Goal: Information Seeking & Learning: Learn about a topic

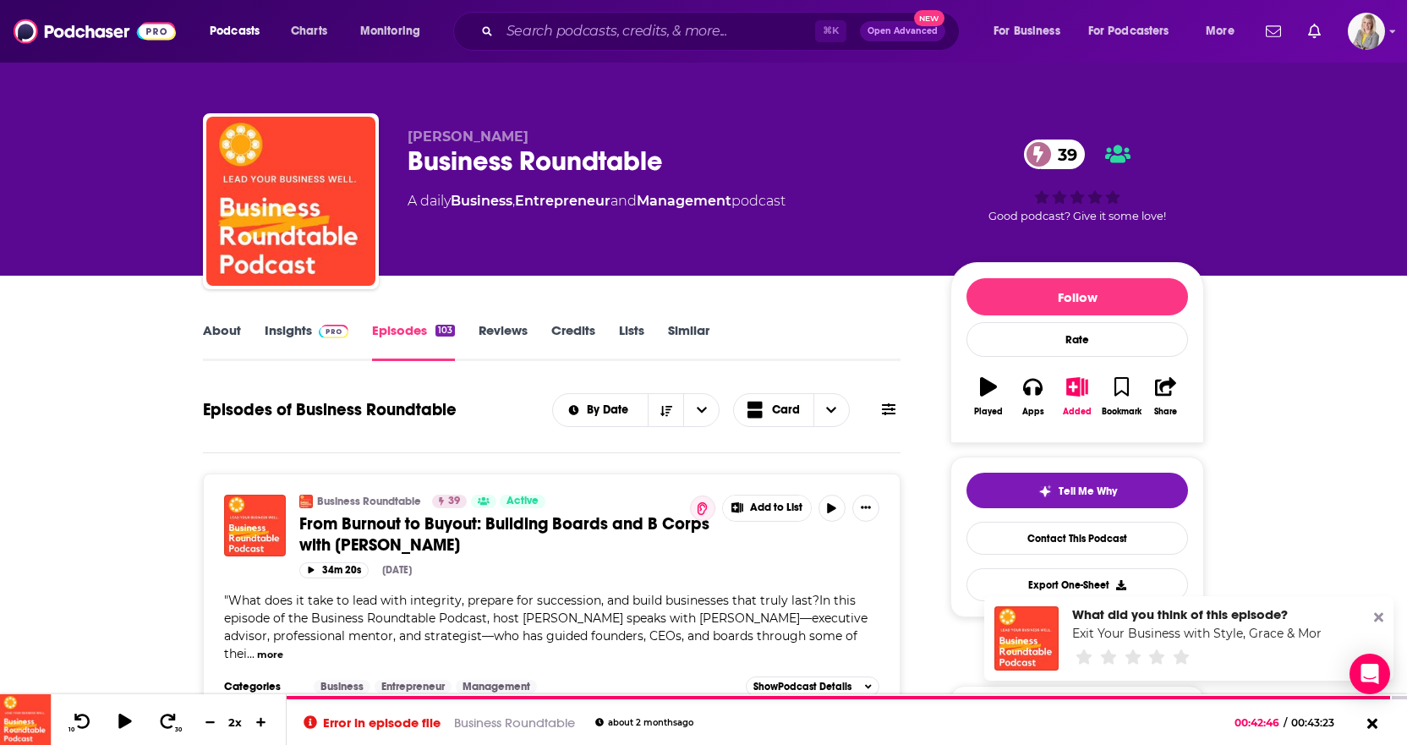
click at [173, 200] on div "David W. Carr Business Roundtable 39 A daily Business , Entrepreneur and Manage…" at bounding box center [703, 138] width 1083 height 276
click at [680, 330] on link "Similar" at bounding box center [688, 341] width 41 height 39
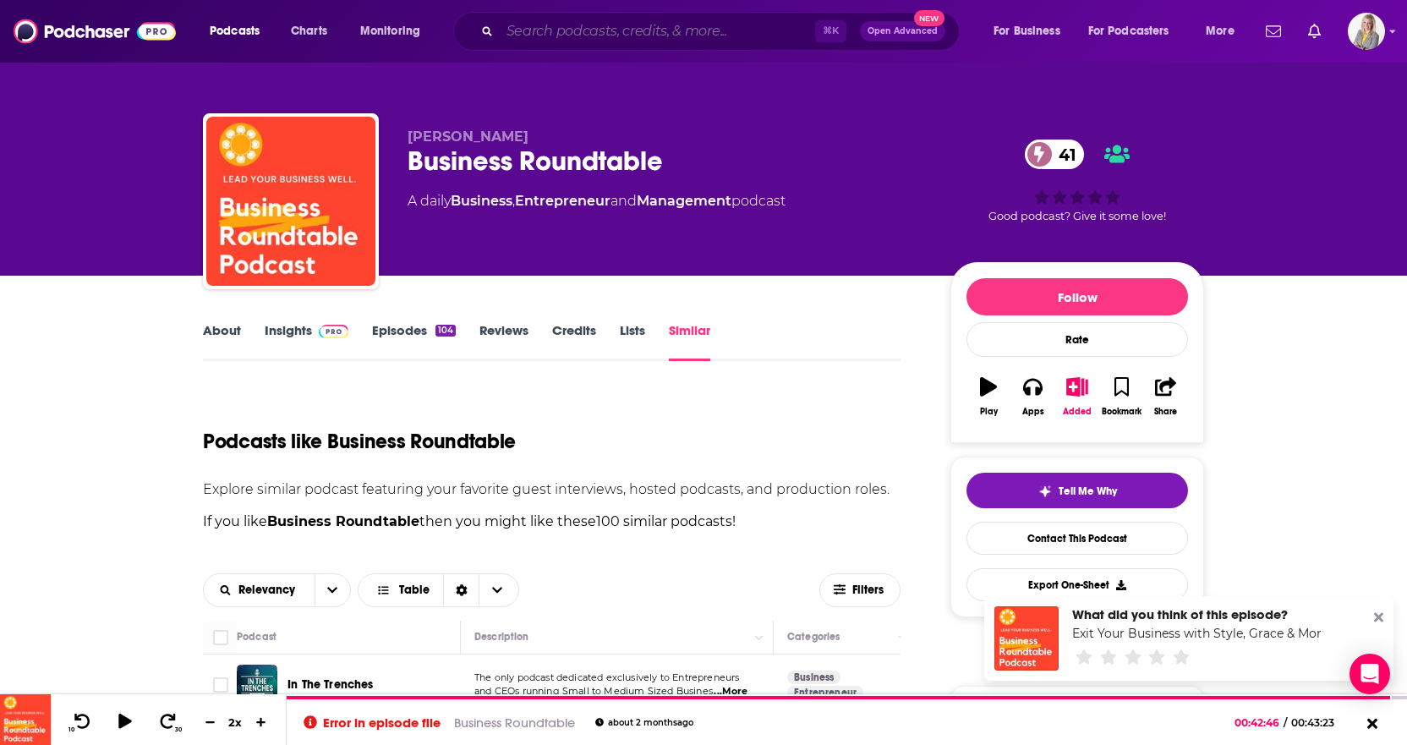
click at [554, 43] on input "Search podcasts, credits, & more..." at bounding box center [657, 31] width 315 height 27
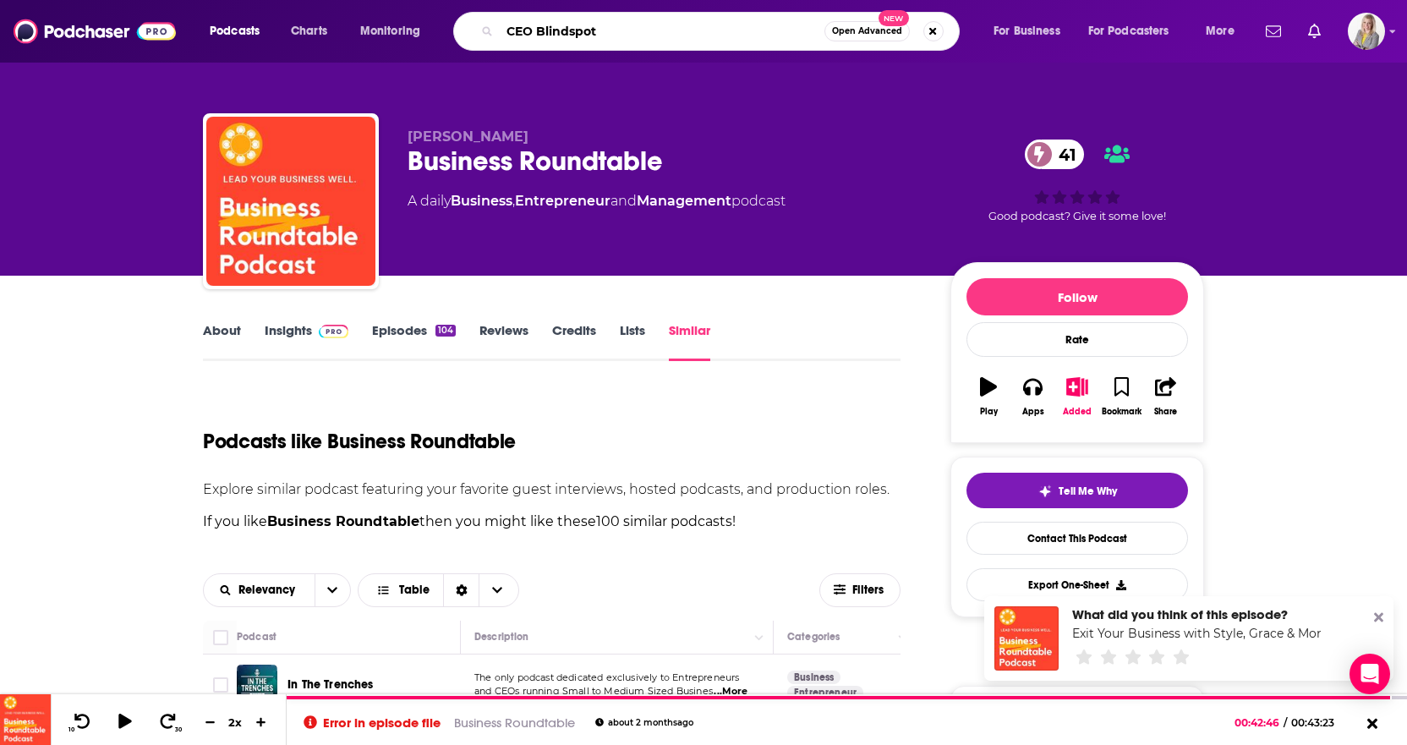
type input "CEO Blindspots"
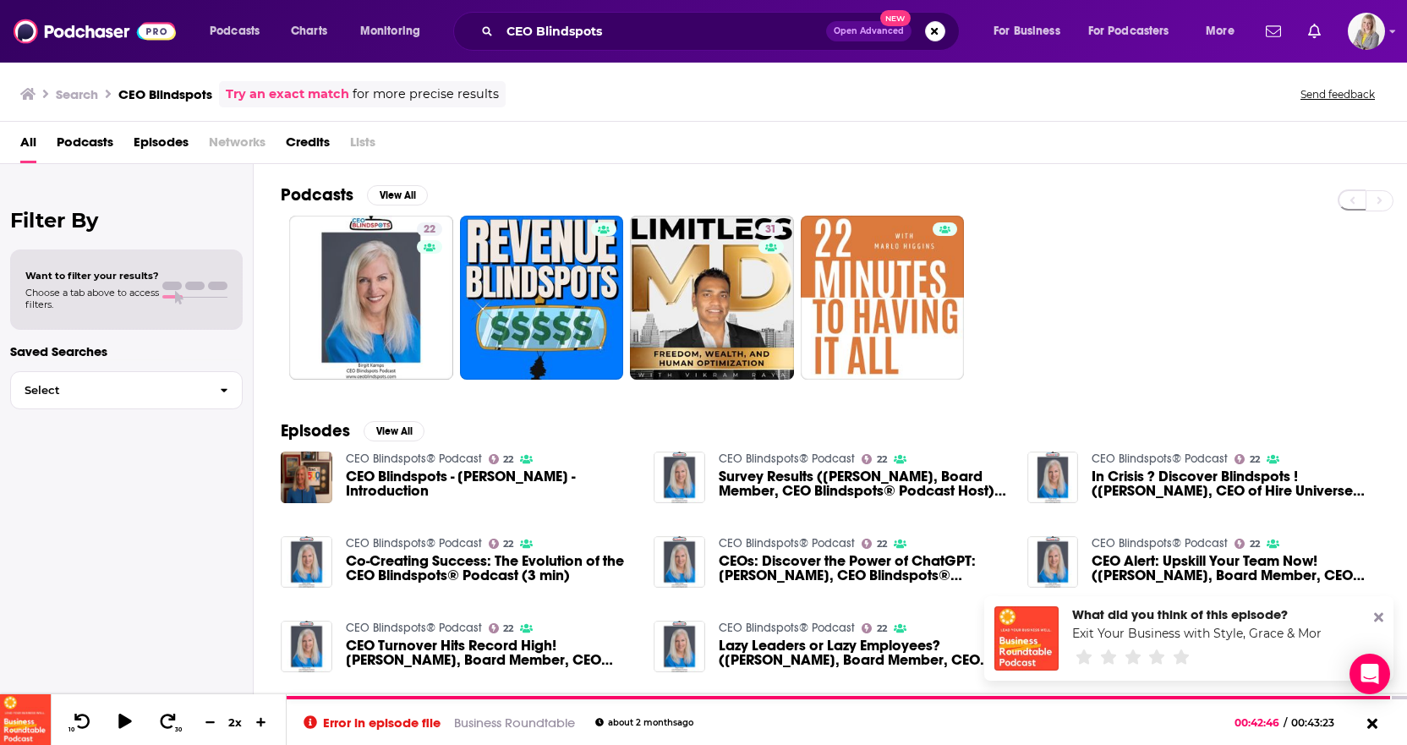
click at [91, 130] on span "Podcasts" at bounding box center [85, 146] width 57 height 35
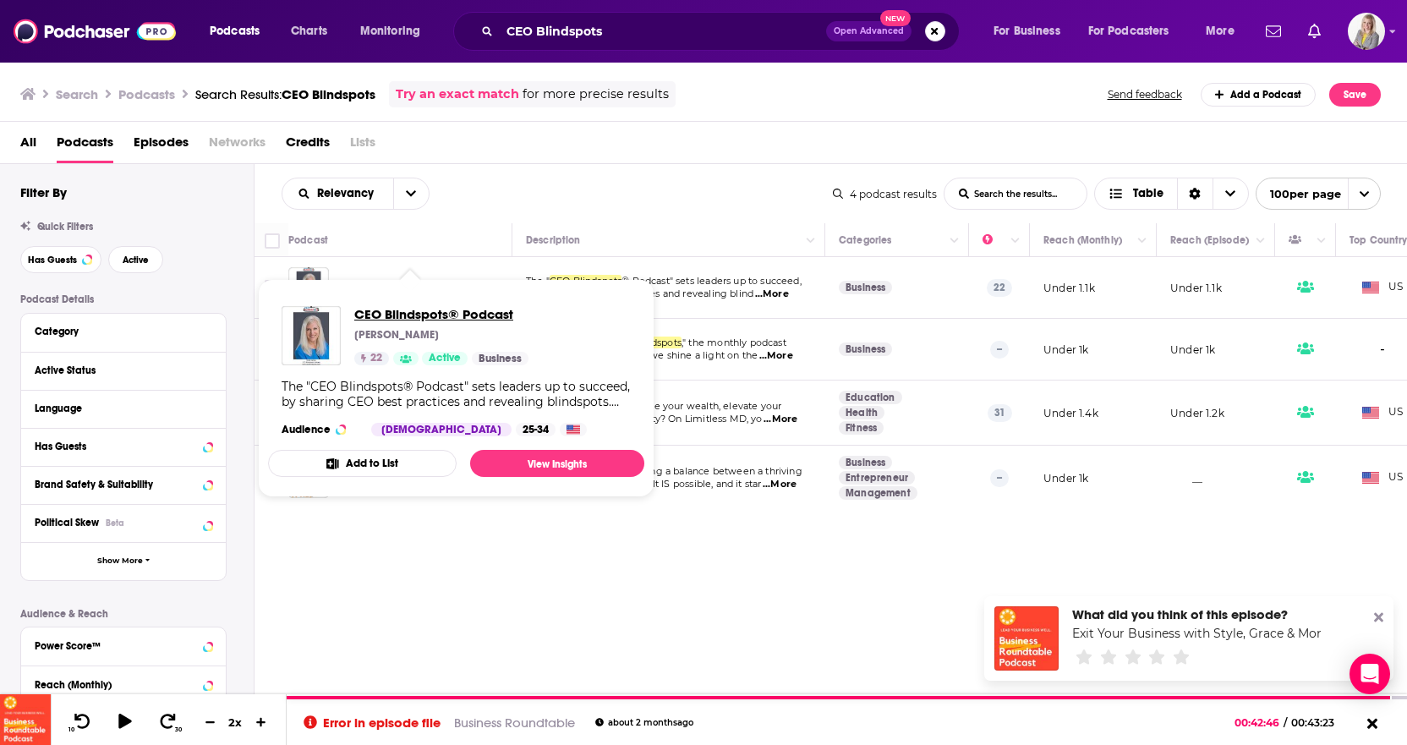
click at [452, 310] on span "CEO Blindspots® Podcast" at bounding box center [441, 314] width 174 height 16
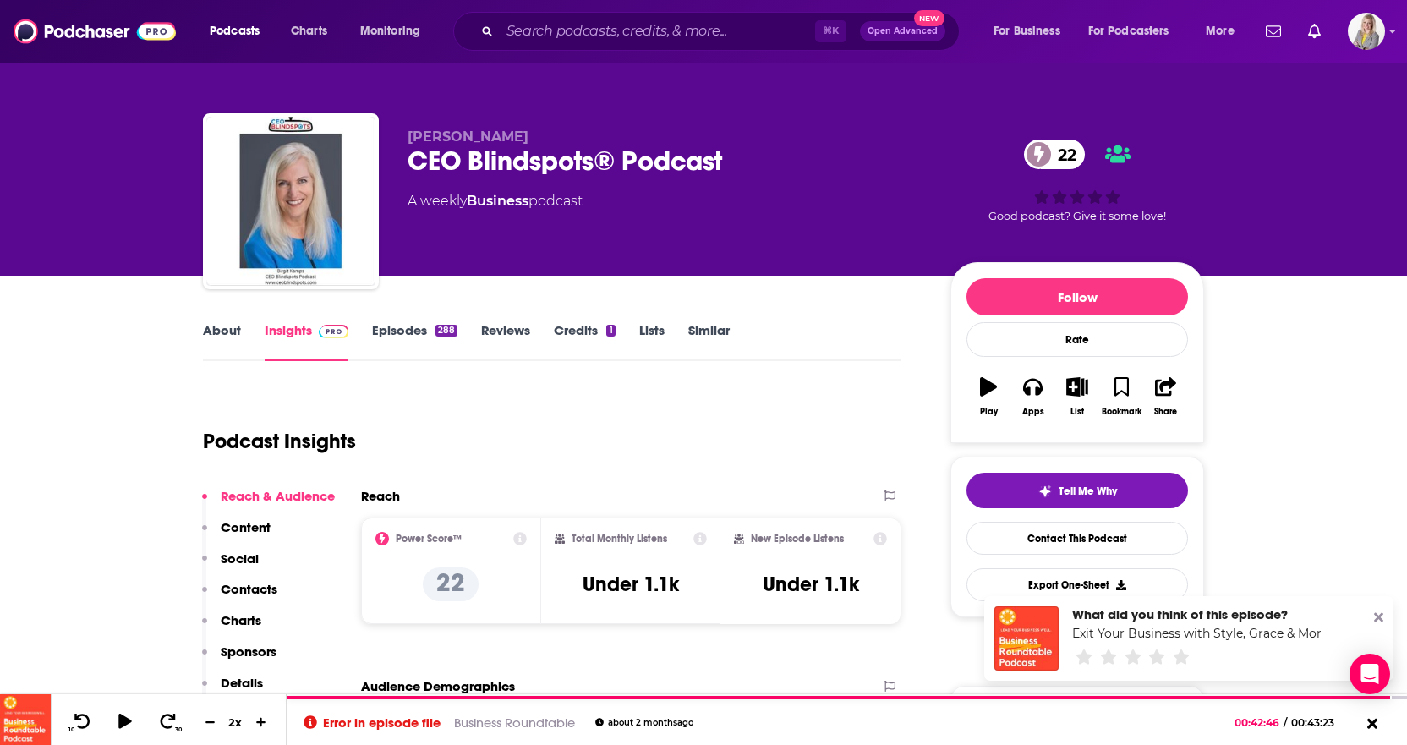
click at [220, 335] on link "About" at bounding box center [222, 341] width 38 height 39
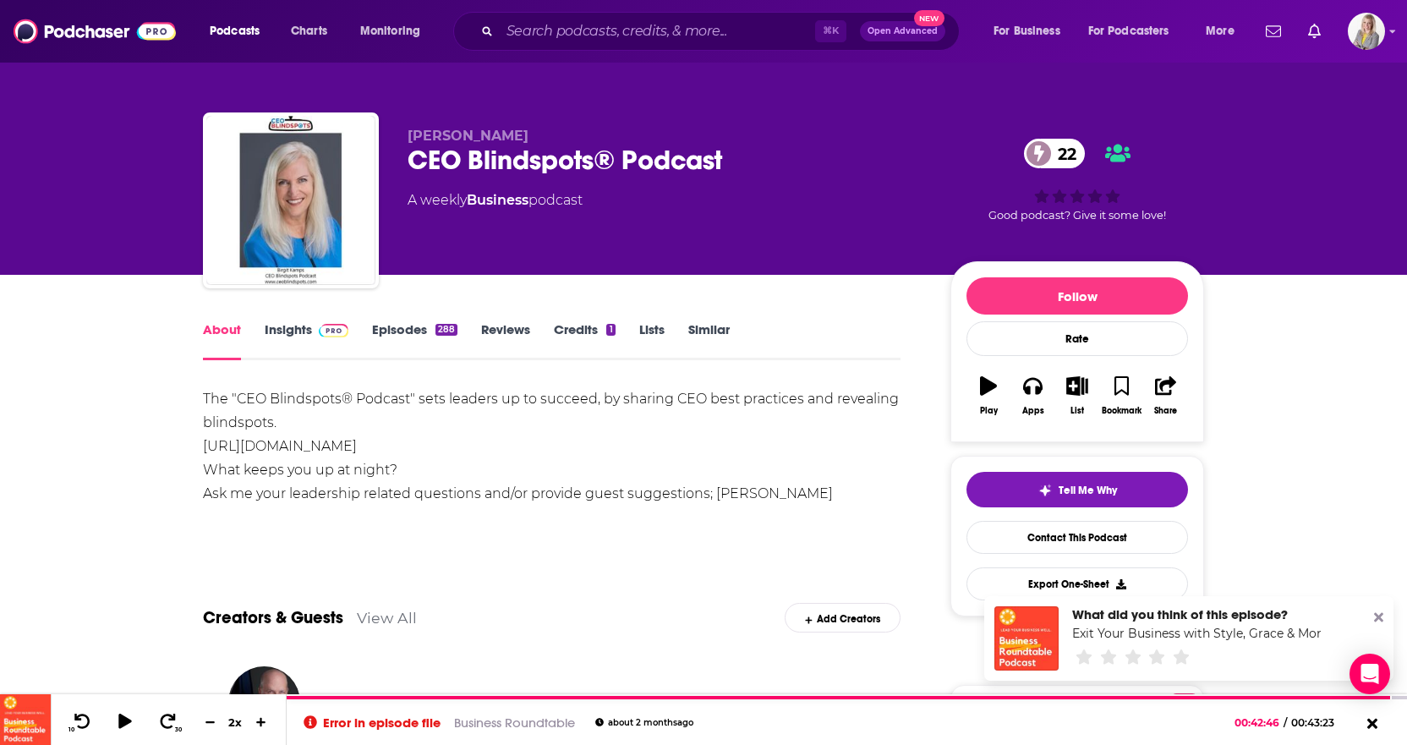
scroll to position [3, 0]
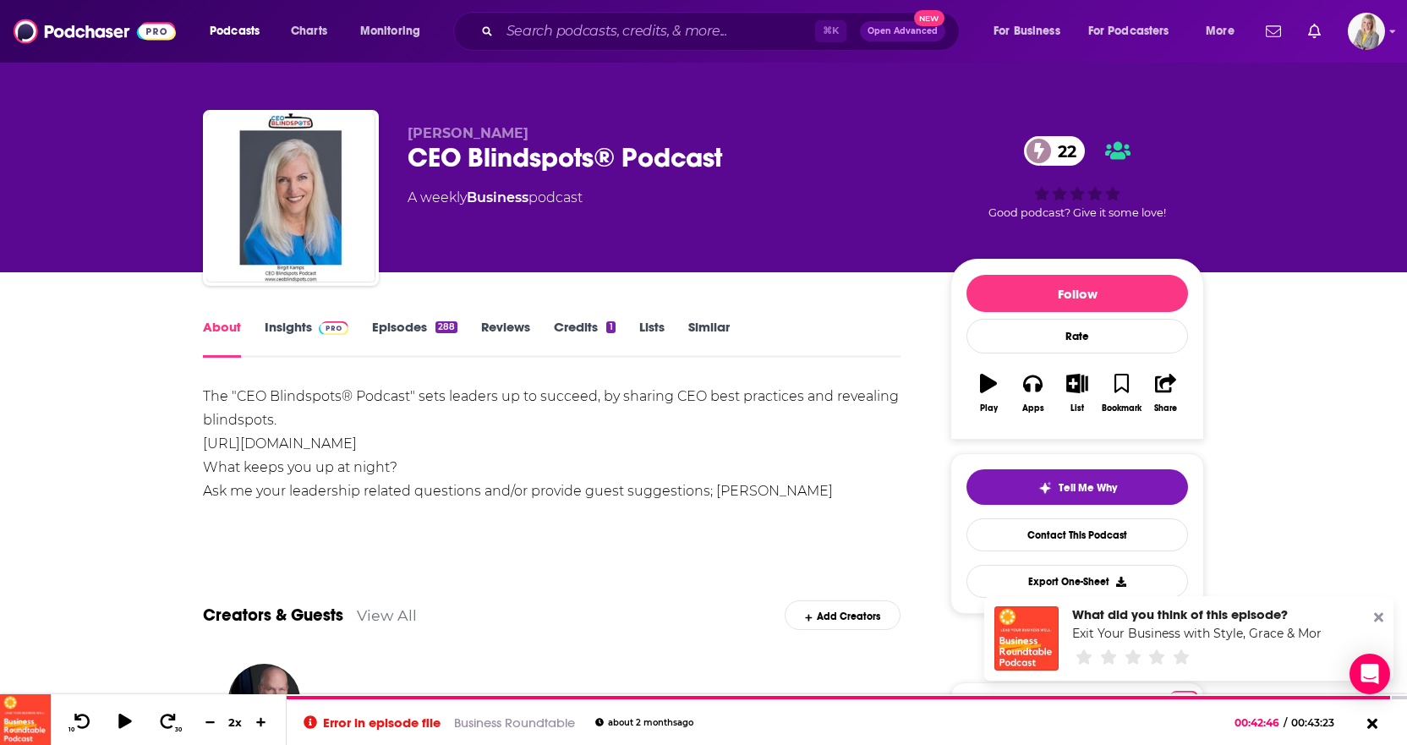
click at [386, 321] on link "Episodes 288" at bounding box center [414, 338] width 85 height 39
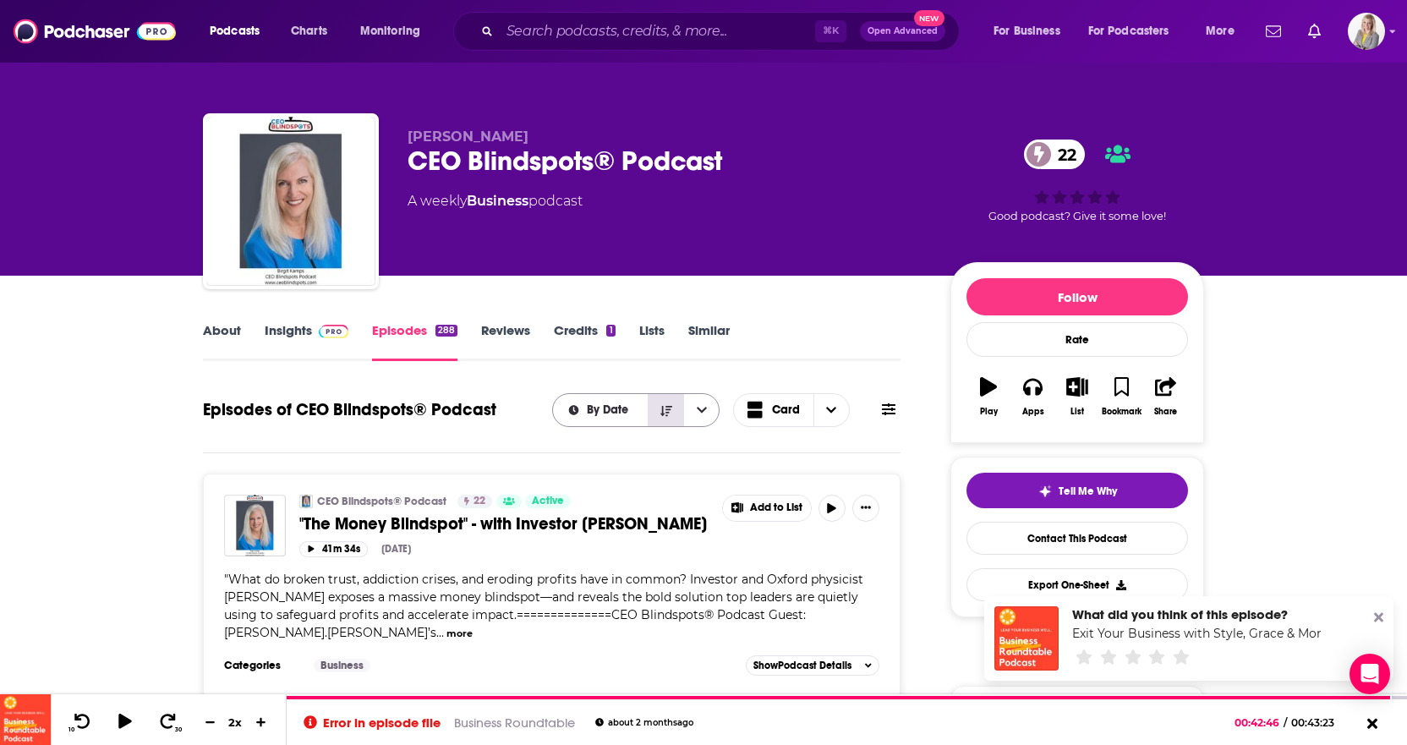
click at [672, 414] on icon "Sort Direction" at bounding box center [667, 411] width 12 height 12
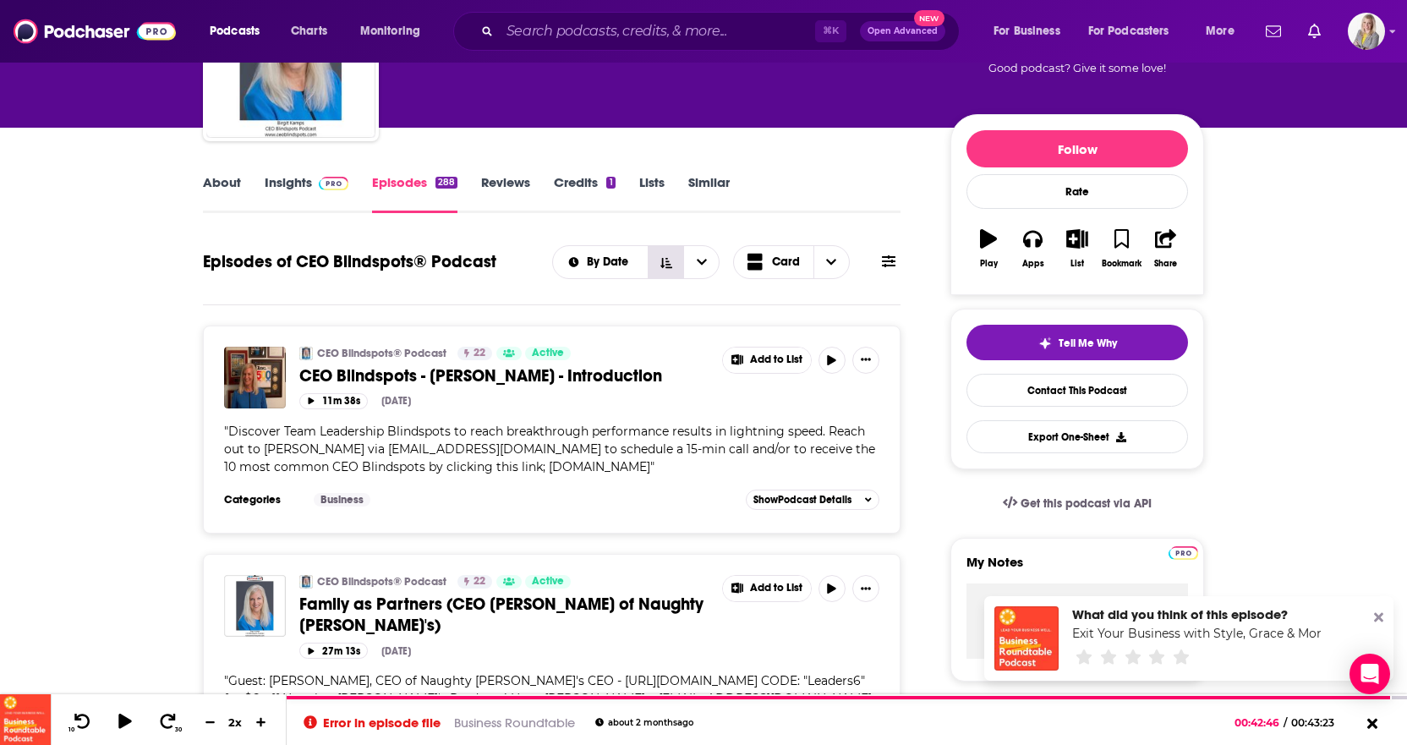
scroll to position [160, 0]
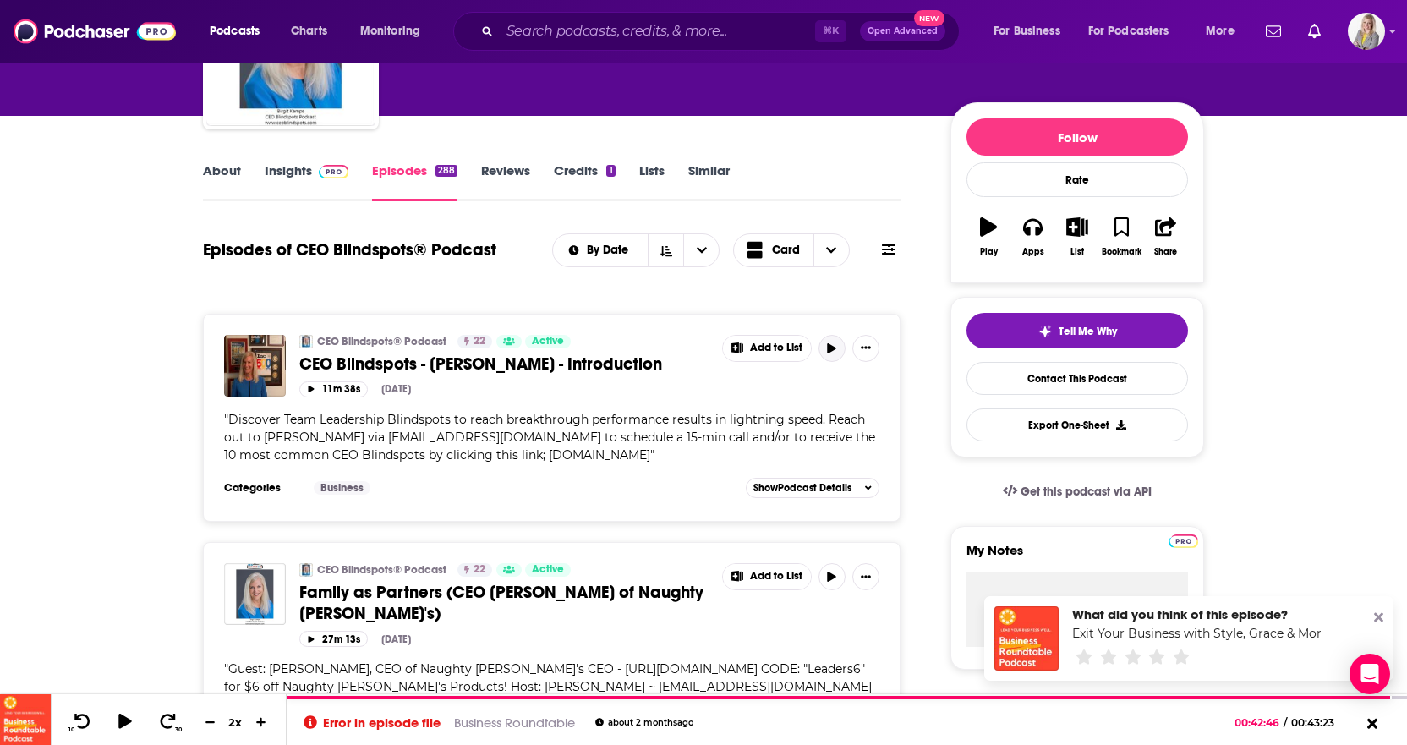
click at [835, 353] on icon "button" at bounding box center [832, 348] width 13 height 10
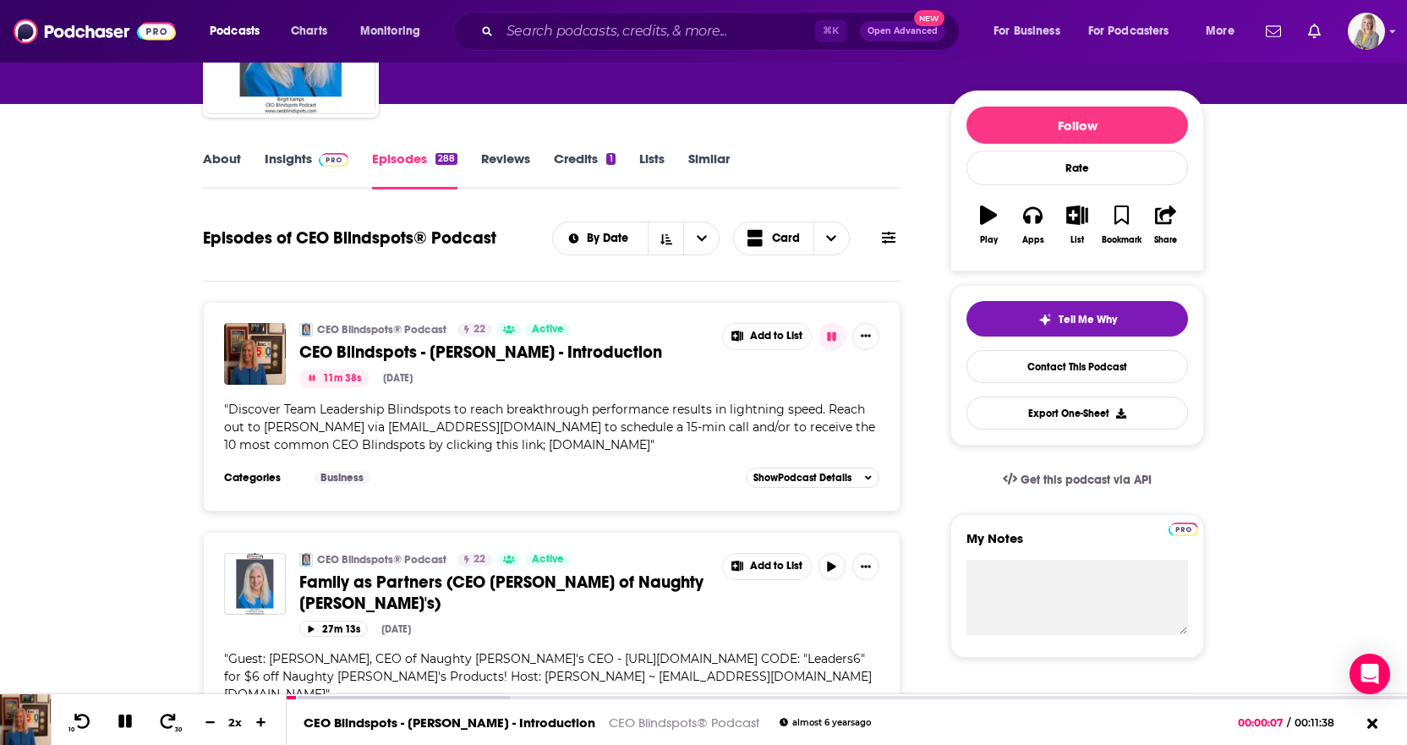
scroll to position [173, 0]
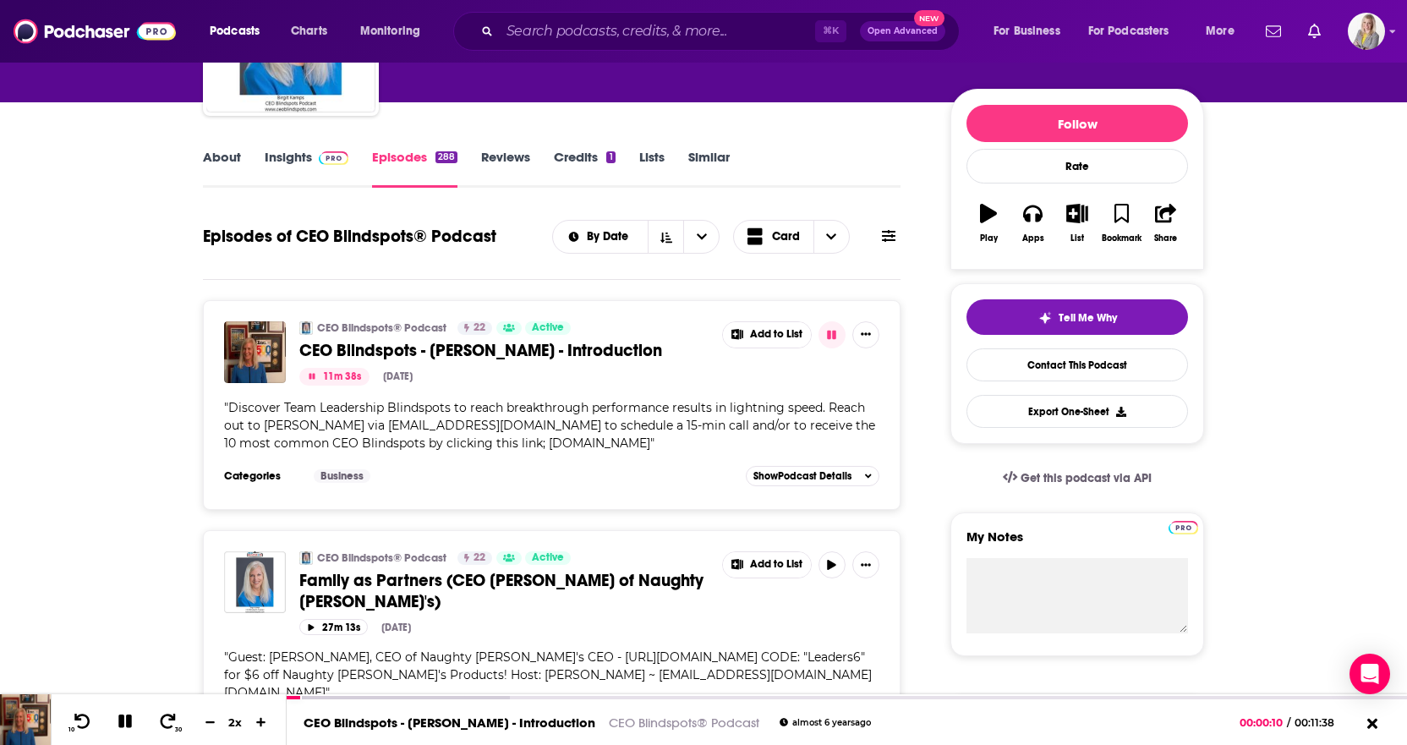
click at [370, 440] on span "Discover Team Leadership Blindspots to reach breakthrough performance results i…" at bounding box center [549, 425] width 651 height 51
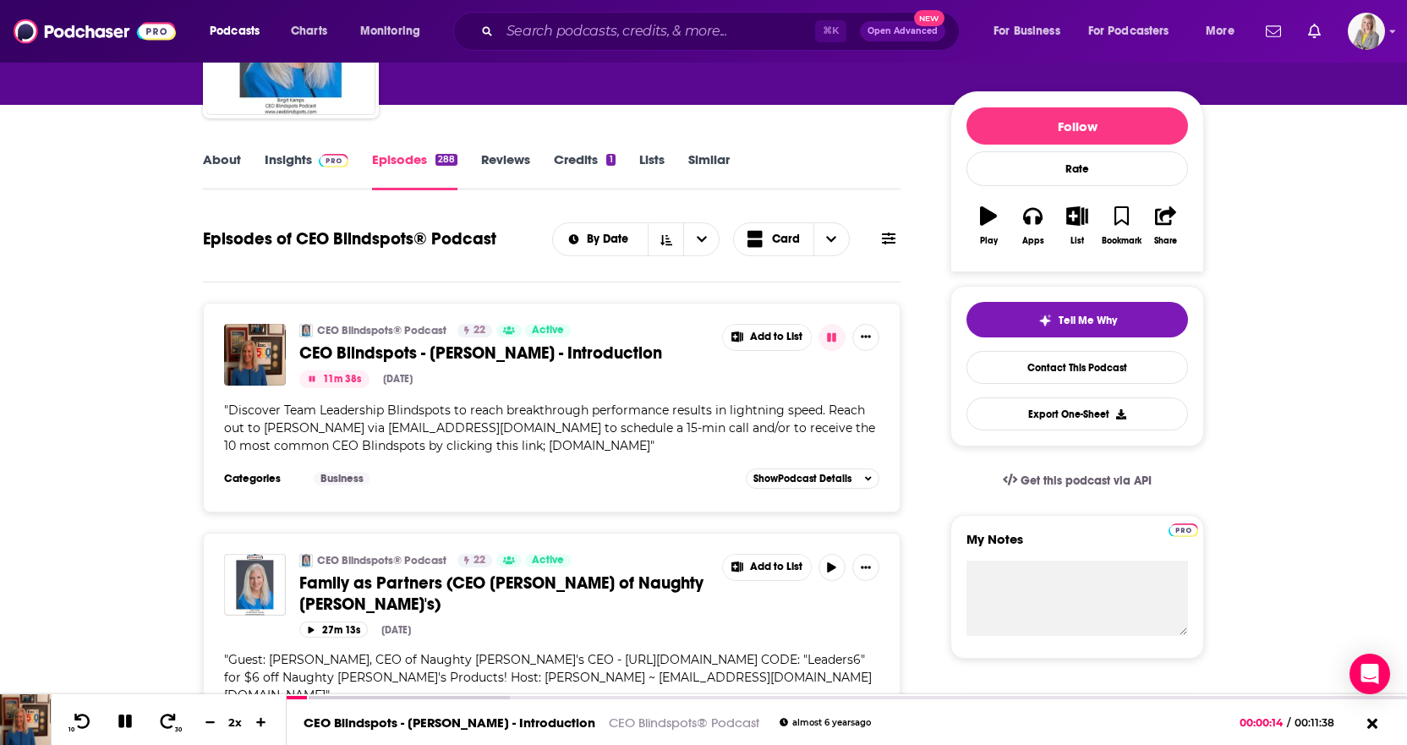
click at [363, 432] on span "Discover Team Leadership Blindspots to reach breakthrough performance results i…" at bounding box center [549, 428] width 651 height 51
drag, startPoint x: 363, startPoint y: 429, endPoint x: 522, endPoint y: 430, distance: 159.0
click at [522, 430] on span "Discover Team Leadership Blindspots to reach breakthrough performance results i…" at bounding box center [549, 428] width 651 height 51
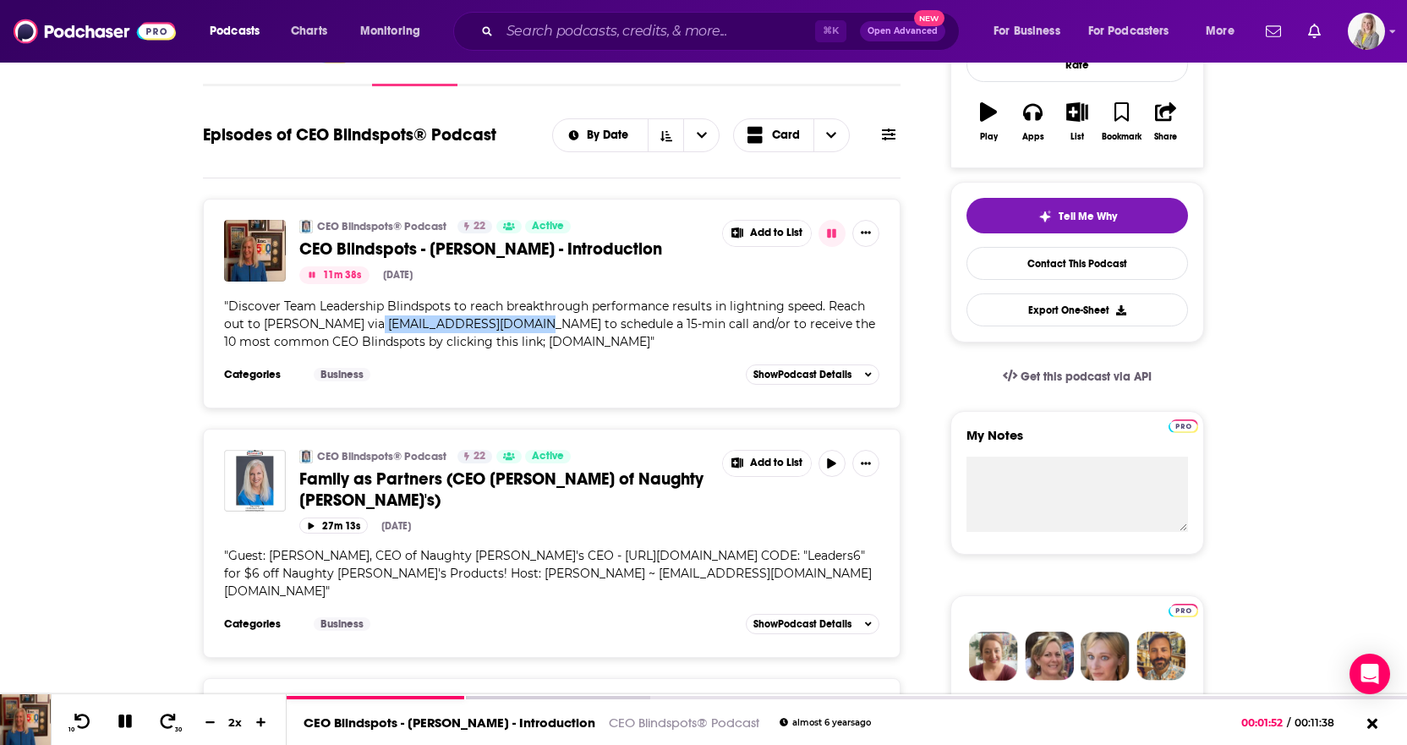
scroll to position [0, 0]
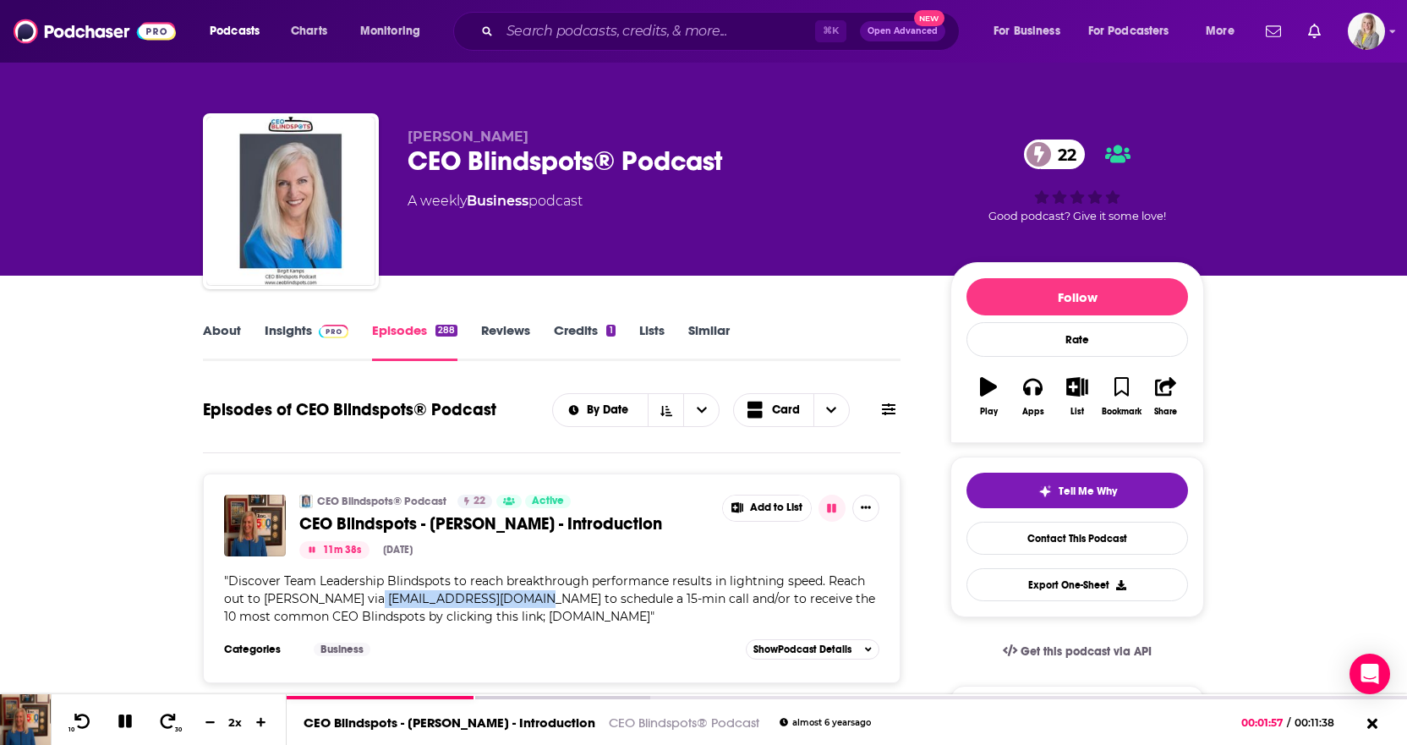
click at [886, 411] on icon at bounding box center [889, 410] width 14 height 14
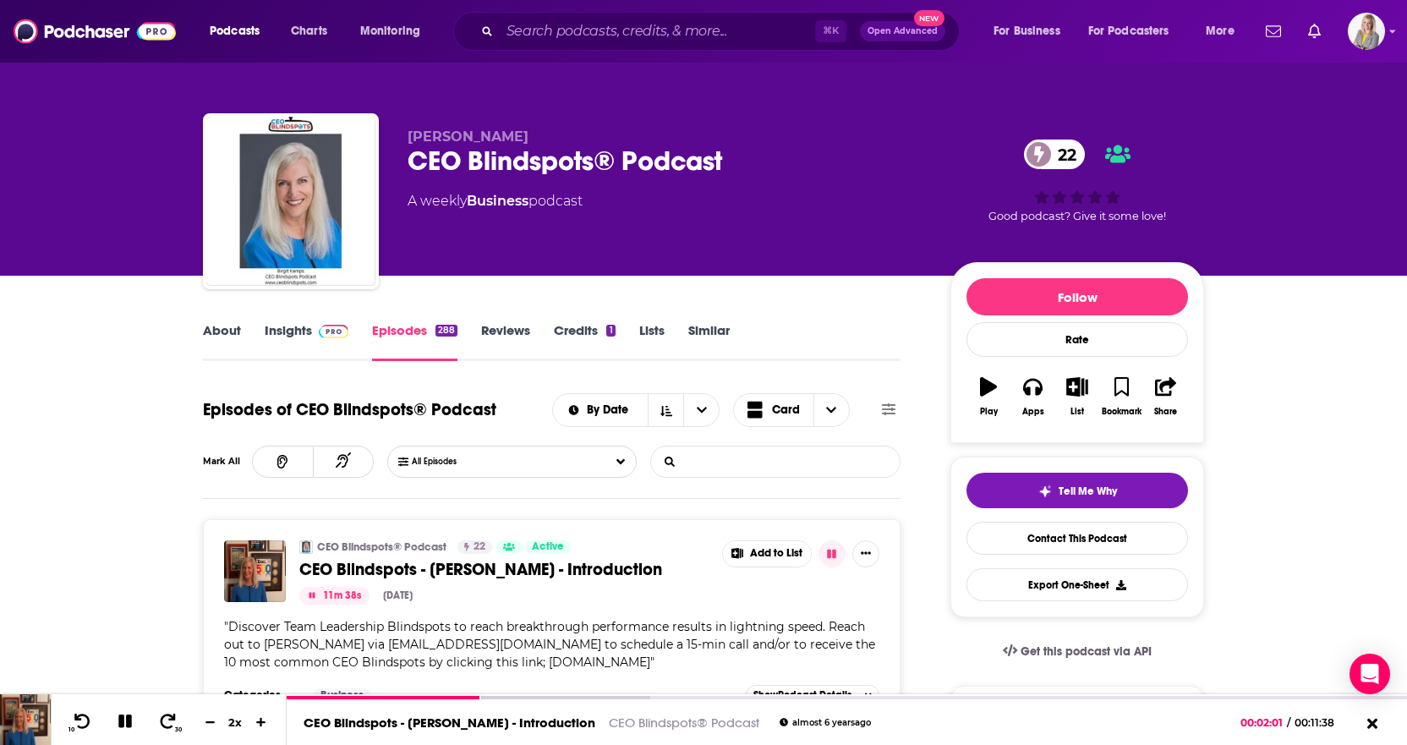
click at [749, 460] on input "List Search Input" at bounding box center [739, 462] width 177 height 30
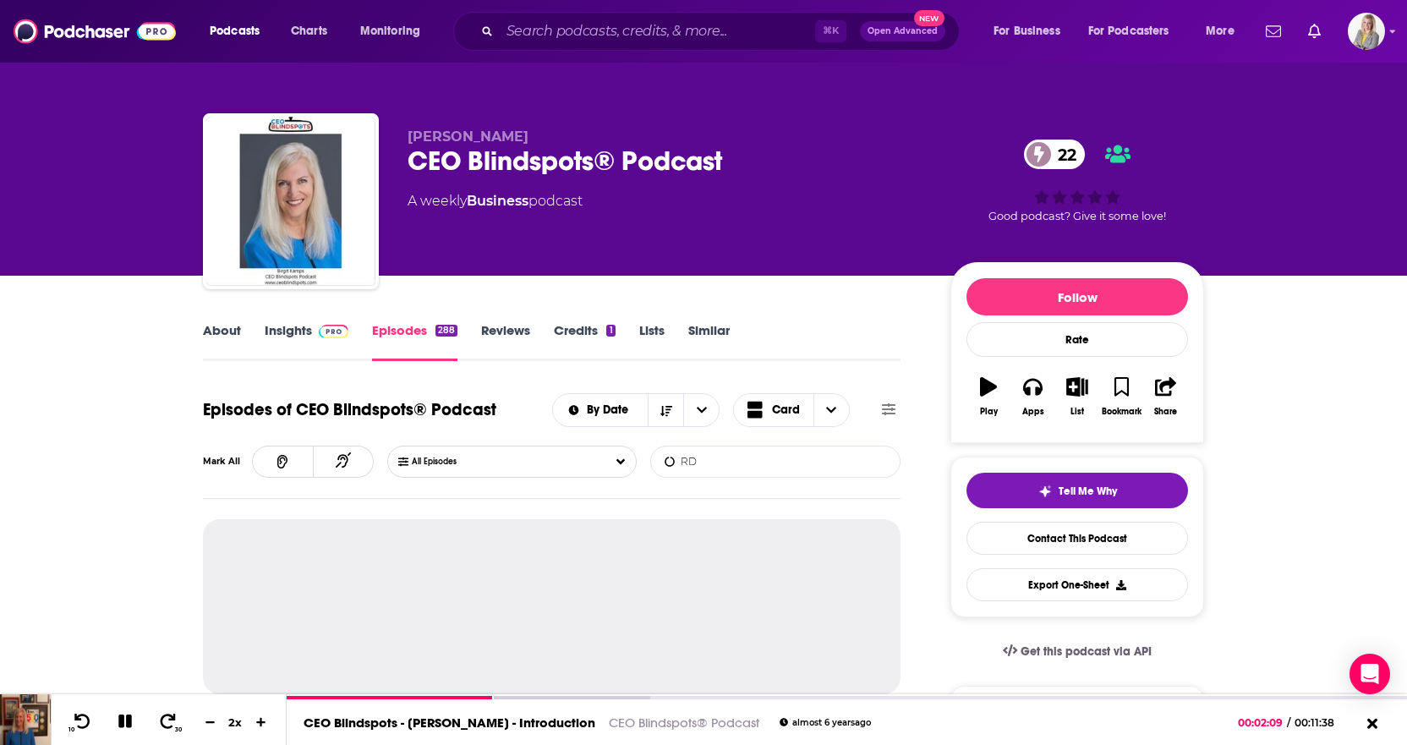
type input "R"
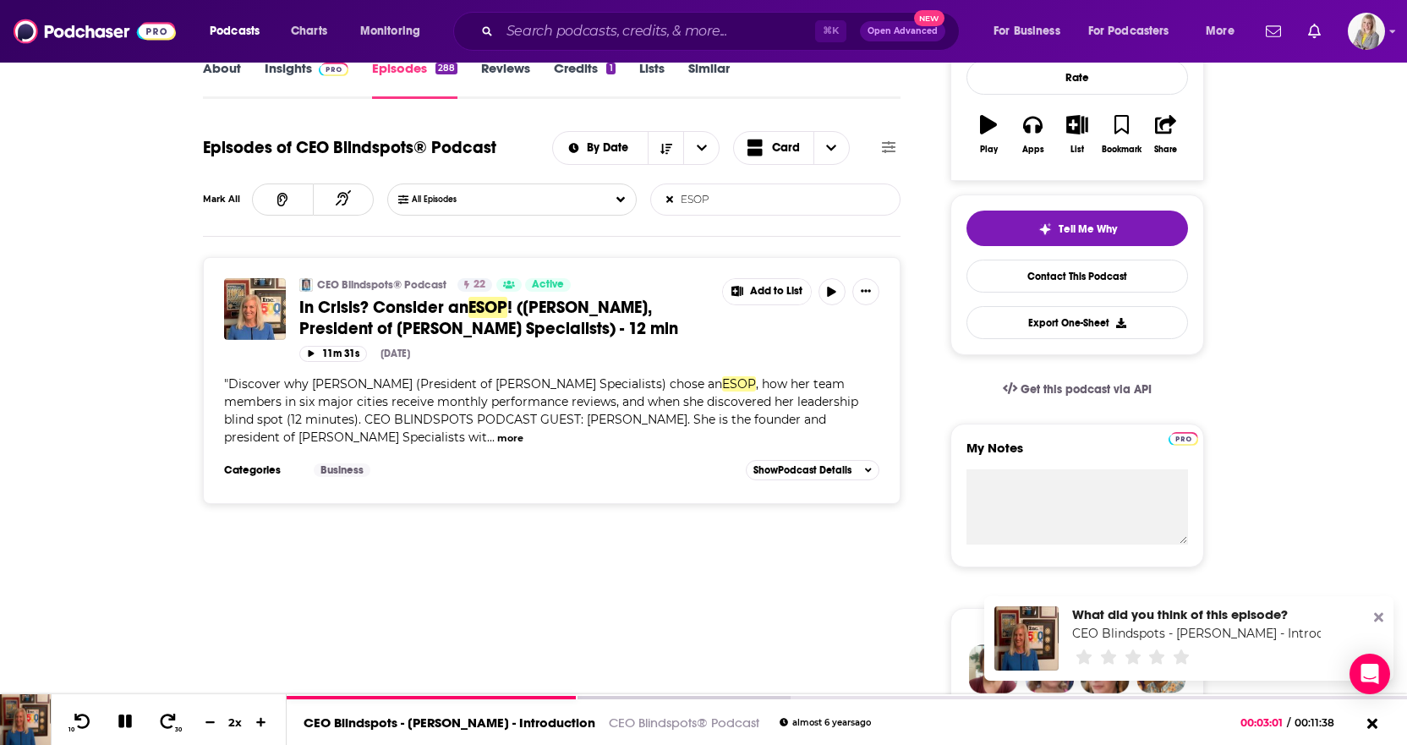
scroll to position [265, 0]
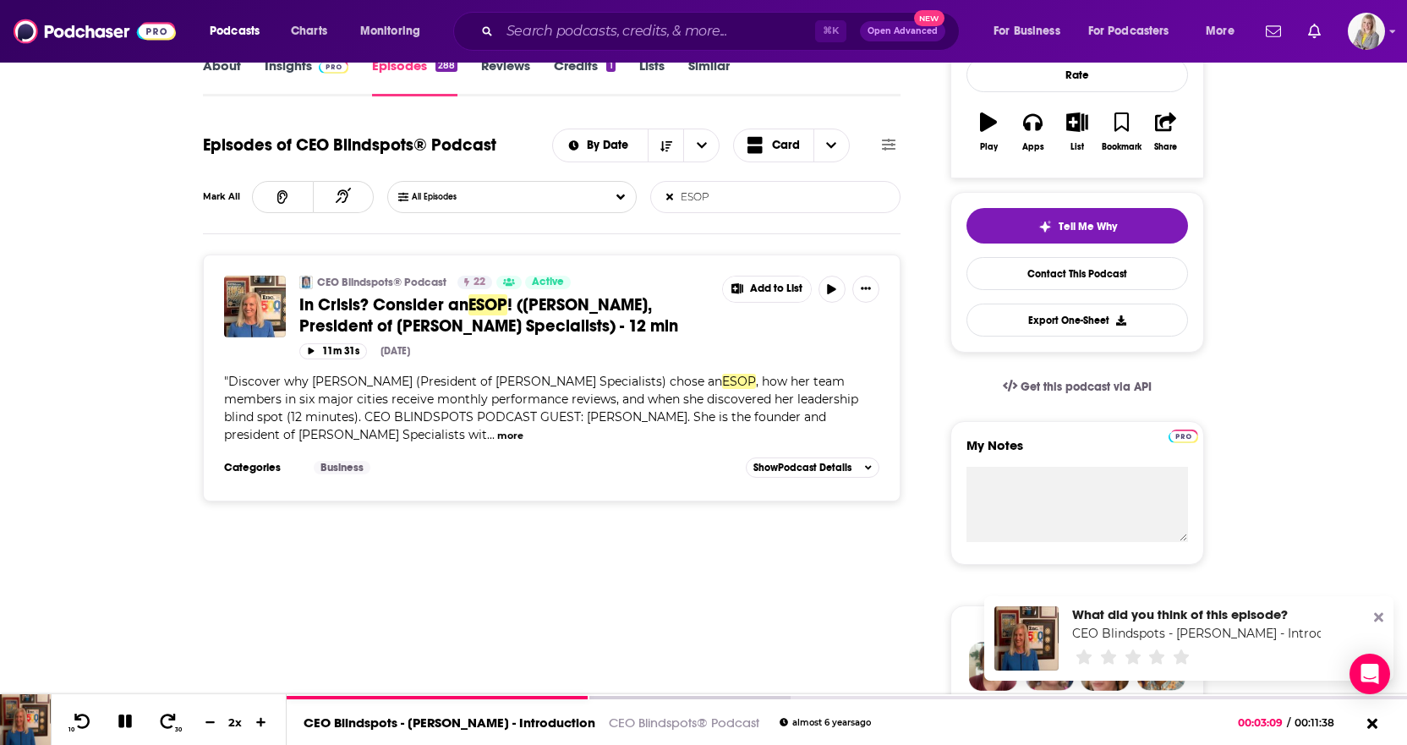
click at [497, 433] on button "more" at bounding box center [510, 436] width 26 height 14
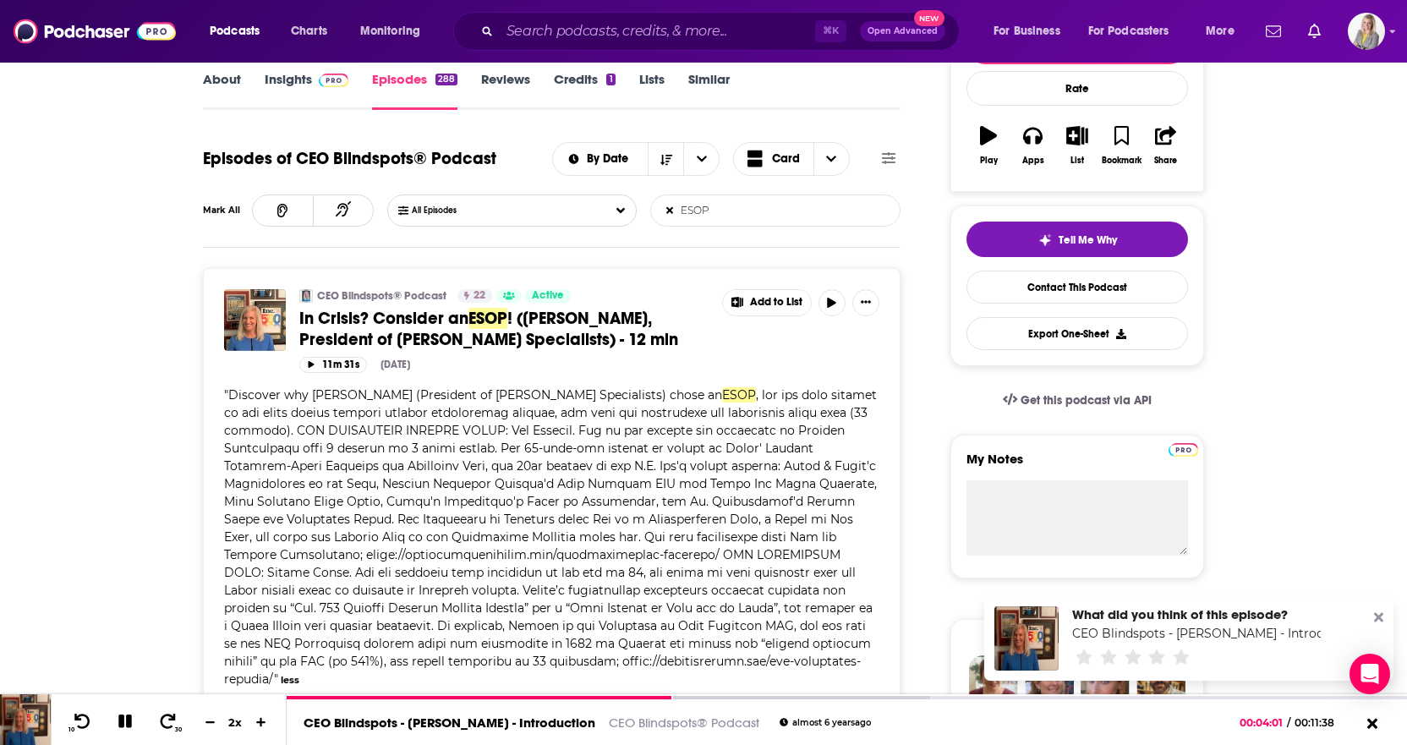
scroll to position [240, 0]
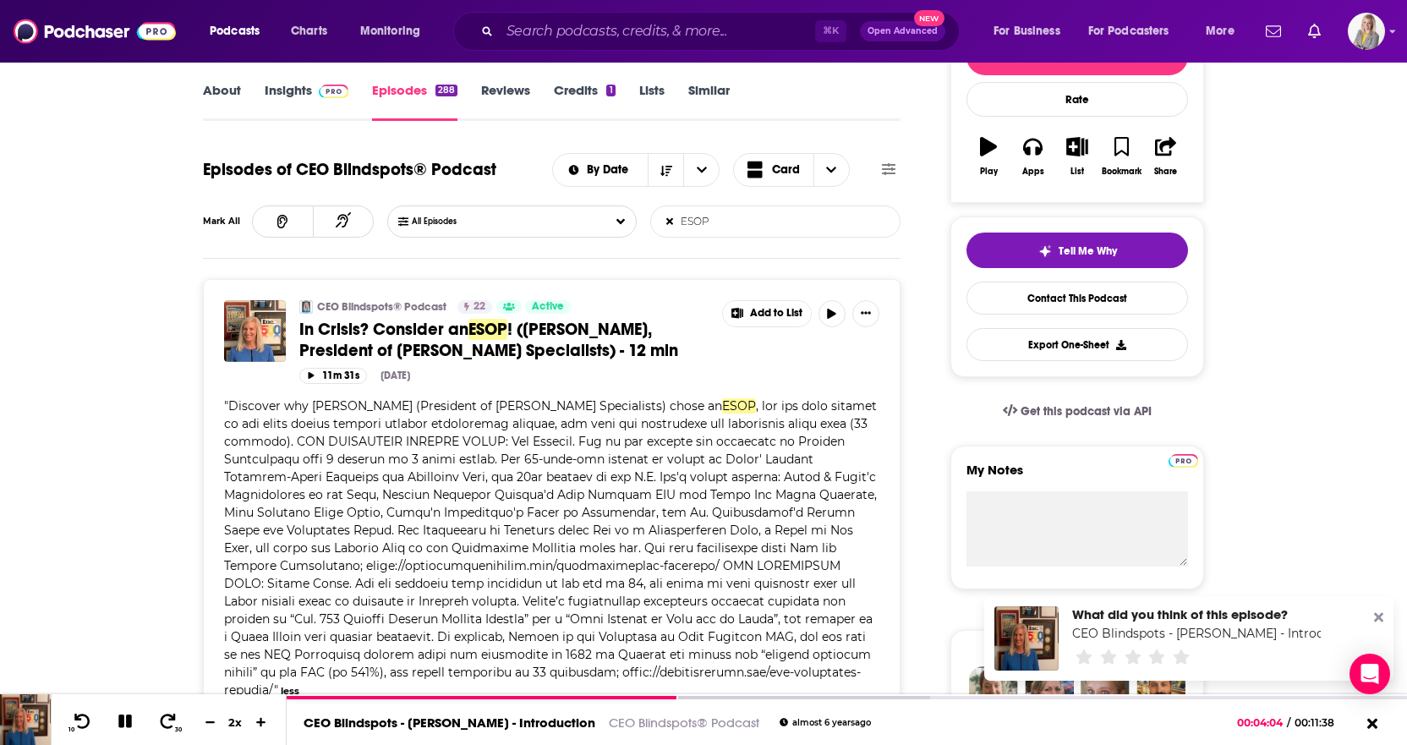
click at [731, 228] on input "ESOP" at bounding box center [739, 221] width 177 height 30
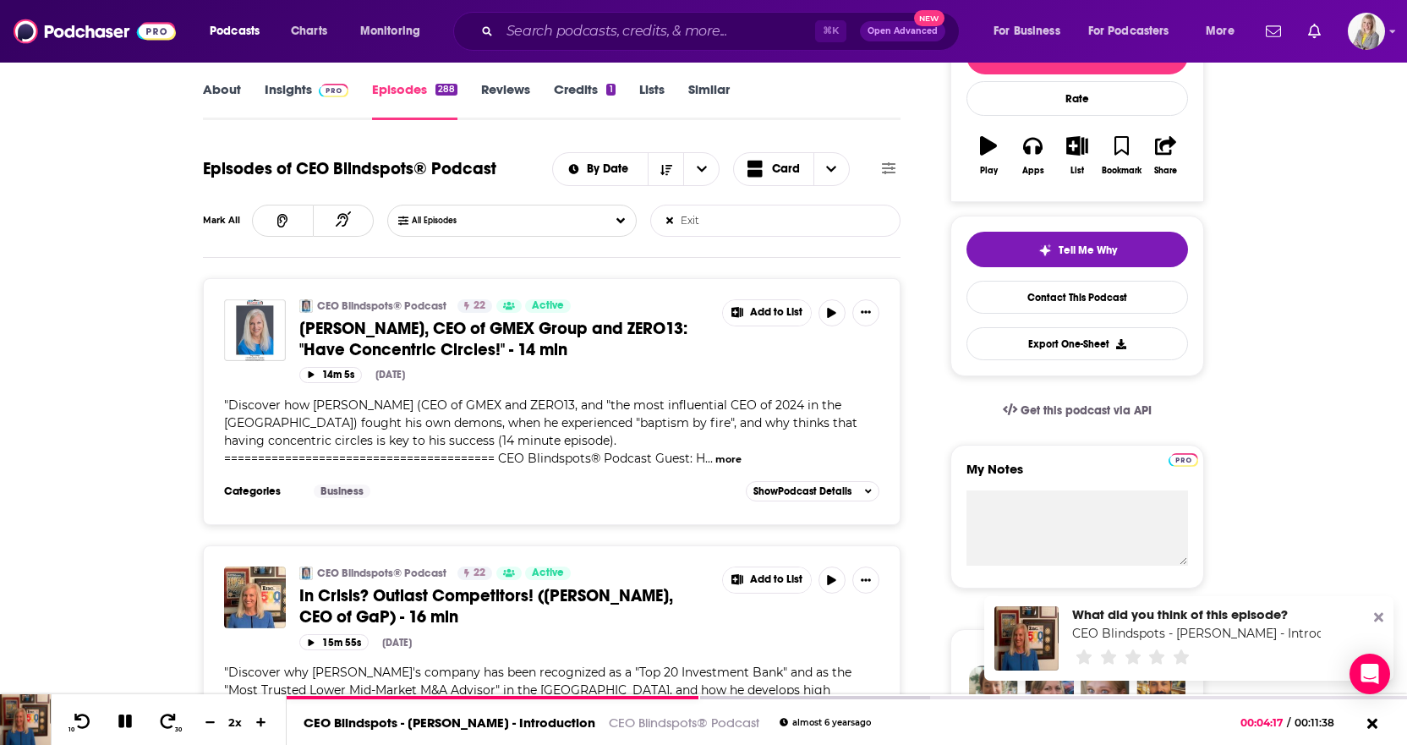
type input "Exit"
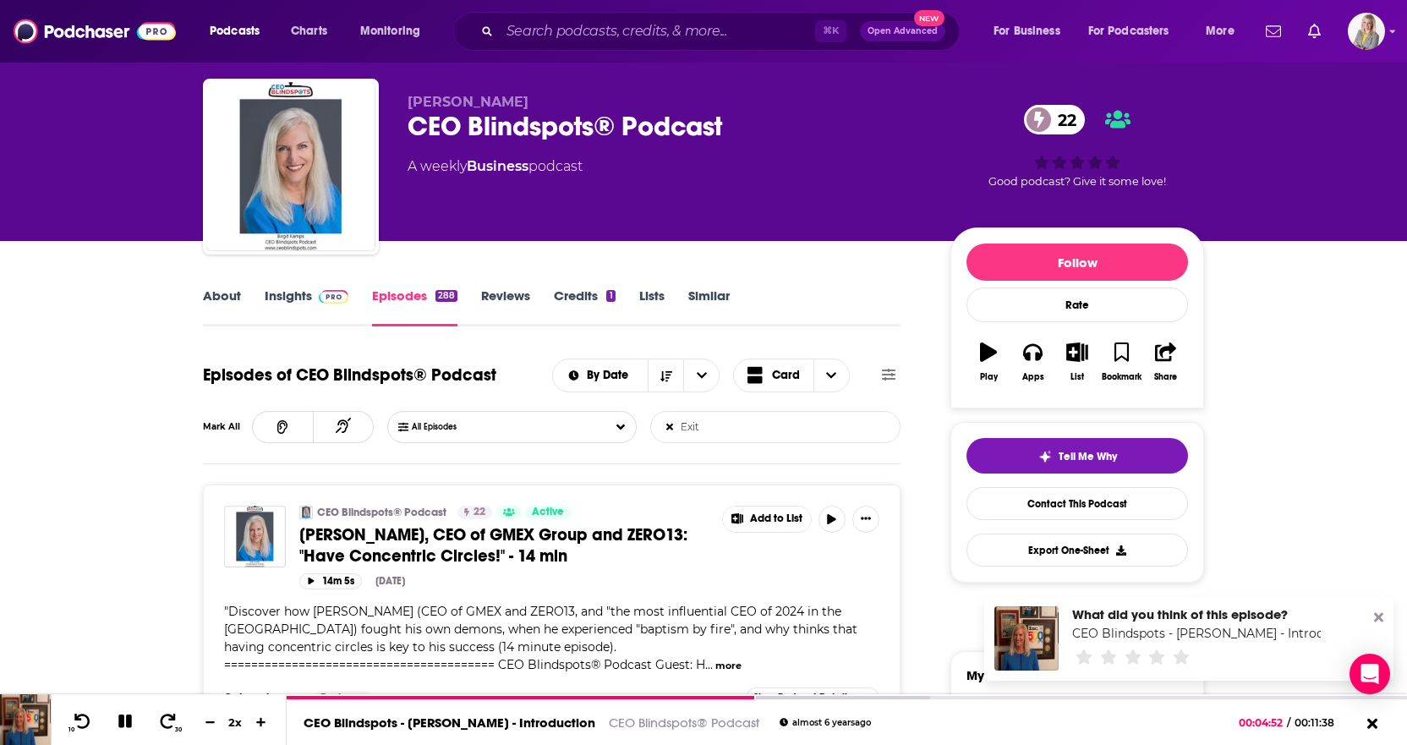
scroll to position [30, 0]
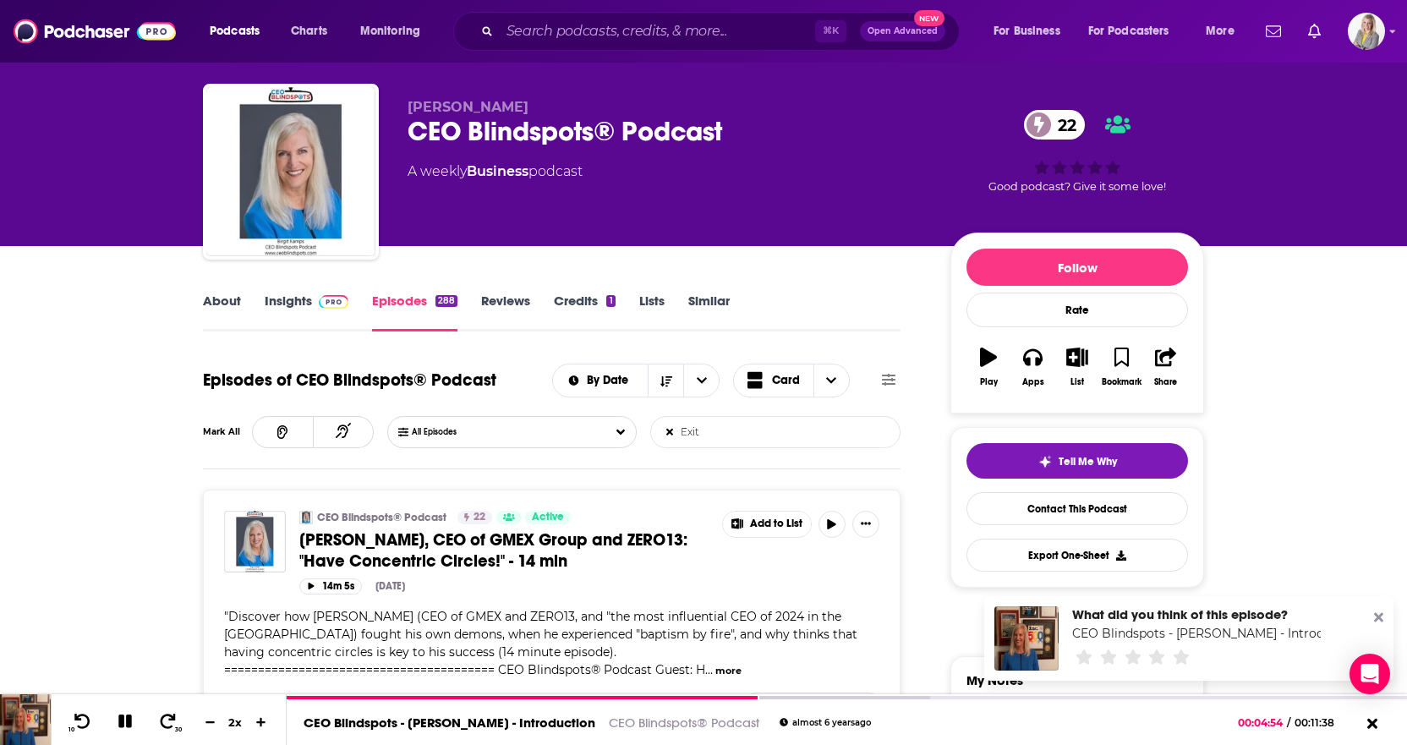
click at [667, 436] on icon at bounding box center [670, 432] width 7 height 10
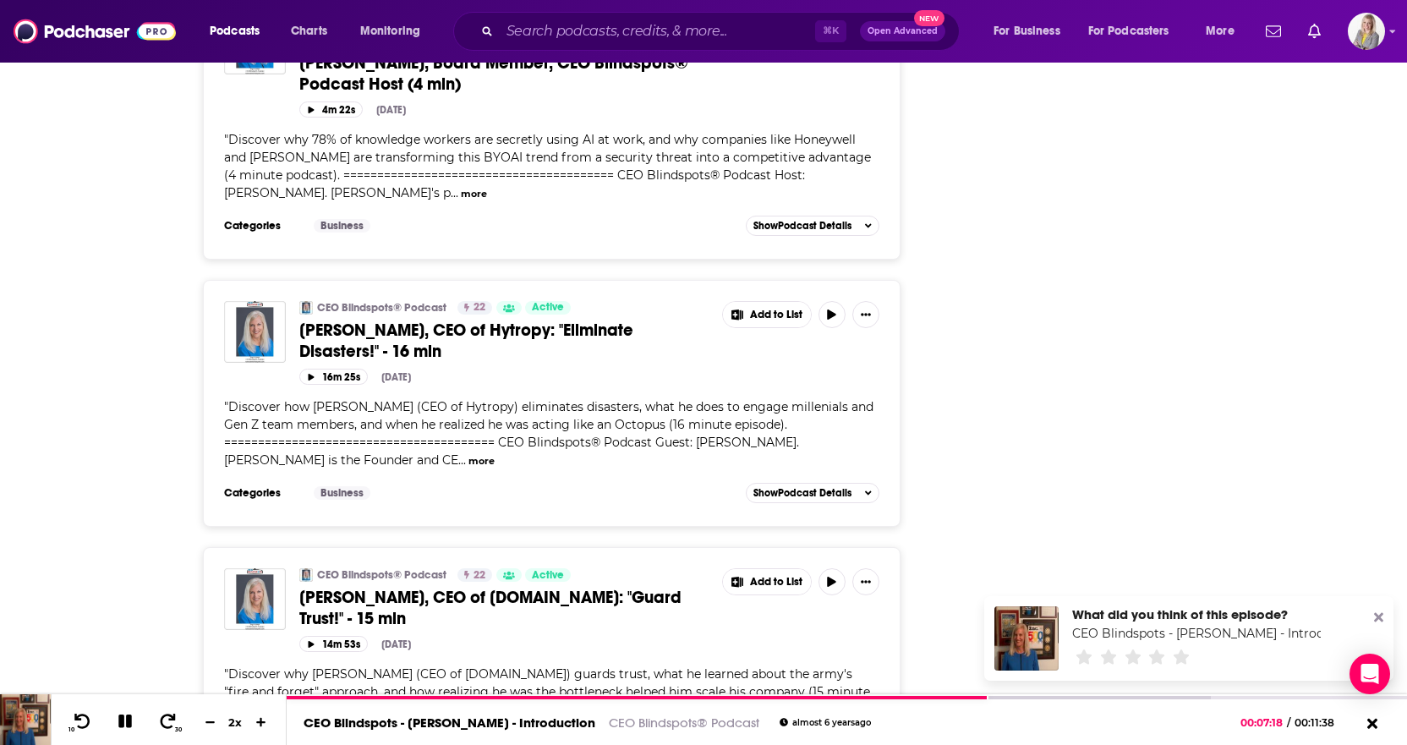
scroll to position [6426, 0]
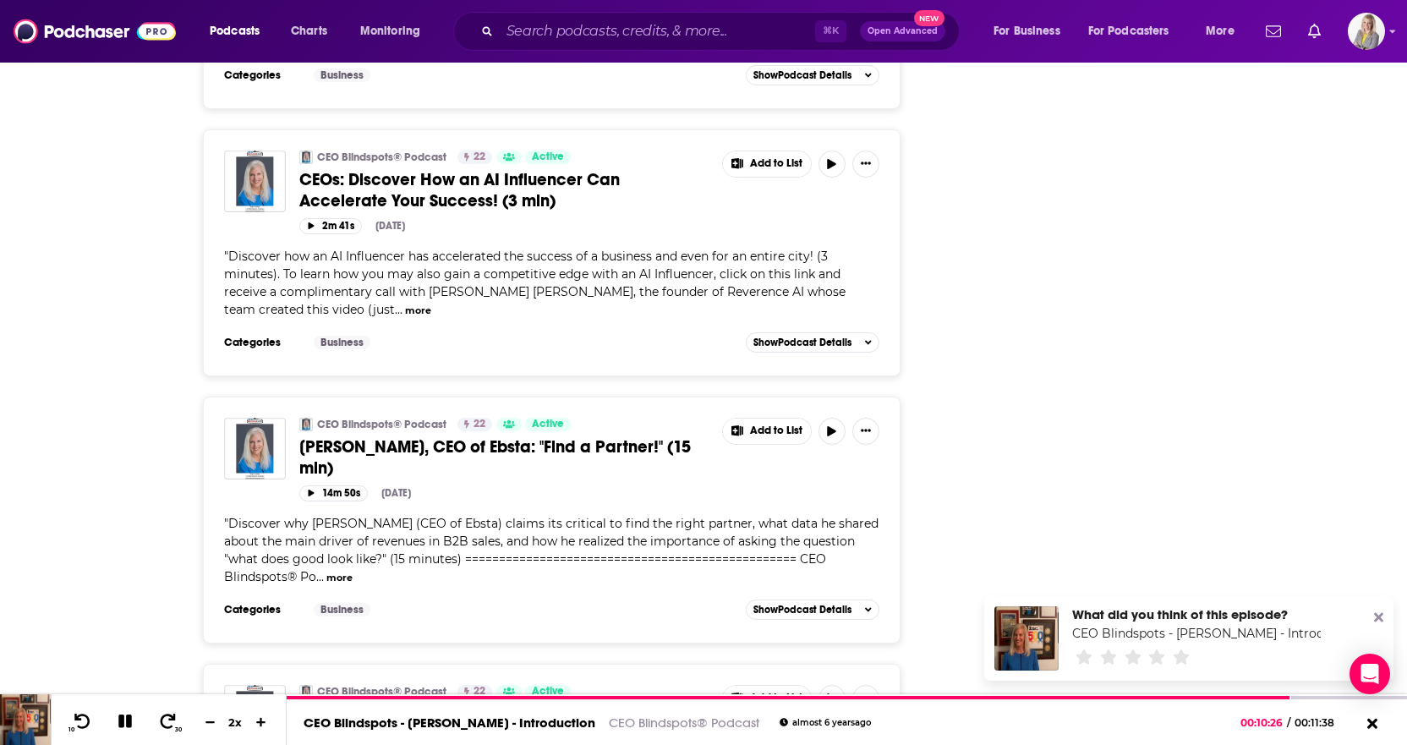
scroll to position [13171, 0]
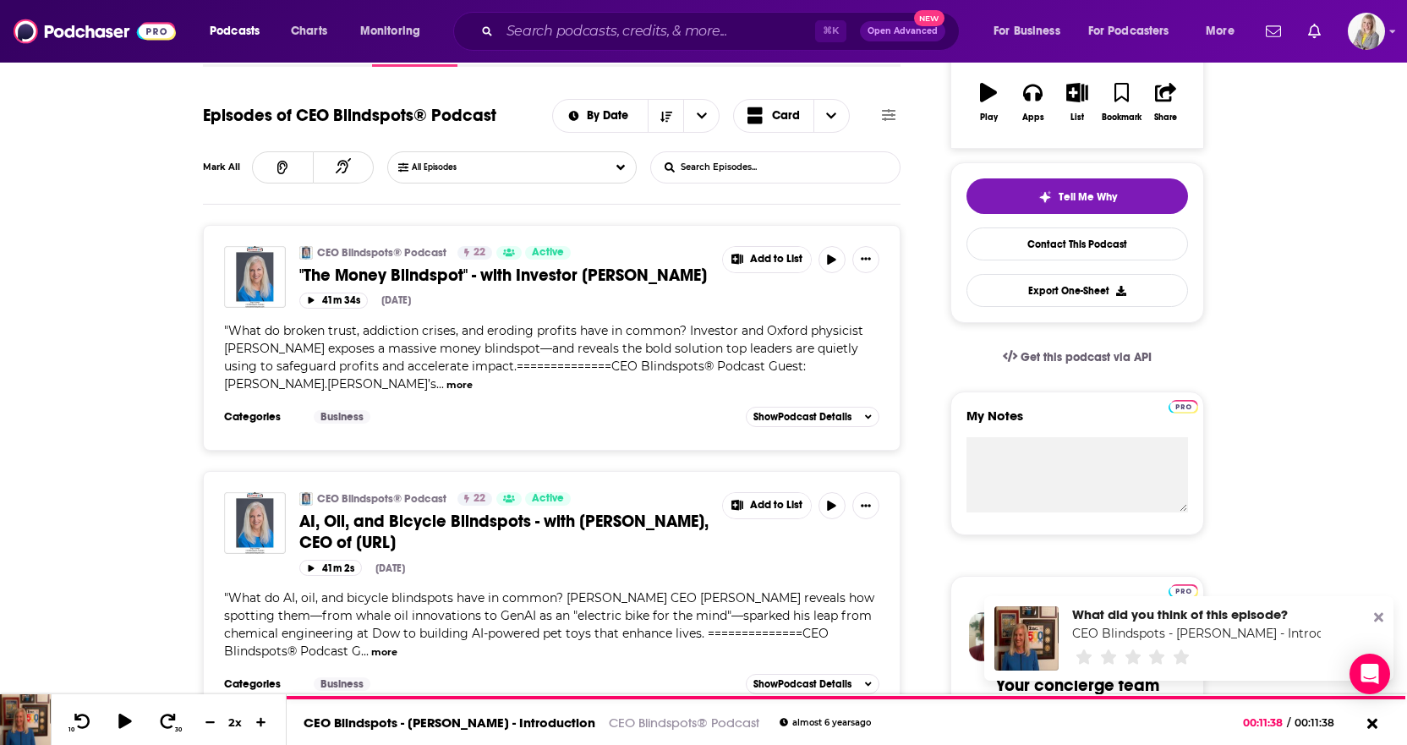
scroll to position [295, 0]
click at [831, 264] on button "button" at bounding box center [832, 258] width 27 height 27
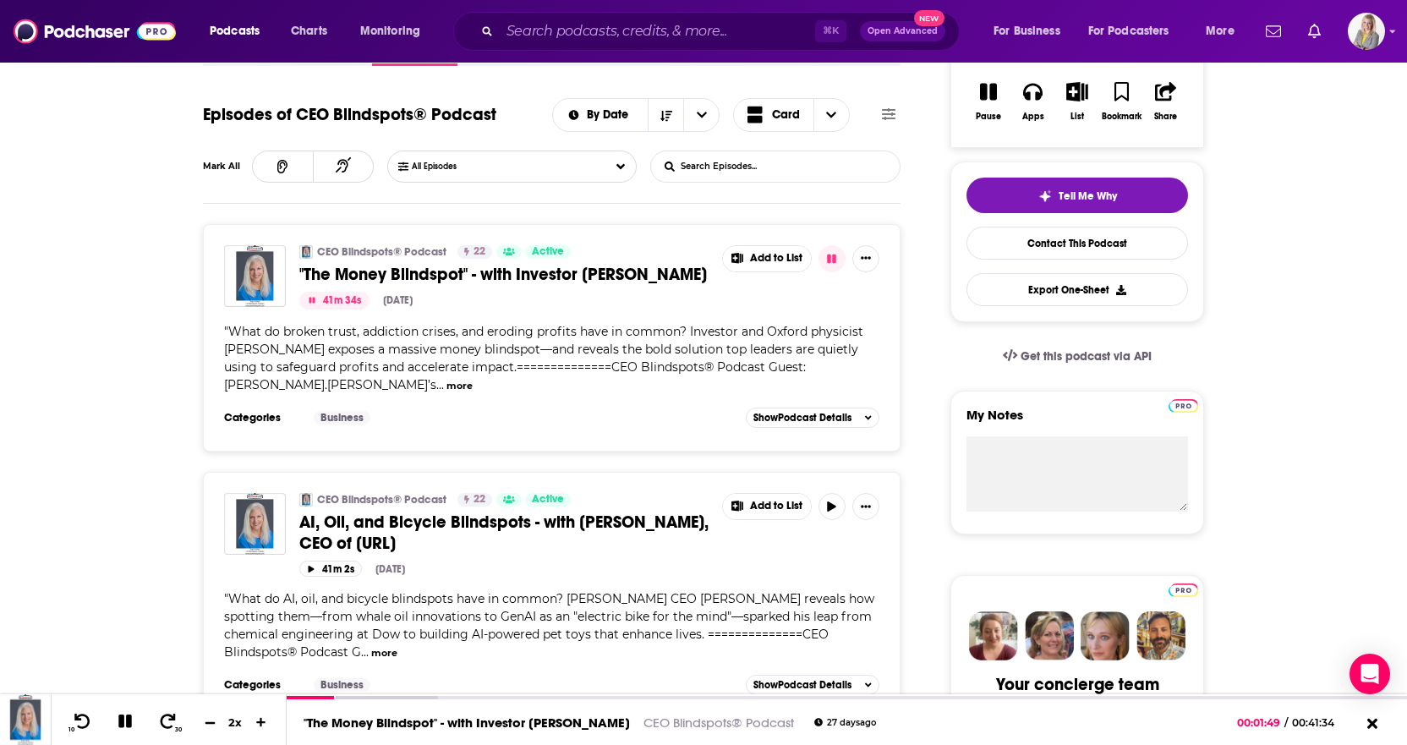
click at [210, 725] on icon at bounding box center [210, 721] width 14 height 11
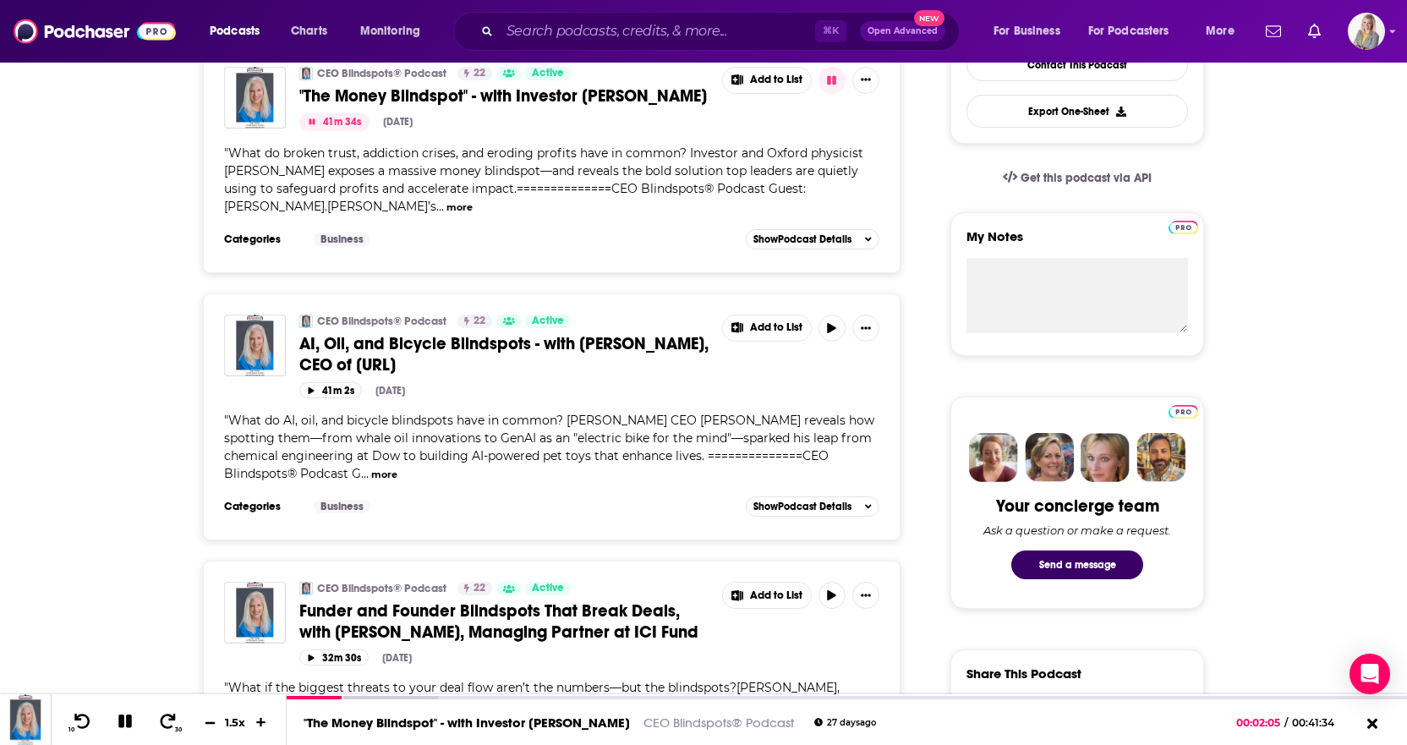
scroll to position [475, 0]
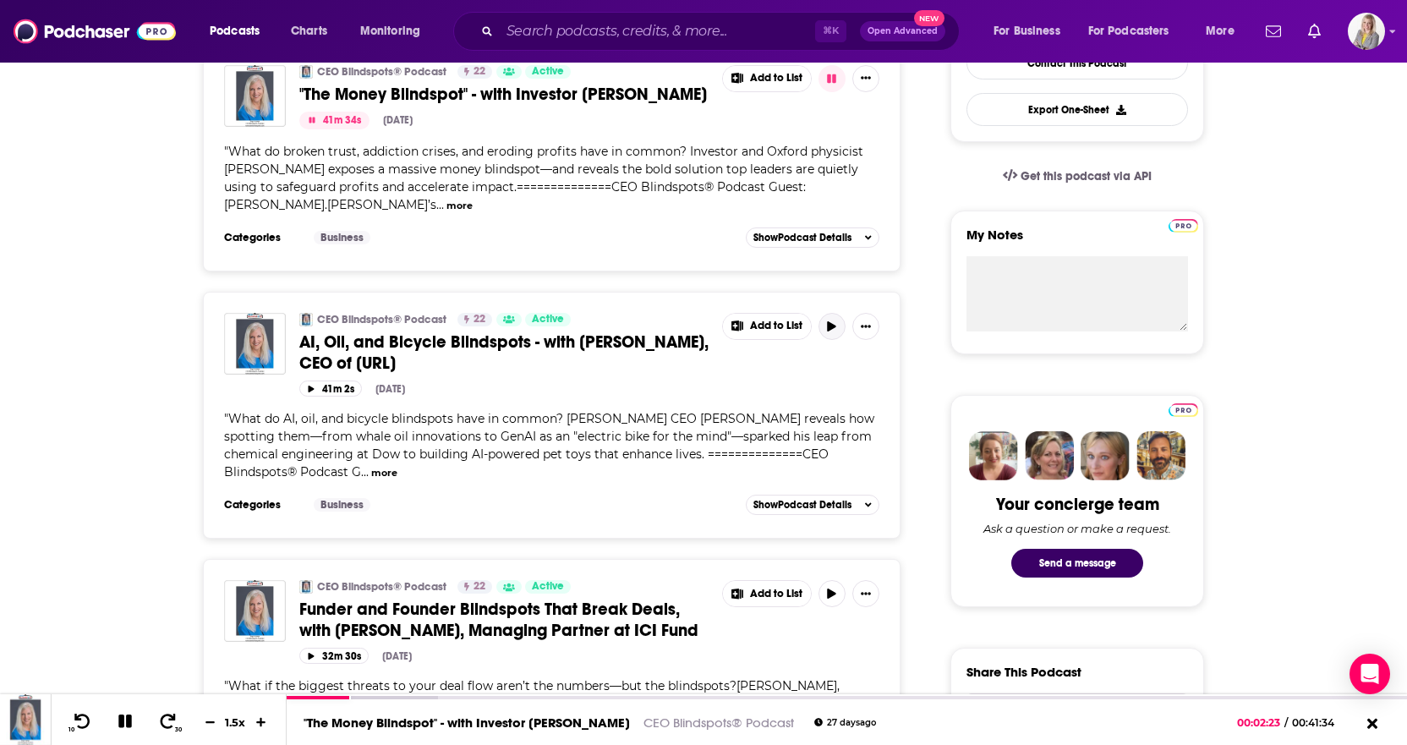
click at [824, 326] on button "button" at bounding box center [832, 326] width 27 height 27
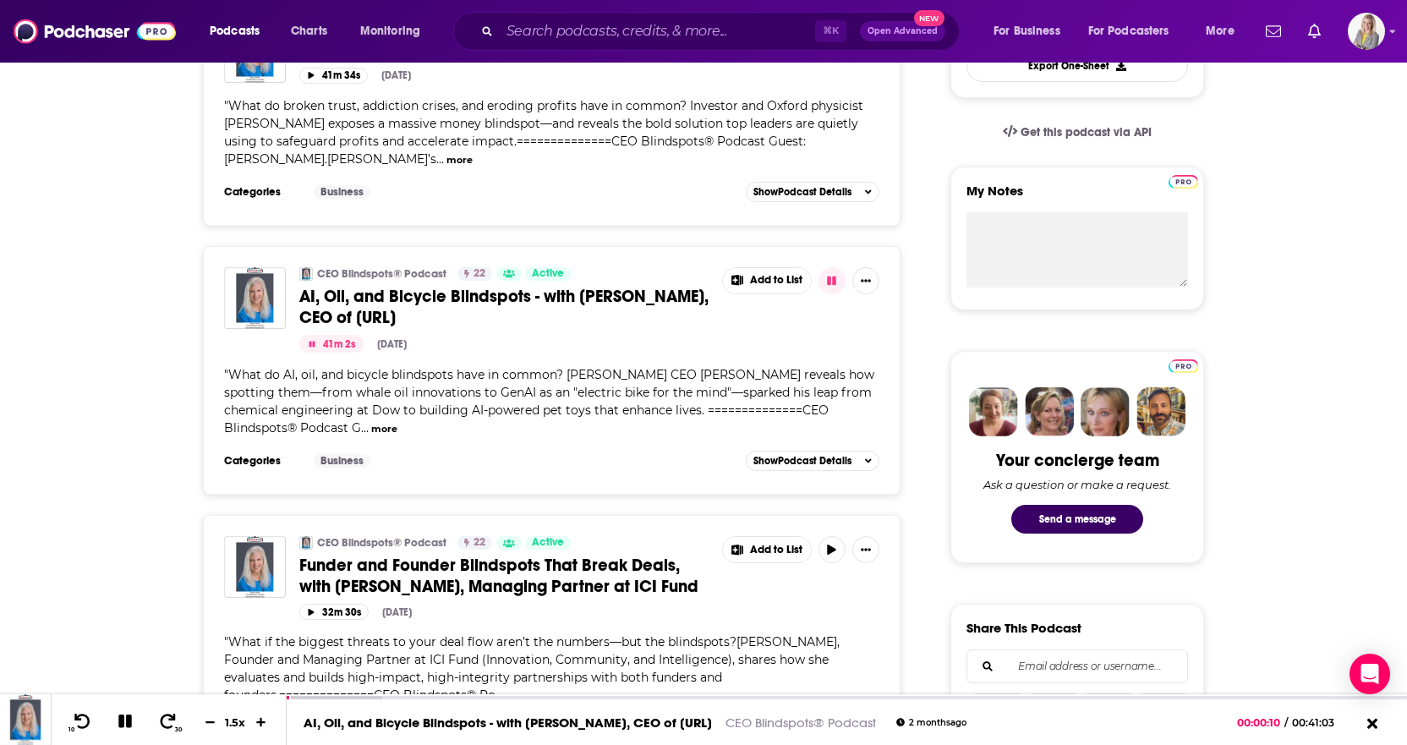
scroll to position [529, 0]
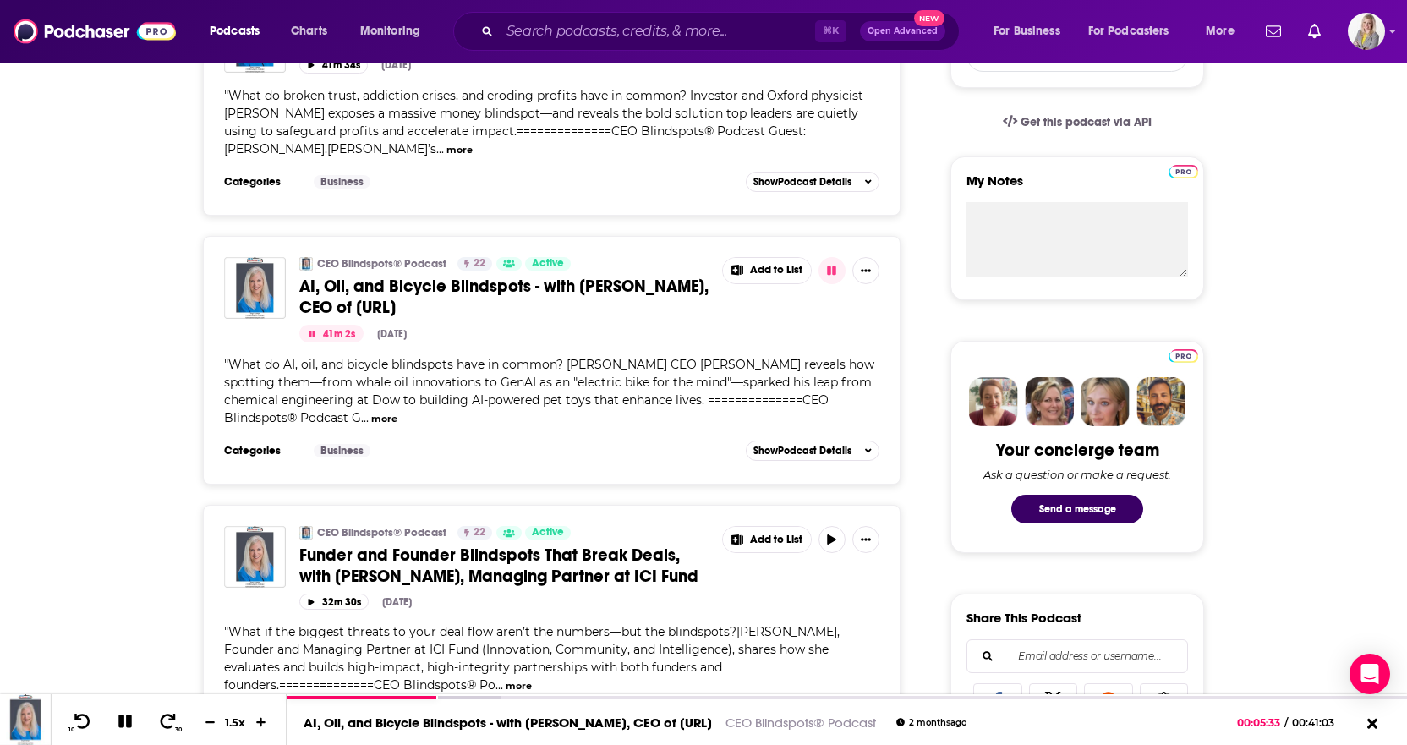
click at [524, 641] on span "What if the biggest threats to your deal flow aren’t the numbers—but the blinds…" at bounding box center [532, 658] width 616 height 69
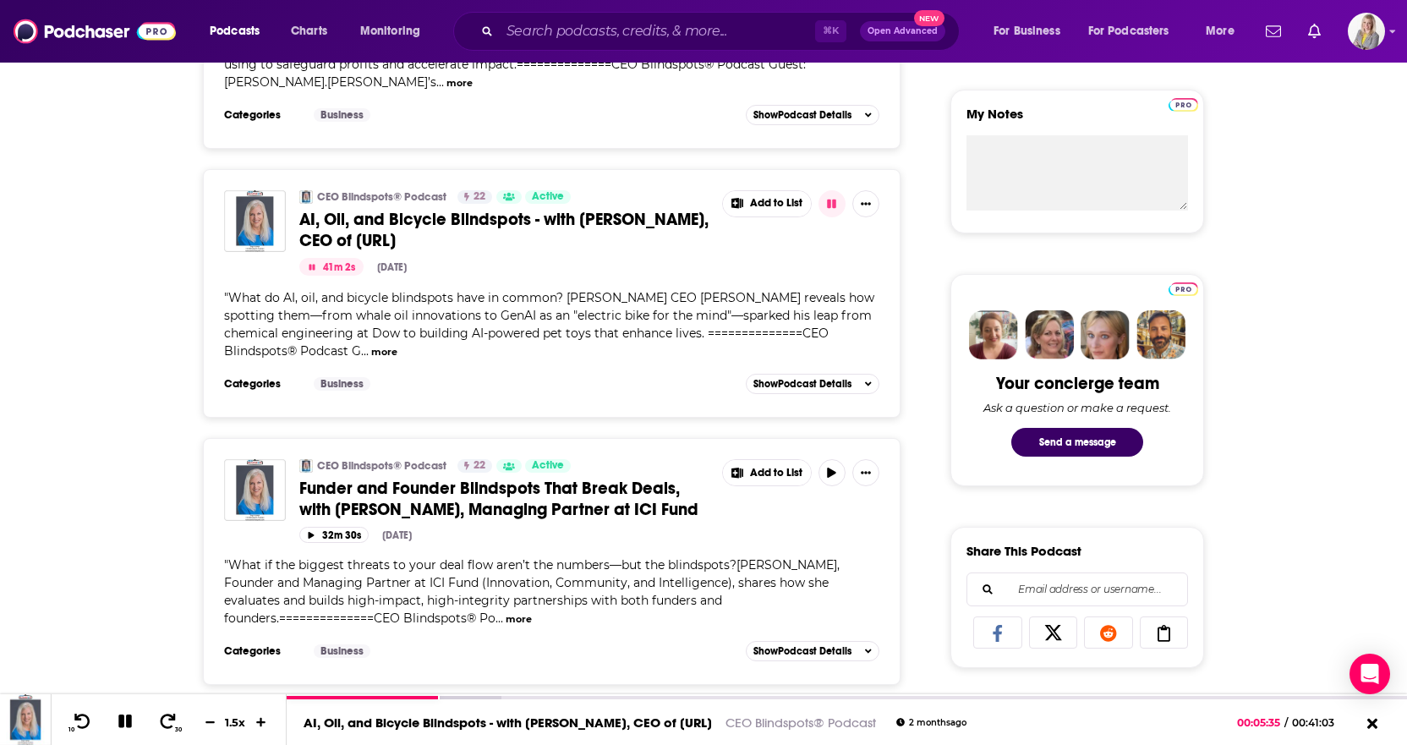
scroll to position [628, 0]
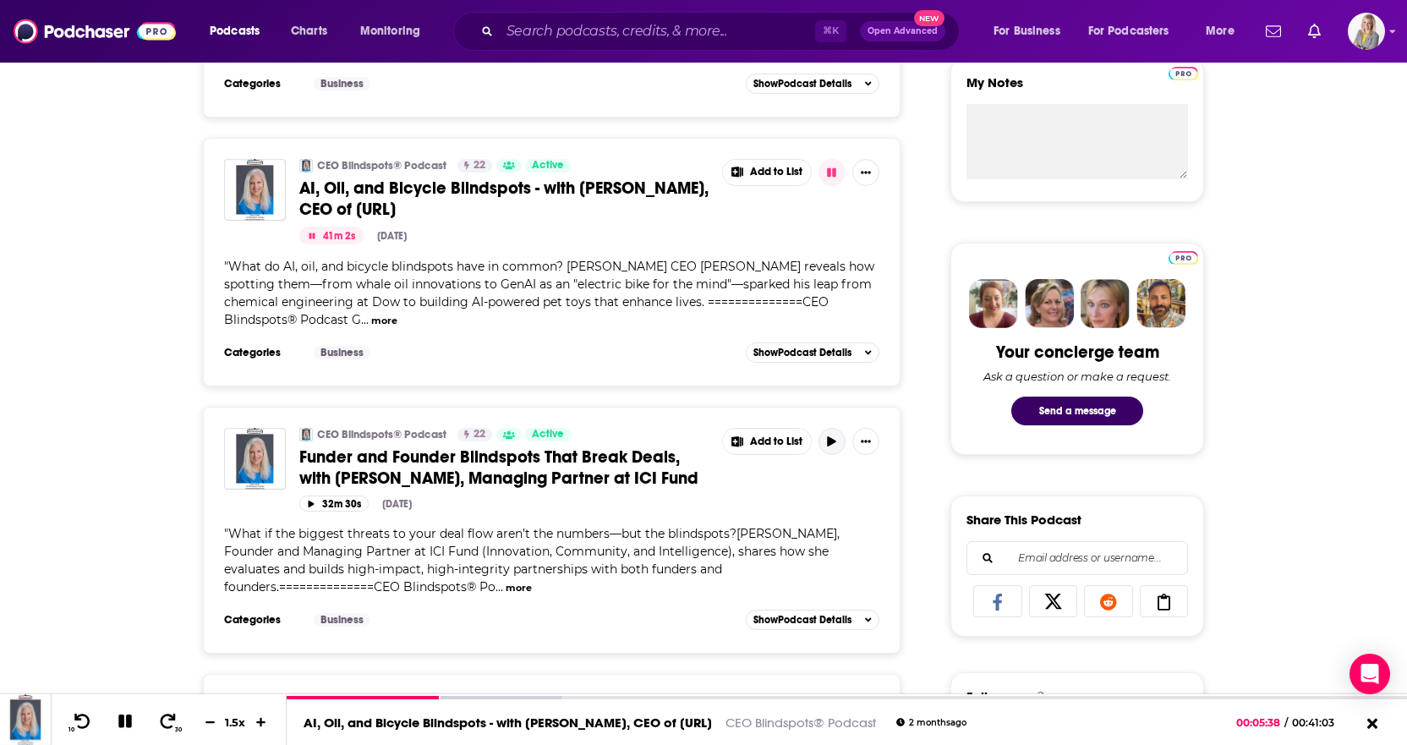
click at [830, 445] on button "button" at bounding box center [832, 441] width 27 height 27
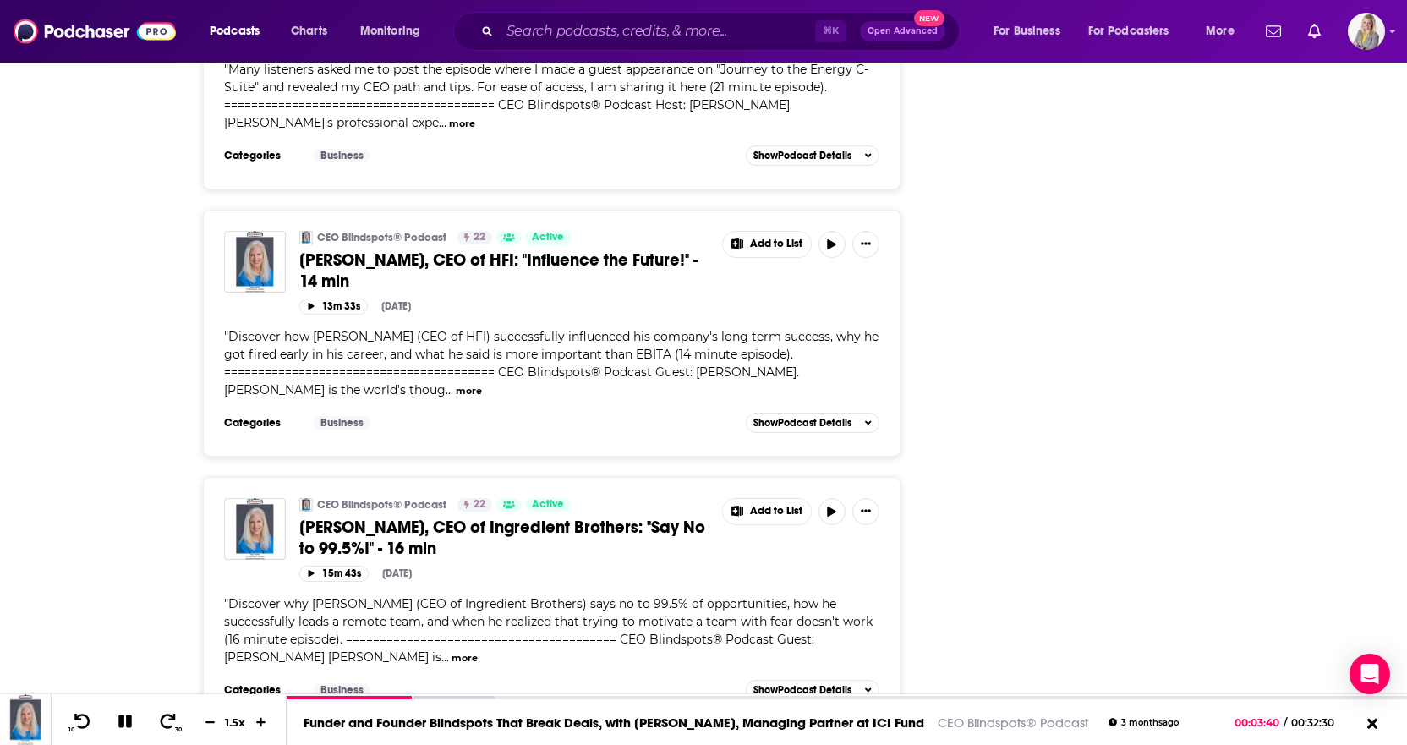
scroll to position [7255, 0]
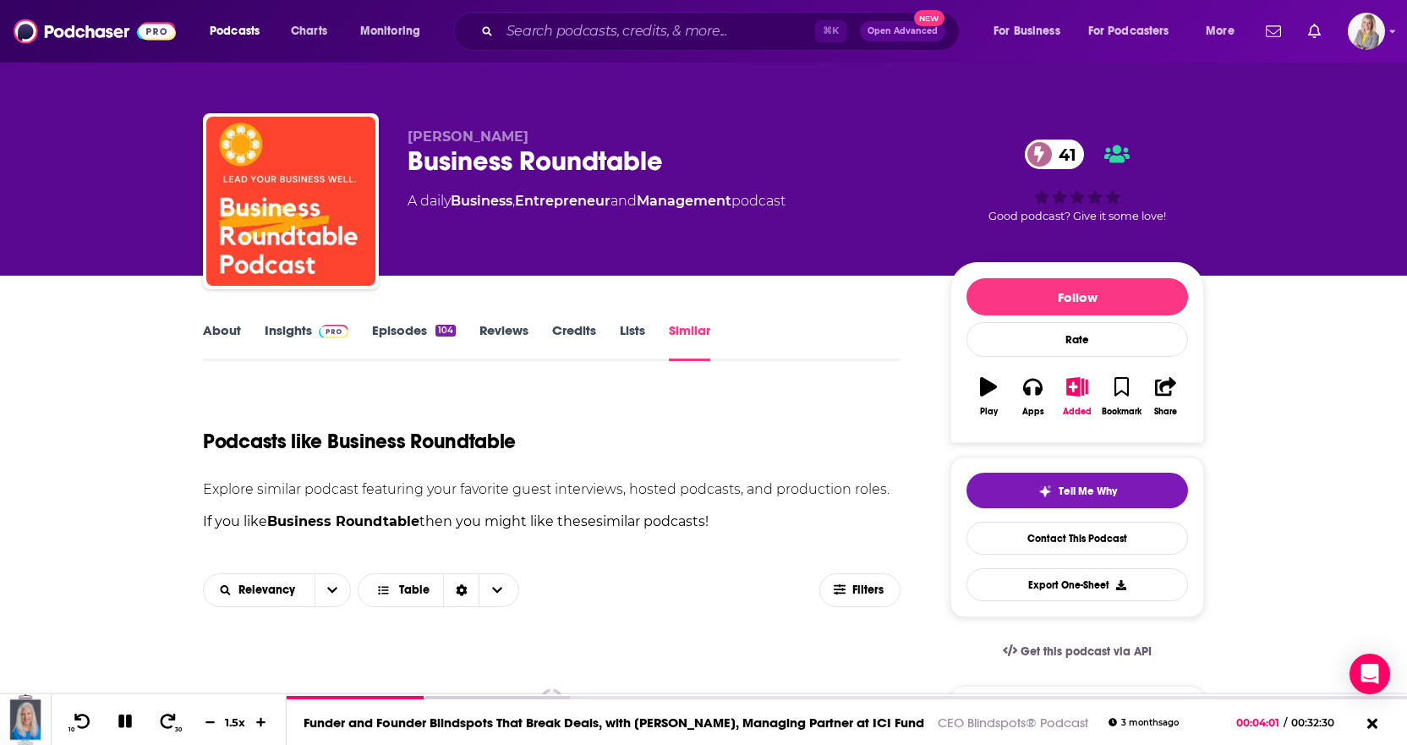
click at [688, 334] on link "Similar" at bounding box center [689, 341] width 41 height 39
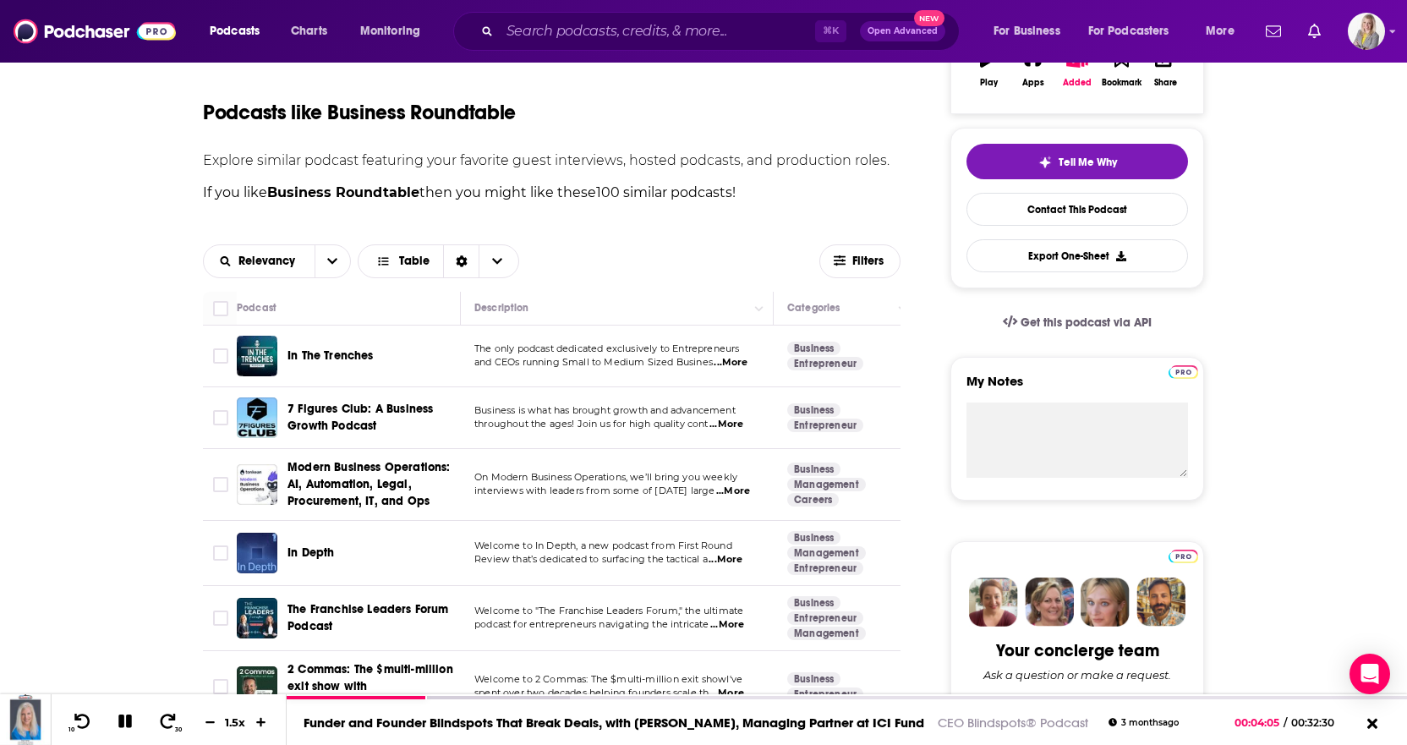
scroll to position [333, 0]
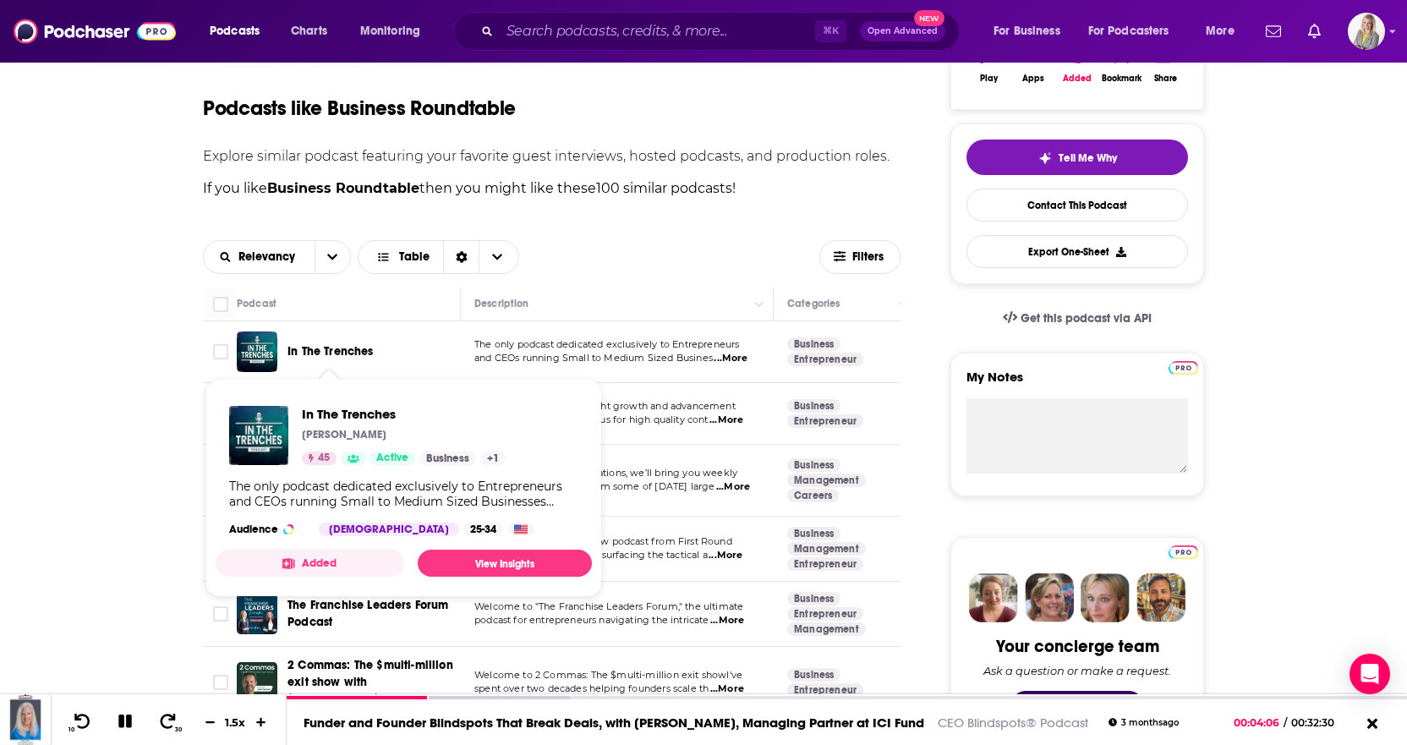
click at [330, 348] on span "In The Trenches" at bounding box center [331, 351] width 86 height 14
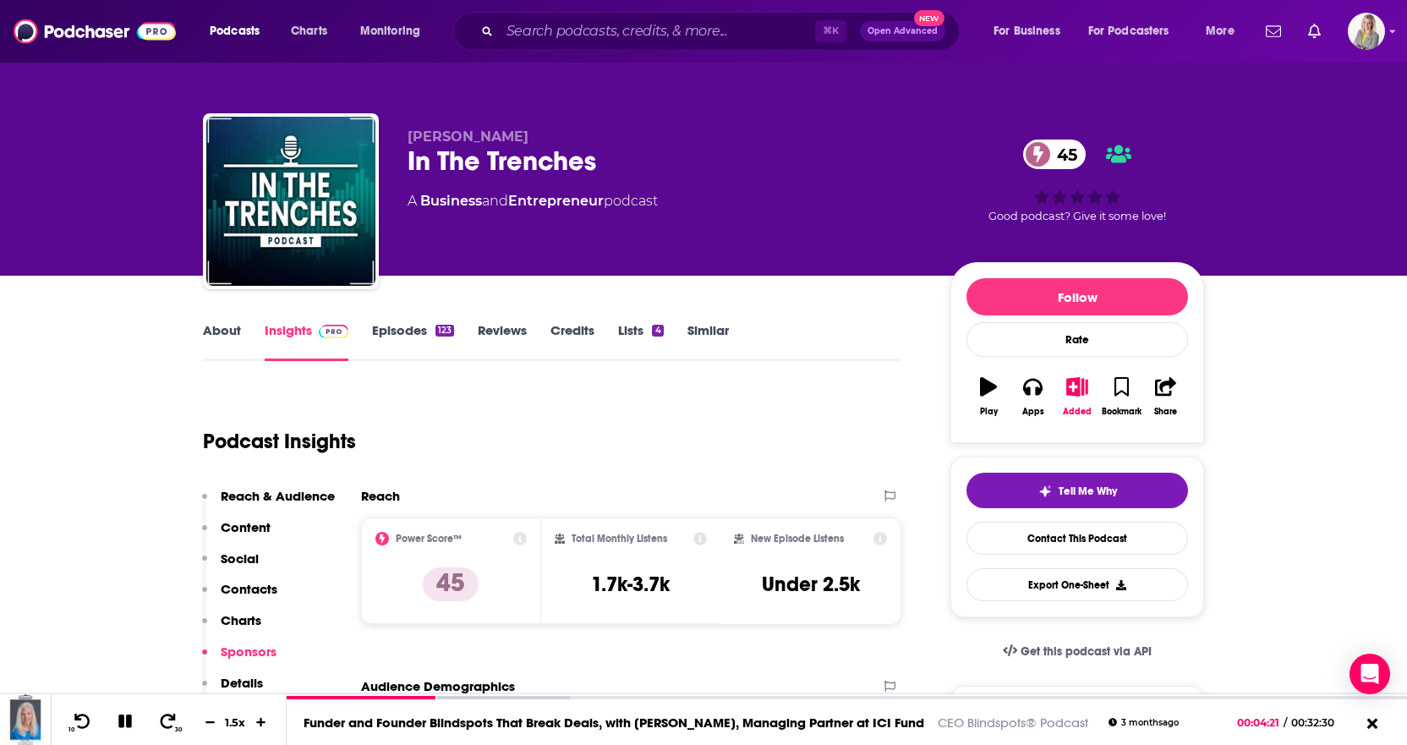
click at [214, 329] on link "About" at bounding box center [222, 341] width 38 height 39
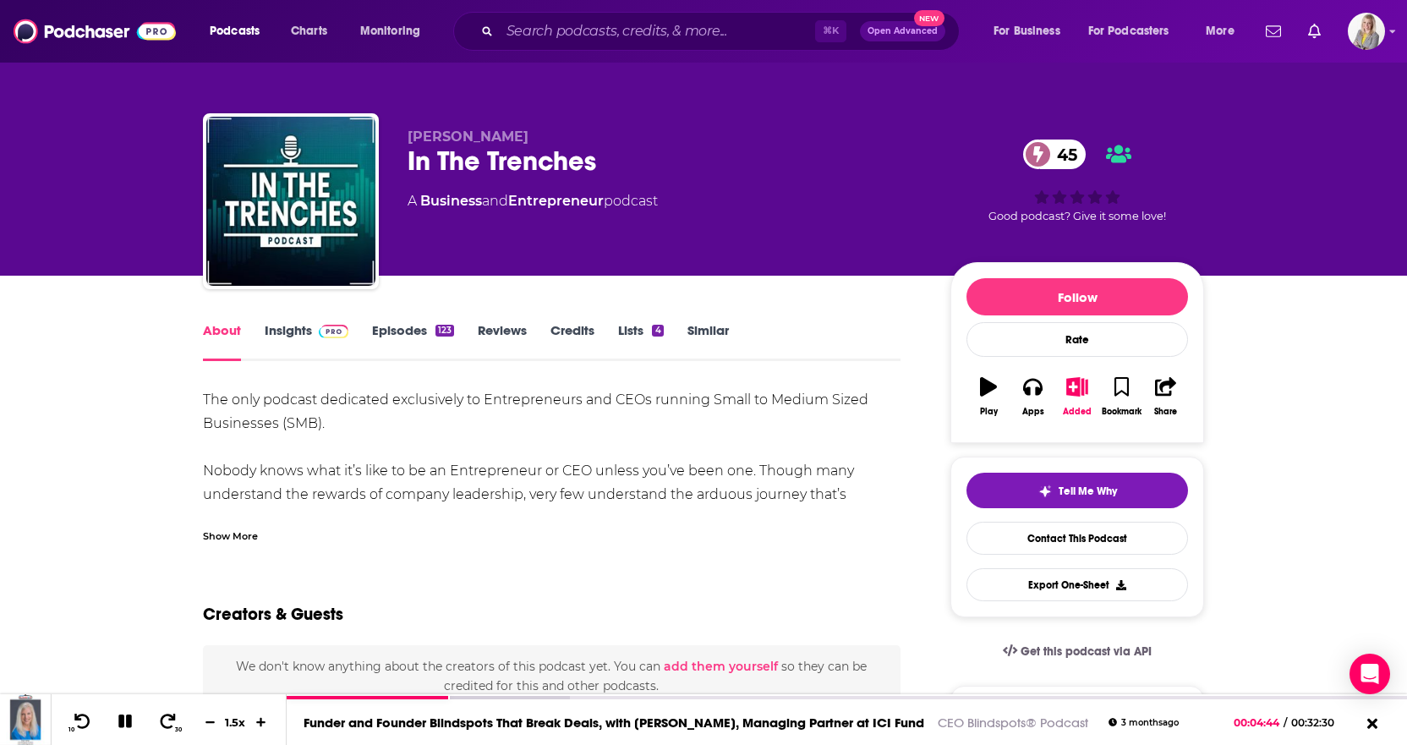
click at [383, 332] on link "Episodes 123" at bounding box center [413, 341] width 82 height 39
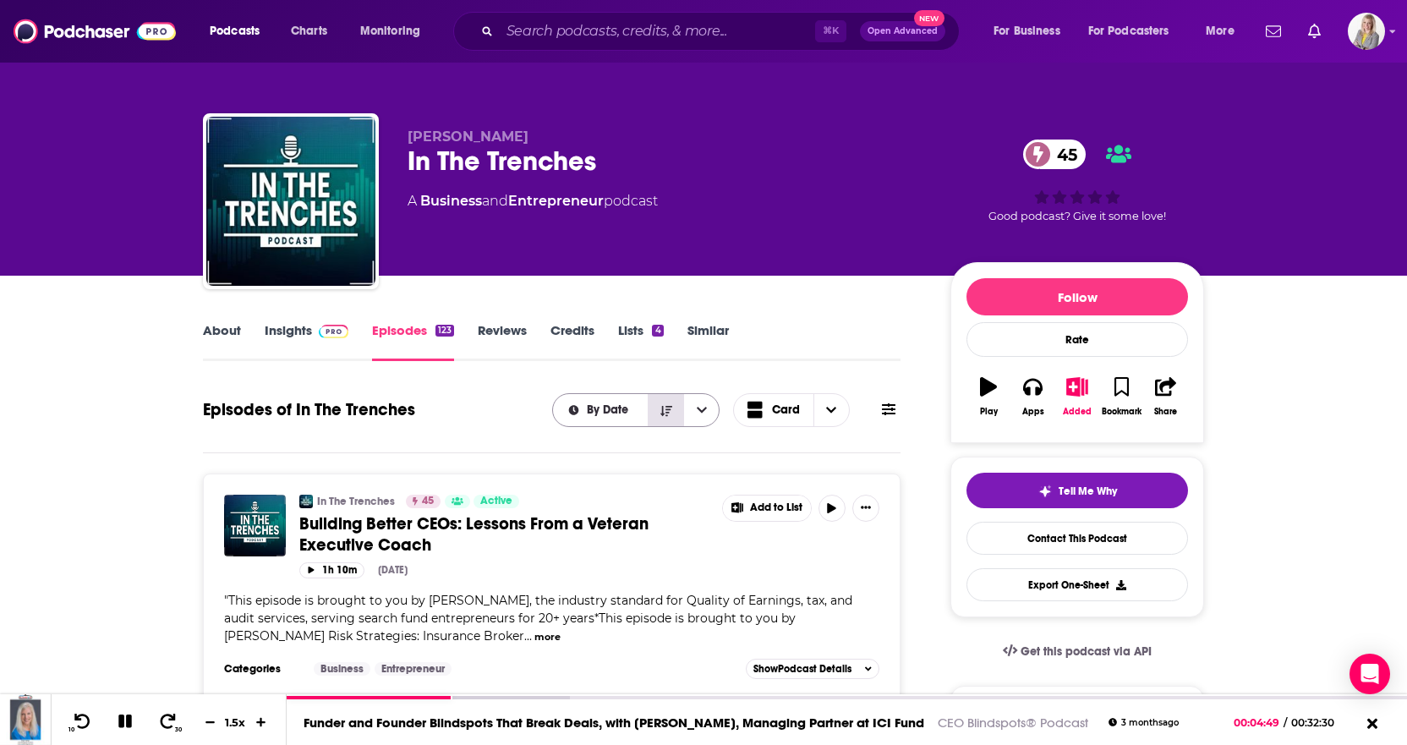
drag, startPoint x: 673, startPoint y: 412, endPoint x: 665, endPoint y: 416, distance: 9.5
click at [673, 412] on button "Sort Direction" at bounding box center [666, 410] width 36 height 32
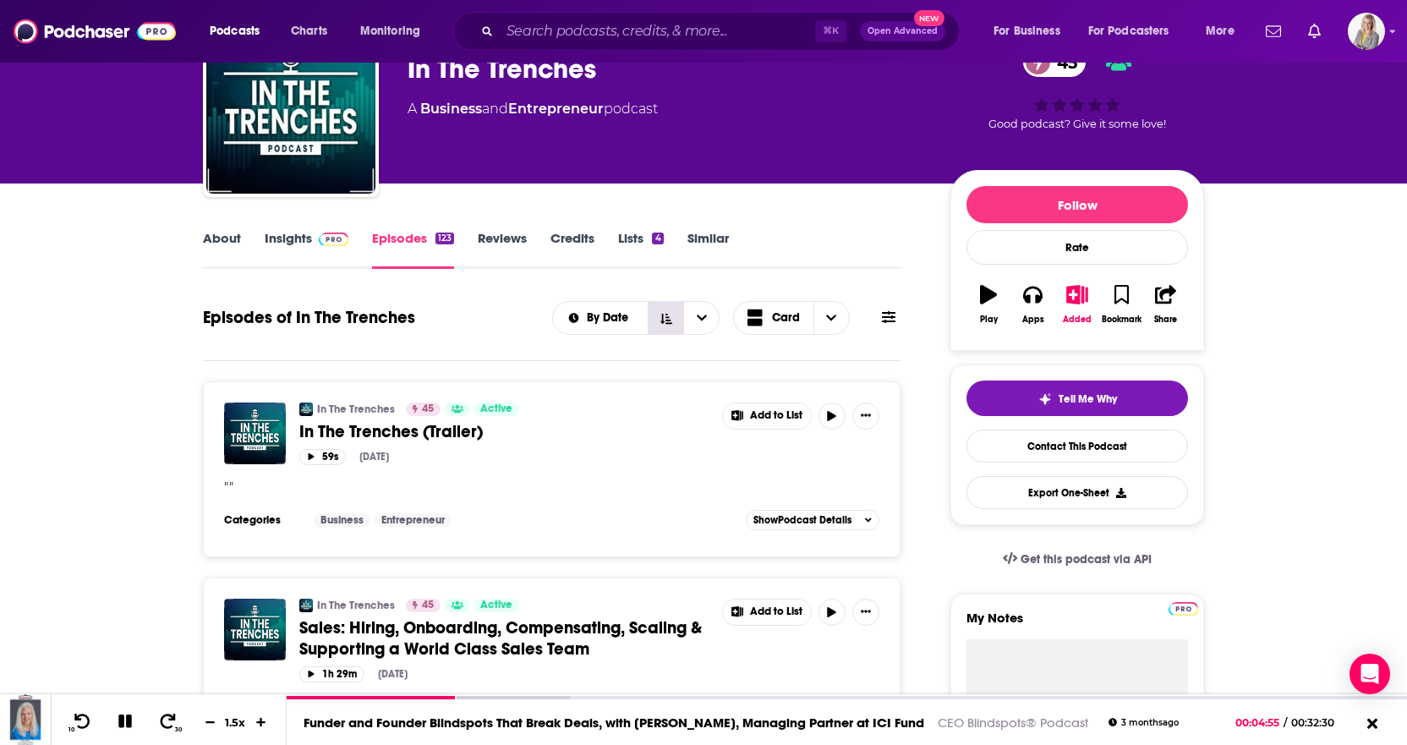
scroll to position [106, 0]
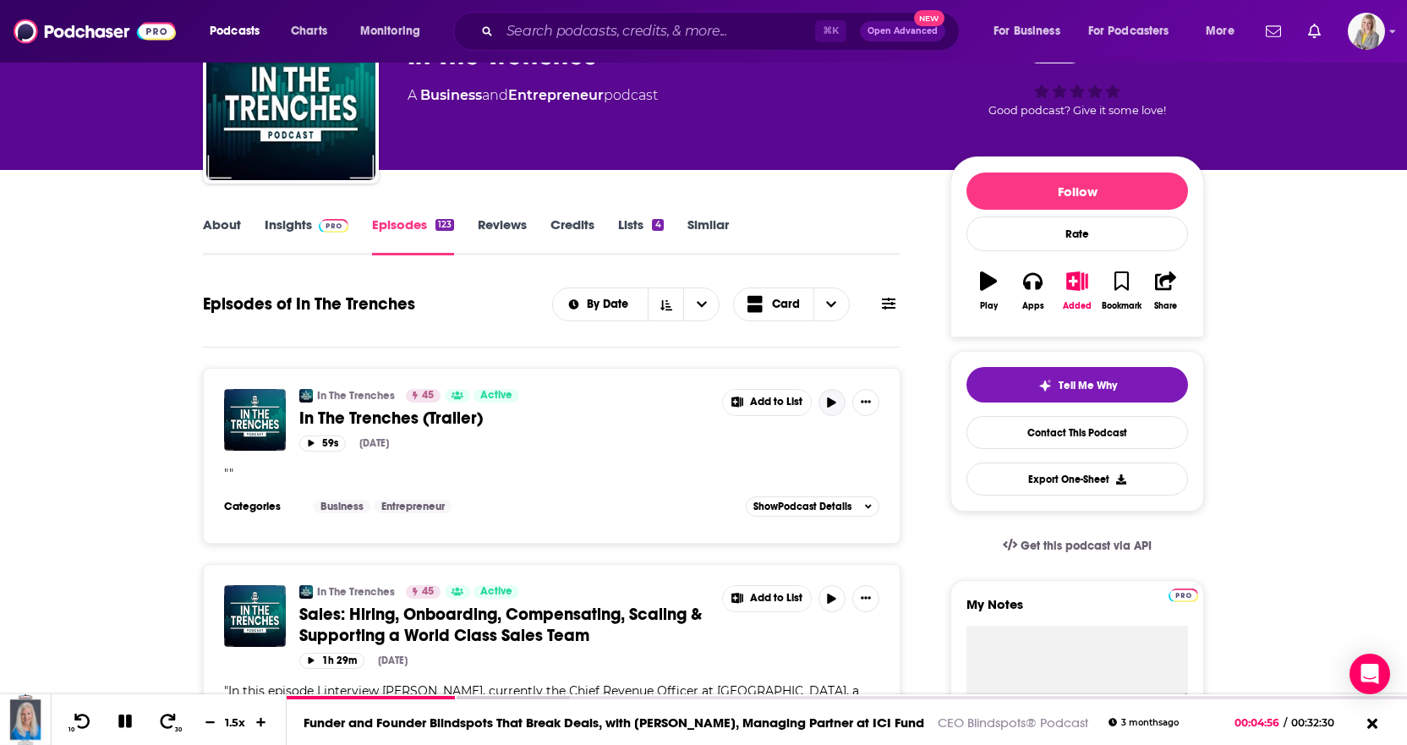
click at [836, 398] on icon "button" at bounding box center [832, 403] width 13 height 10
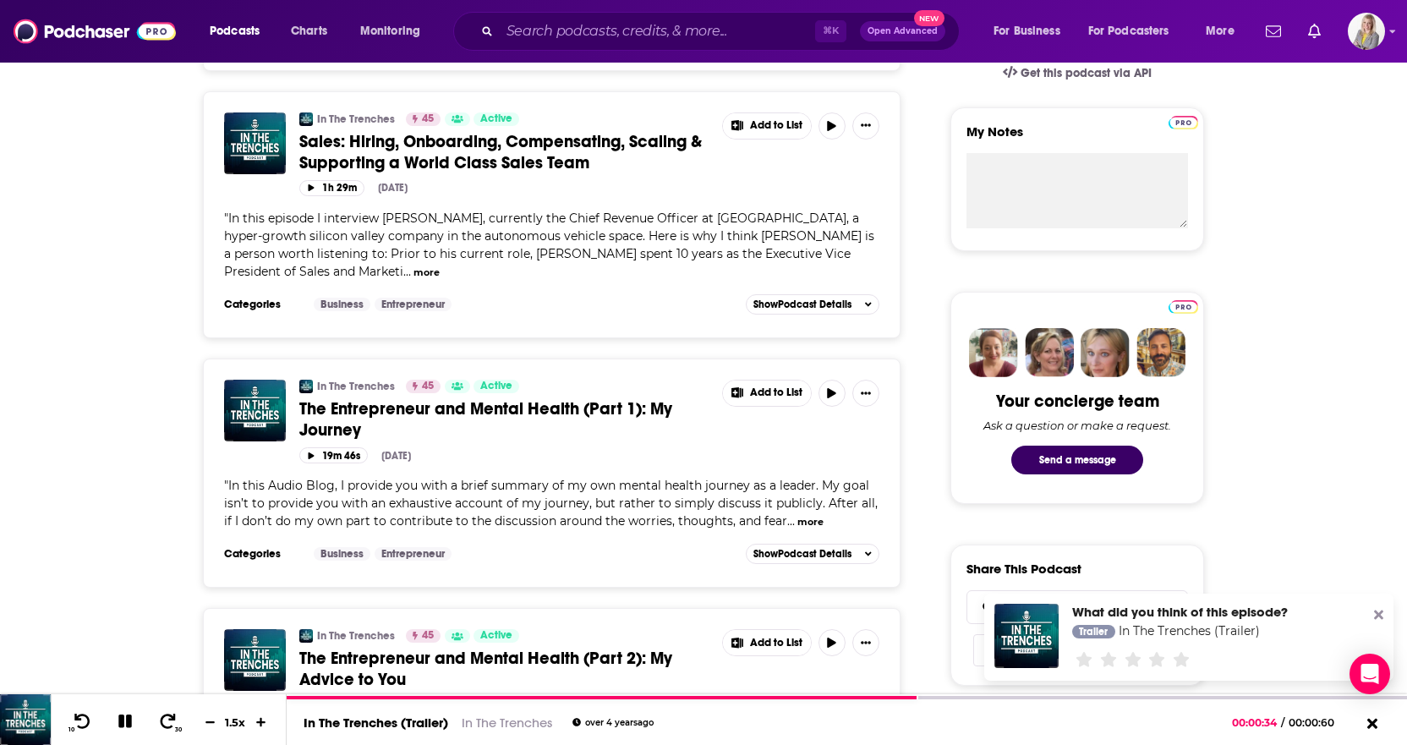
scroll to position [0, 0]
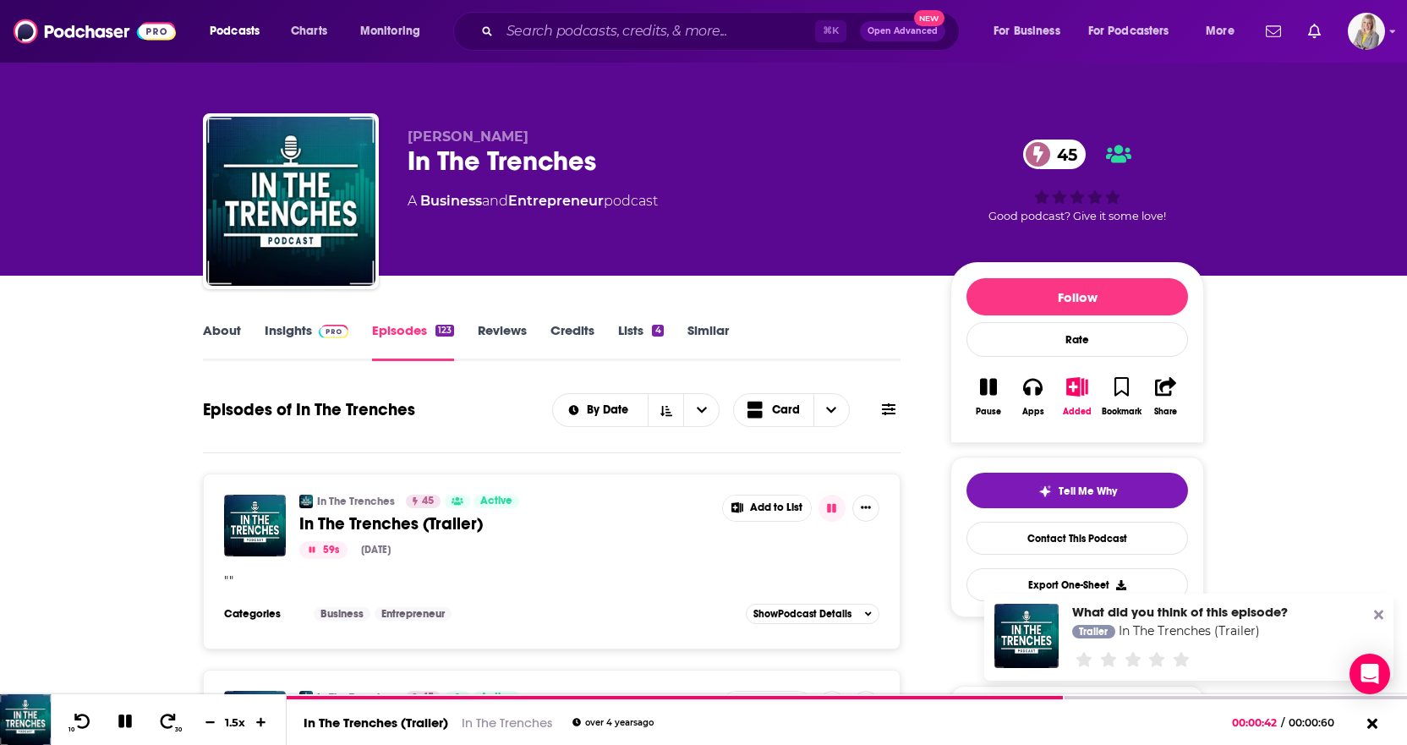
click at [894, 414] on icon at bounding box center [889, 409] width 14 height 12
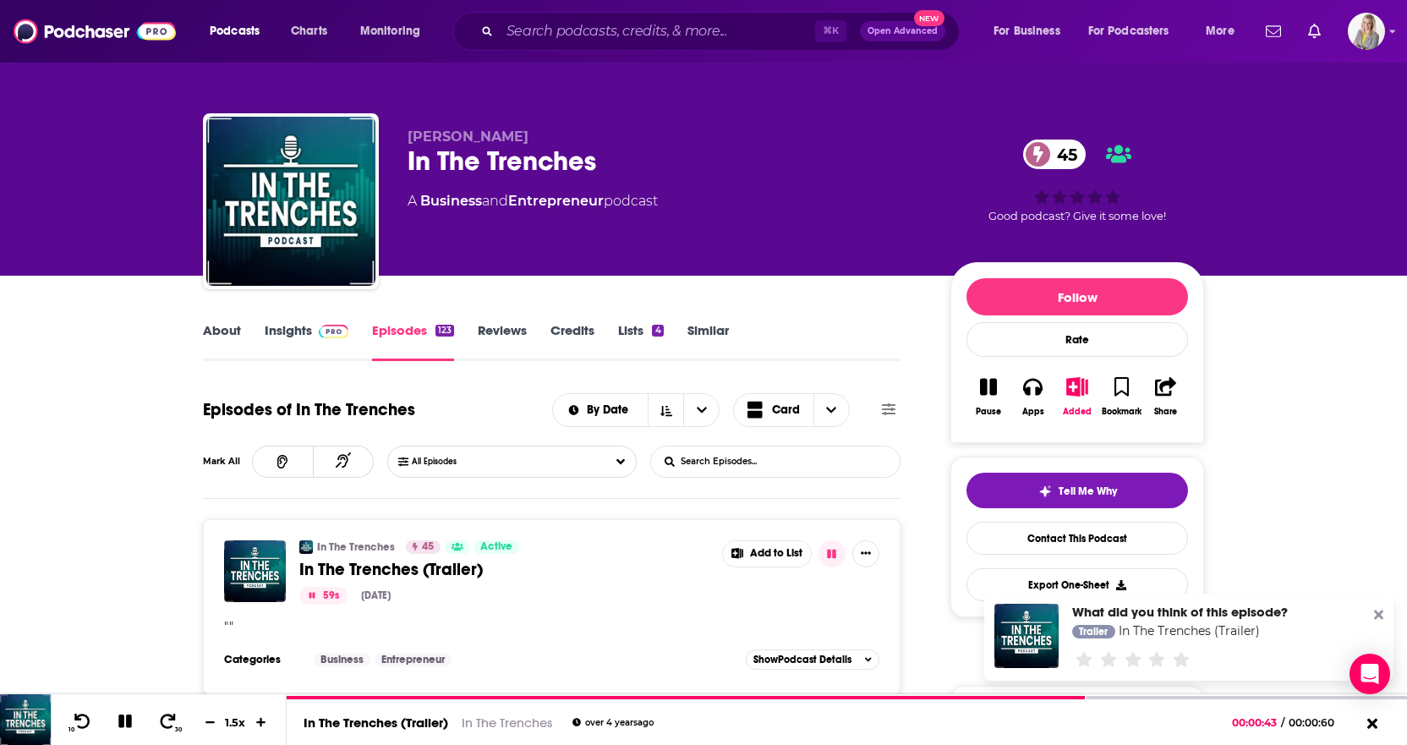
click at [762, 460] on input "List Search Input" at bounding box center [739, 462] width 177 height 30
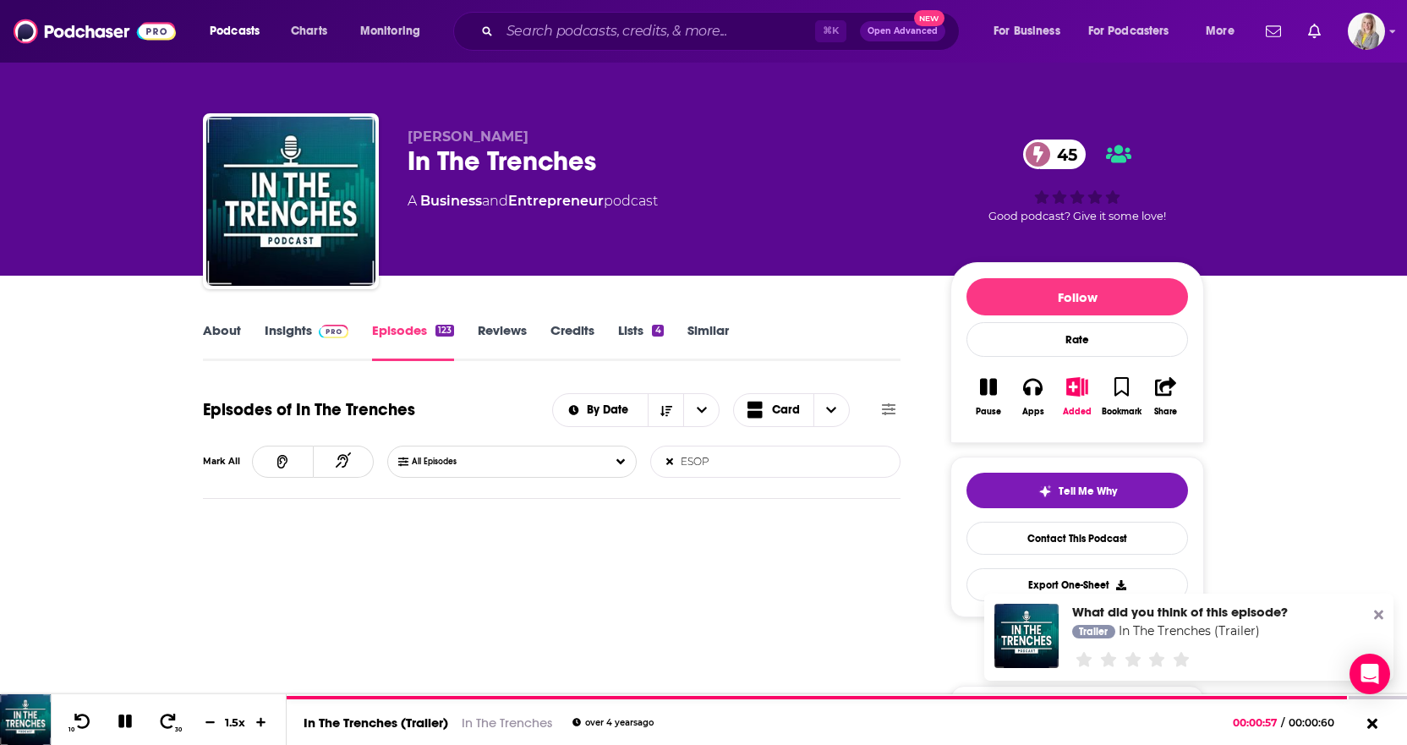
click at [693, 464] on input "ESOP" at bounding box center [739, 462] width 177 height 30
type input "exit"
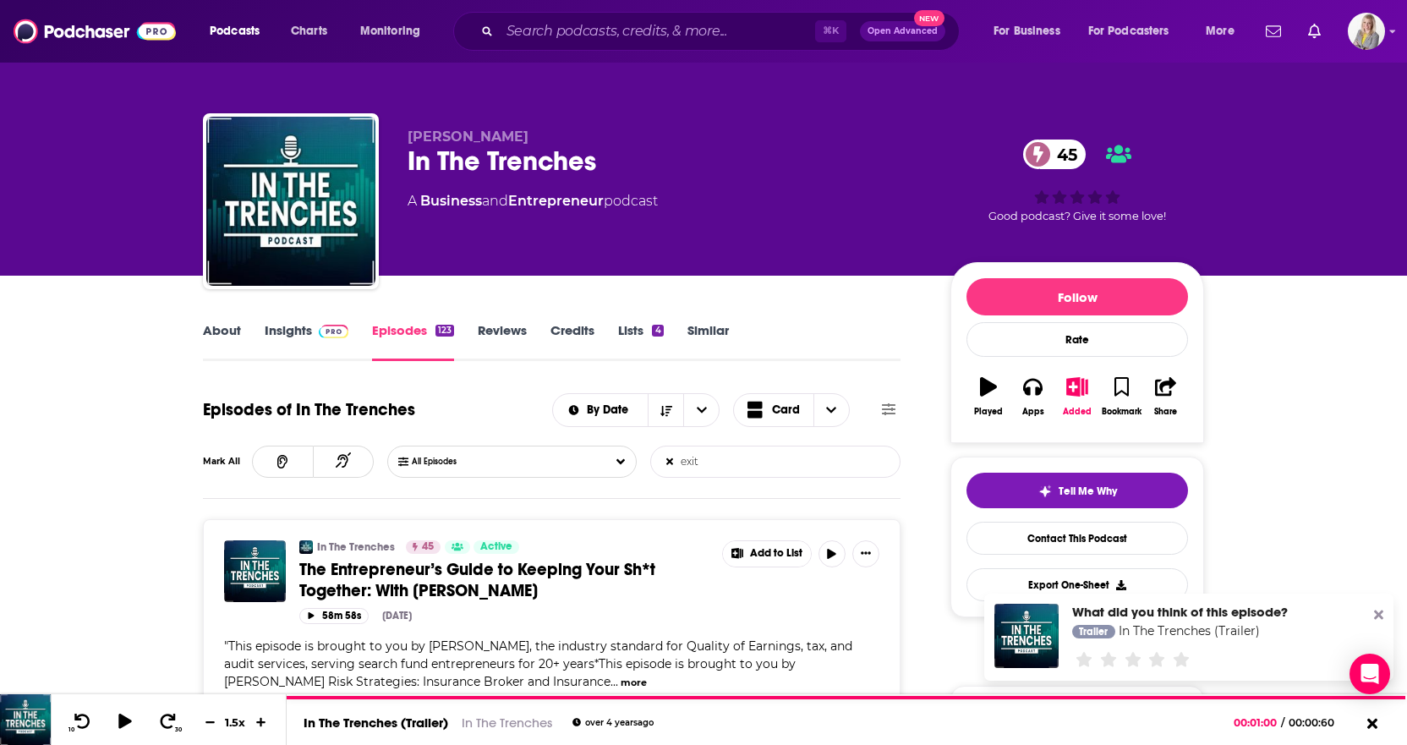
click at [209, 324] on link "About" at bounding box center [222, 341] width 38 height 39
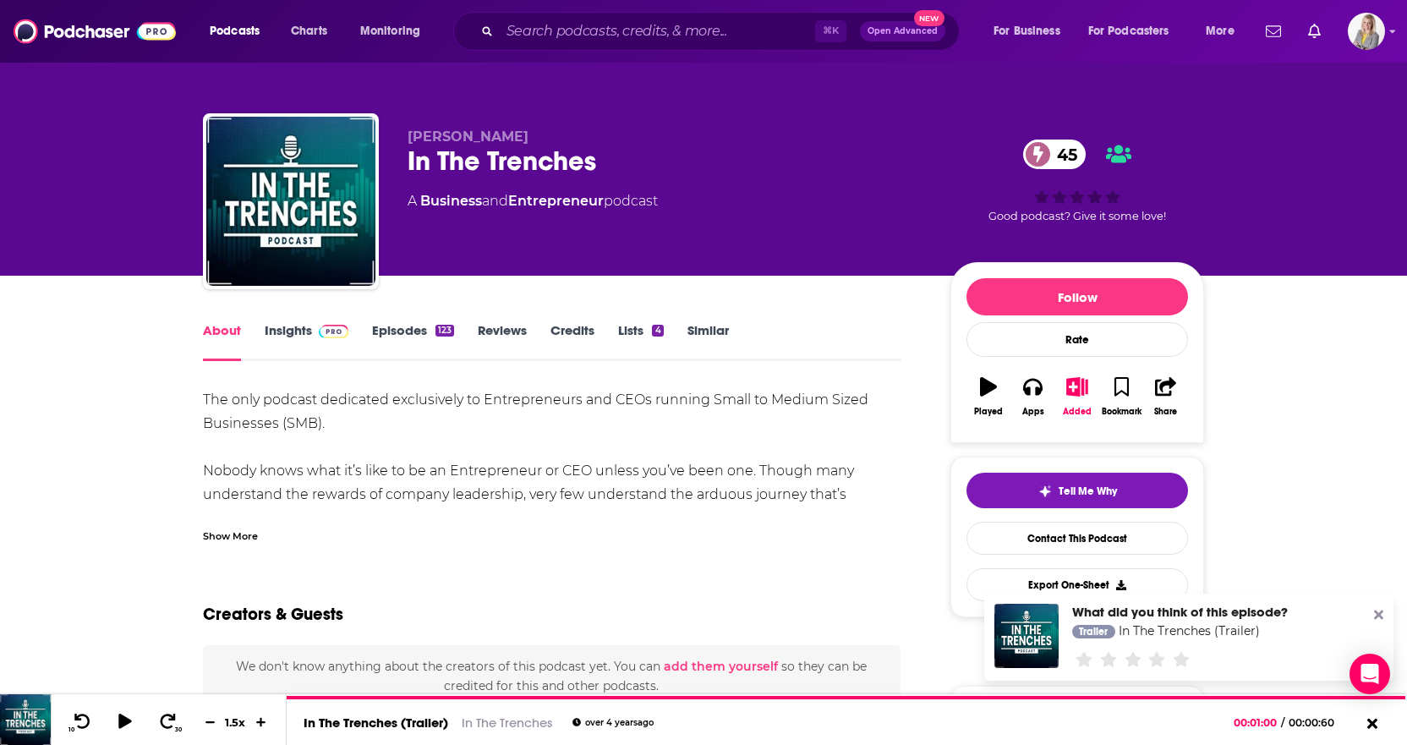
click at [283, 336] on link "Insights" at bounding box center [307, 341] width 84 height 39
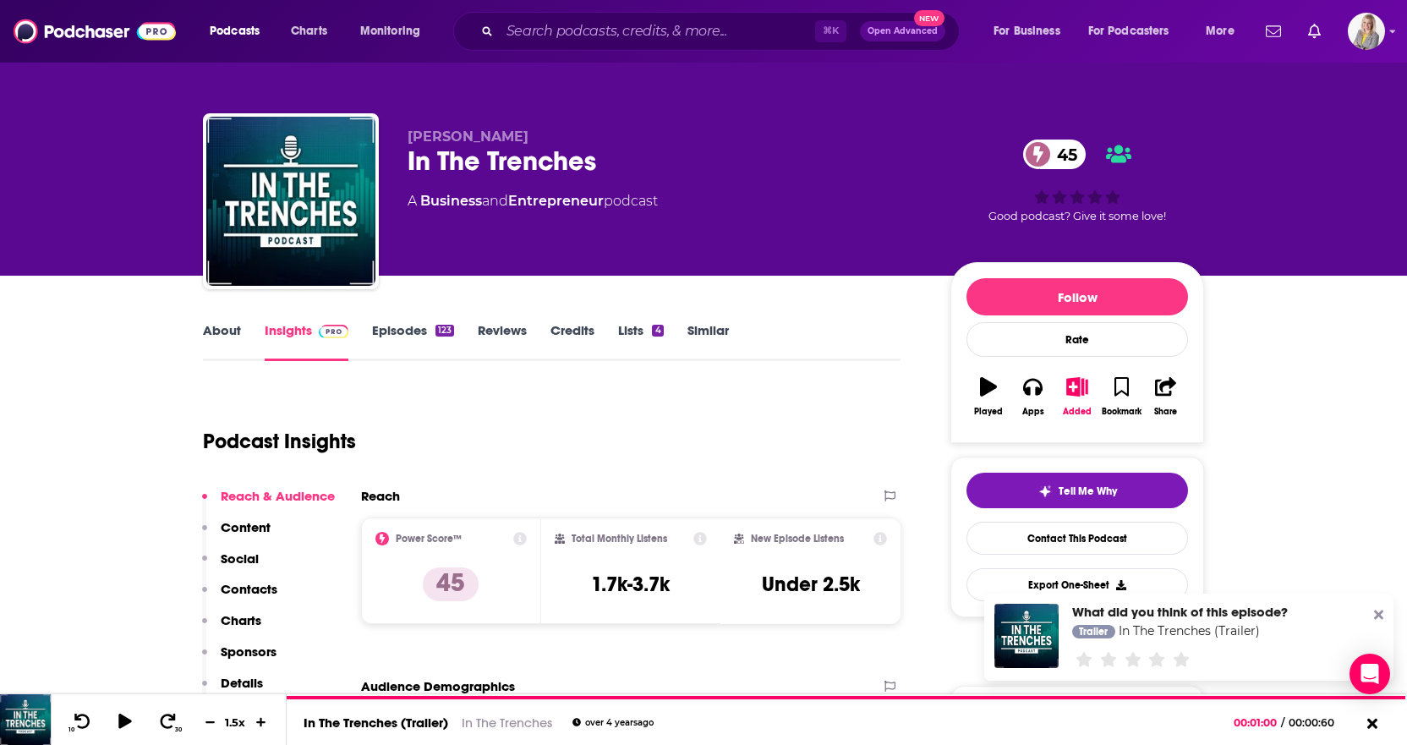
click at [414, 326] on link "Episodes 123" at bounding box center [413, 341] width 82 height 39
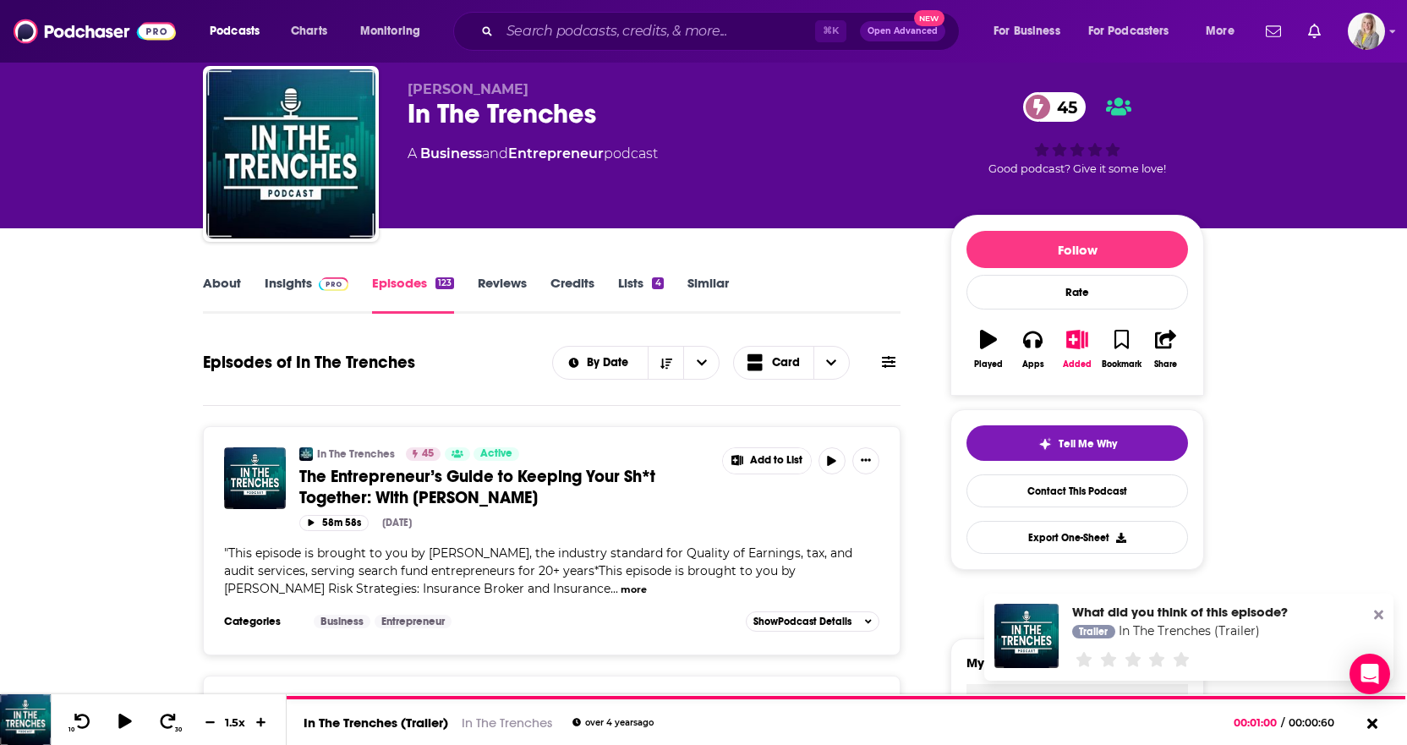
scroll to position [48, 0]
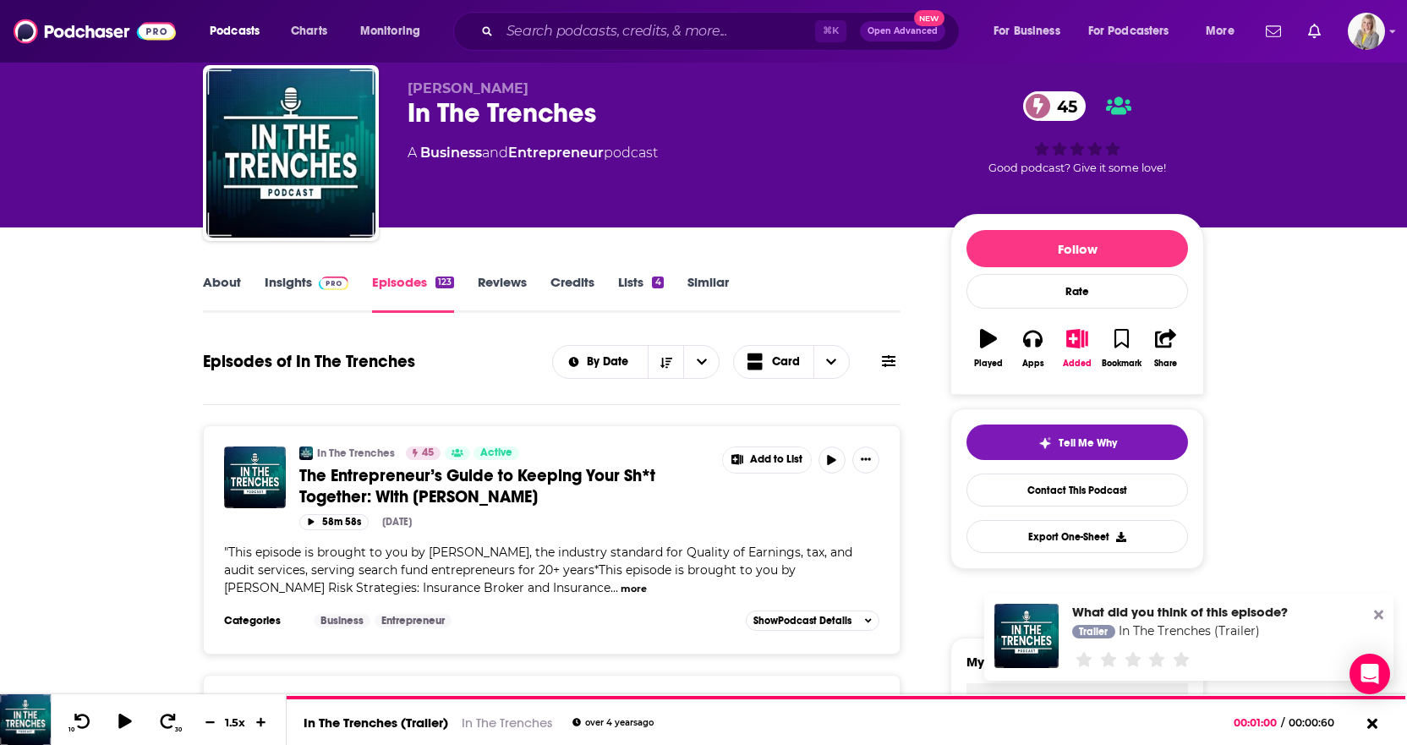
click at [1034, 95] on span at bounding box center [1038, 106] width 30 height 30
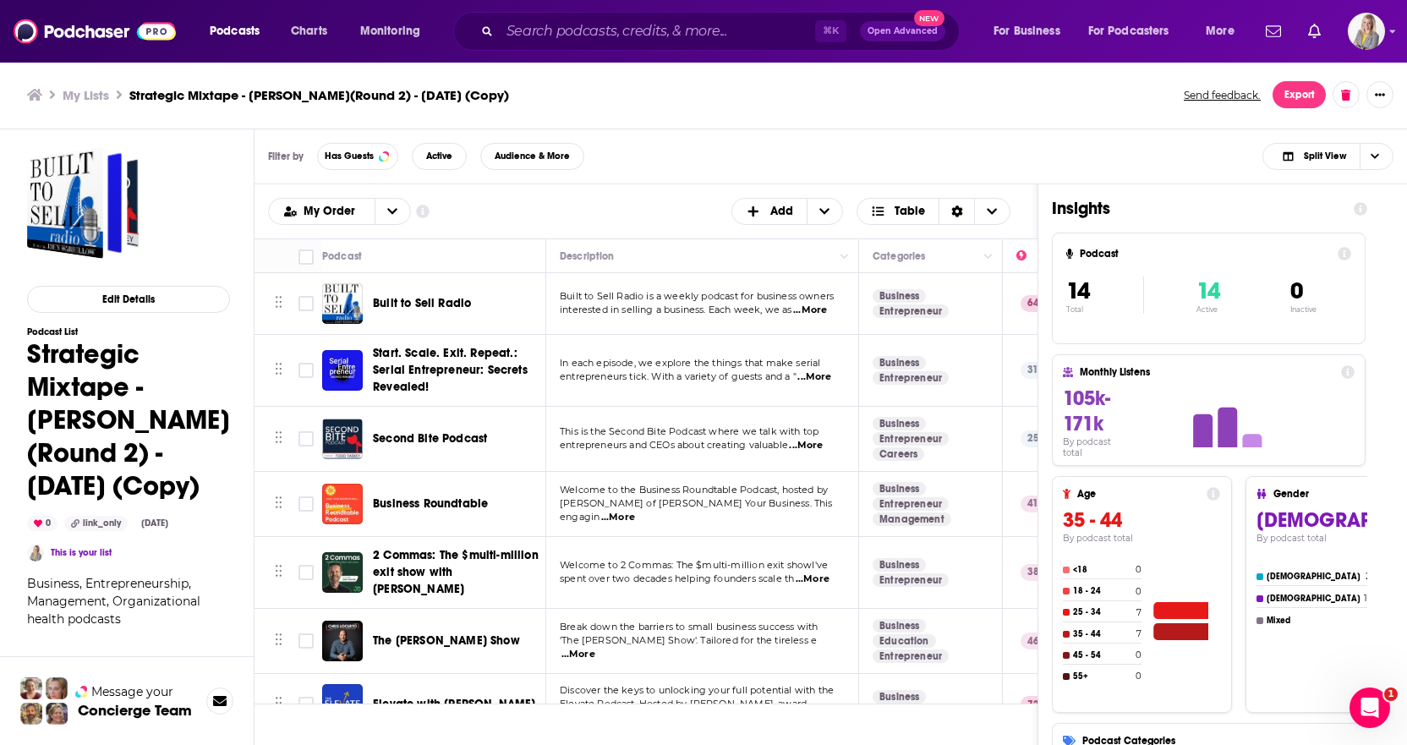
scroll to position [10, 0]
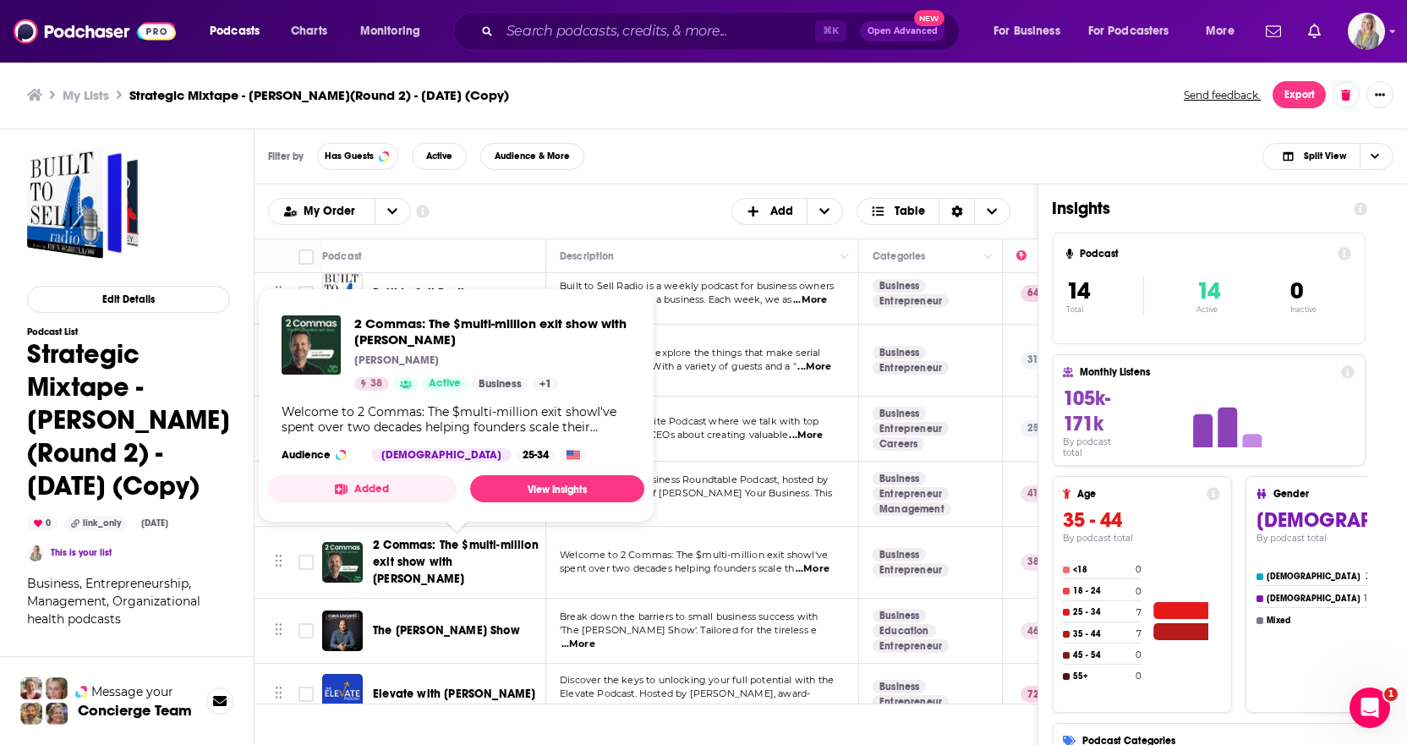
click at [412, 561] on span "2 Commas: The $multi-million exit show with [PERSON_NAME]" at bounding box center [456, 562] width 166 height 48
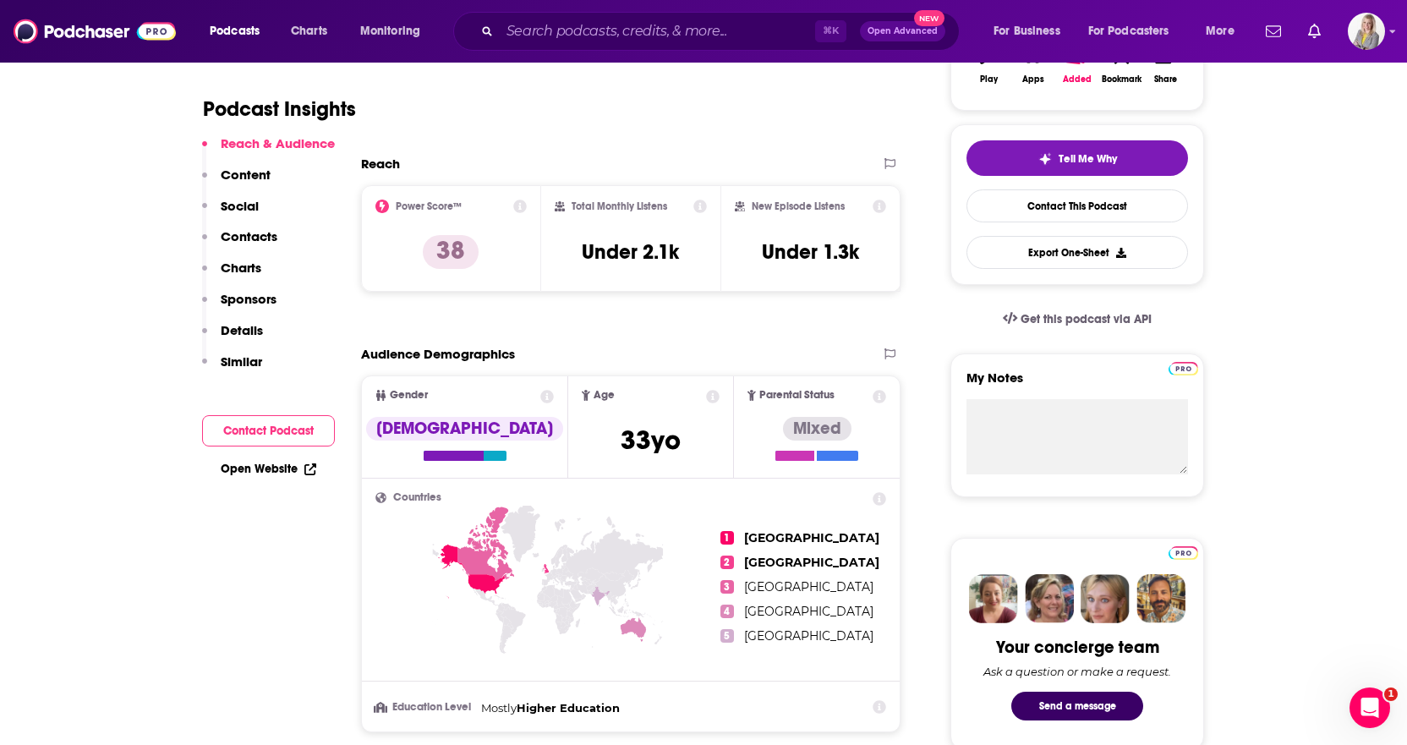
scroll to position [343, 0]
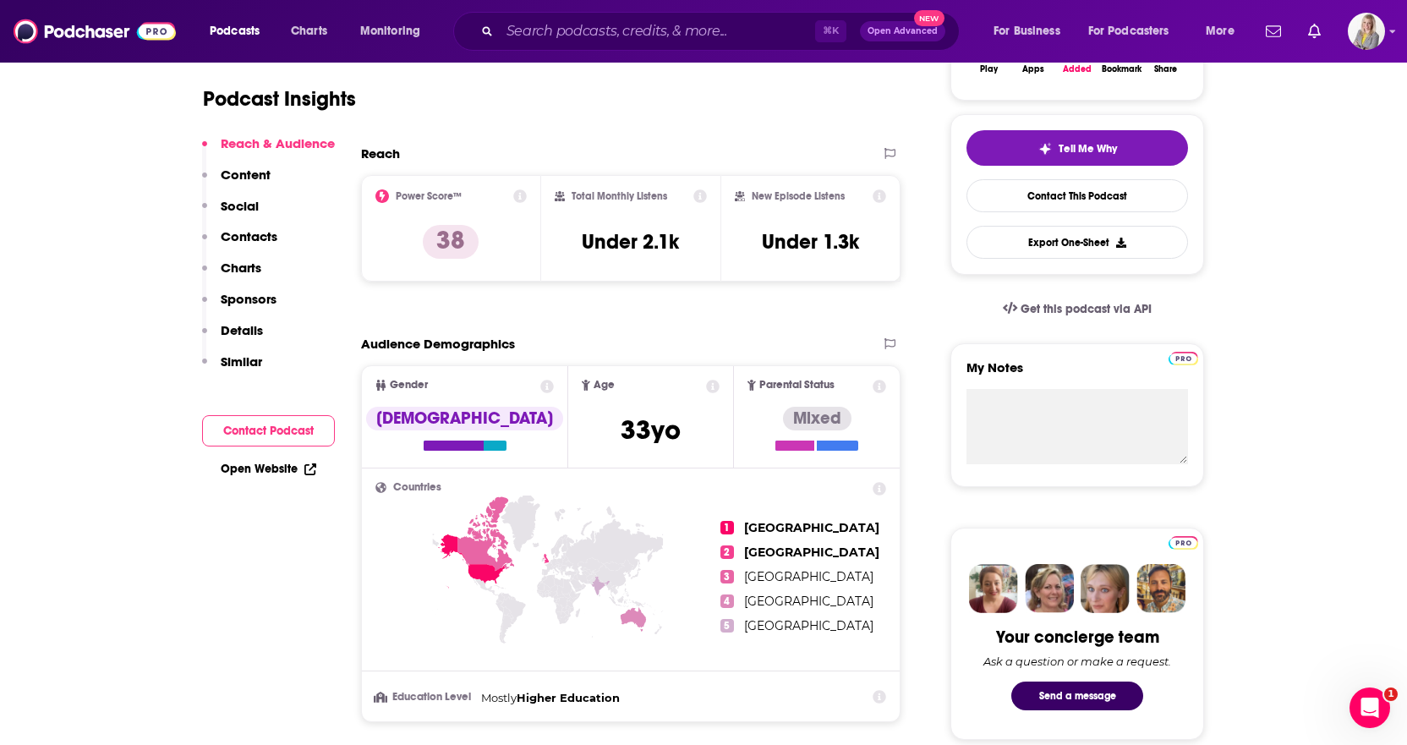
click at [518, 194] on icon at bounding box center [520, 196] width 14 height 14
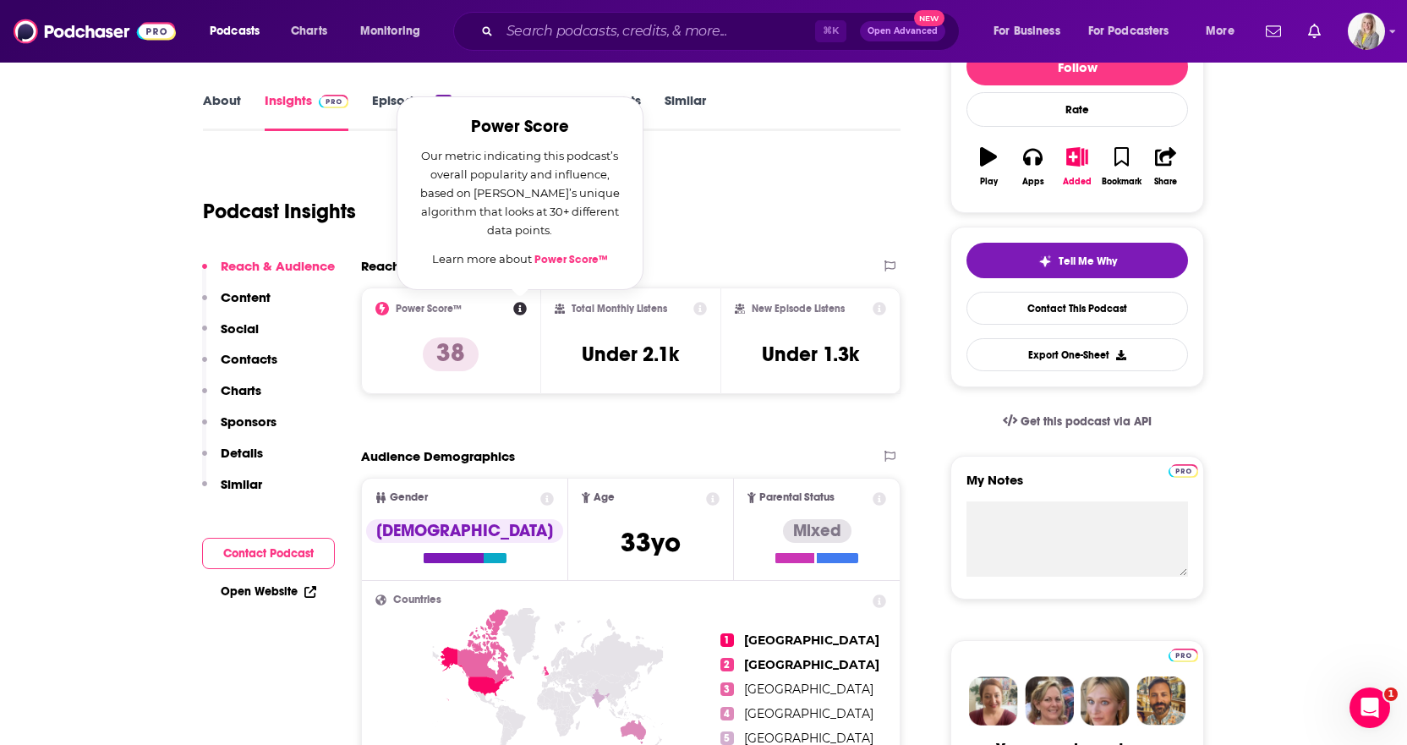
scroll to position [228, 0]
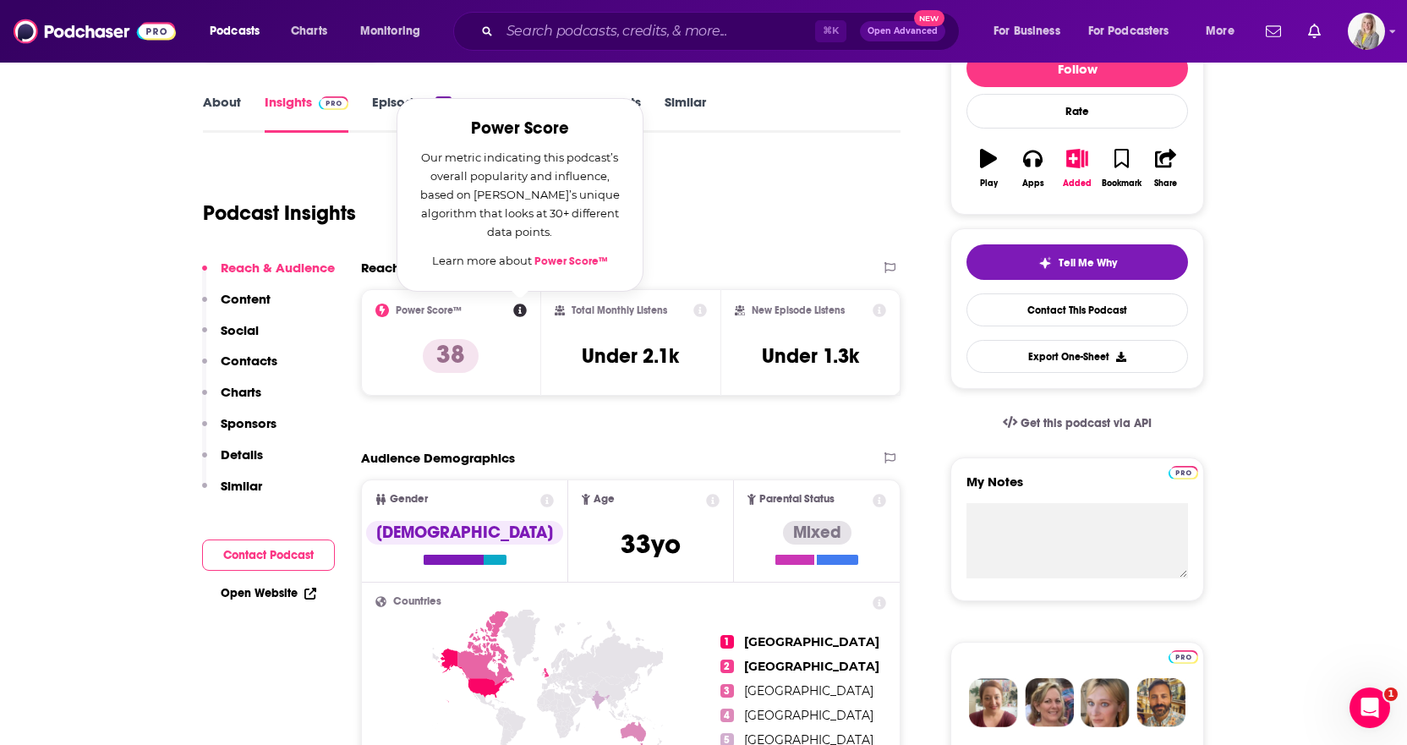
click at [571, 263] on link "Power Score™" at bounding box center [572, 262] width 74 height 14
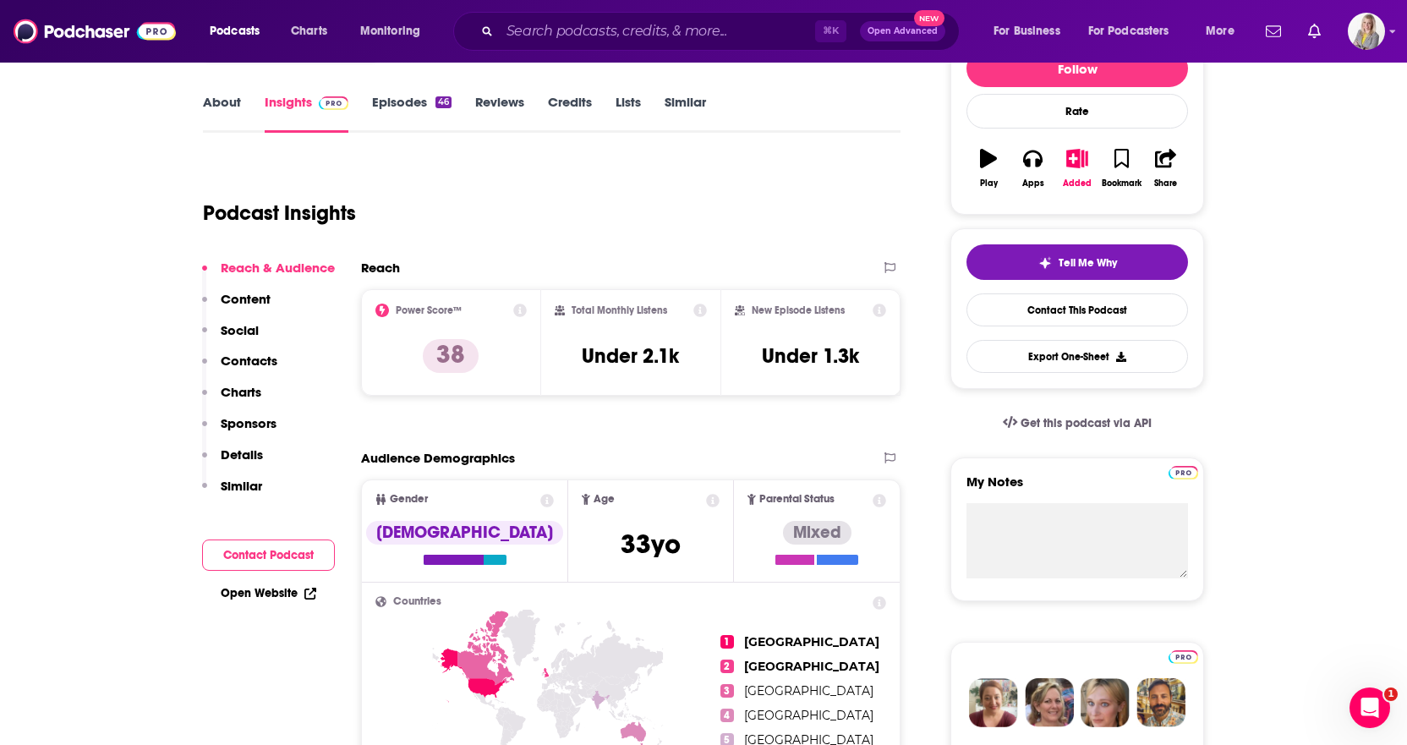
click at [726, 231] on div "Podcast Insights" at bounding box center [545, 203] width 684 height 86
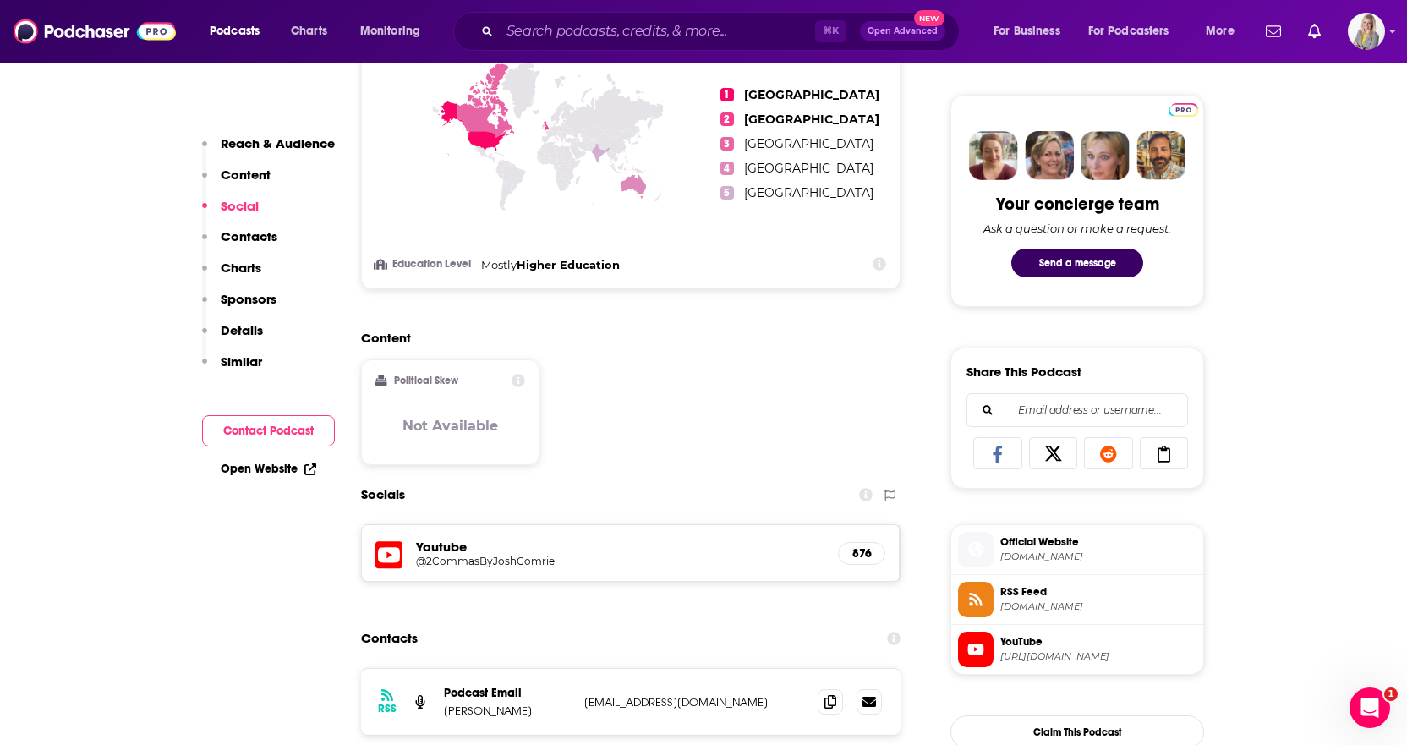
scroll to position [0, 0]
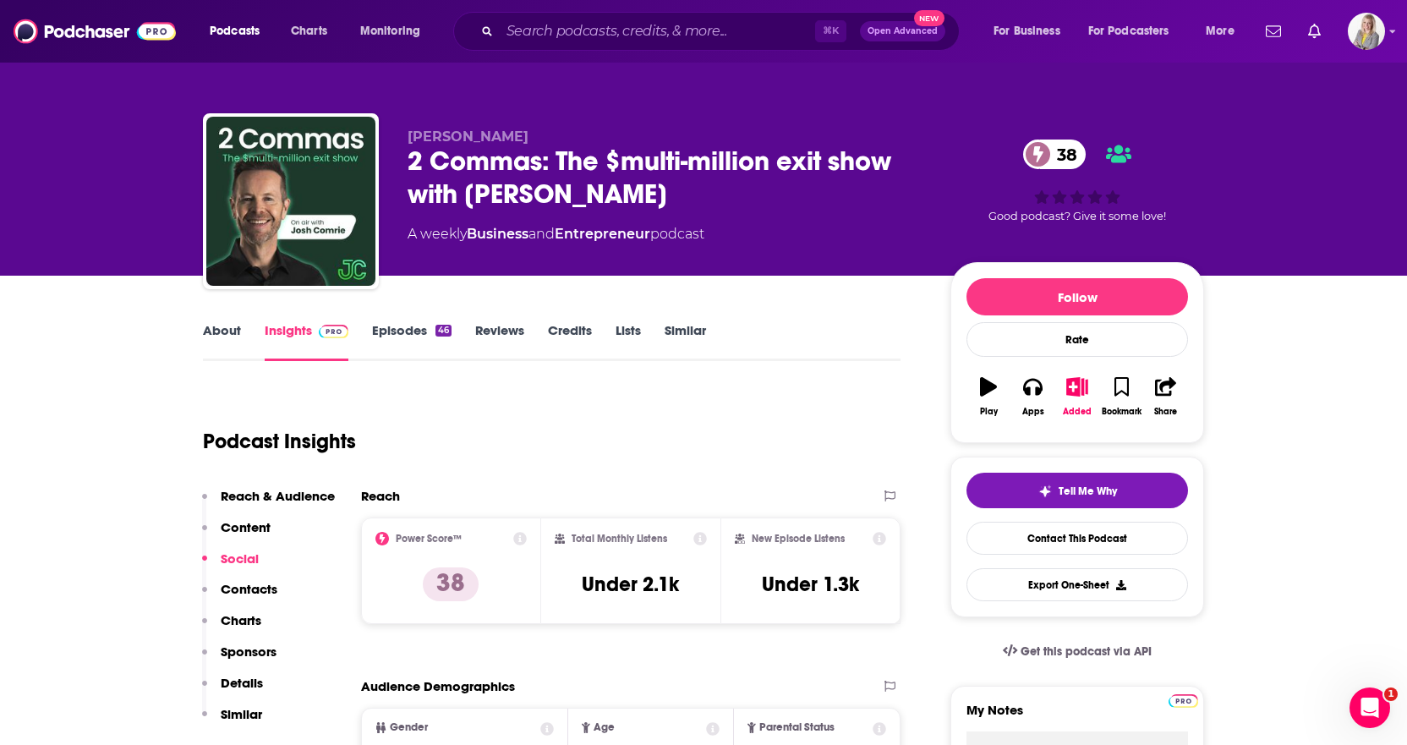
click at [405, 328] on link "Episodes 46" at bounding box center [412, 341] width 80 height 39
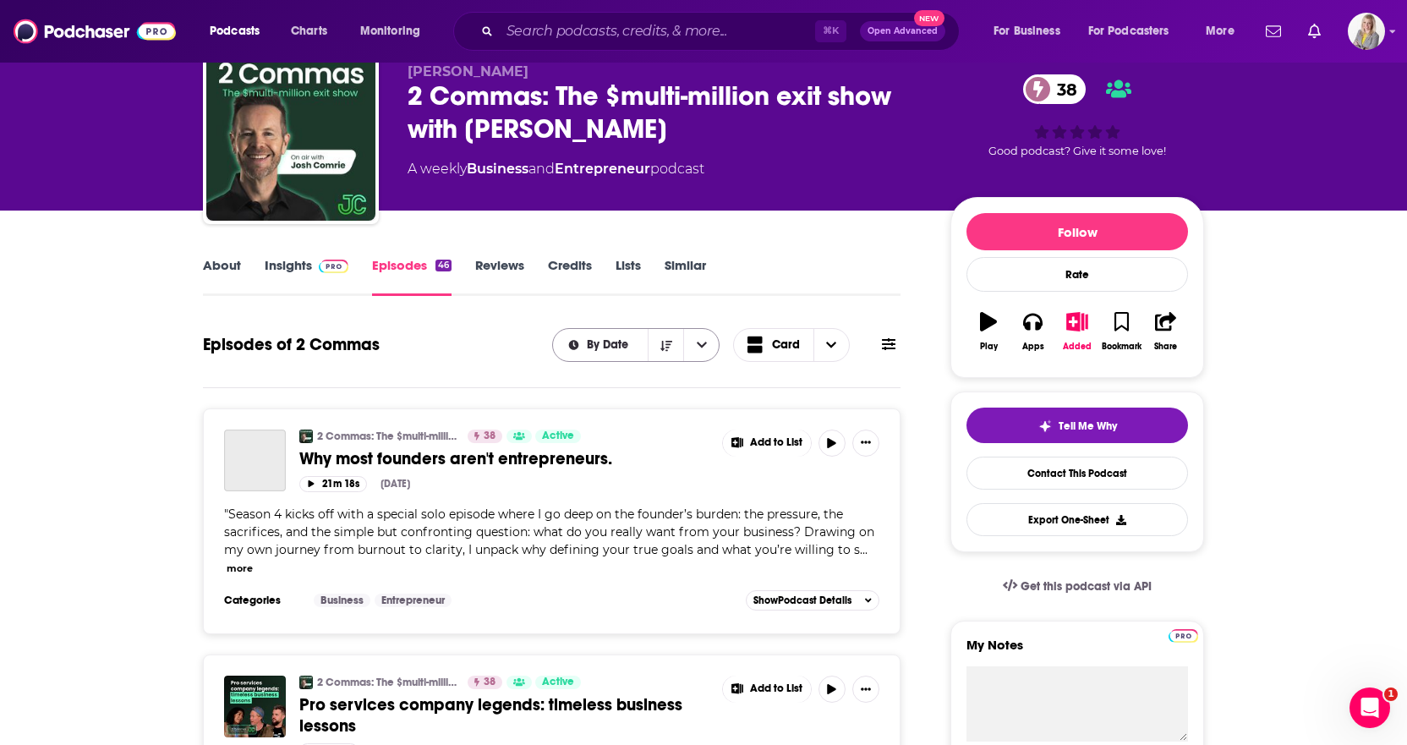
scroll to position [71, 0]
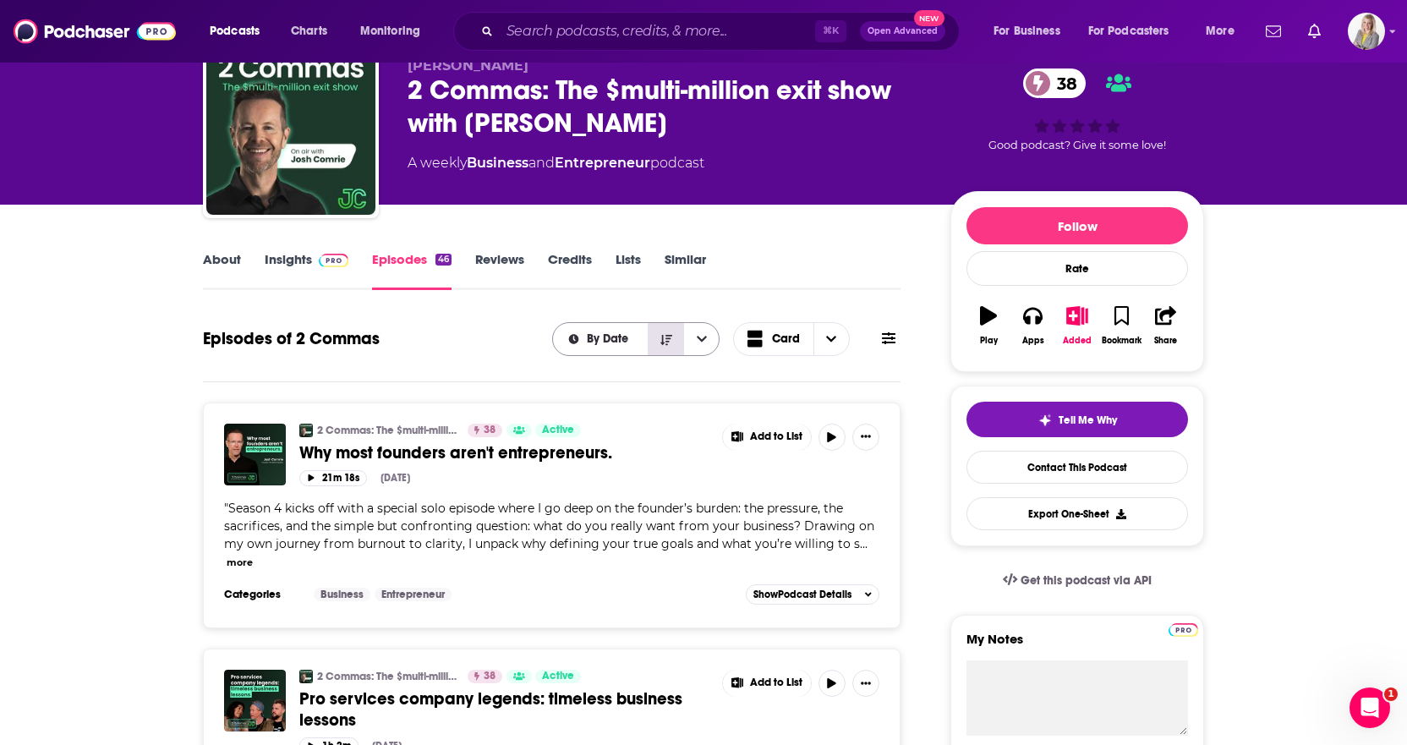
click at [669, 341] on icon "Sort Direction" at bounding box center [667, 339] width 12 height 10
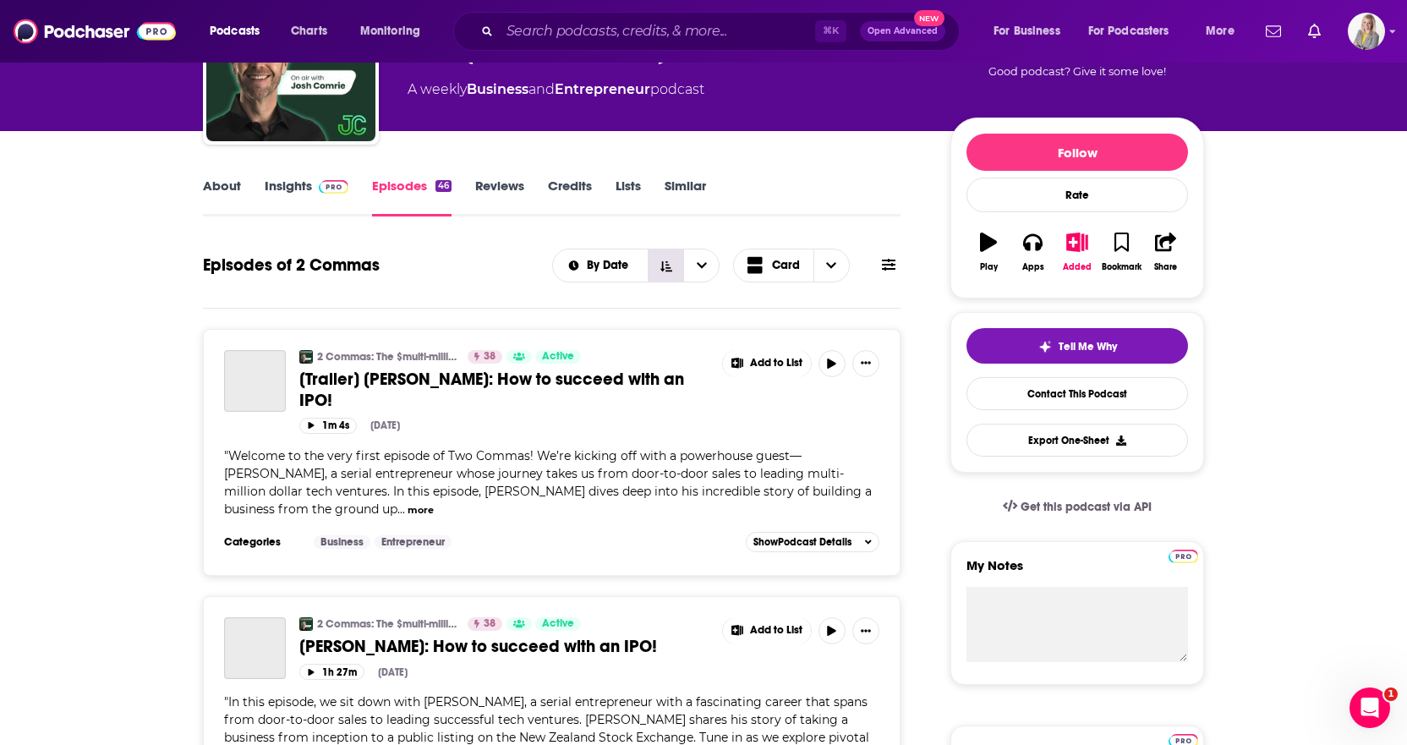
scroll to position [155, 0]
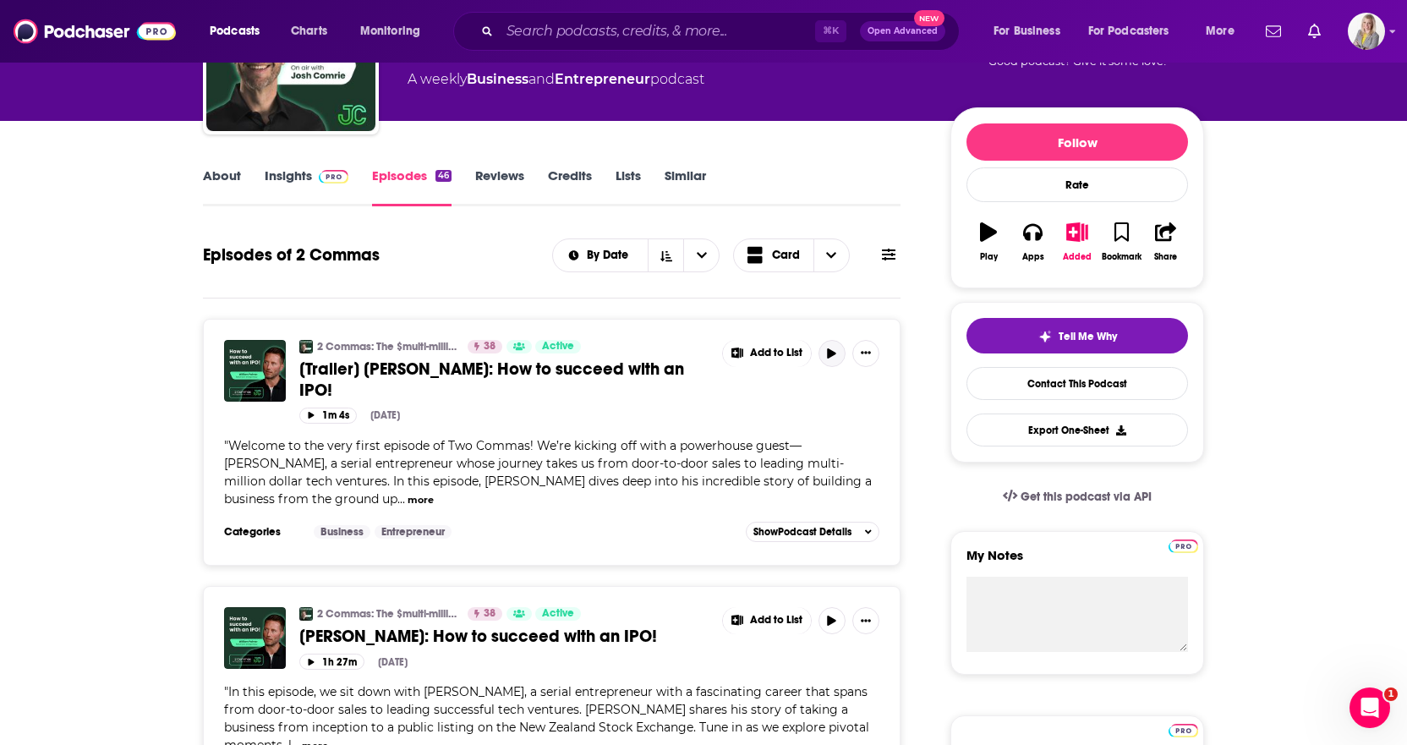
click at [829, 352] on icon "button" at bounding box center [832, 353] width 8 height 10
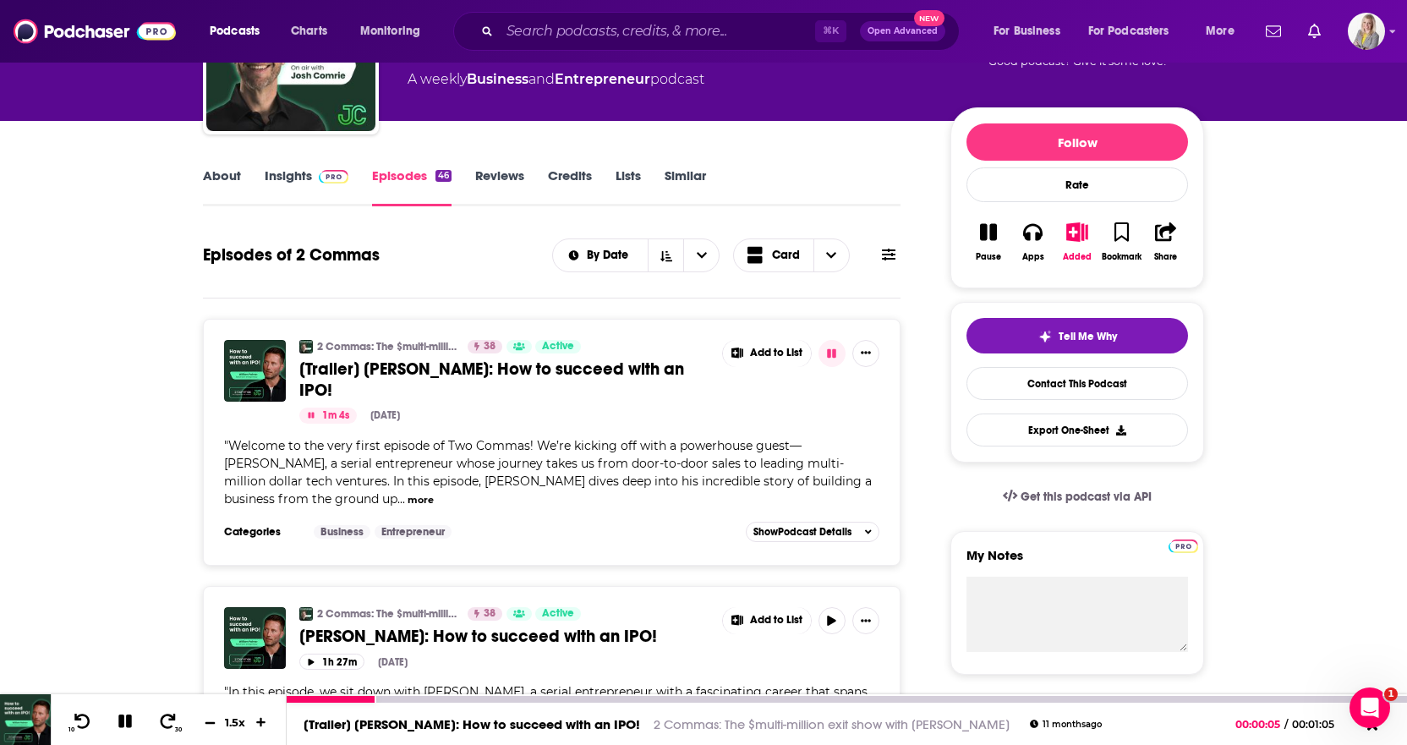
click at [210, 724] on icon at bounding box center [210, 721] width 14 height 11
drag, startPoint x: 210, startPoint y: 724, endPoint x: 233, endPoint y: 708, distance: 27.9
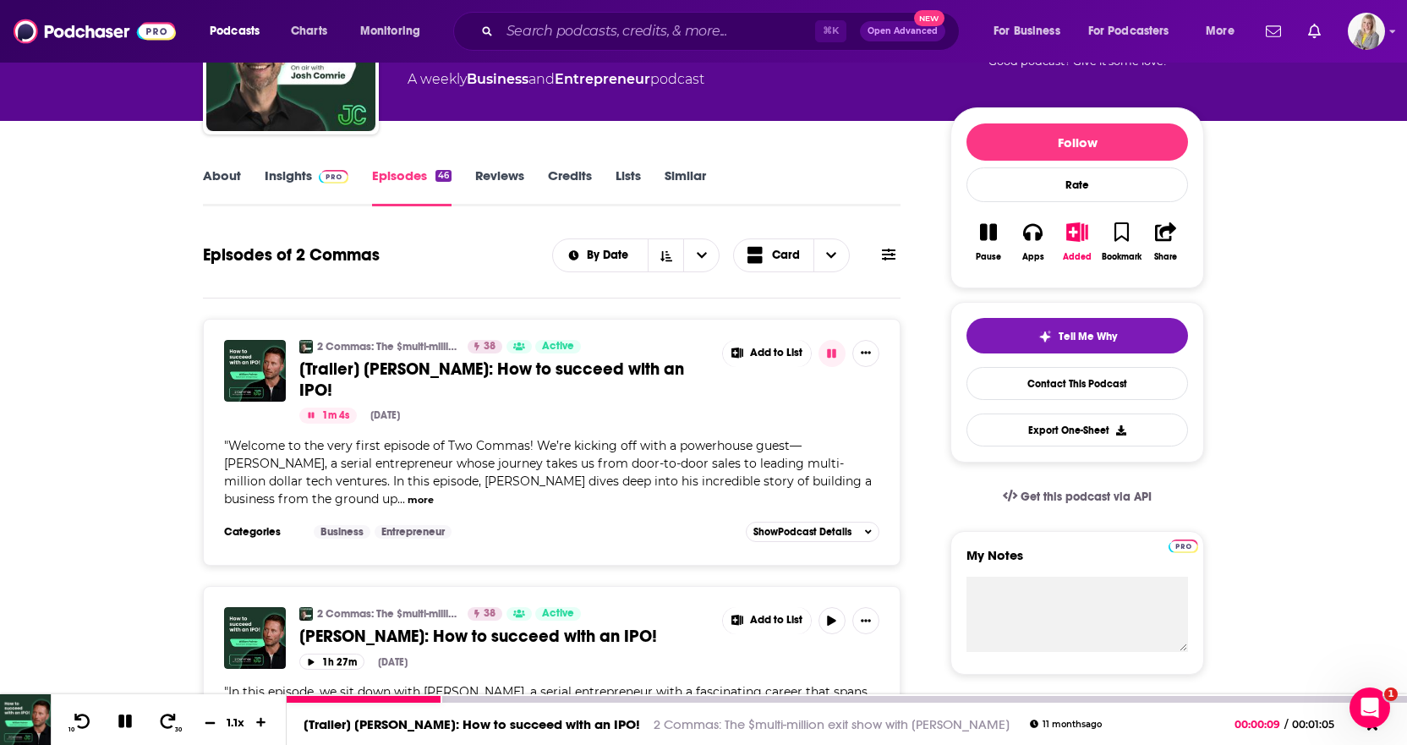
click at [210, 724] on icon at bounding box center [210, 721] width 14 height 11
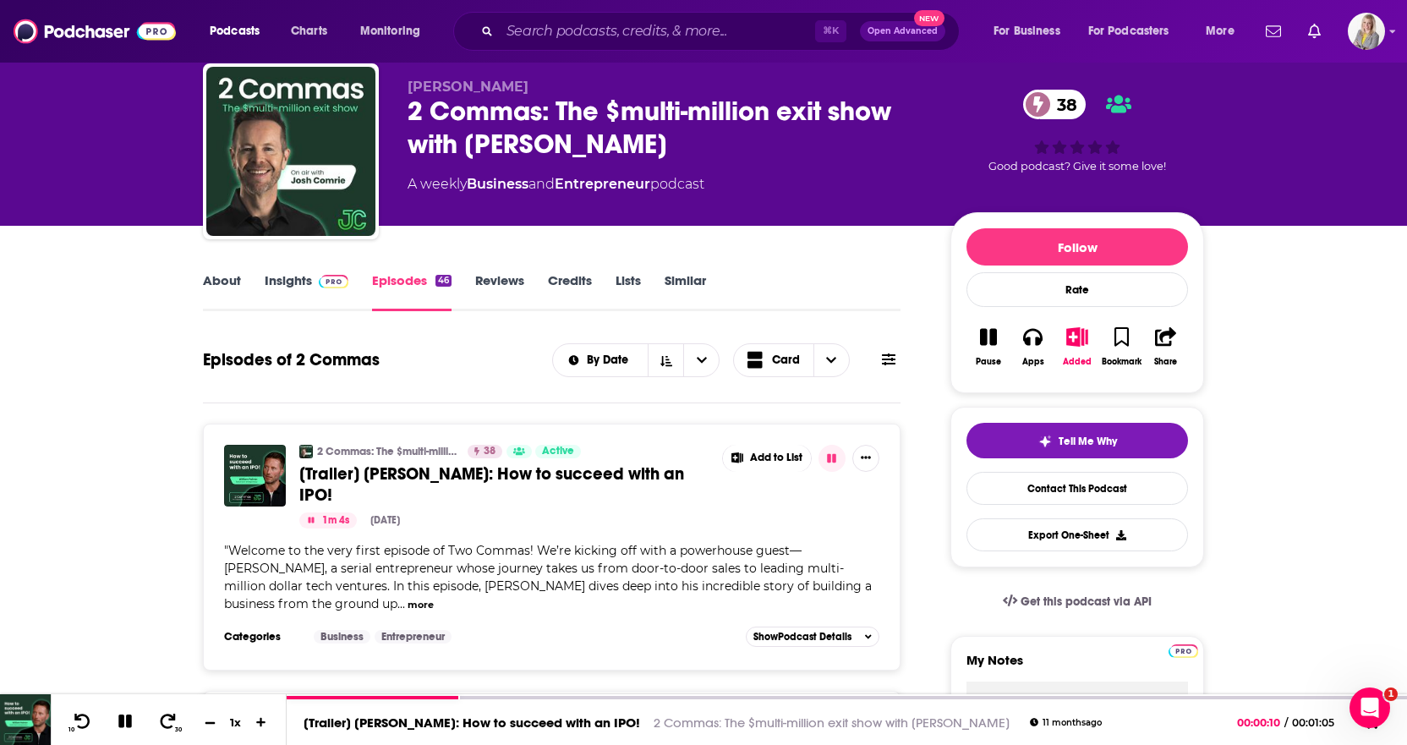
scroll to position [0, 0]
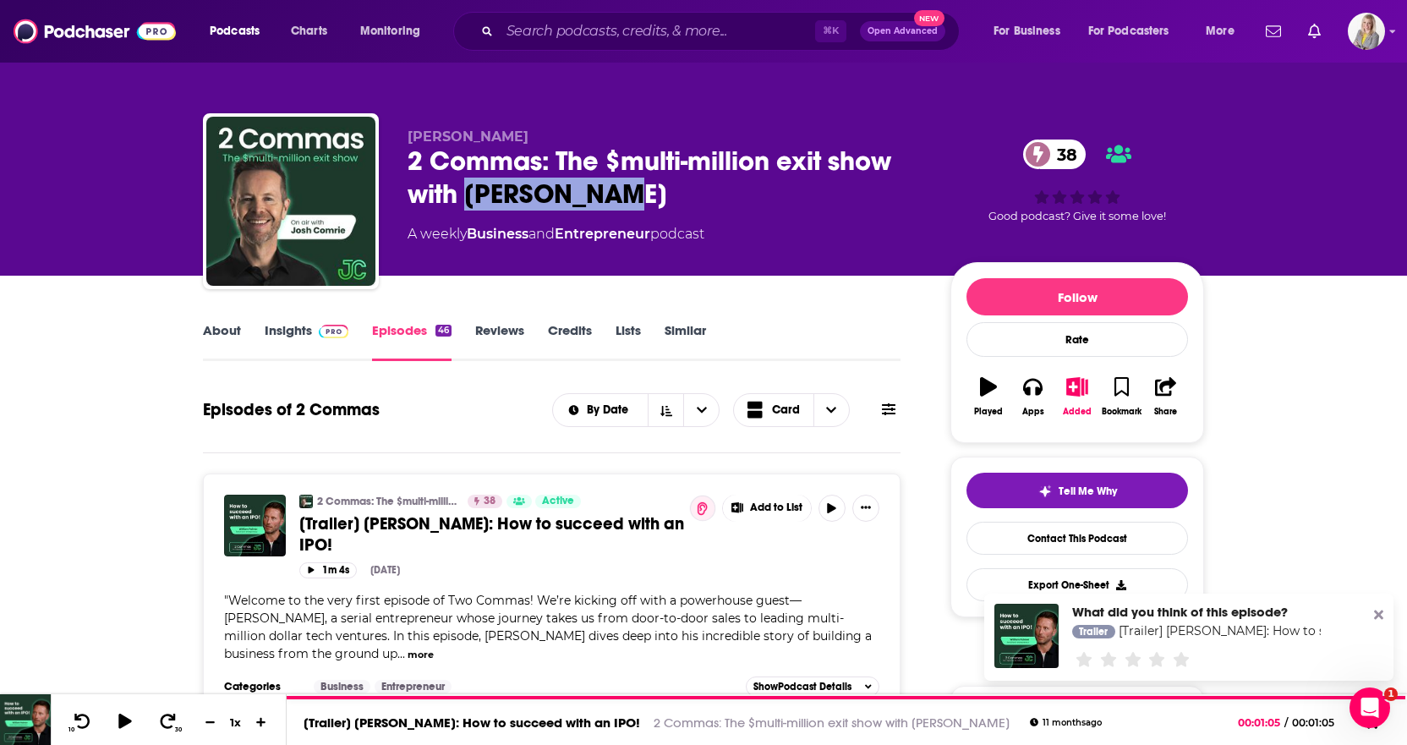
drag, startPoint x: 591, startPoint y: 203, endPoint x: 467, endPoint y: 205, distance: 124.3
click at [467, 205] on div "2 Commas: The $multi-million exit show with [PERSON_NAME] 38" at bounding box center [666, 178] width 516 height 66
copy h2 "[PERSON_NAME]"
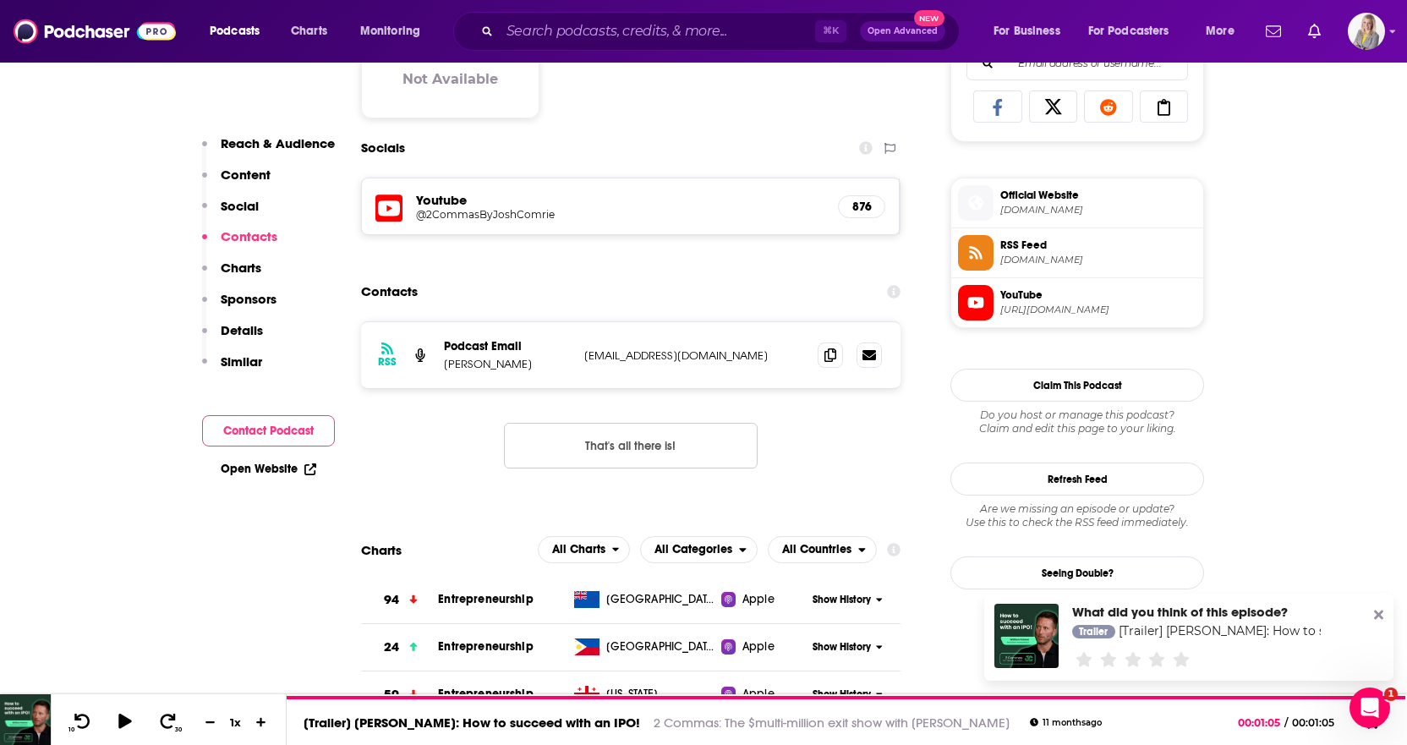
scroll to position [1125, 0]
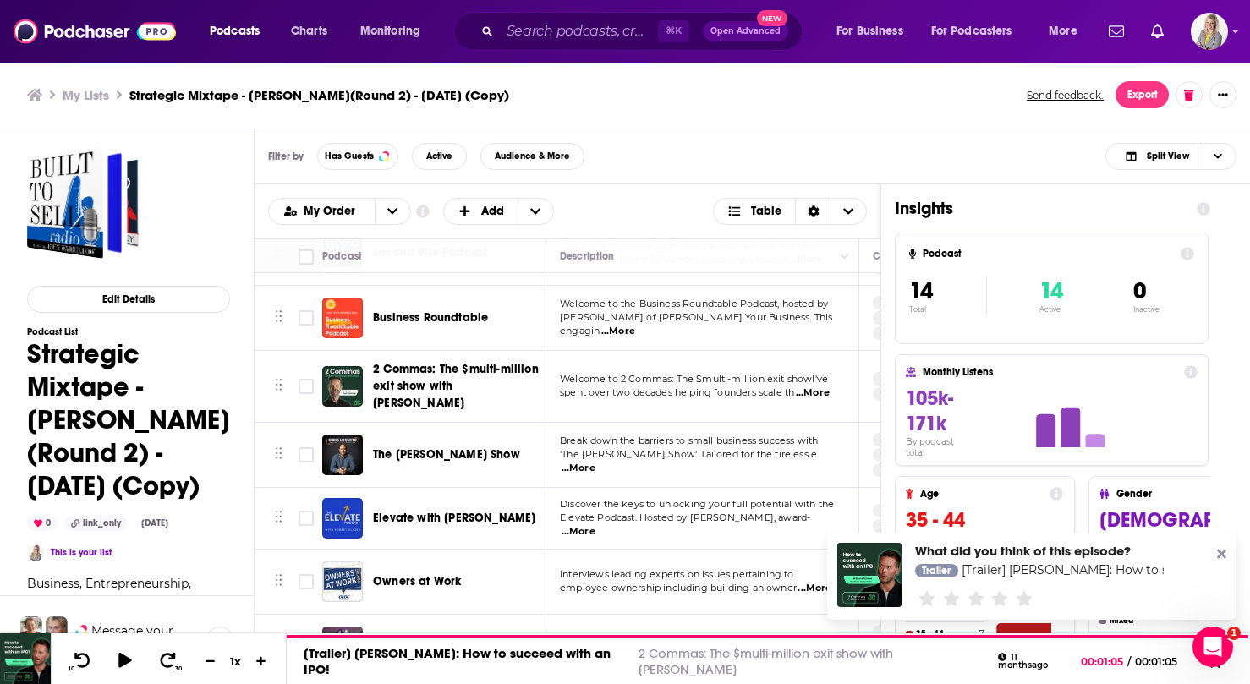
scroll to position [189, 0]
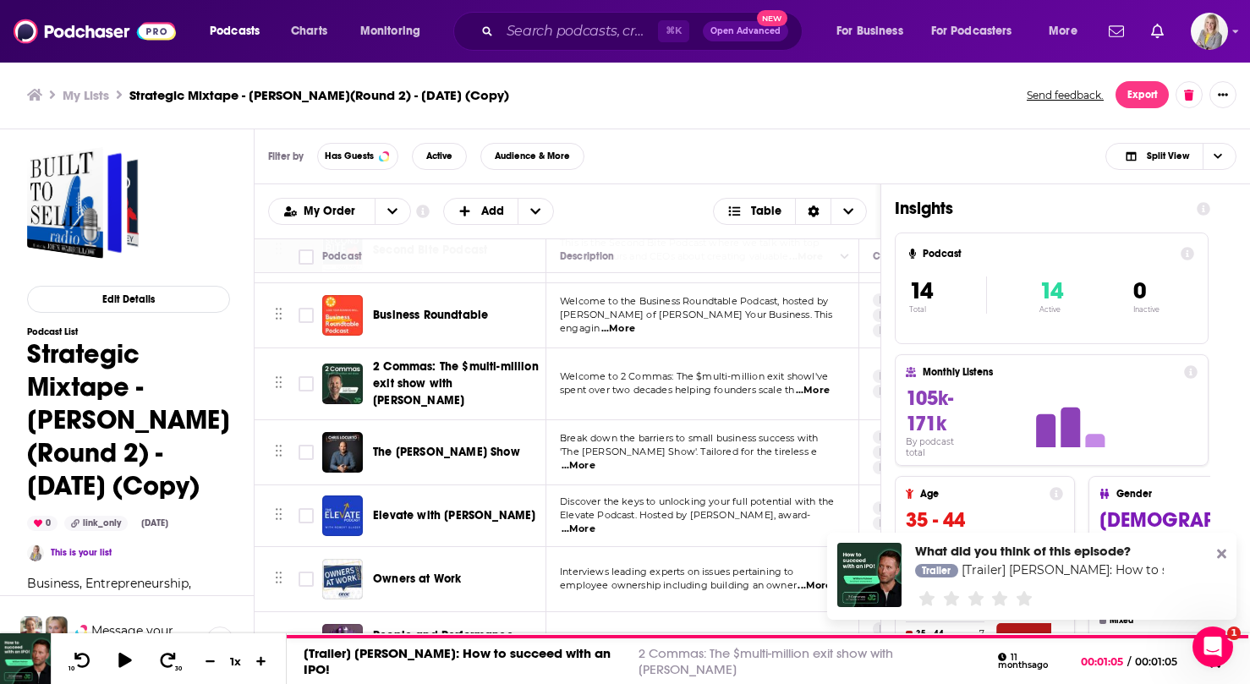
click at [417, 433] on div "Podcasts Charts Monitoring ⌘ K Open Advanced New For Business For Podcasters Mo…" at bounding box center [625, 342] width 1250 height 684
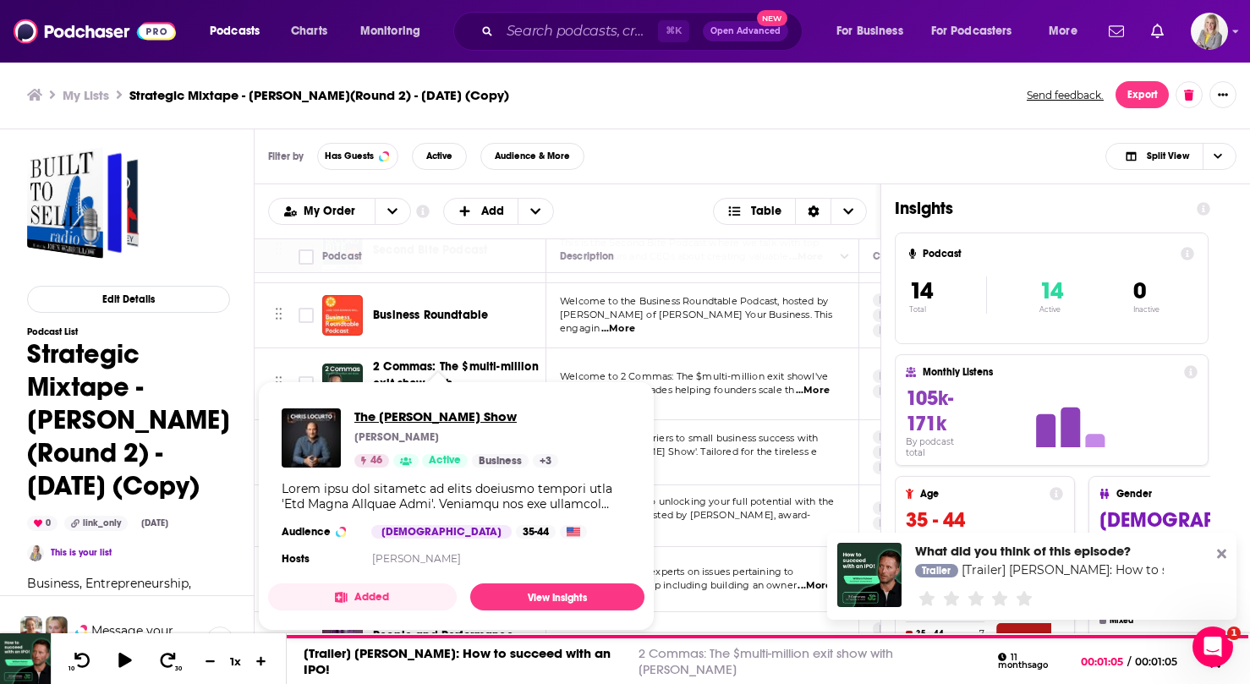
click at [485, 420] on span "The [PERSON_NAME] Show" at bounding box center [456, 417] width 204 height 16
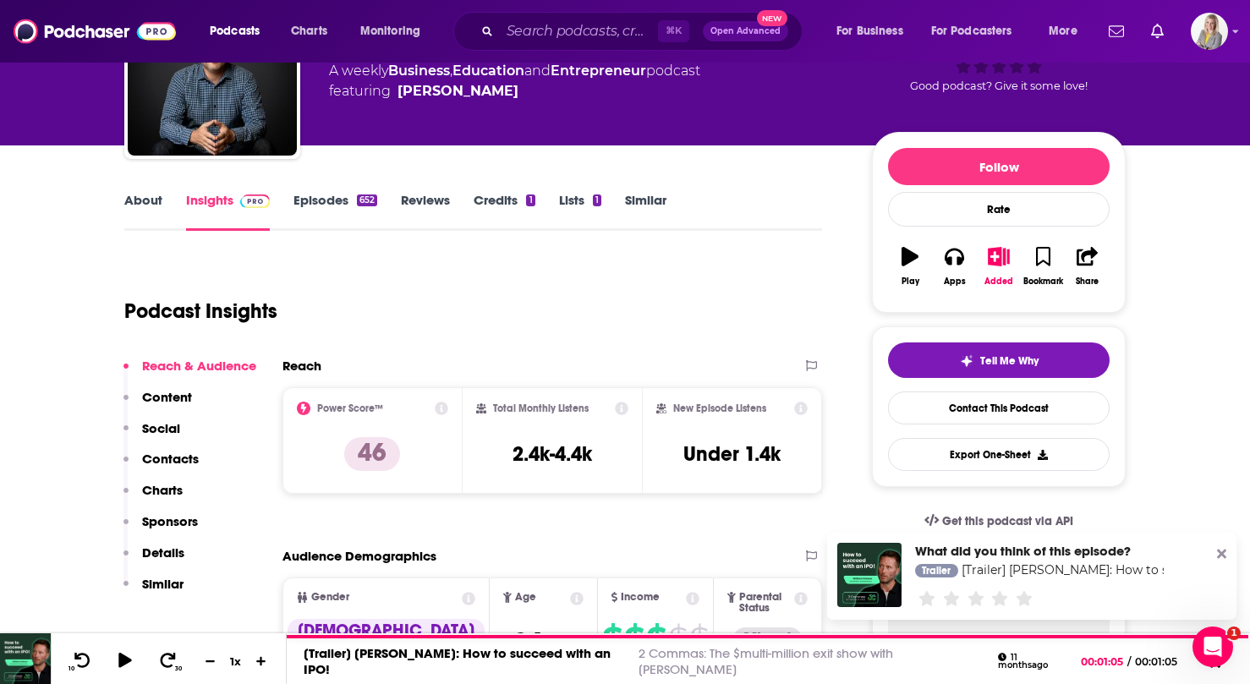
scroll to position [127, 0]
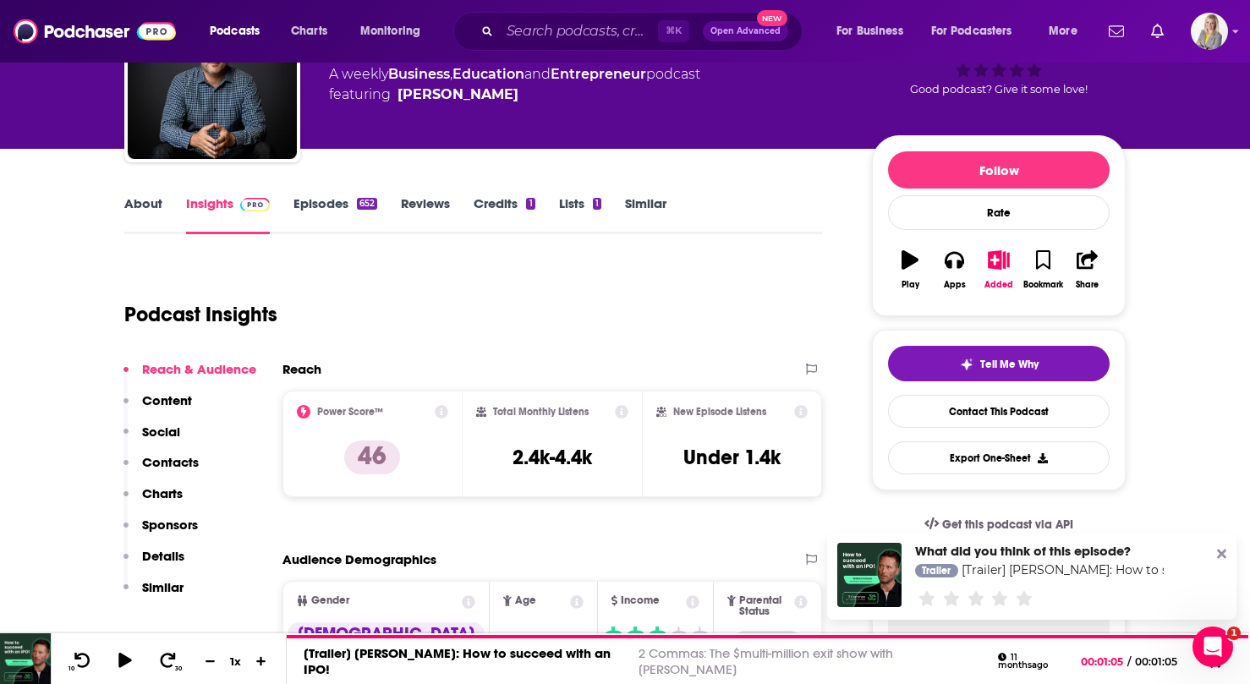
click at [131, 201] on link "About" at bounding box center [143, 214] width 38 height 39
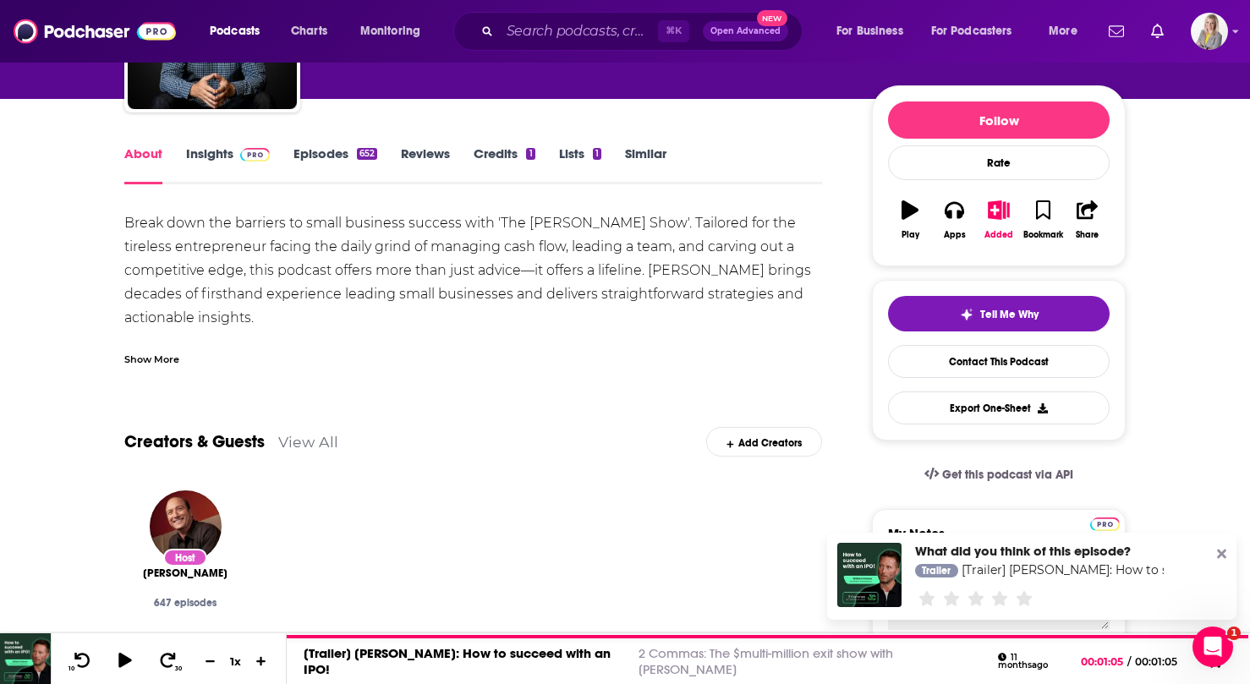
scroll to position [175, 0]
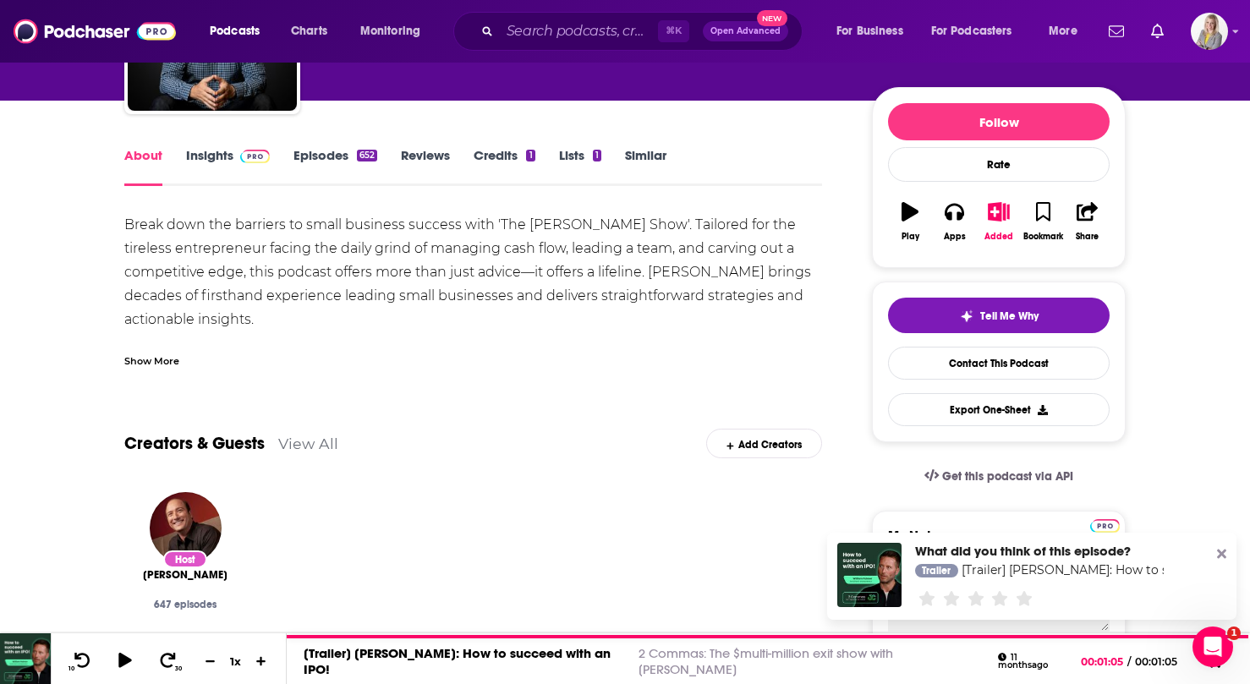
click at [160, 359] on div "Show More" at bounding box center [151, 360] width 55 height 16
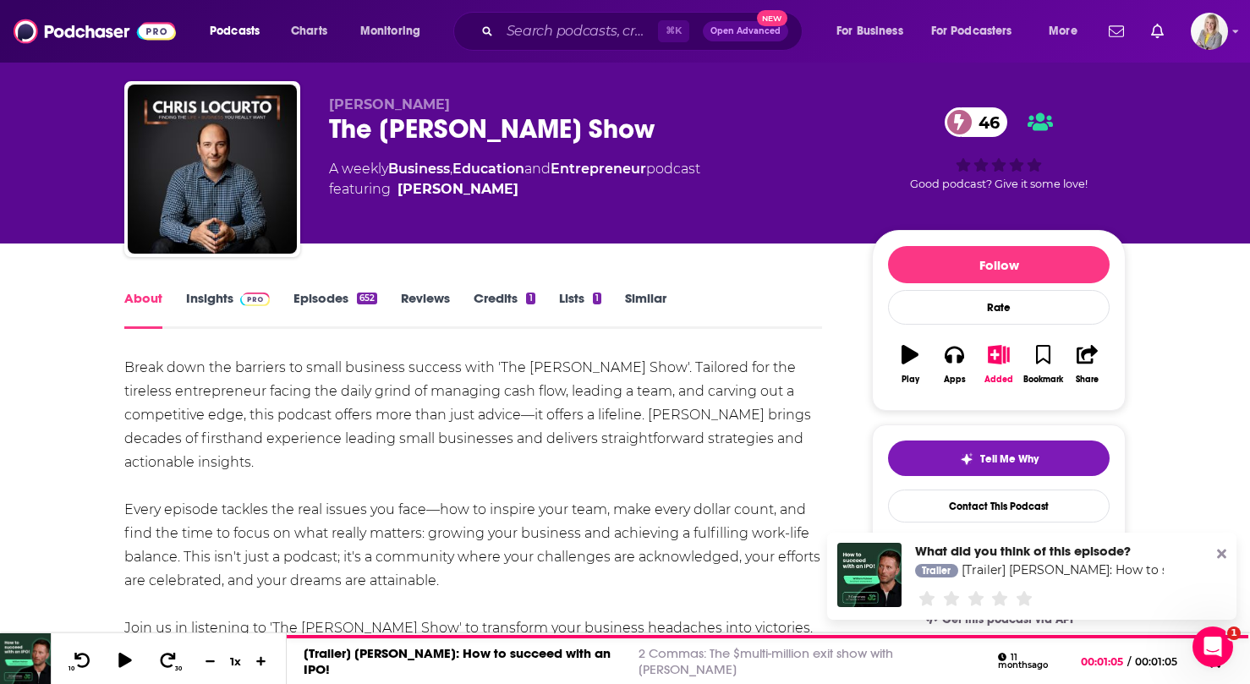
scroll to position [4, 0]
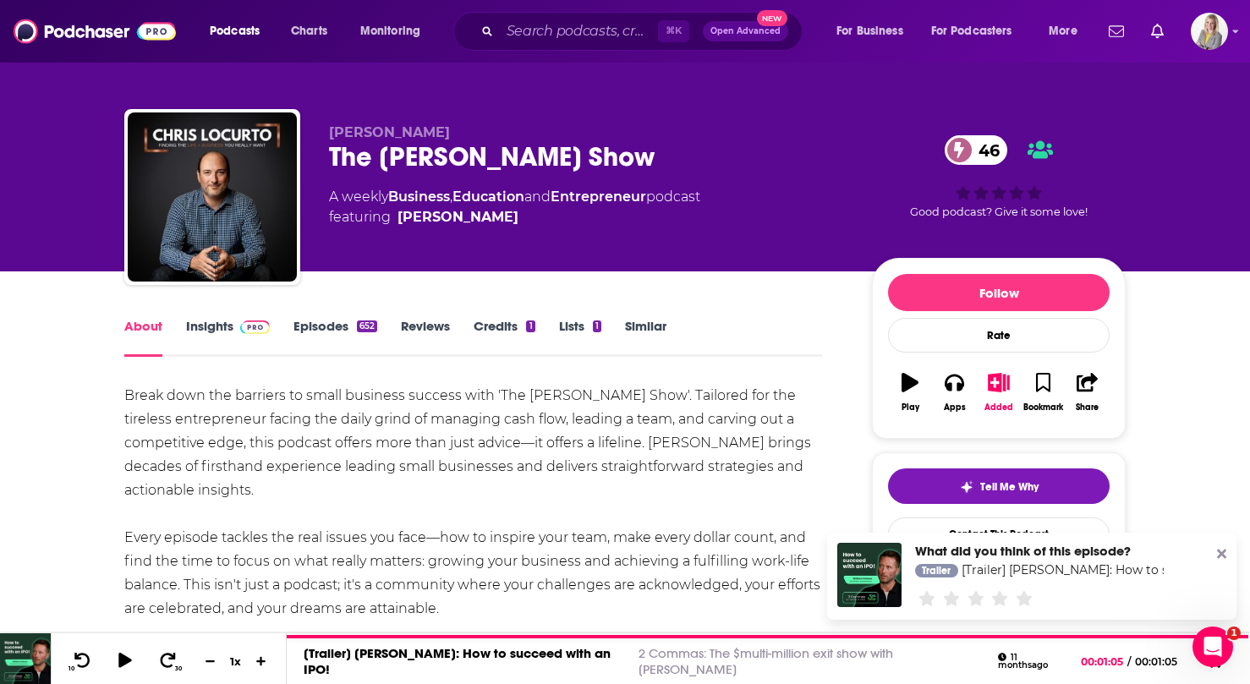
click at [352, 326] on link "Episodes 652" at bounding box center [336, 337] width 84 height 39
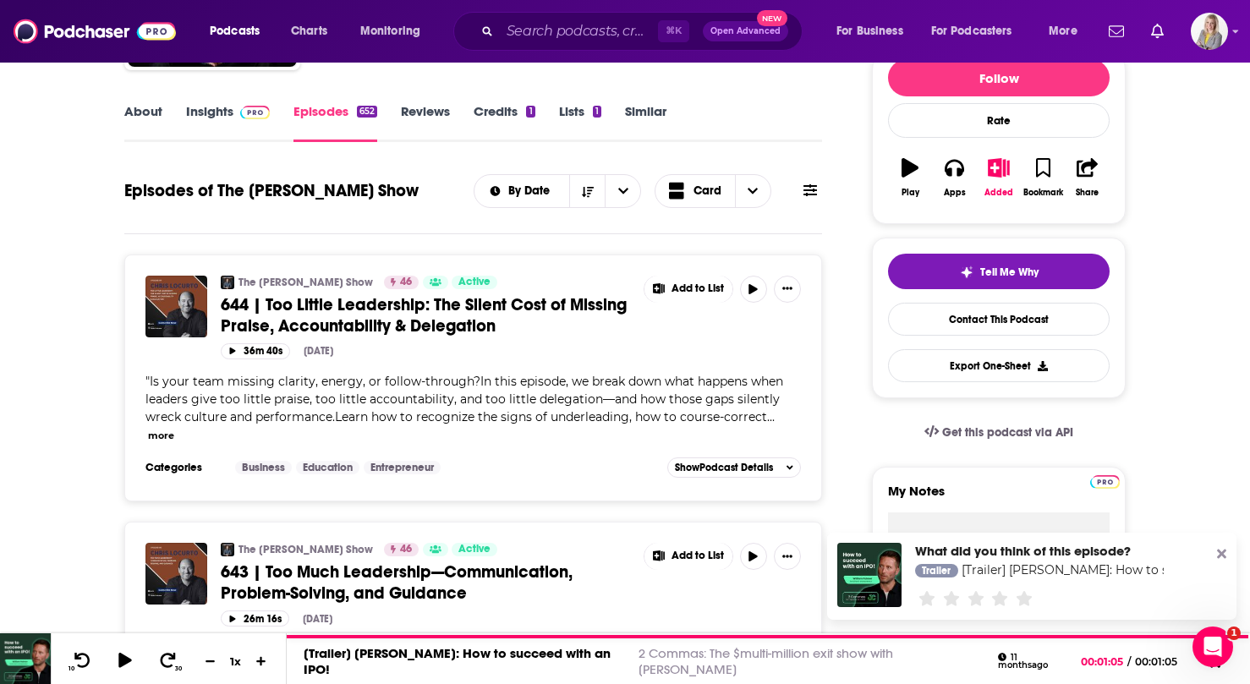
scroll to position [229, 0]
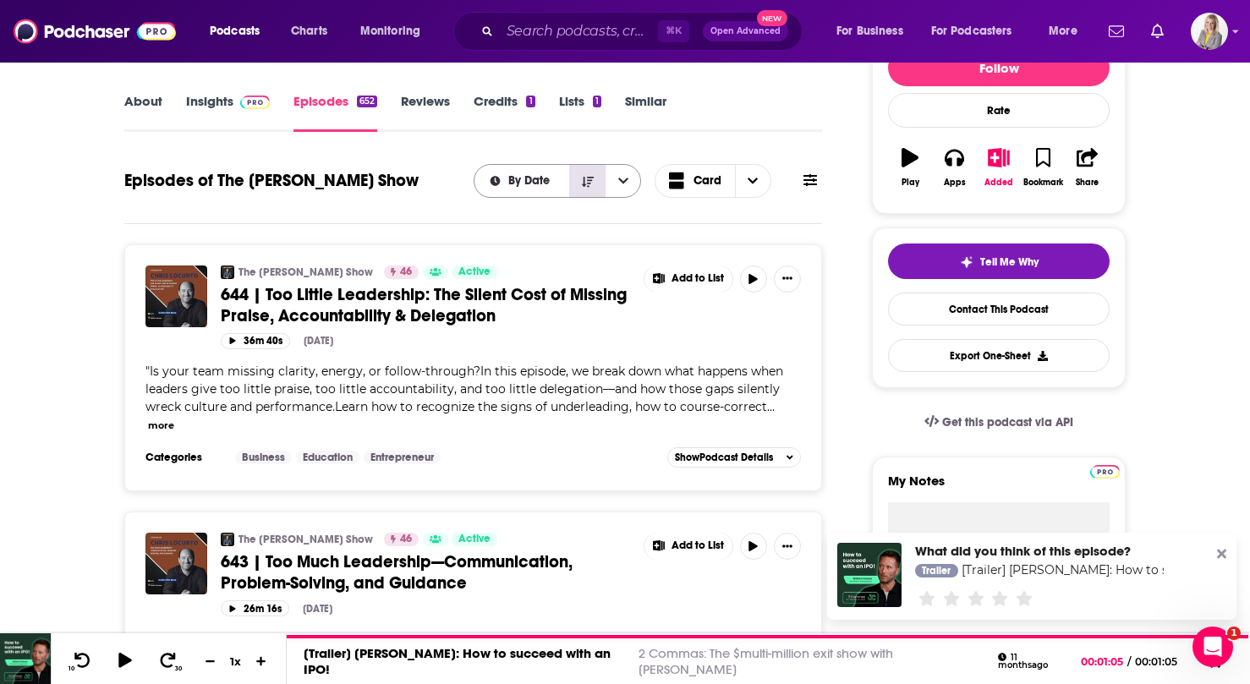
click at [593, 189] on button "Sort Direction" at bounding box center [587, 181] width 36 height 32
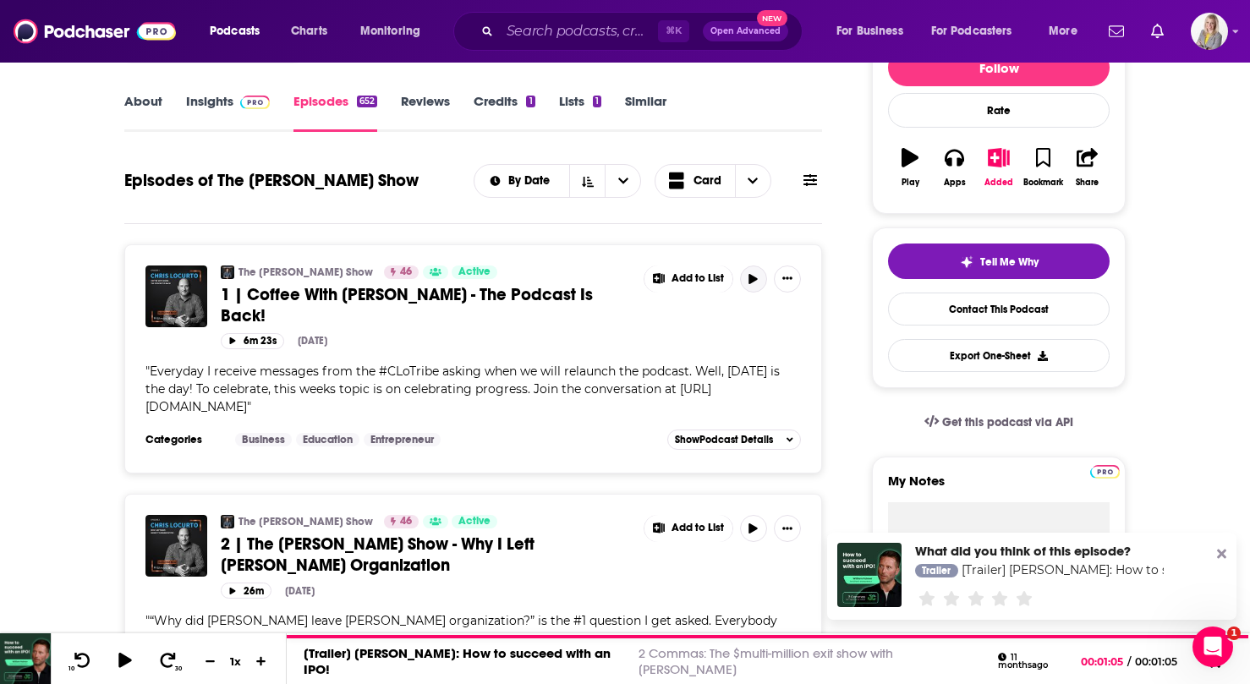
click at [751, 289] on button "button" at bounding box center [753, 279] width 27 height 27
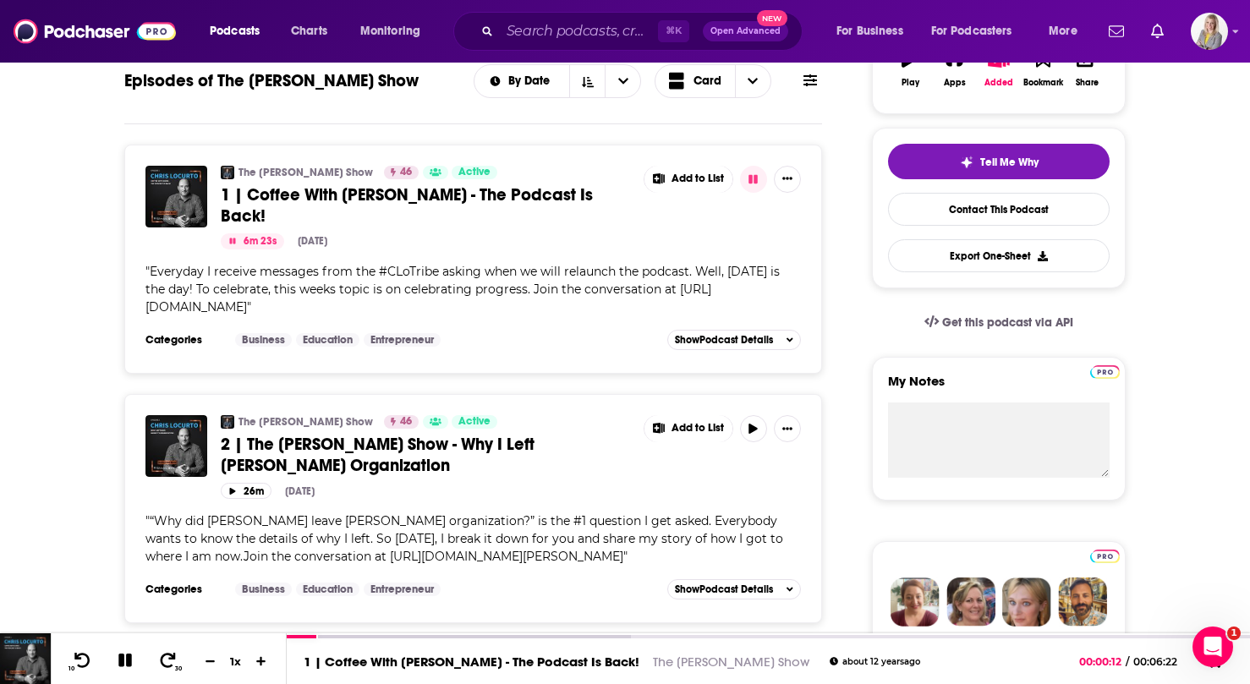
scroll to position [348, 0]
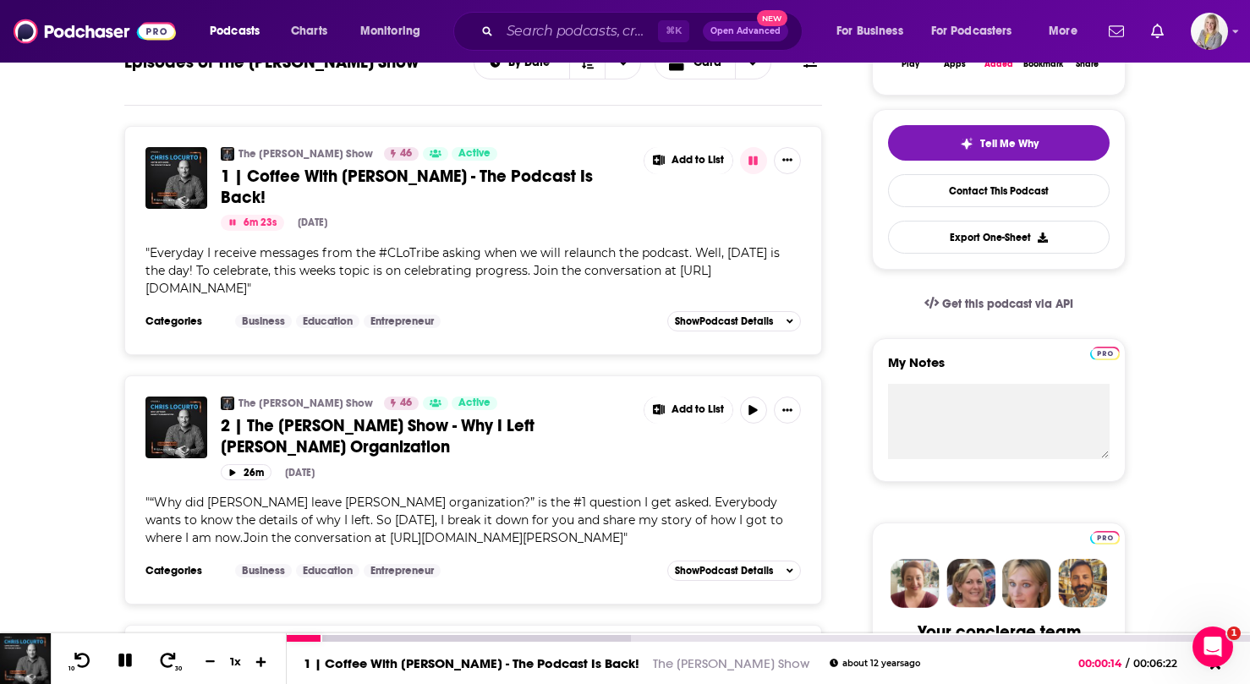
click at [260, 660] on icon at bounding box center [262, 661] width 14 height 11
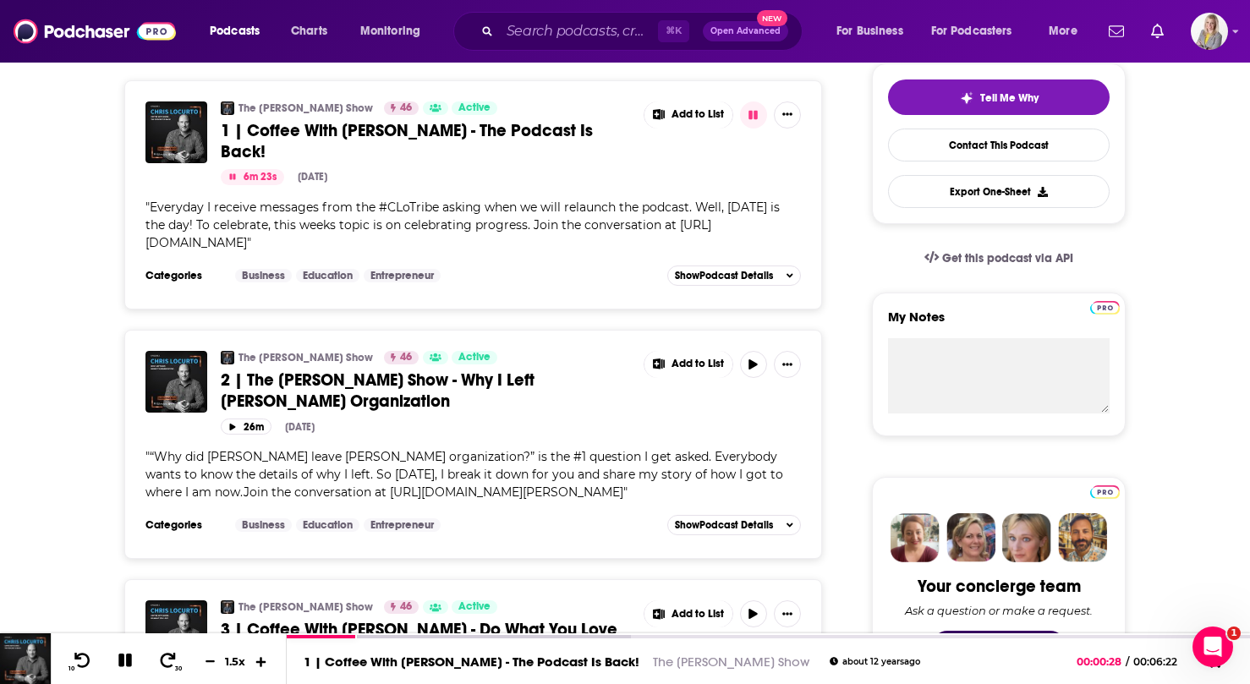
scroll to position [399, 0]
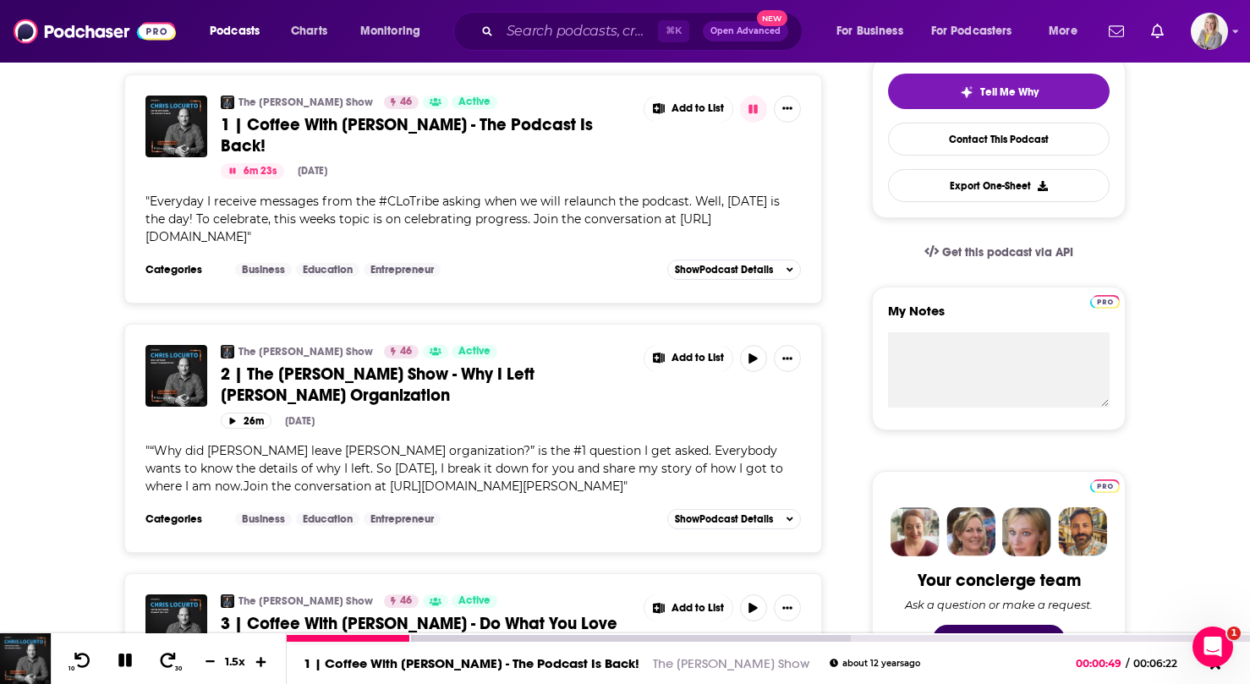
click at [263, 661] on icon at bounding box center [261, 661] width 10 height 10
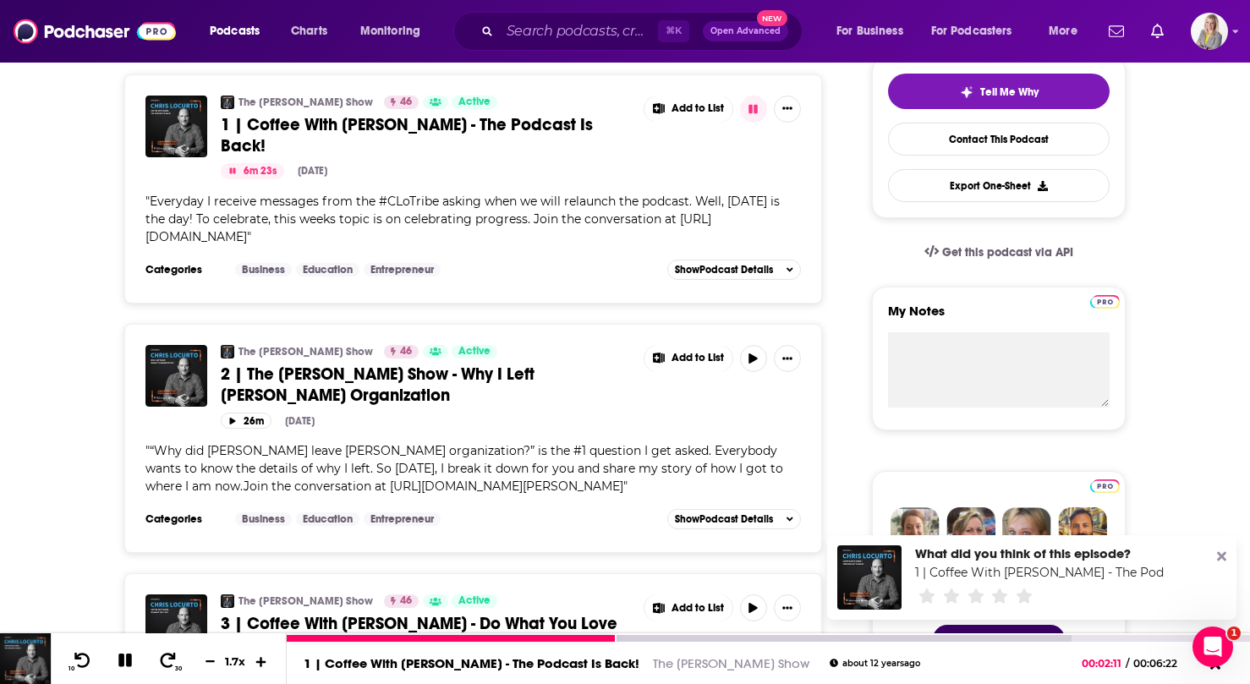
click at [263, 661] on icon at bounding box center [261, 661] width 10 height 10
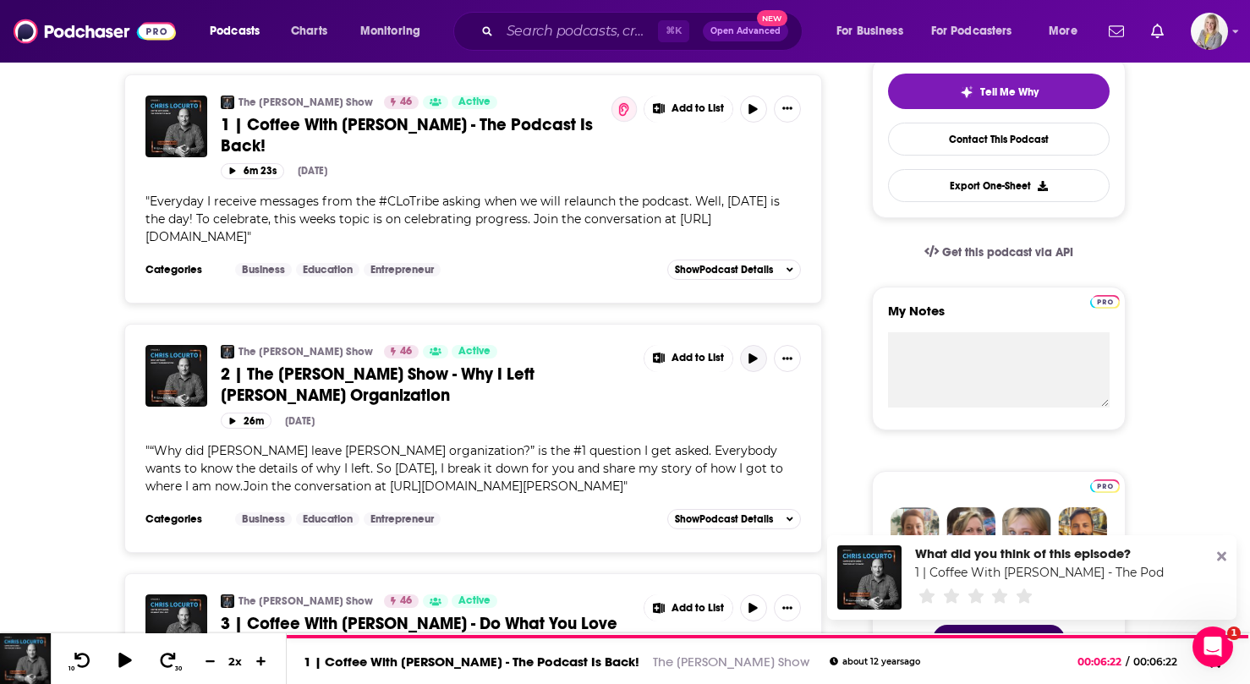
click at [749, 347] on button "button" at bounding box center [753, 358] width 27 height 27
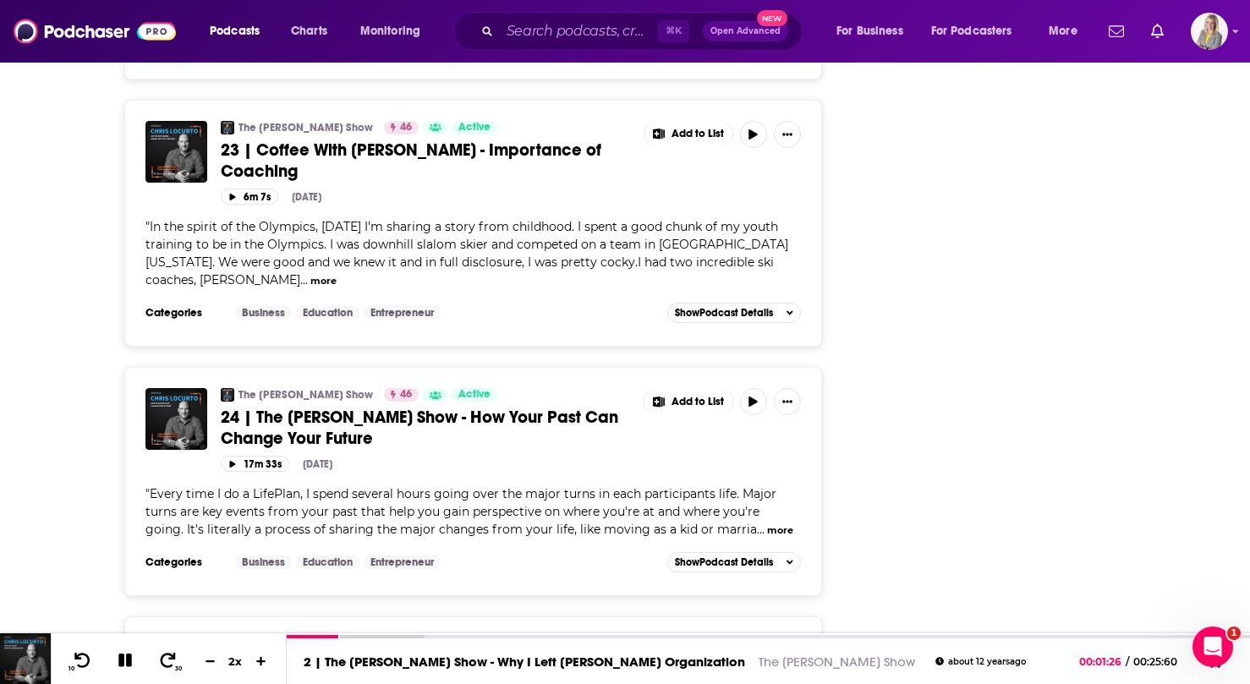
scroll to position [5972, 0]
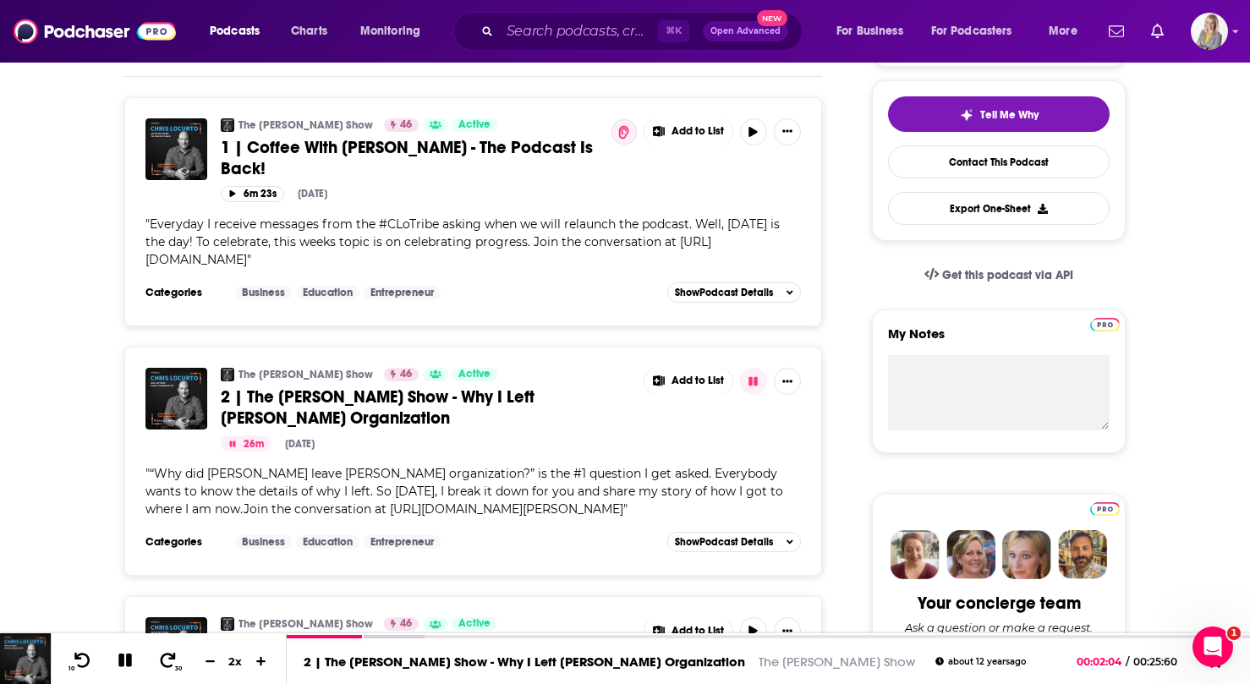
scroll to position [0, 0]
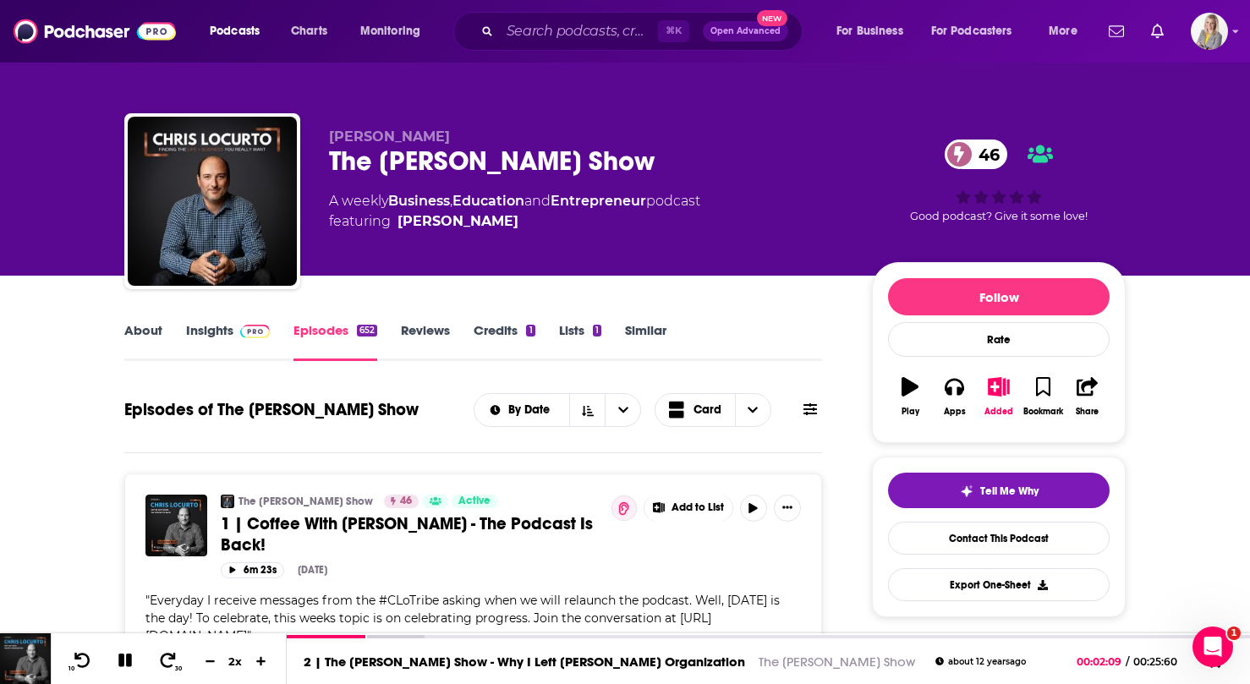
click at [806, 413] on icon at bounding box center [811, 409] width 14 height 12
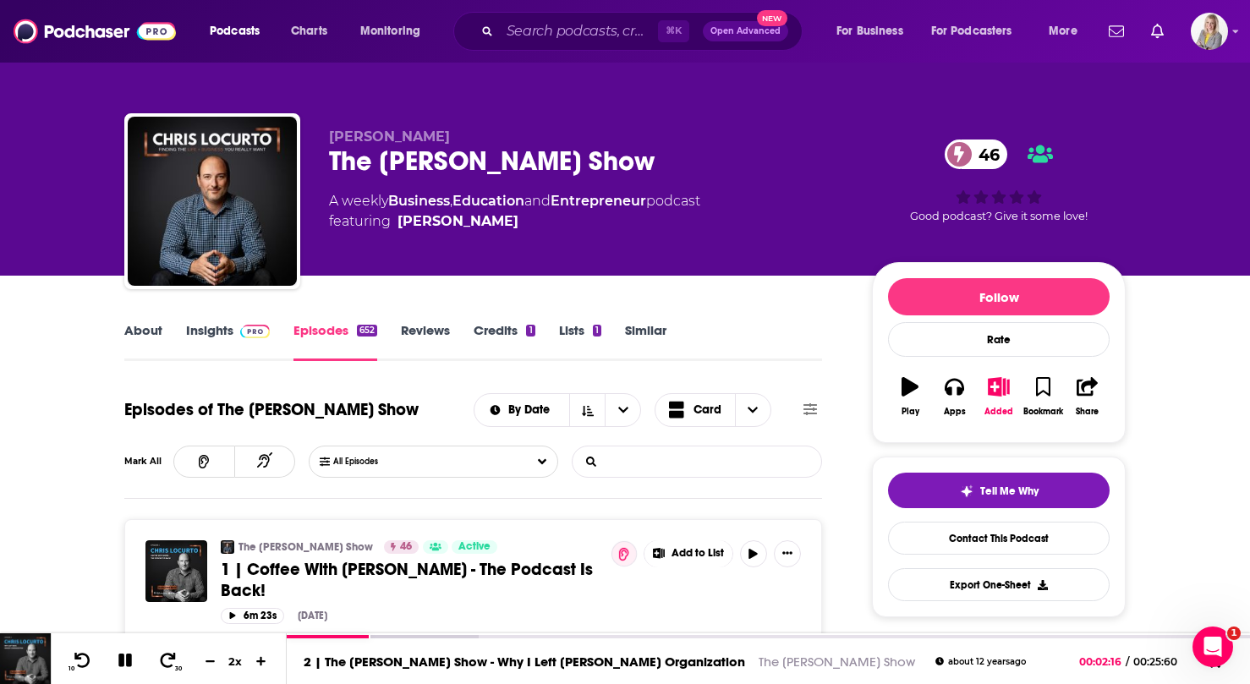
click at [660, 466] on input "List Search Input" at bounding box center [661, 462] width 177 height 30
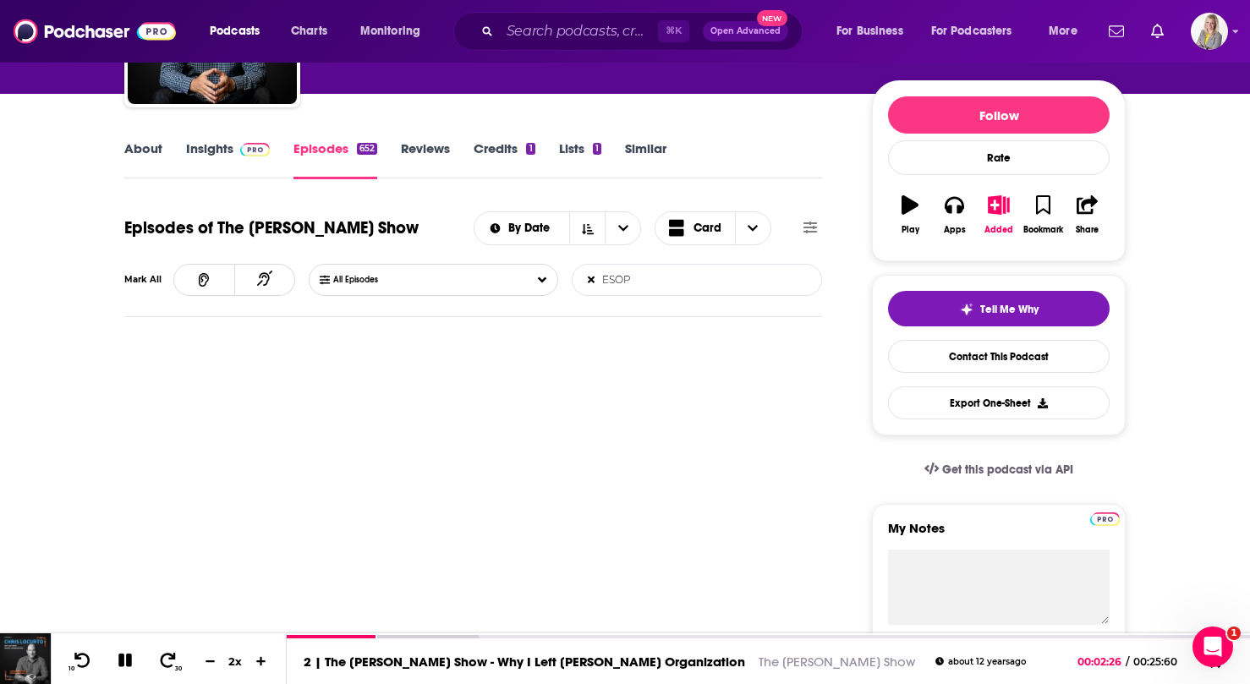
scroll to position [144, 0]
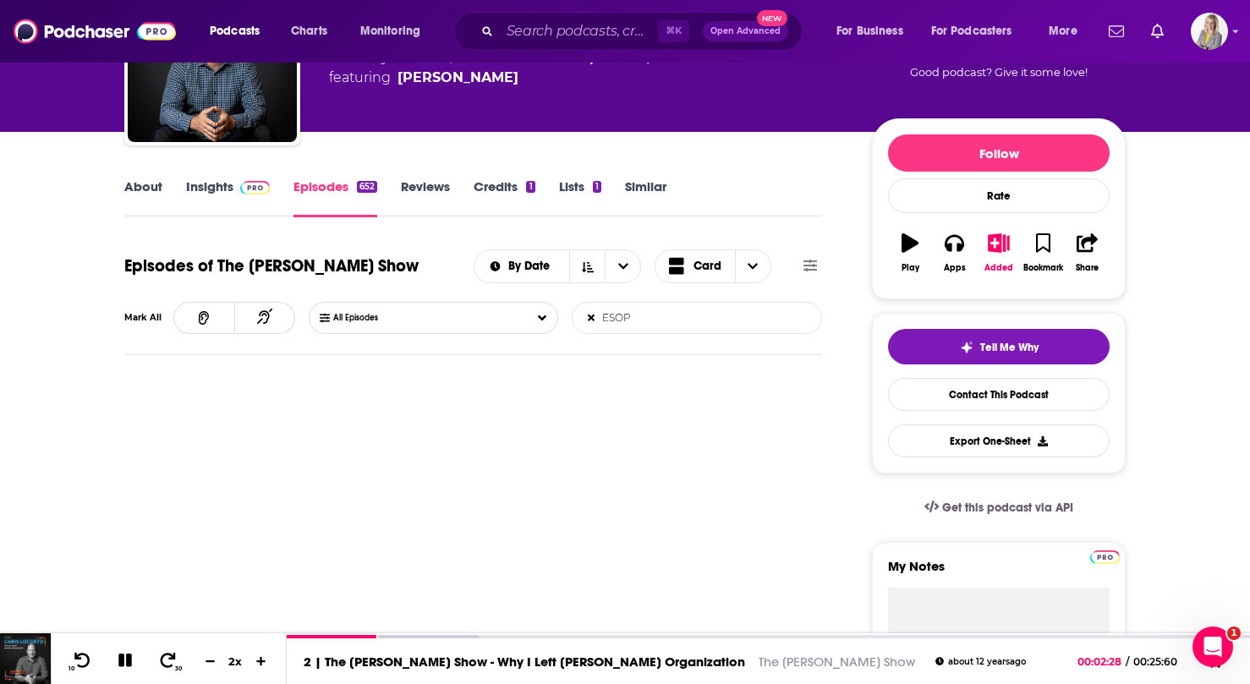
click at [609, 336] on div "Episodes of The [PERSON_NAME] Show By Date Card Mark All All Episodes ESOP List…" at bounding box center [473, 299] width 698 height 111
click at [607, 319] on input "ESOP" at bounding box center [661, 318] width 177 height 30
type input "Exit"
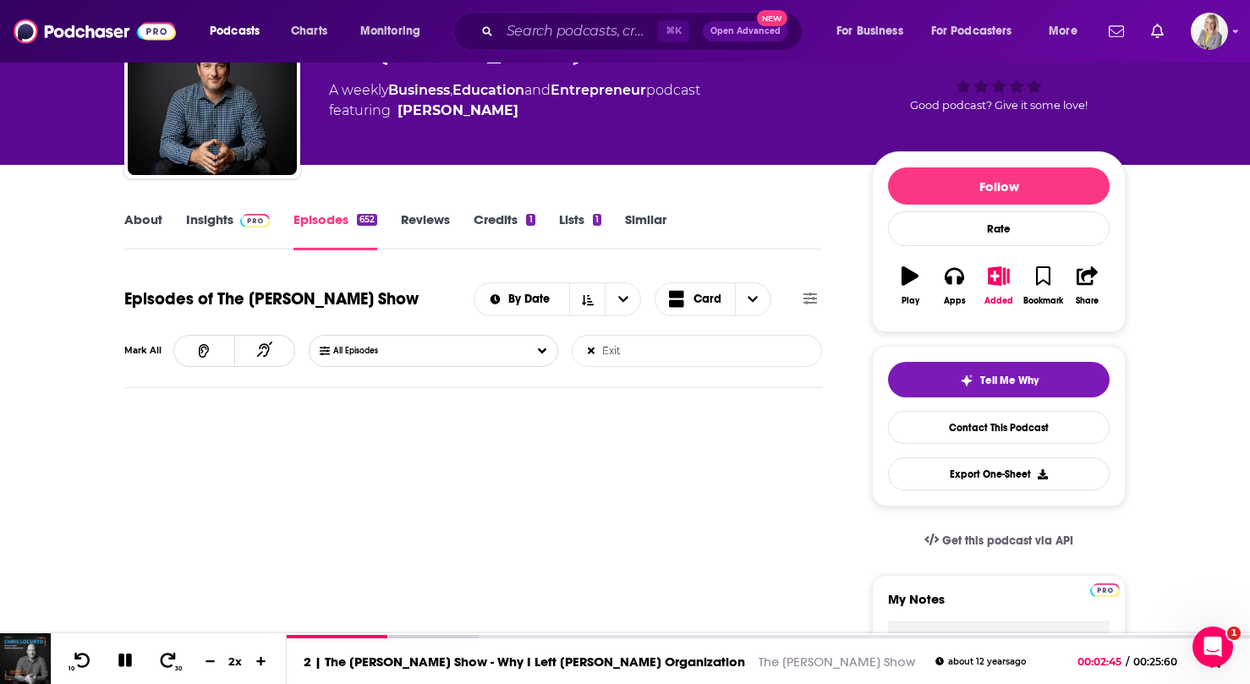
scroll to position [91, 0]
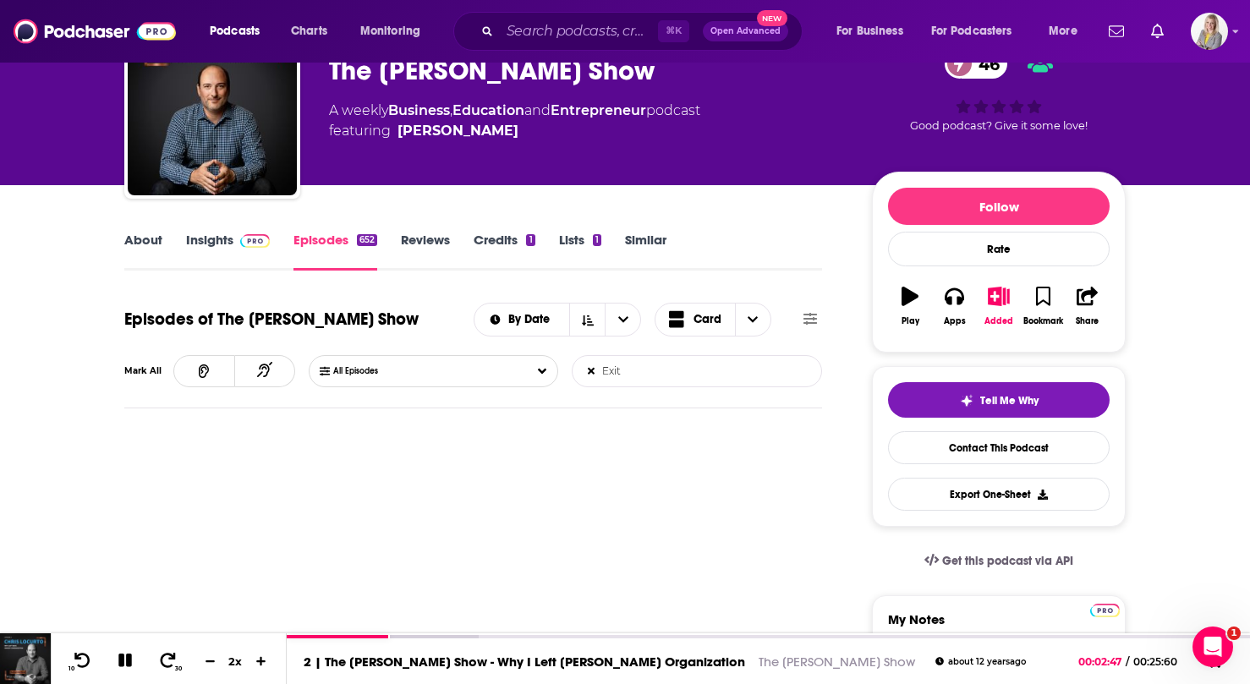
click at [590, 375] on icon at bounding box center [591, 371] width 7 height 10
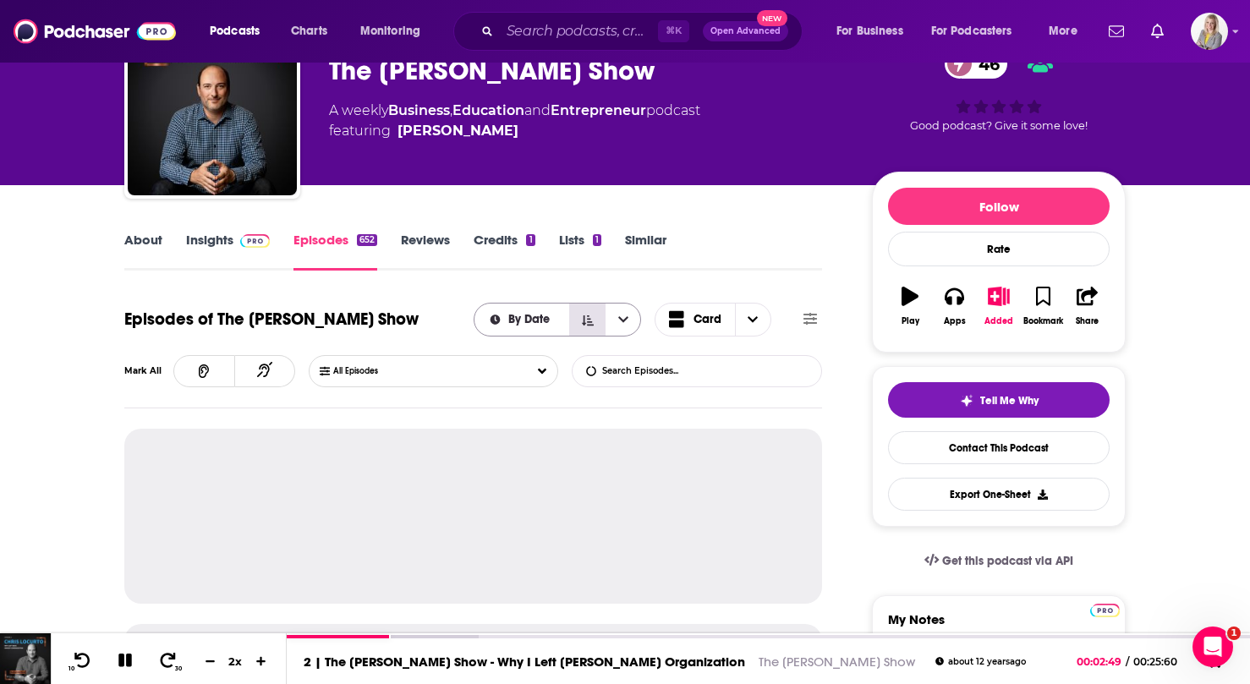
click at [591, 326] on icon "Sort Direction" at bounding box center [588, 321] width 12 height 12
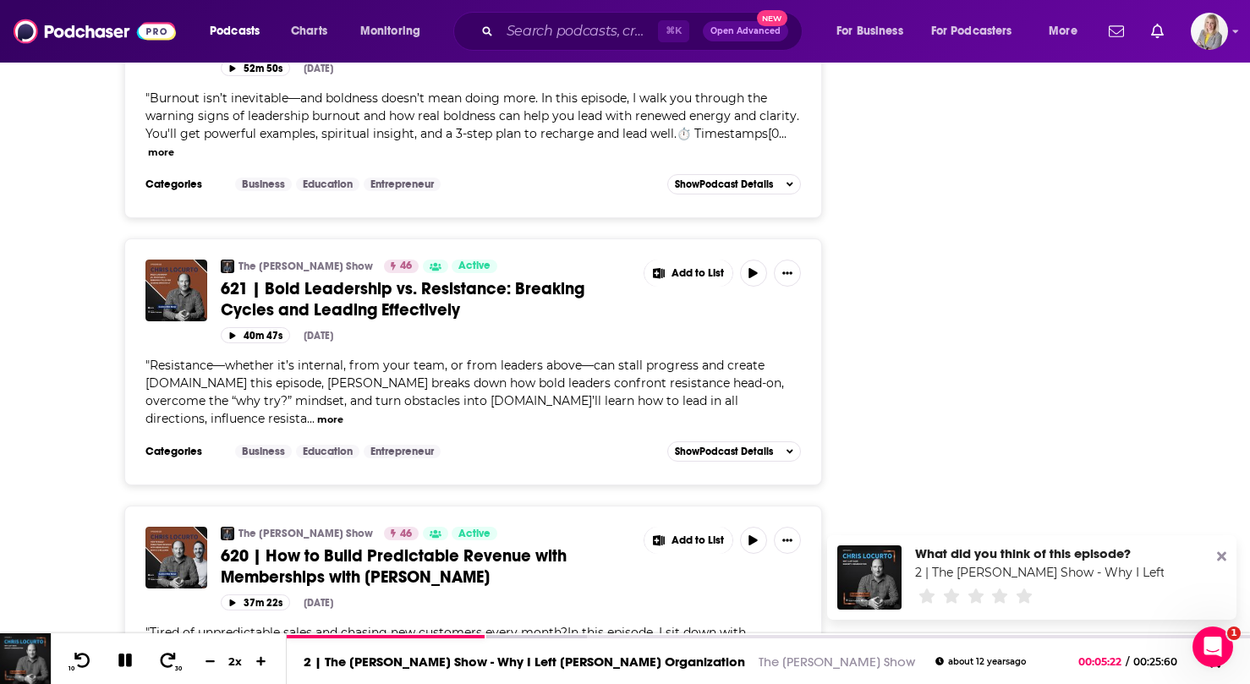
scroll to position [6421, 0]
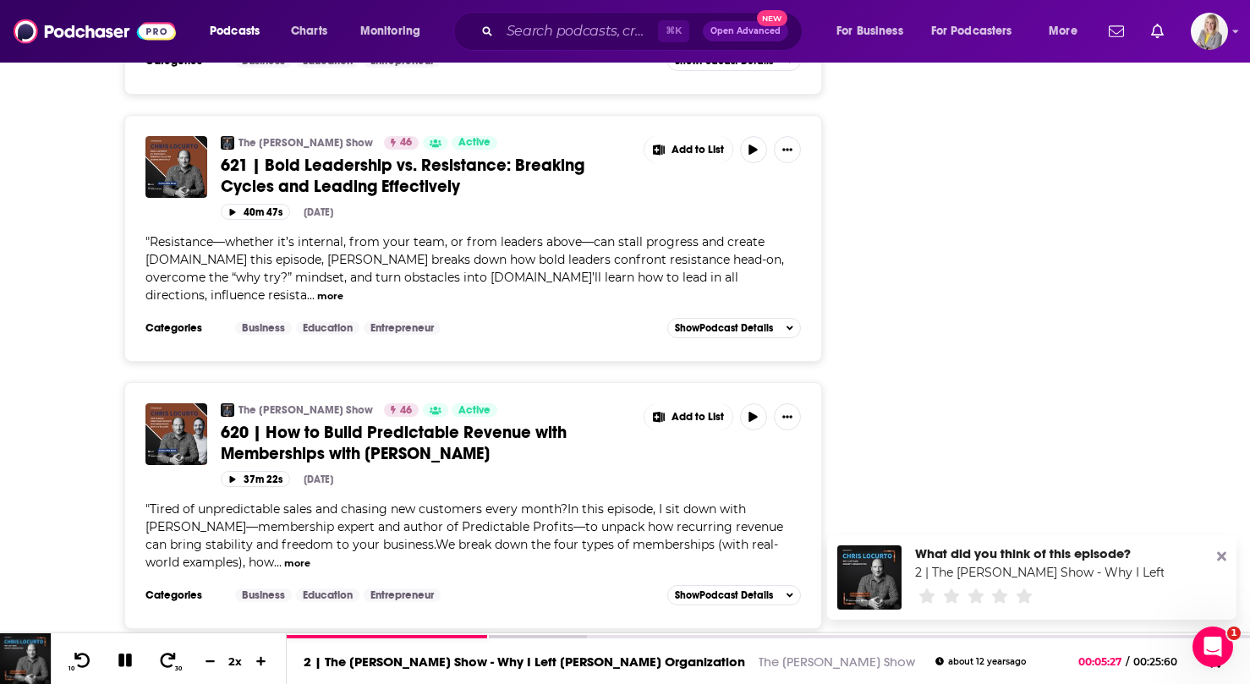
click at [437, 663] on button "Load More ..." at bounding box center [473, 686] width 254 height 46
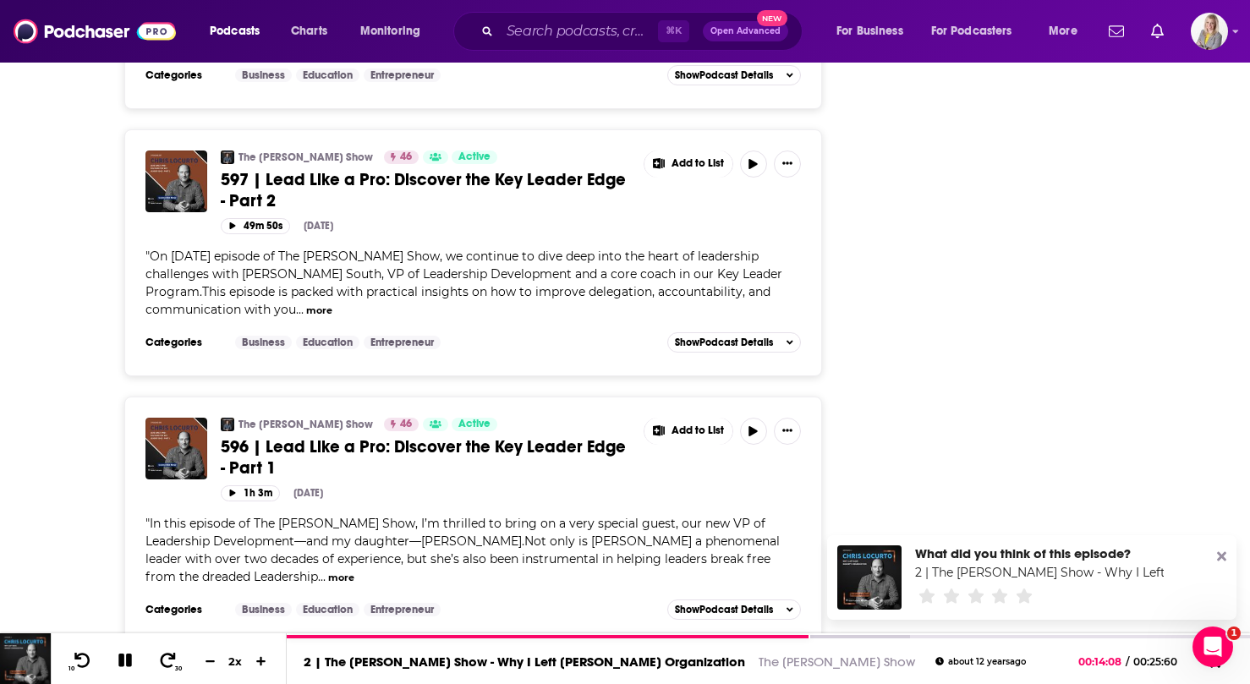
scroll to position [12819, 0]
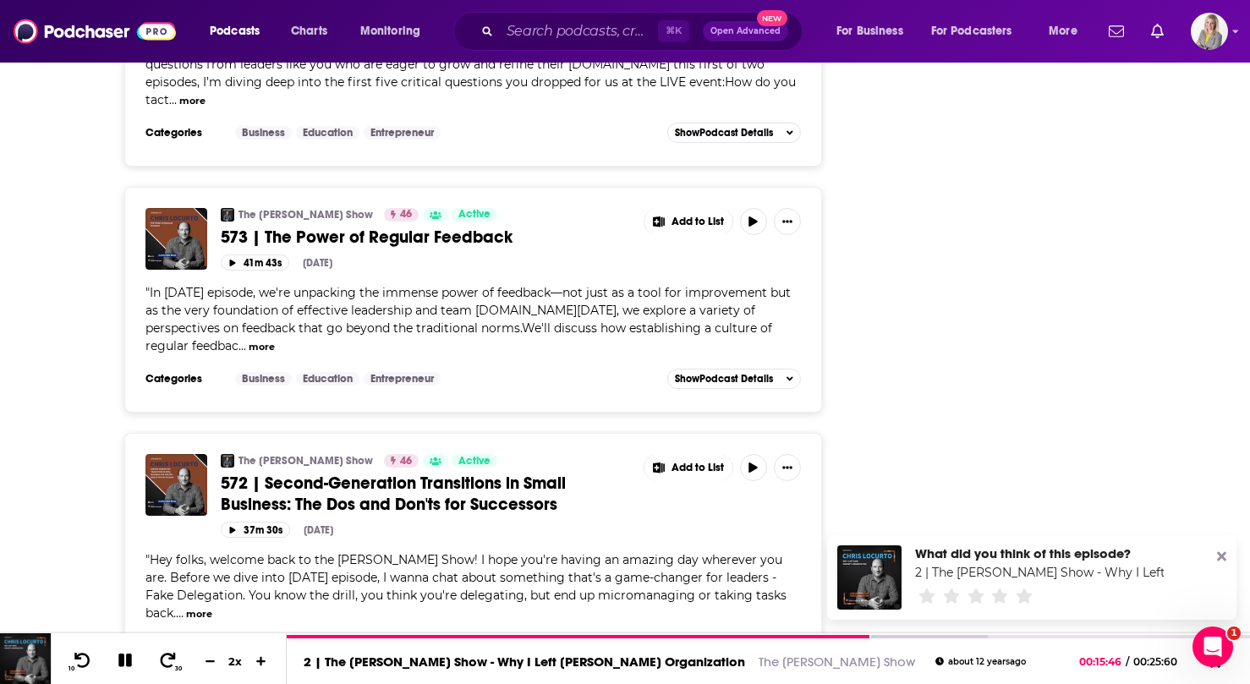
scroll to position [18834, 0]
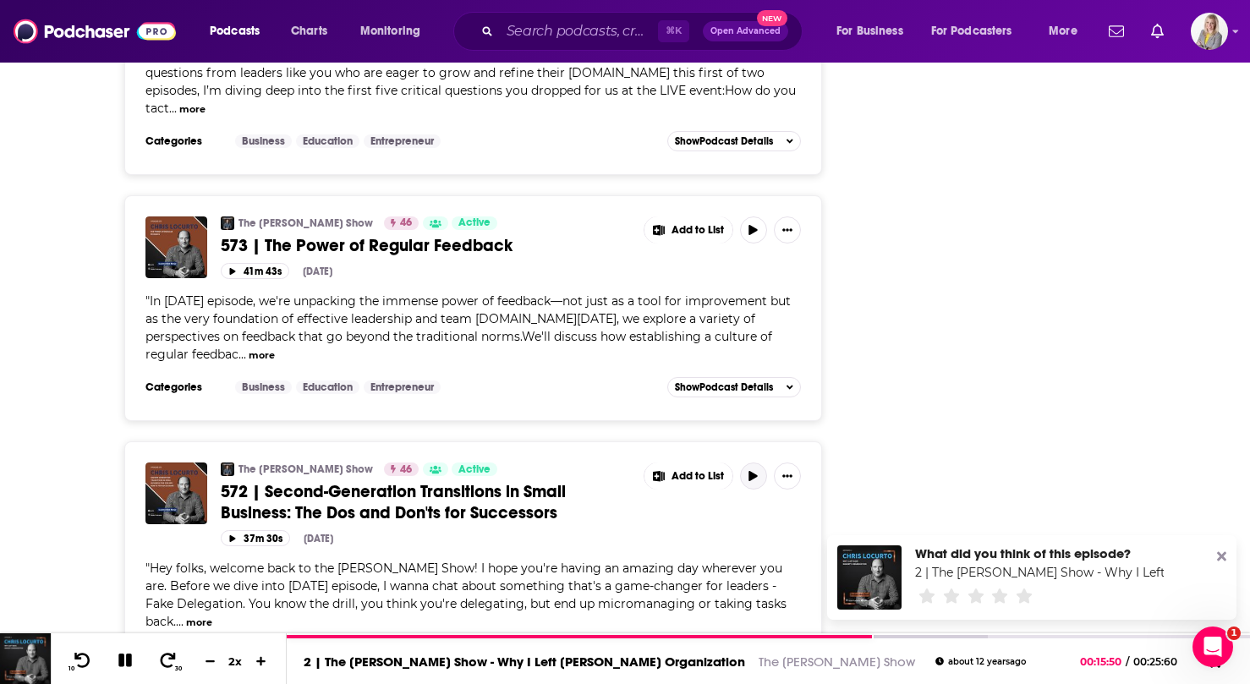
click at [744, 463] on button "button" at bounding box center [753, 476] width 27 height 27
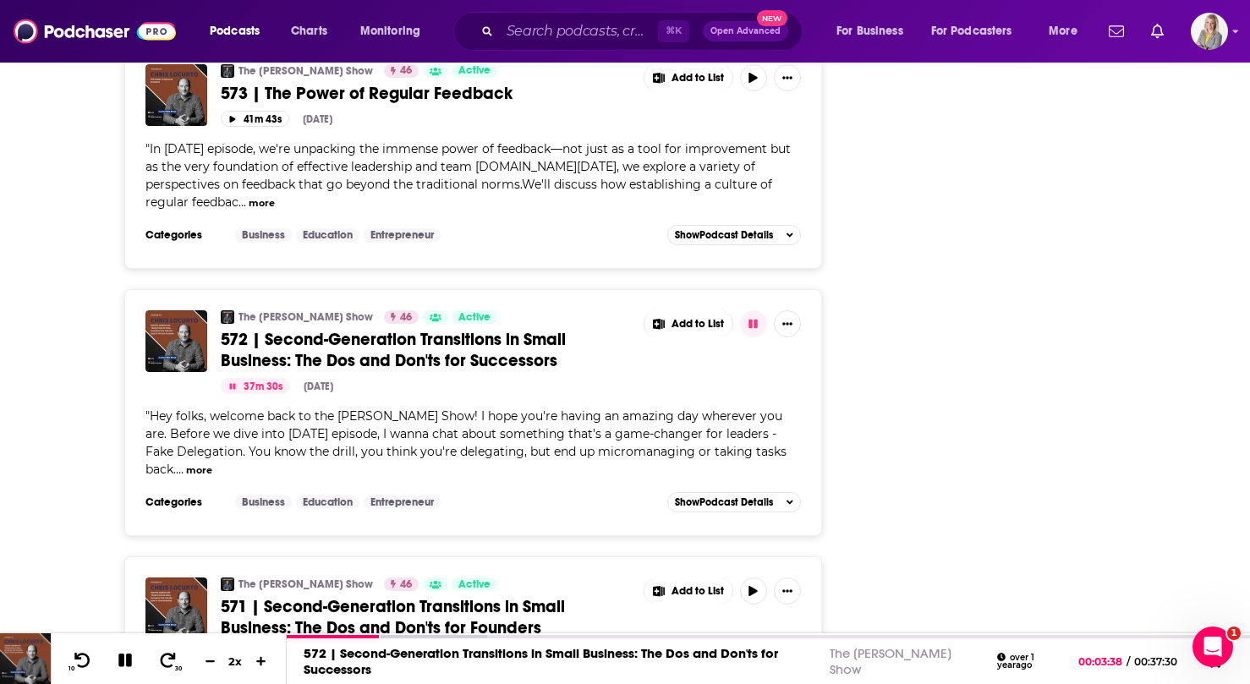
scroll to position [18991, 0]
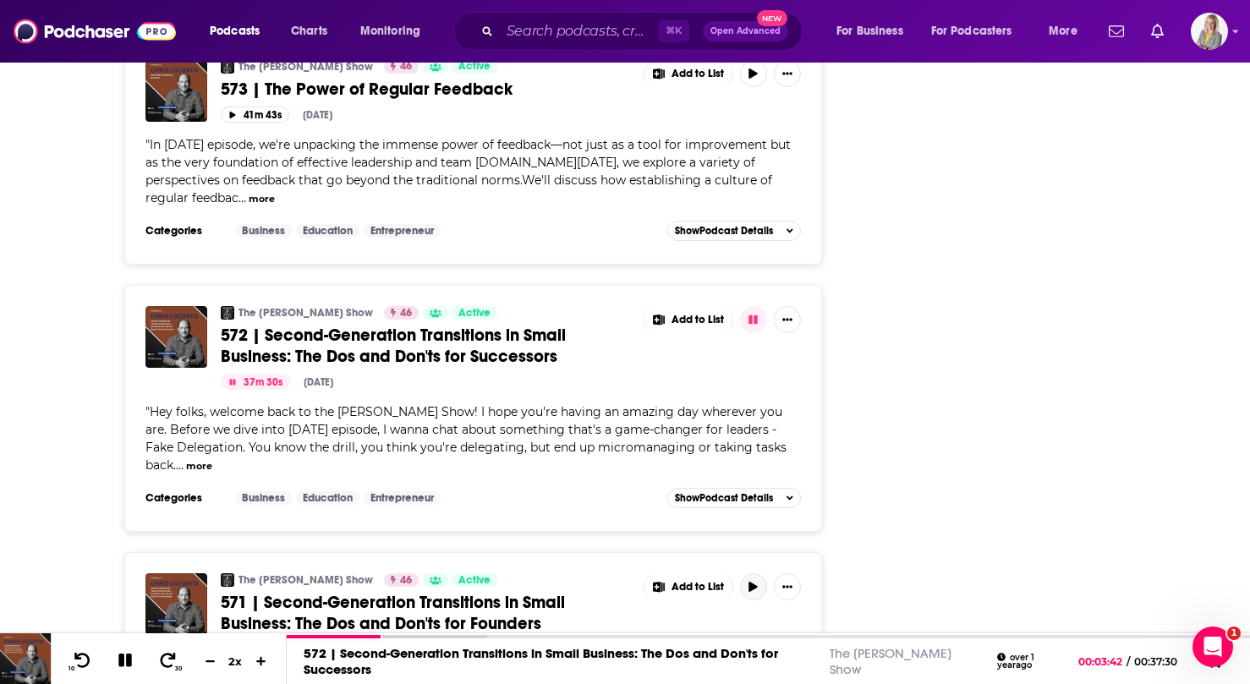
click at [754, 582] on icon "button" at bounding box center [753, 587] width 13 height 10
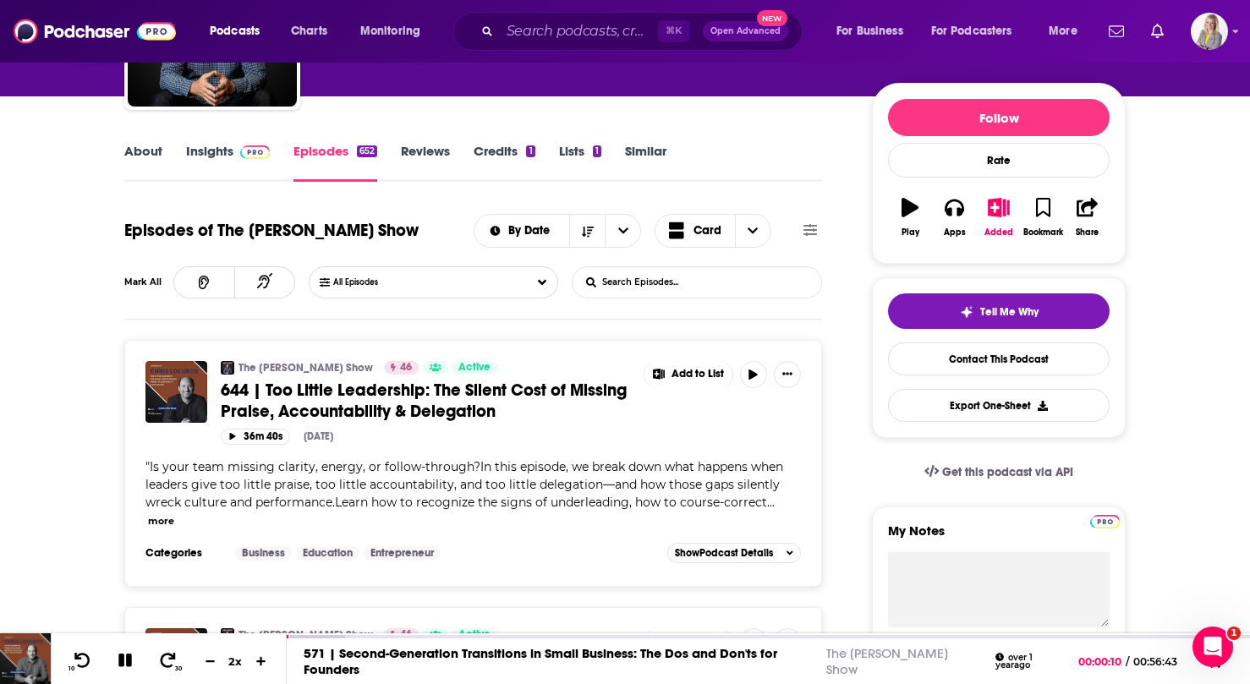
scroll to position [0, 0]
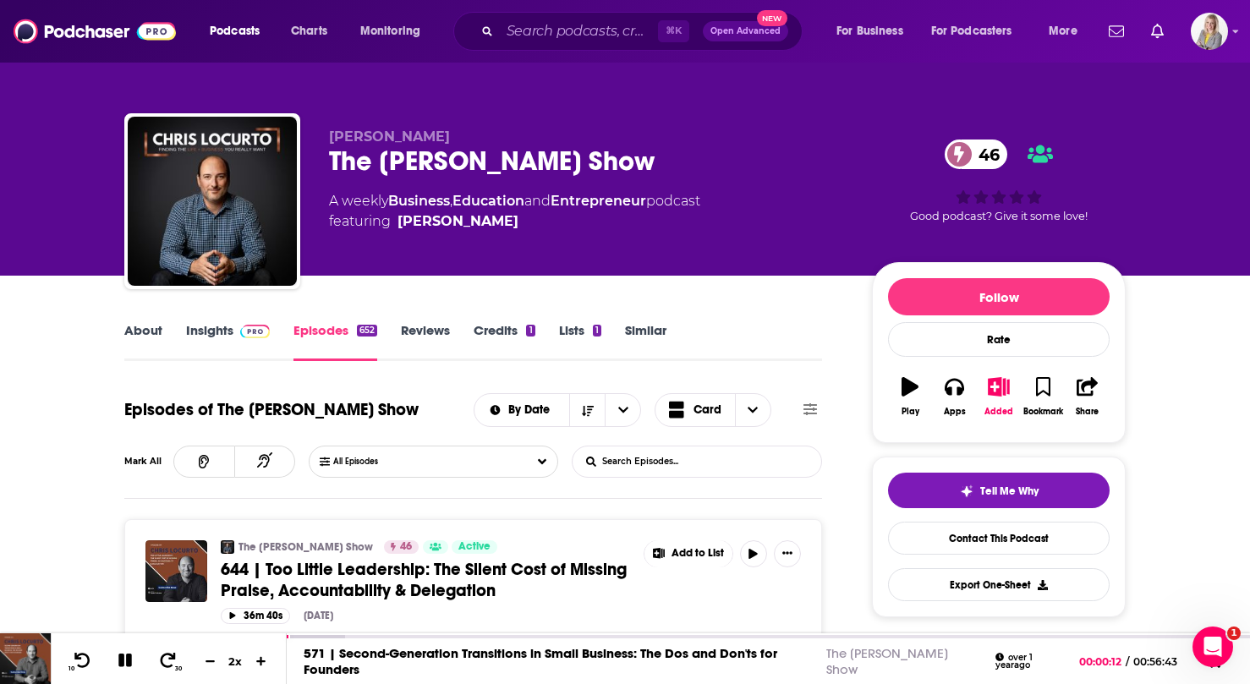
click at [801, 414] on button at bounding box center [810, 410] width 24 height 18
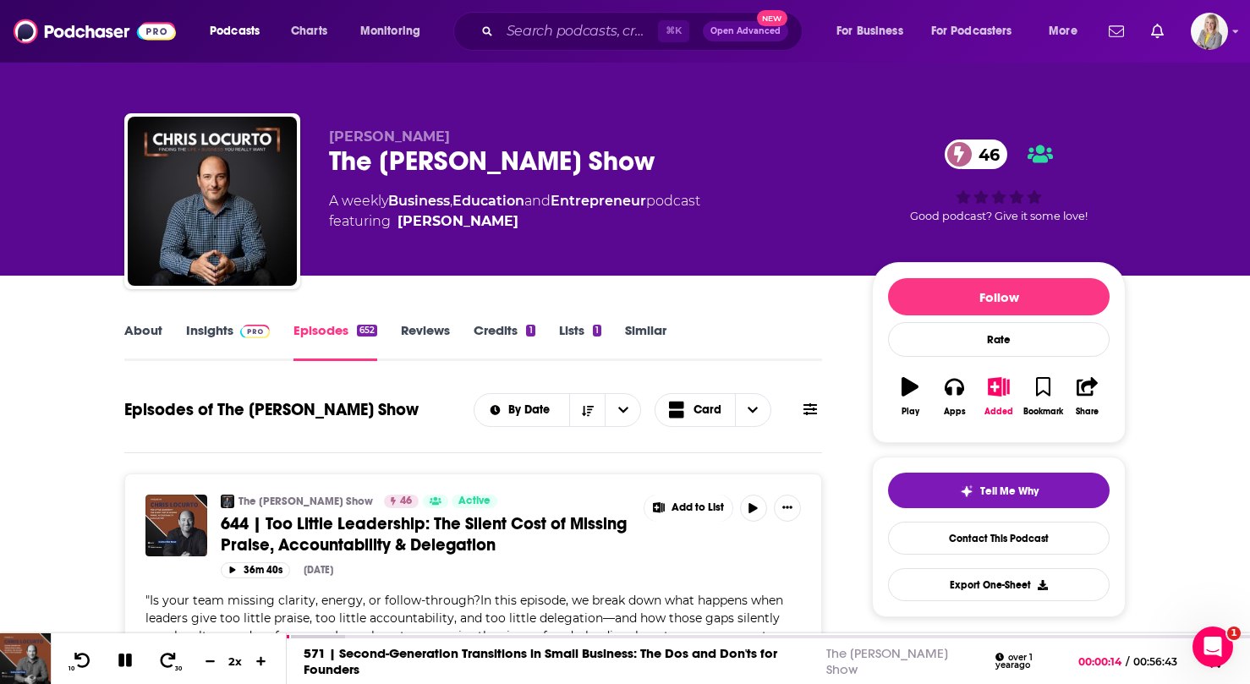
click at [801, 414] on button at bounding box center [810, 410] width 24 height 18
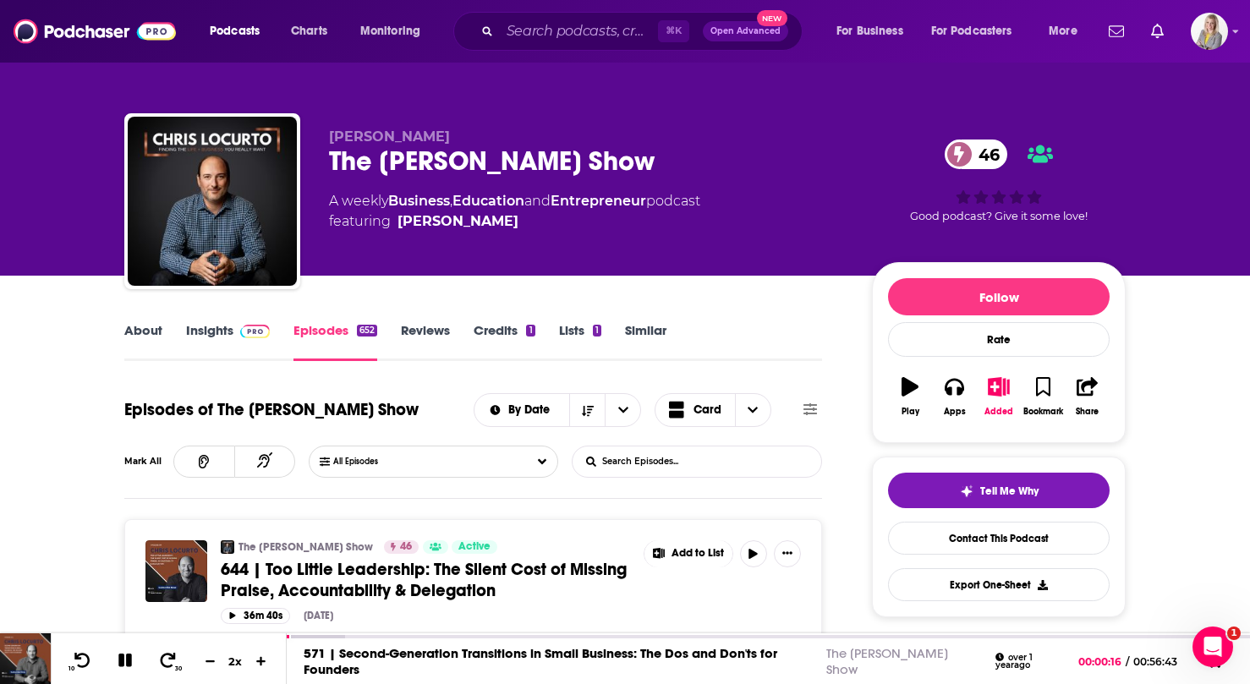
click at [683, 469] on input "List Search Input" at bounding box center [661, 462] width 177 height 30
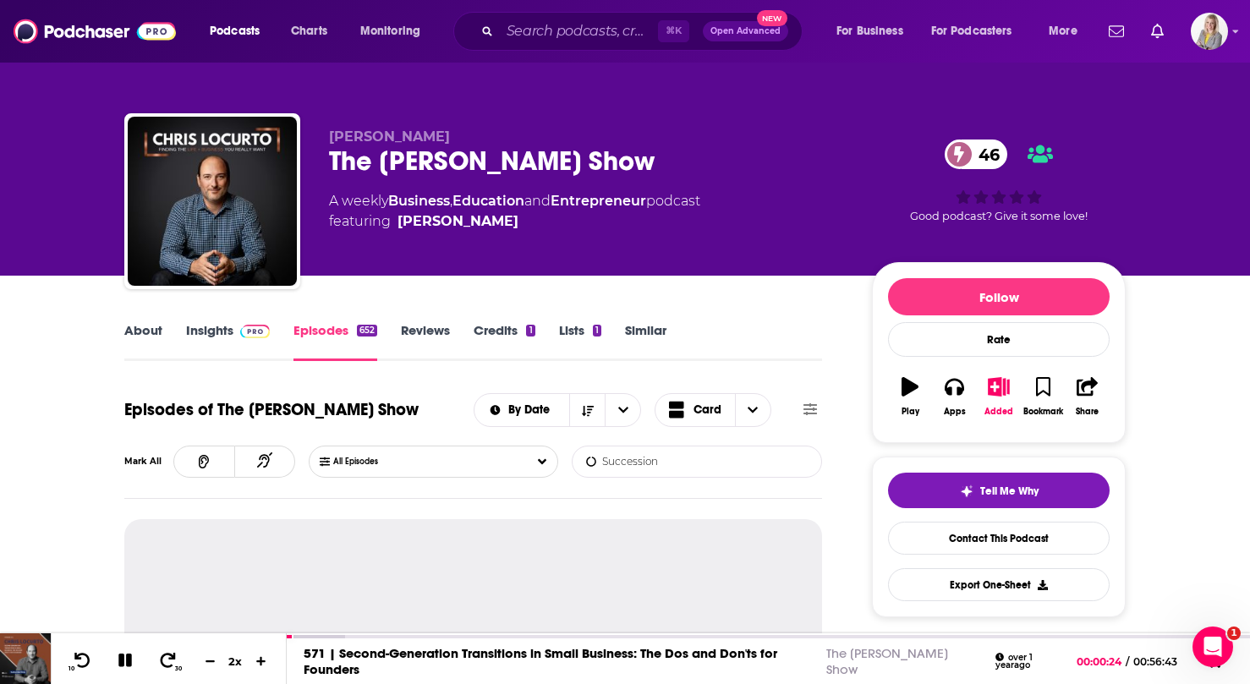
type input "Succession"
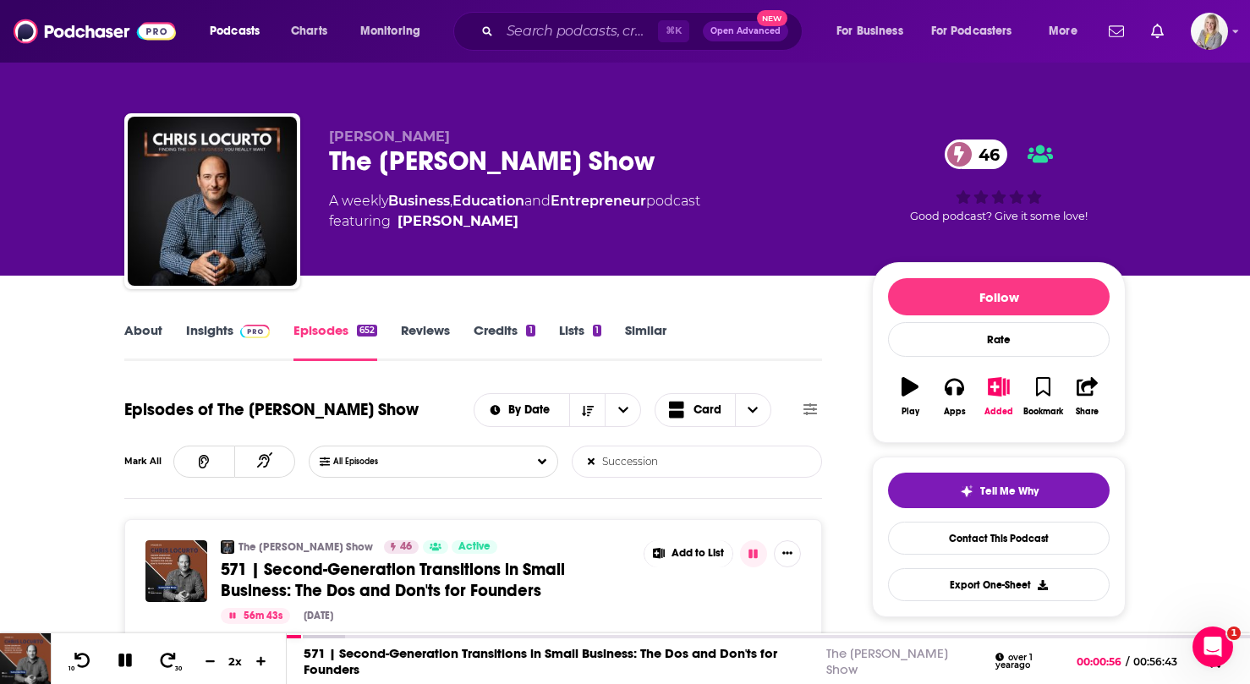
click at [325, 341] on link "Episodes 652" at bounding box center [336, 341] width 84 height 39
click at [660, 475] on input "Succession" at bounding box center [661, 462] width 177 height 30
click at [592, 471] on input "Succession" at bounding box center [661, 462] width 177 height 30
click at [590, 465] on icon at bounding box center [591, 461] width 8 height 11
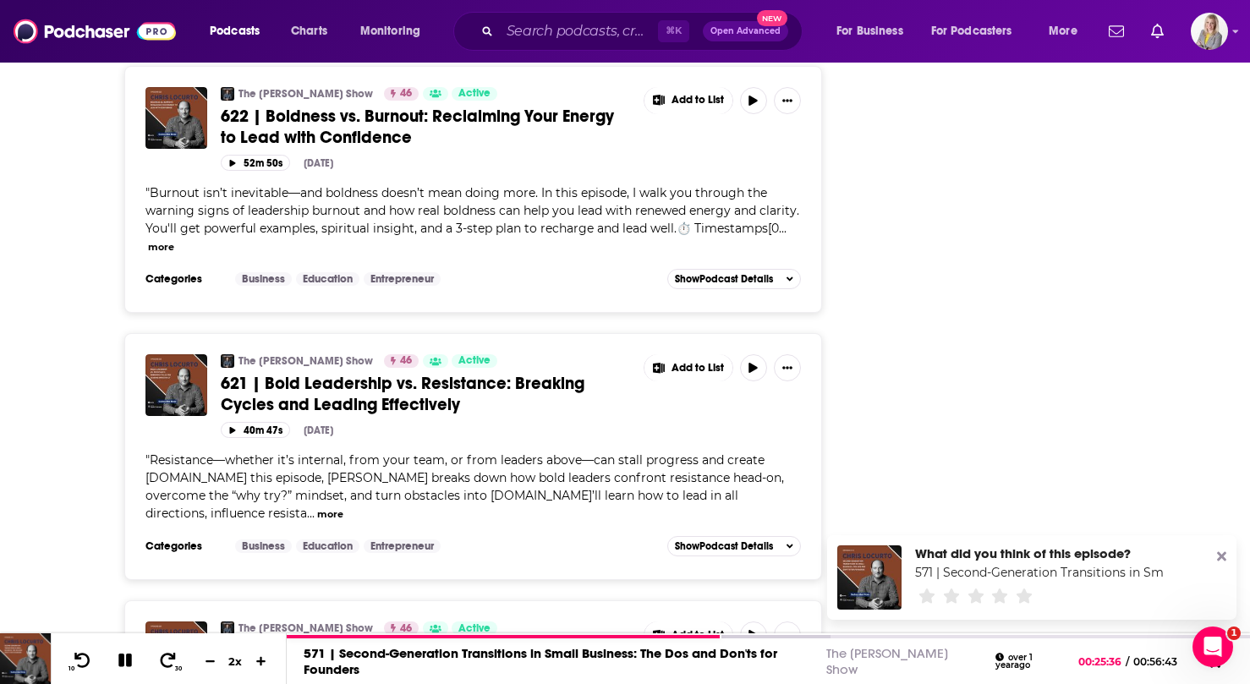
scroll to position [6421, 0]
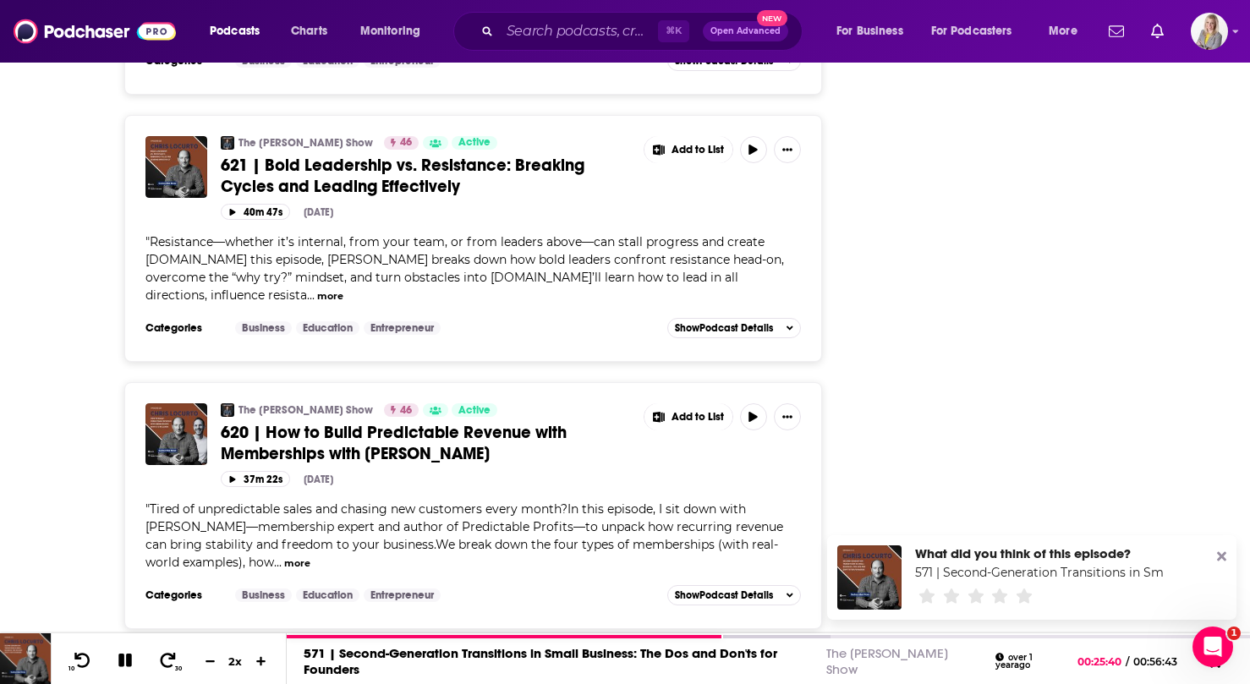
click at [481, 663] on button "Load More ..." at bounding box center [473, 686] width 254 height 46
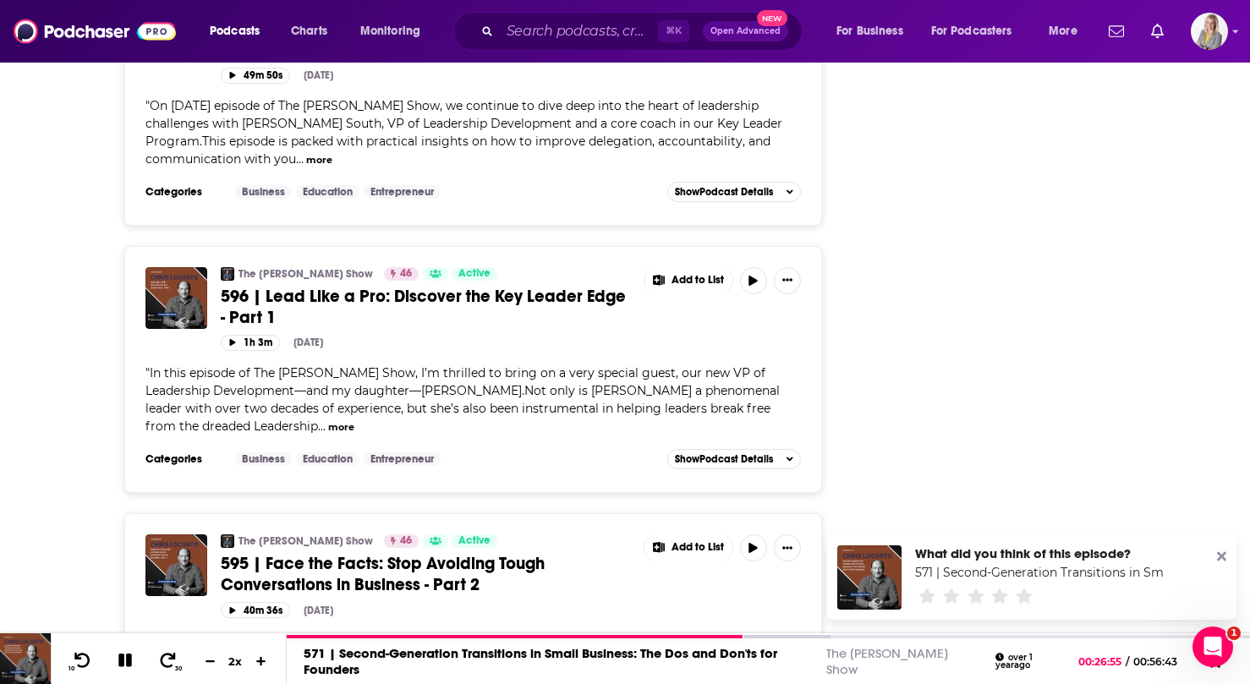
scroll to position [12819, 0]
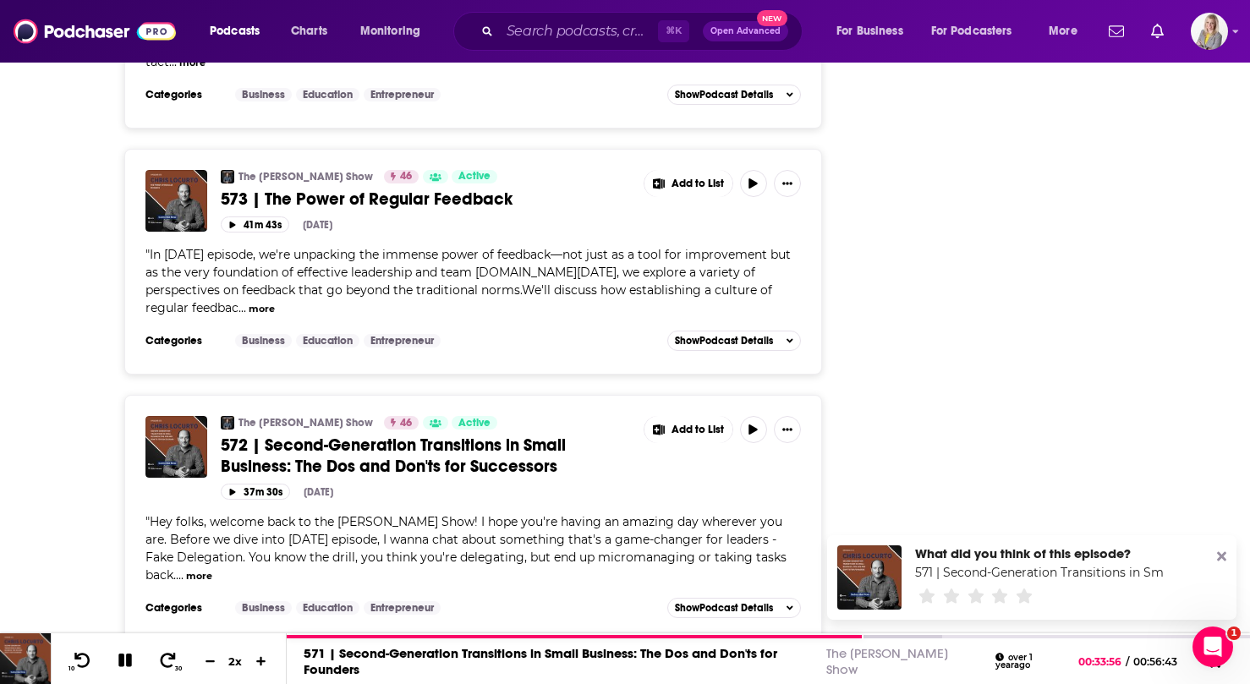
scroll to position [18878, 0]
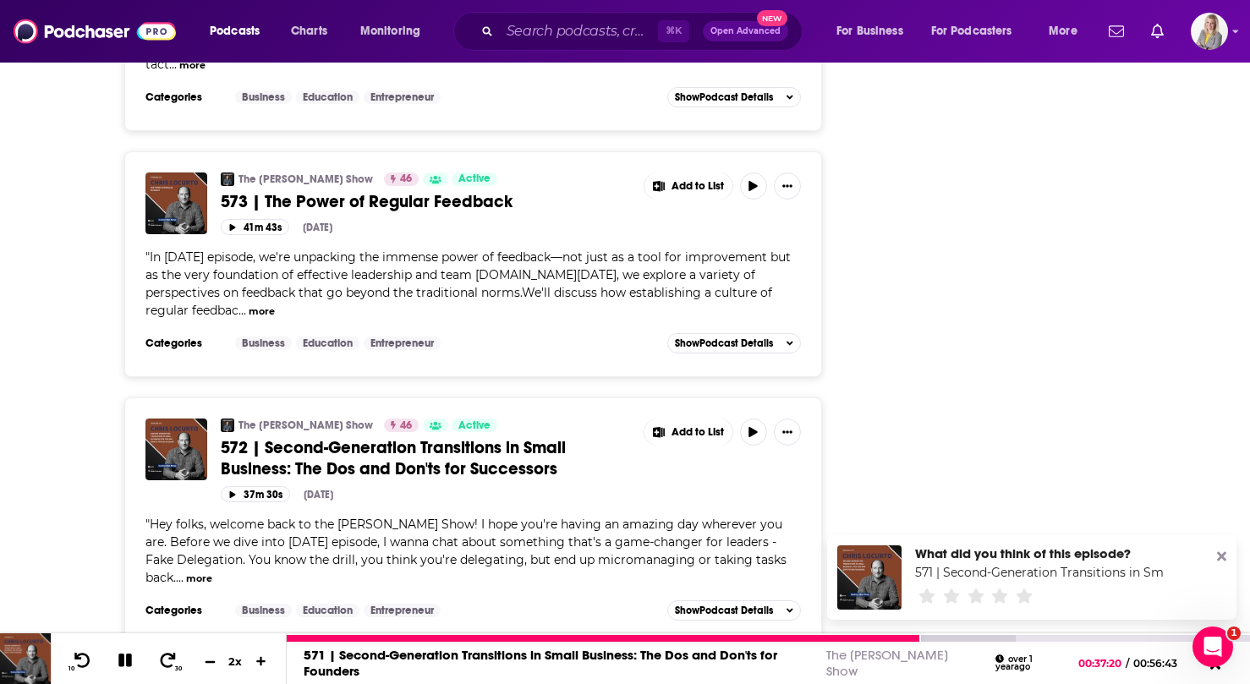
click at [211, 661] on icon at bounding box center [210, 662] width 10 height 2
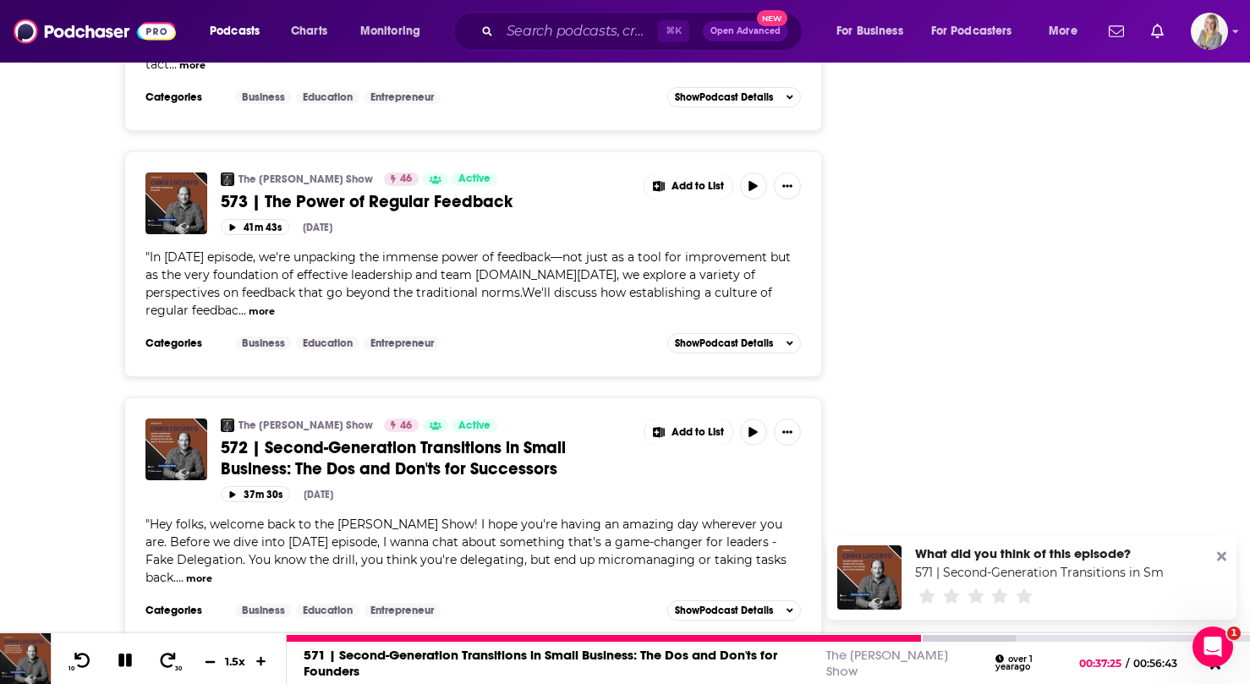
click at [211, 661] on icon at bounding box center [210, 662] width 10 height 2
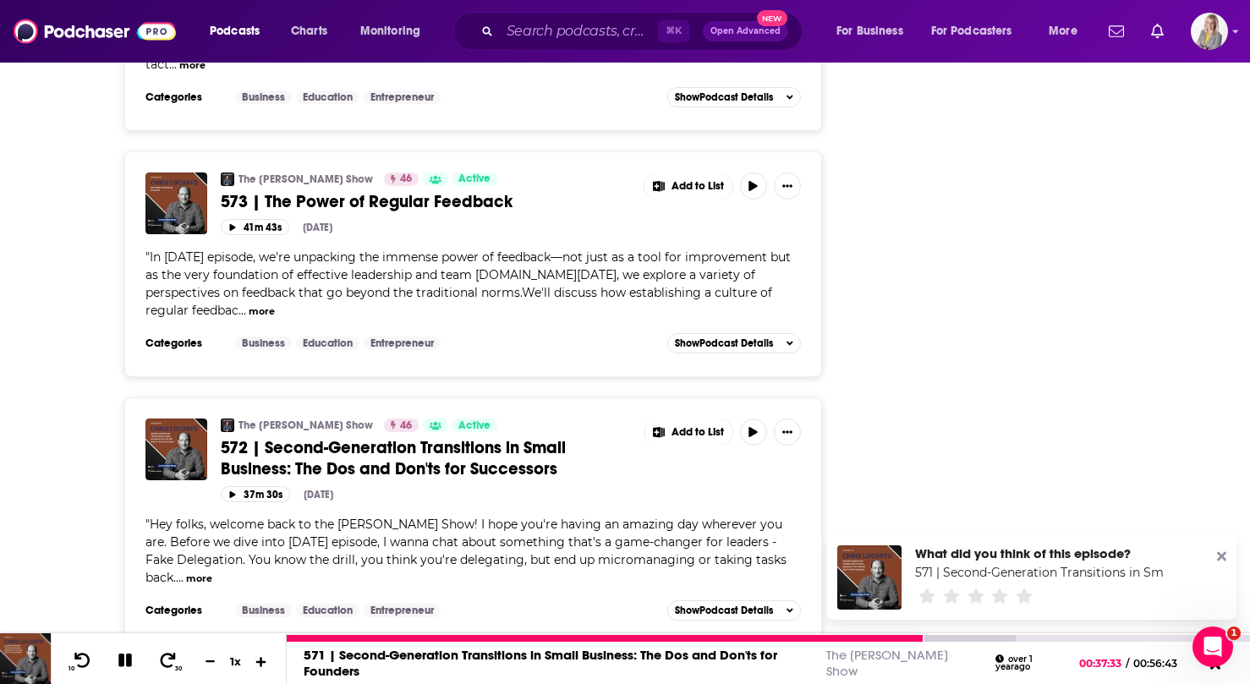
click at [261, 656] on icon at bounding box center [261, 661] width 10 height 10
click at [261, 656] on icon at bounding box center [262, 661] width 14 height 11
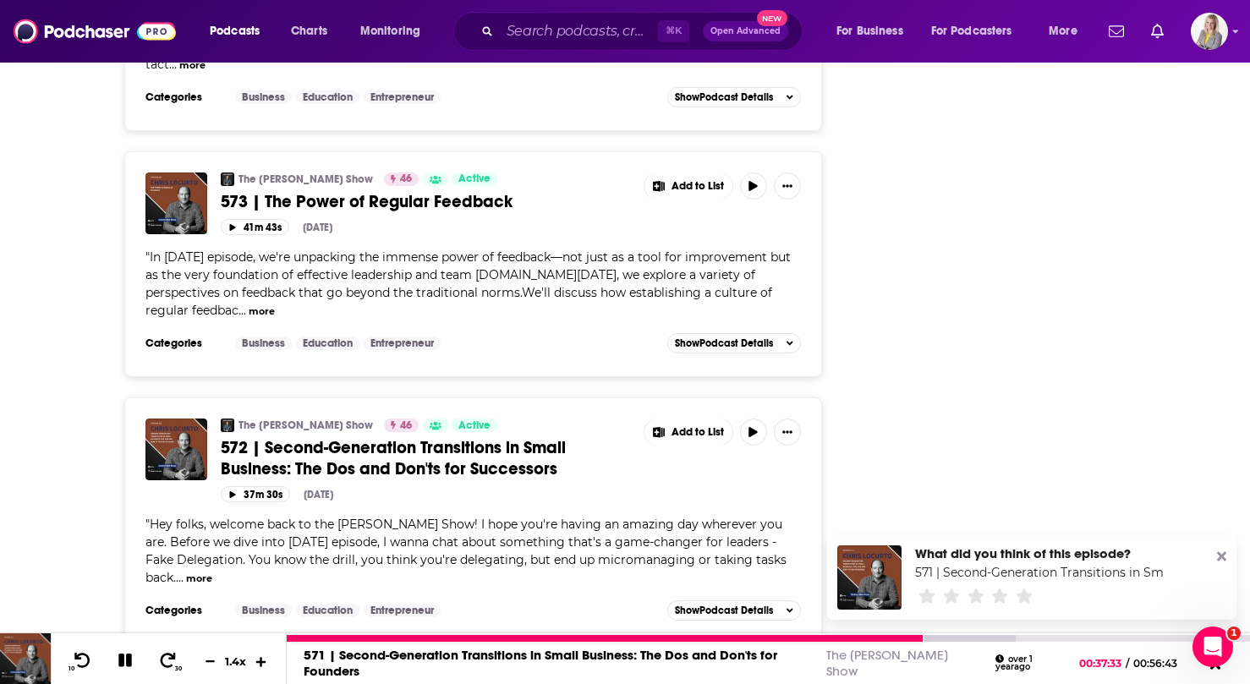
click at [261, 656] on icon at bounding box center [261, 661] width 10 height 10
click at [261, 656] on icon at bounding box center [262, 661] width 14 height 11
click at [261, 656] on icon at bounding box center [261, 661] width 10 height 10
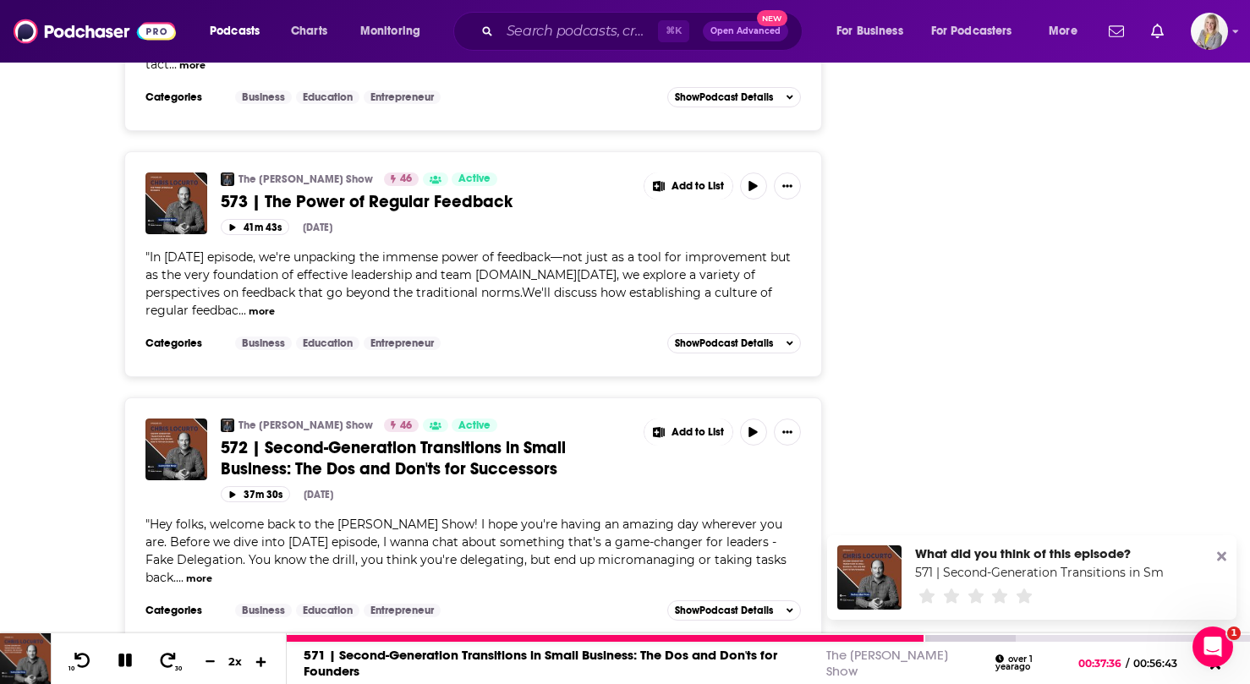
click at [261, 656] on icon at bounding box center [261, 661] width 10 height 10
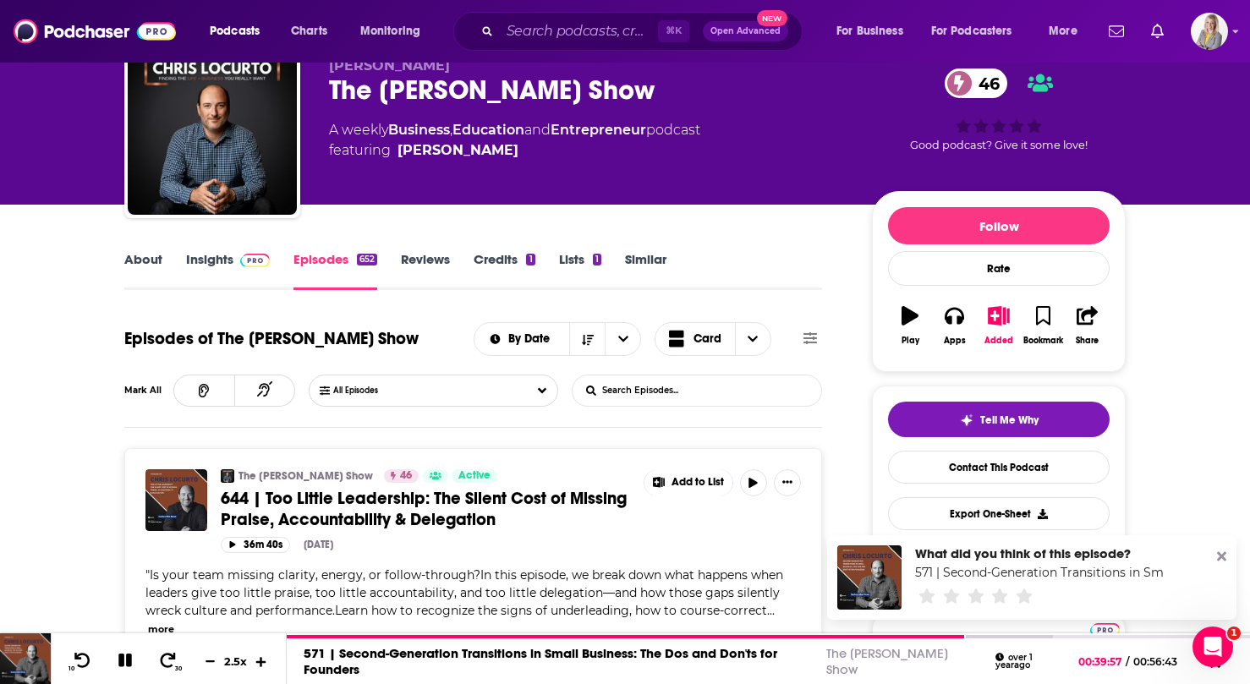
scroll to position [0, 0]
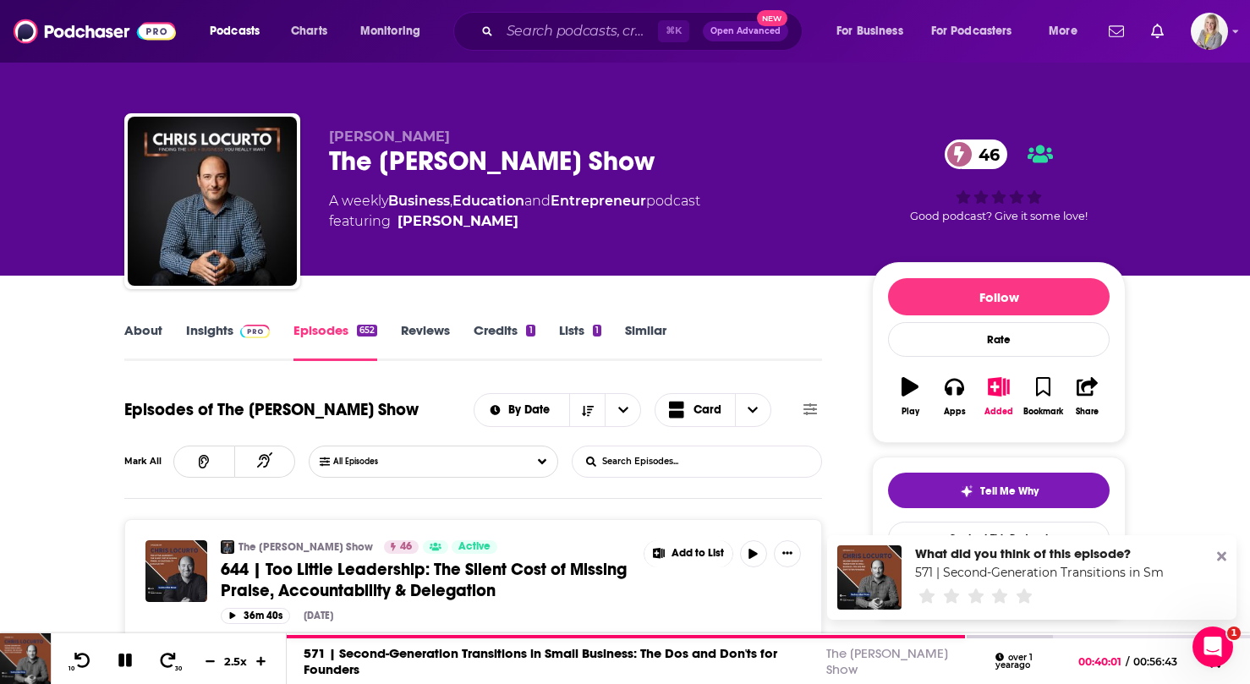
click at [698, 462] on input "List Search Input" at bounding box center [661, 462] width 177 height 30
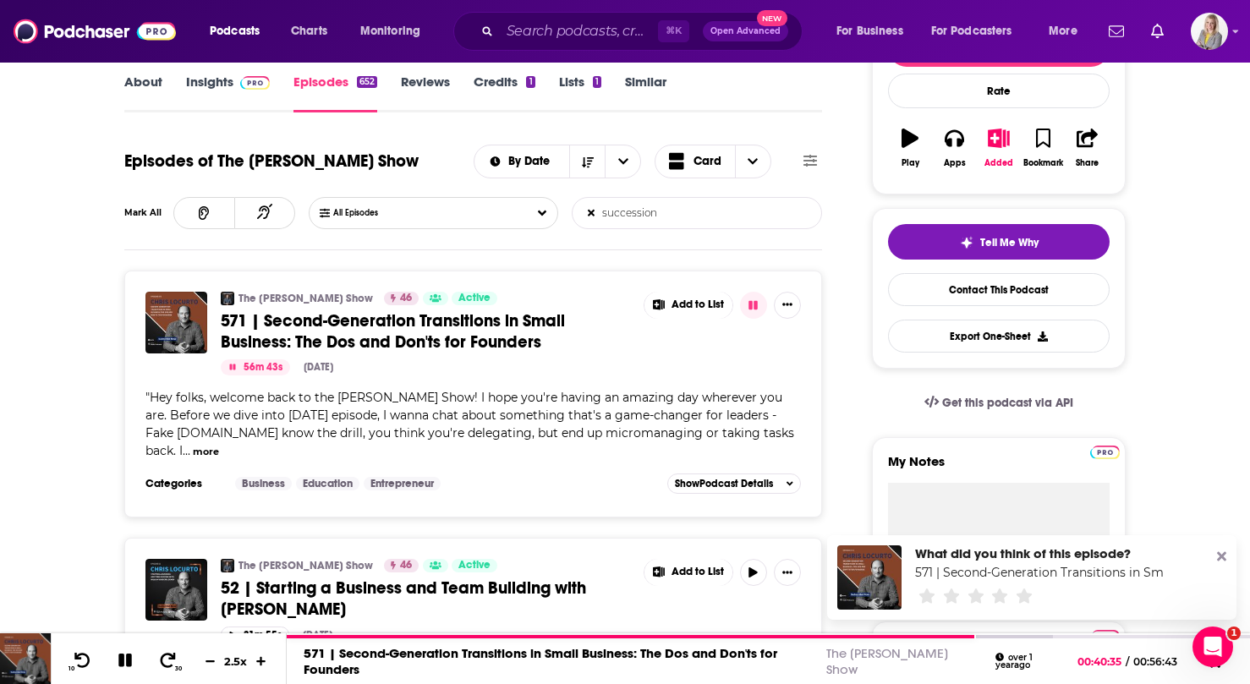
scroll to position [248, 0]
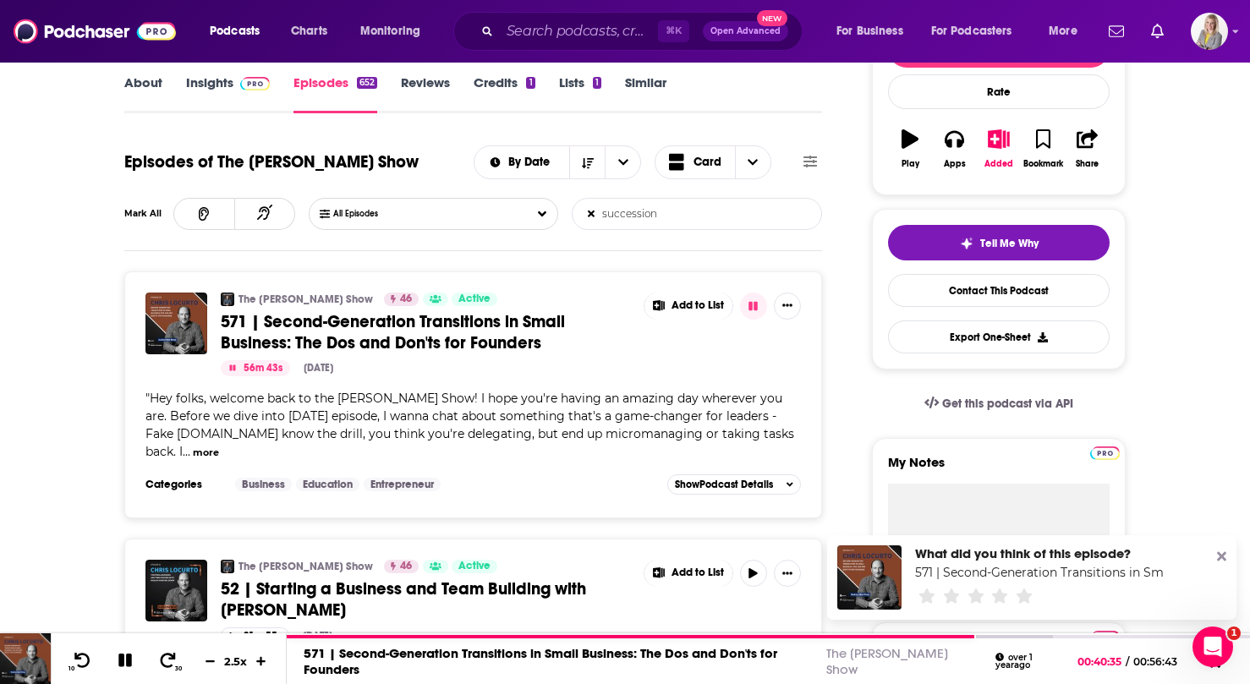
click at [628, 211] on input "succession" at bounding box center [661, 214] width 177 height 30
type input "exit"
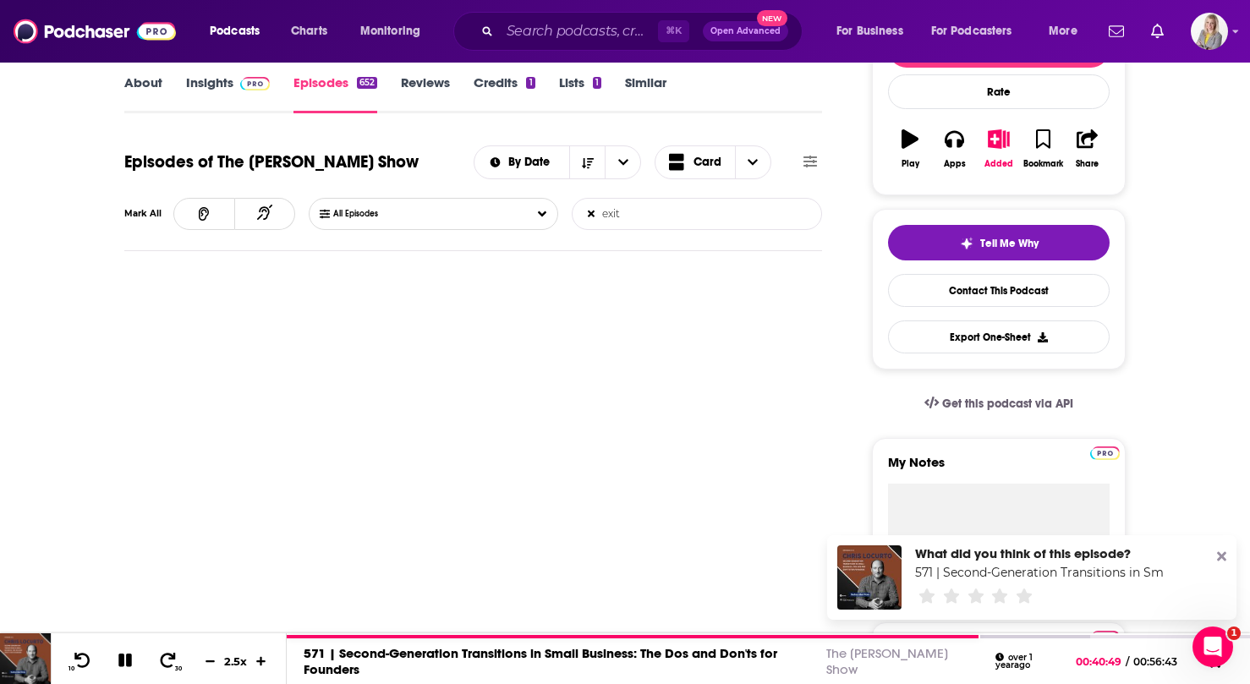
click at [612, 218] on input "exit" at bounding box center [661, 214] width 177 height 30
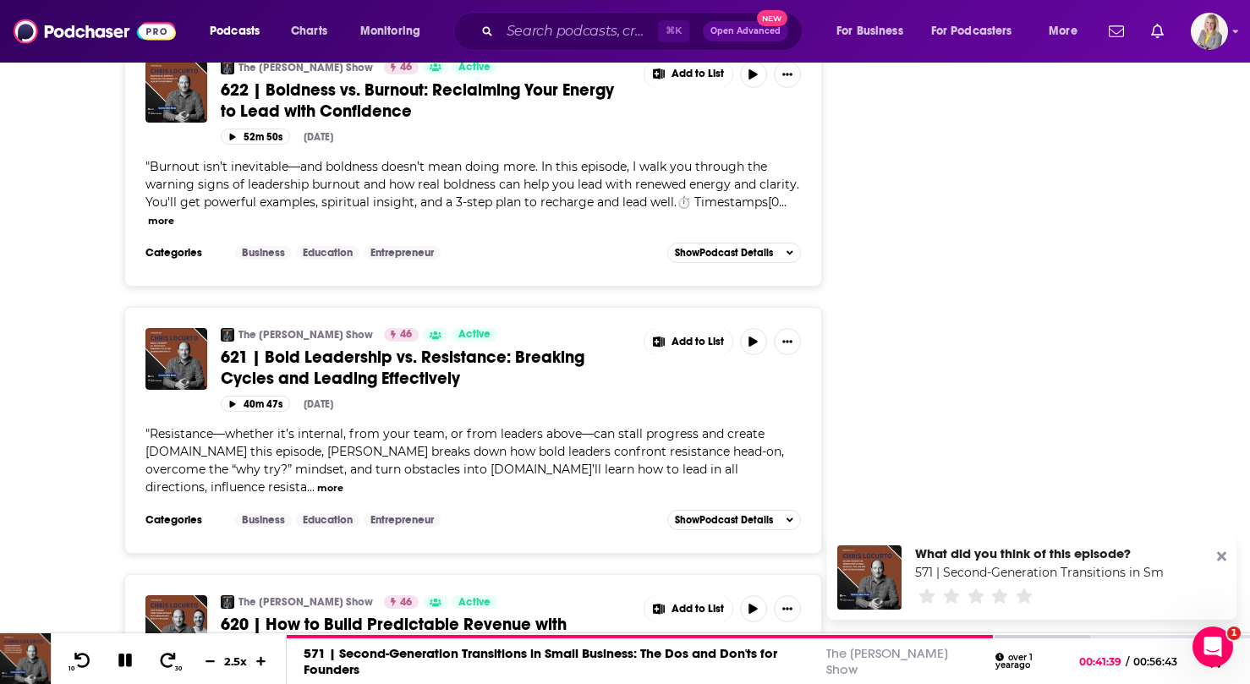
scroll to position [6421, 0]
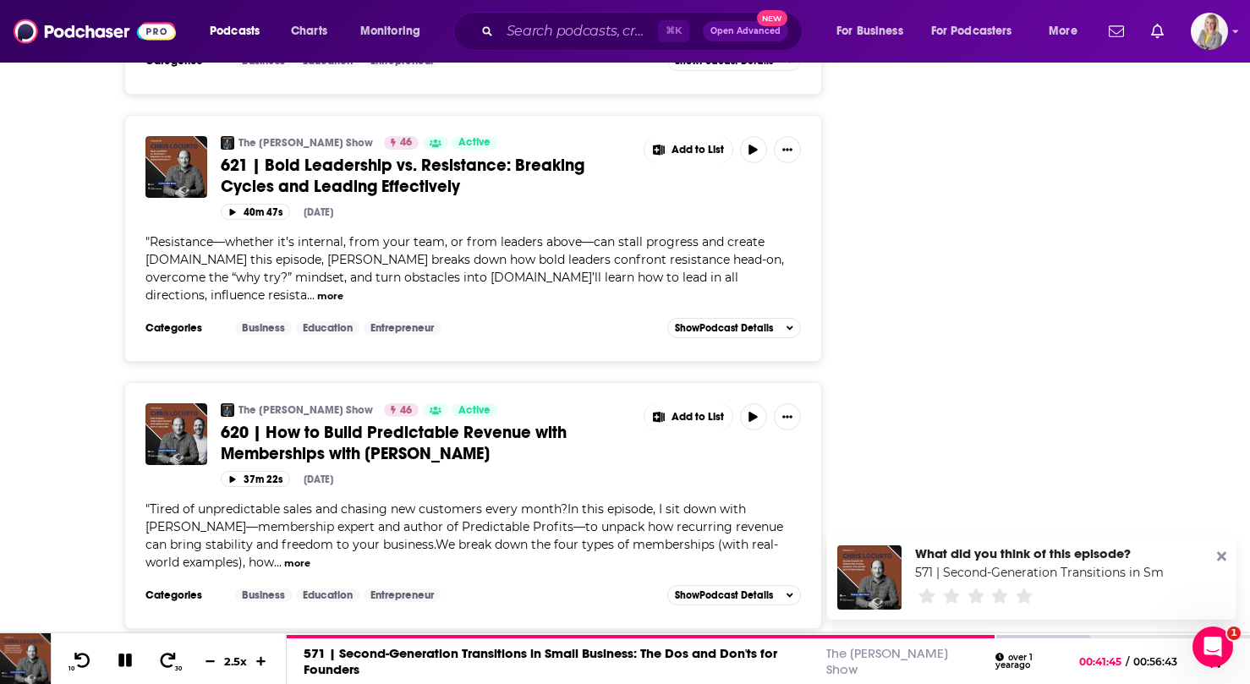
click at [436, 663] on button "Load More ..." at bounding box center [473, 686] width 254 height 46
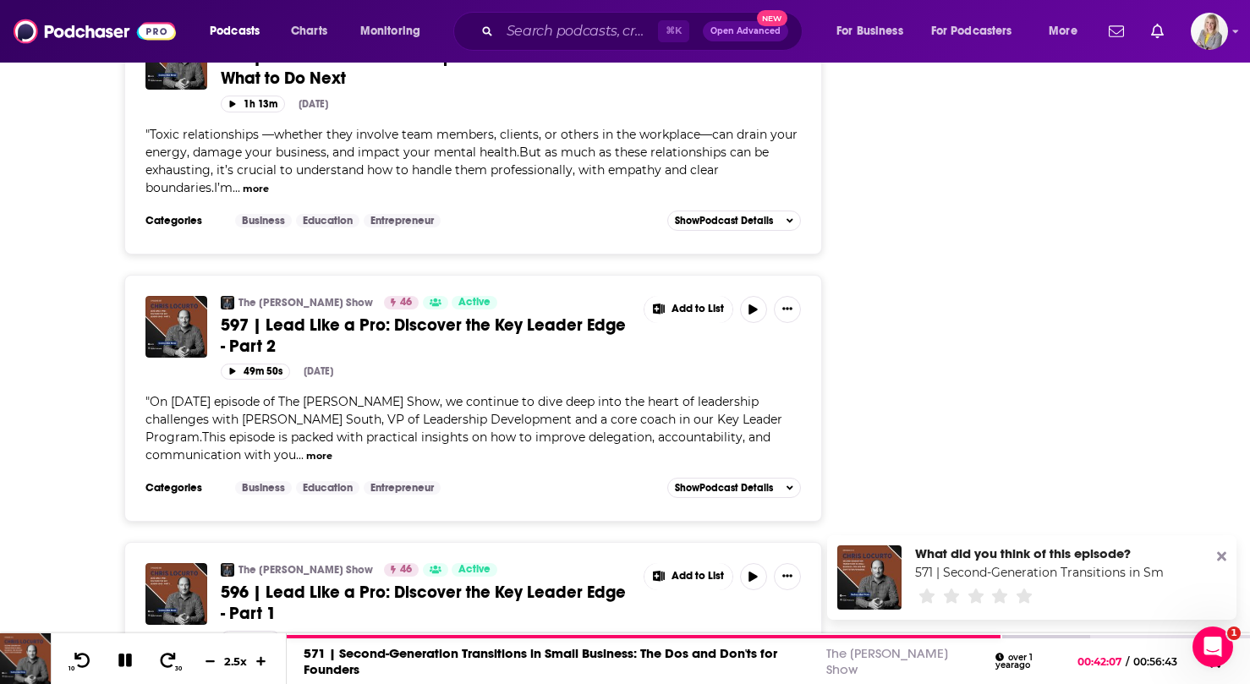
scroll to position [12819, 0]
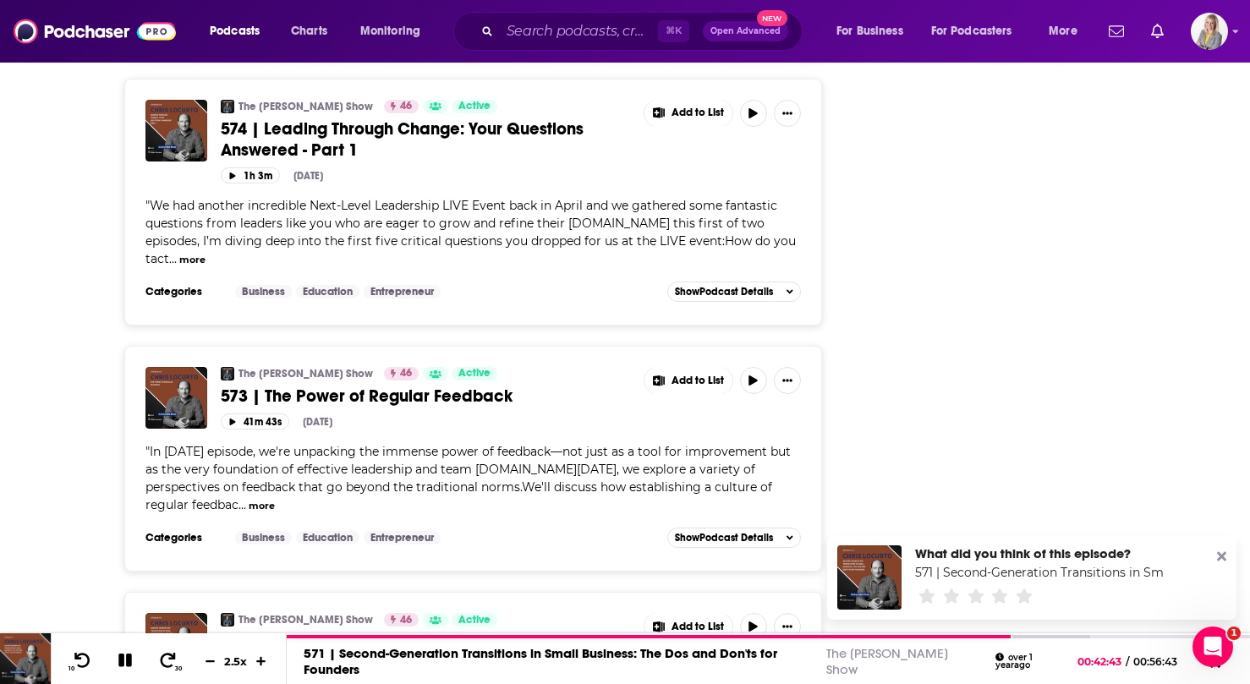
scroll to position [18672, 0]
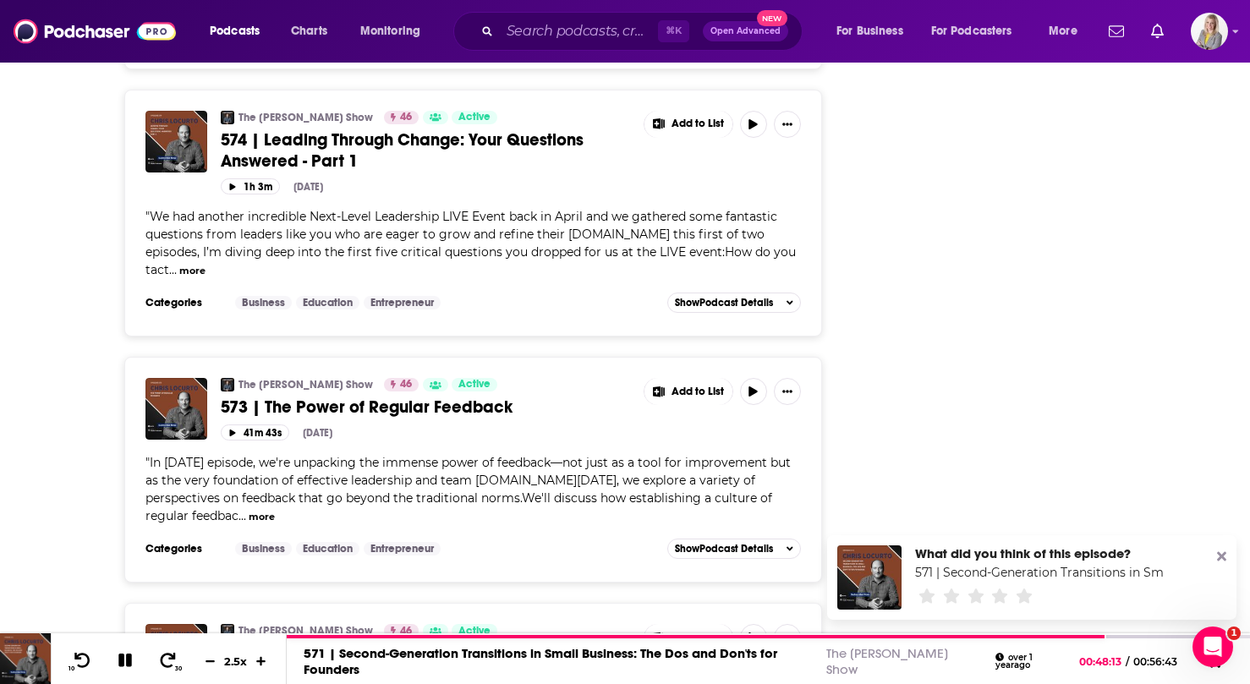
click at [1226, 558] on icon at bounding box center [1221, 557] width 9 height 14
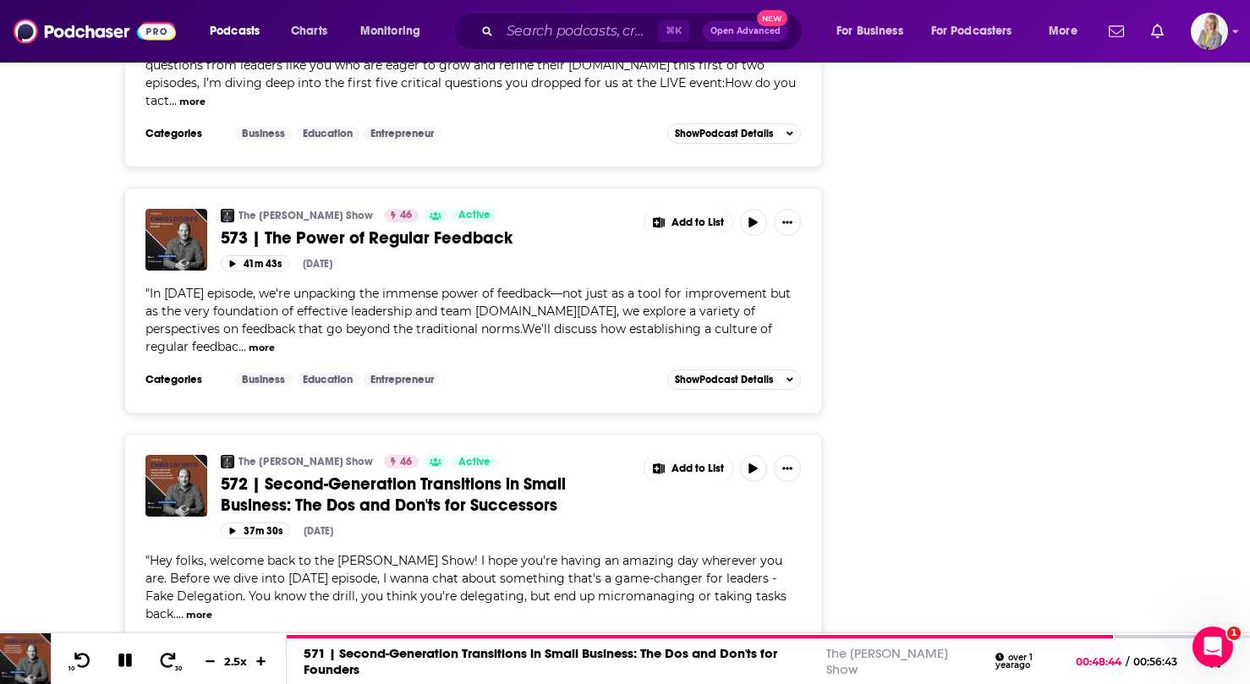
scroll to position [18837, 0]
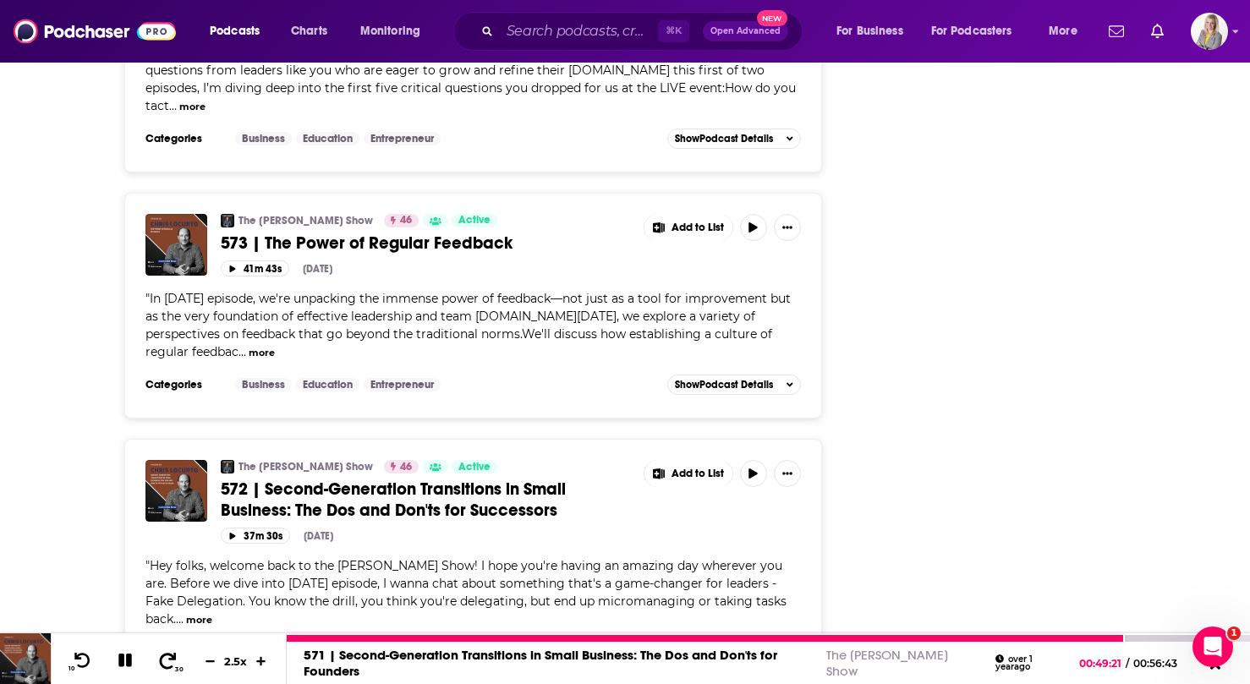
click at [171, 661] on icon at bounding box center [167, 660] width 21 height 17
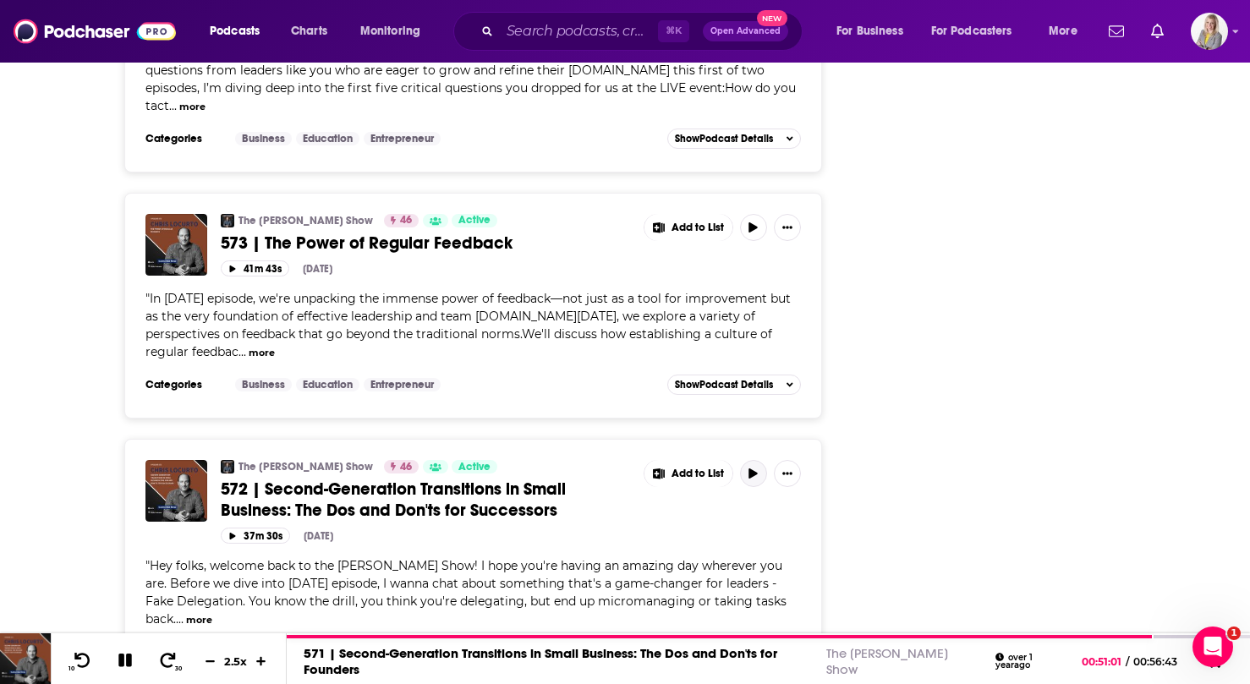
click at [745, 460] on button "button" at bounding box center [753, 473] width 27 height 27
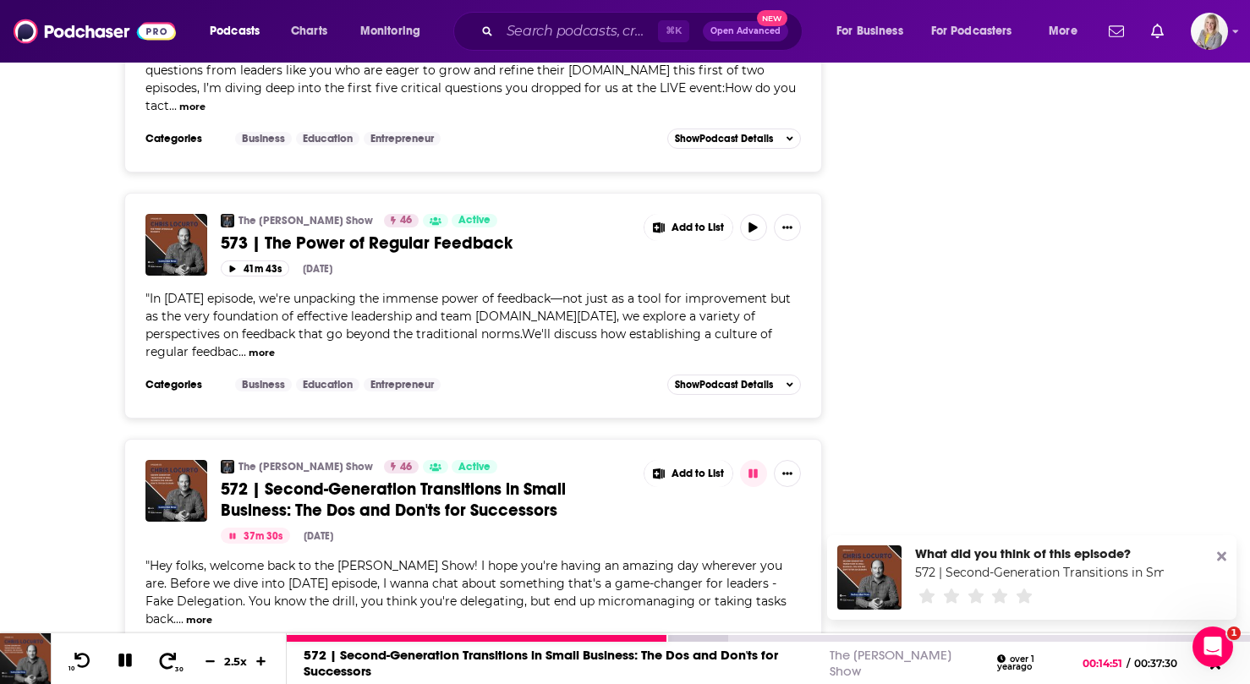
click at [163, 658] on icon at bounding box center [167, 660] width 21 height 17
click at [167, 653] on icon at bounding box center [167, 660] width 21 height 17
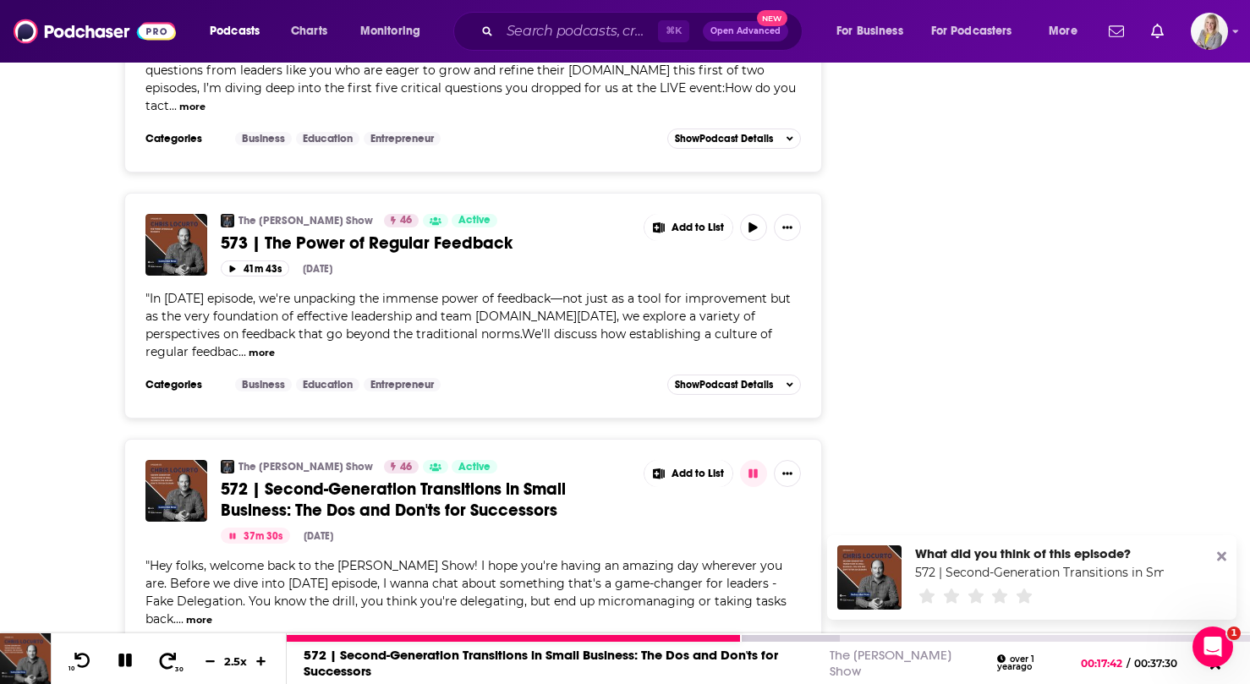
click at [167, 653] on icon at bounding box center [167, 660] width 21 height 17
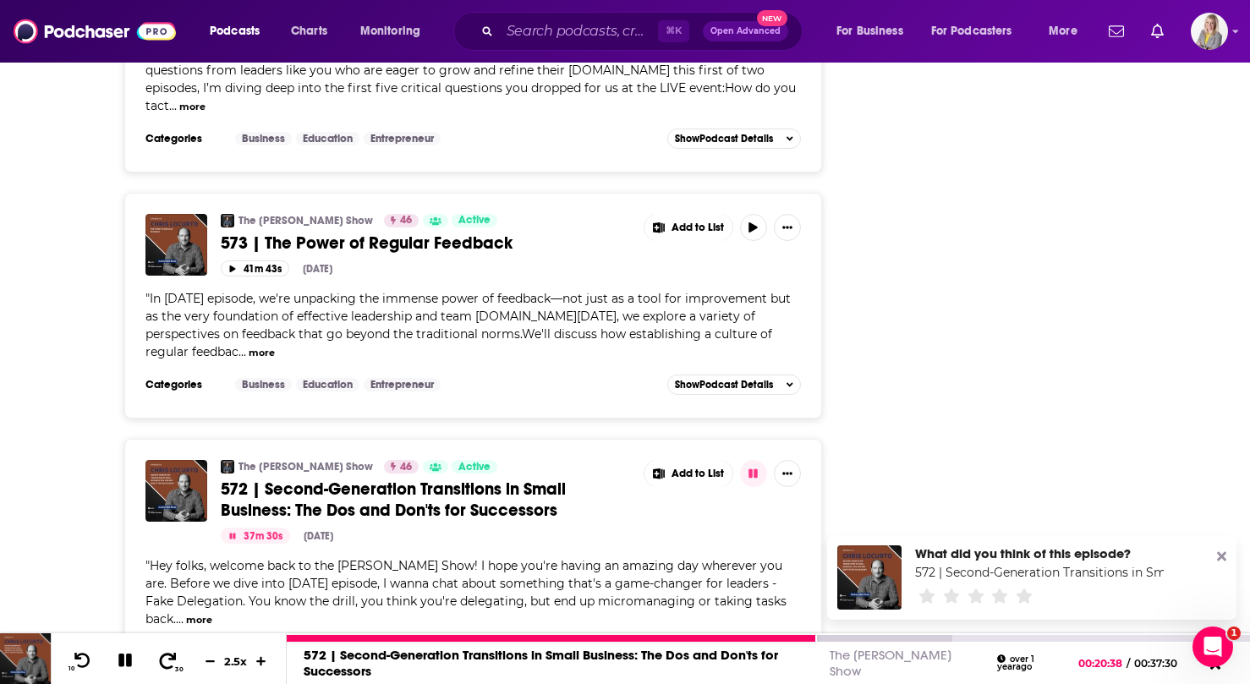
click at [167, 653] on icon at bounding box center [167, 660] width 21 height 17
click at [171, 656] on icon at bounding box center [168, 660] width 17 height 16
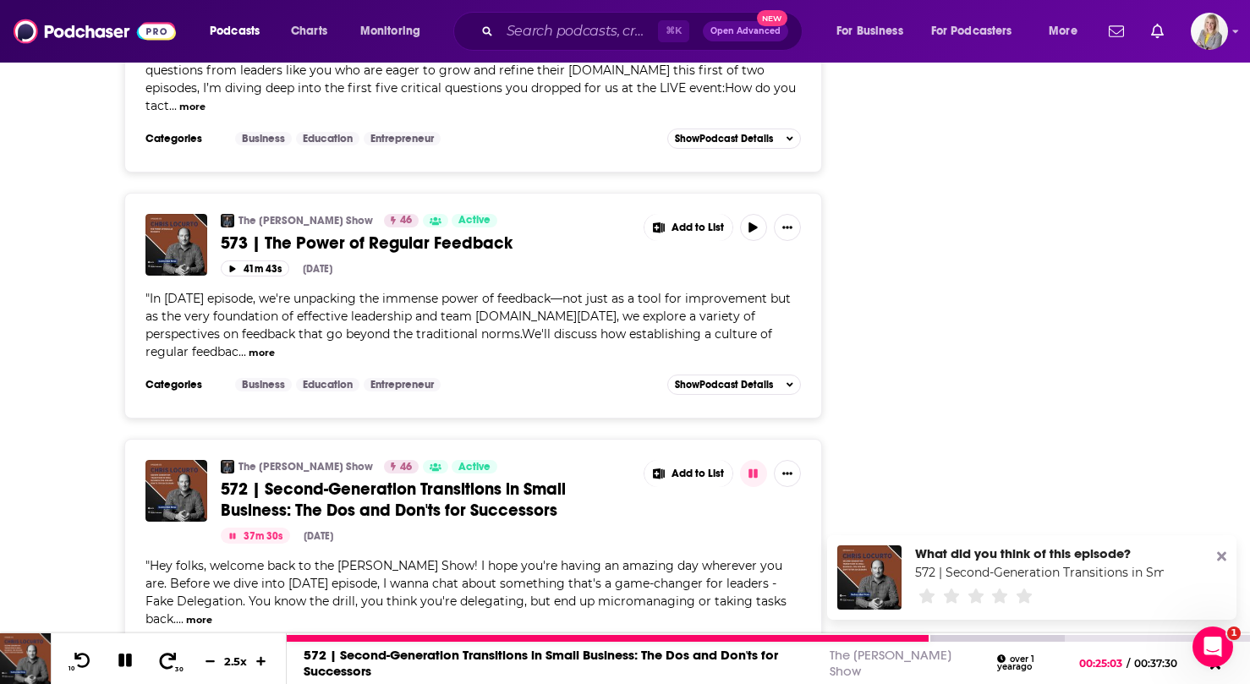
click at [161, 664] on icon at bounding box center [168, 660] width 17 height 16
click at [171, 654] on icon at bounding box center [167, 660] width 21 height 17
click at [171, 653] on icon at bounding box center [167, 660] width 21 height 17
click at [178, 655] on button "30" at bounding box center [168, 662] width 35 height 24
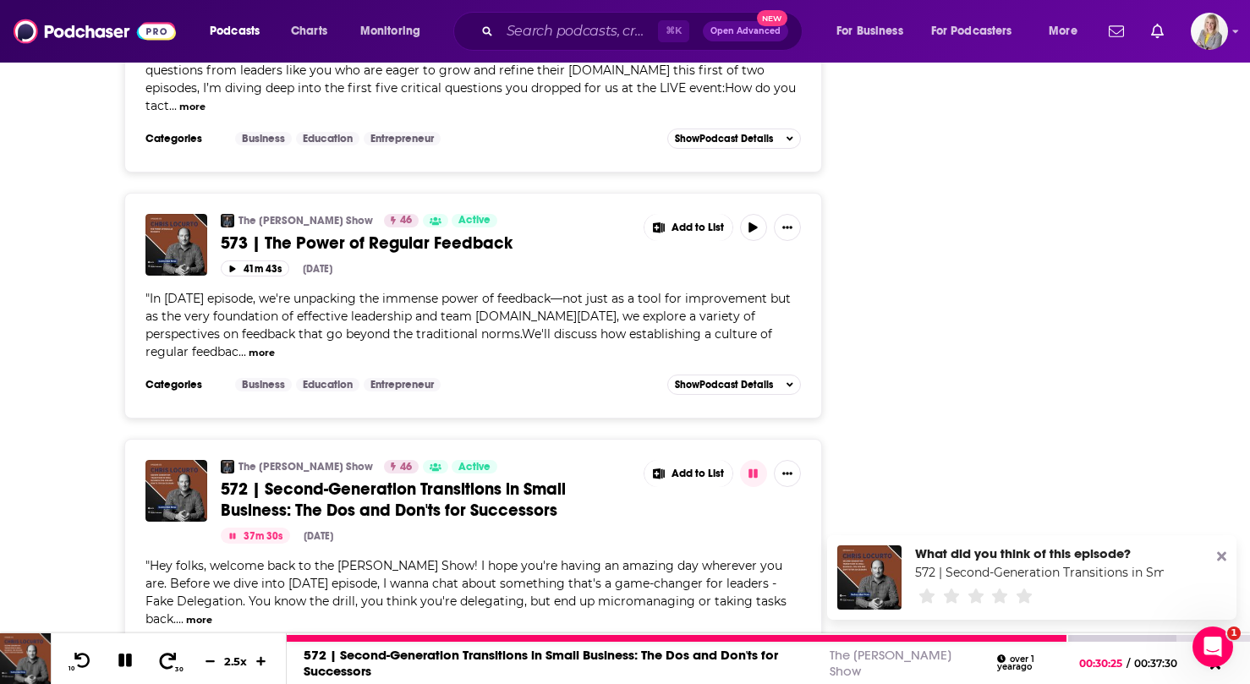
click at [171, 661] on icon at bounding box center [167, 660] width 21 height 17
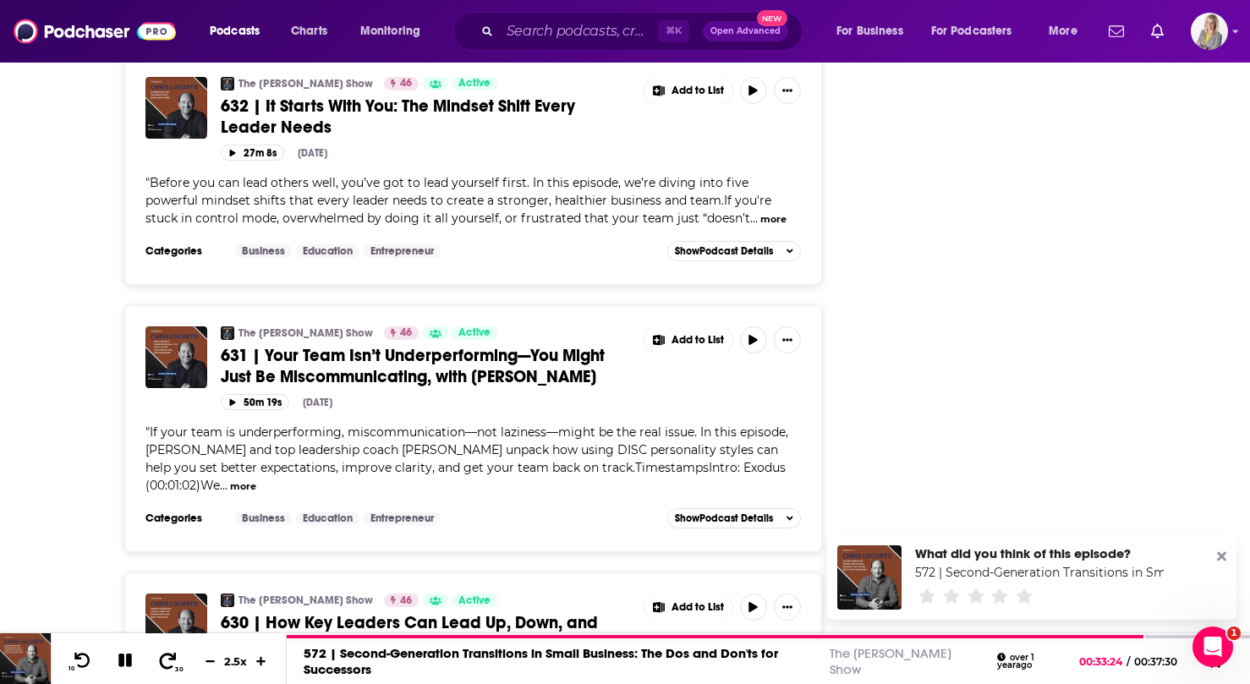
scroll to position [3576, 0]
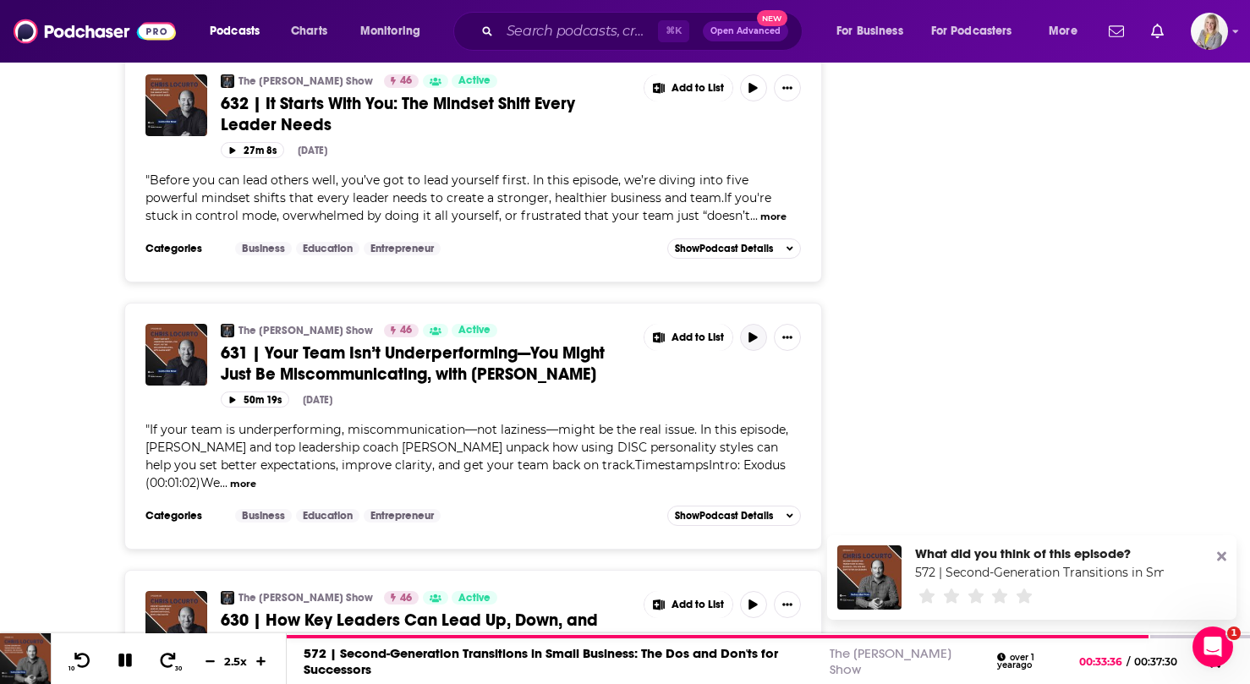
click at [757, 332] on icon "button" at bounding box center [753, 337] width 13 height 10
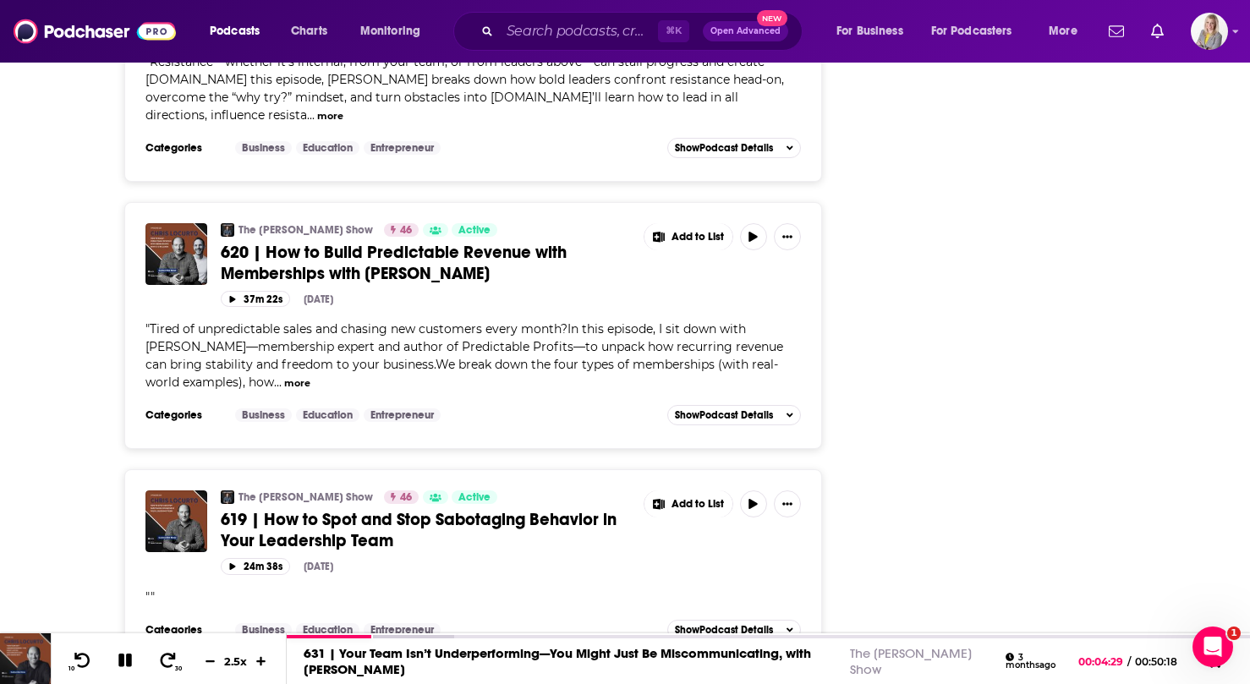
scroll to position [6607, 0]
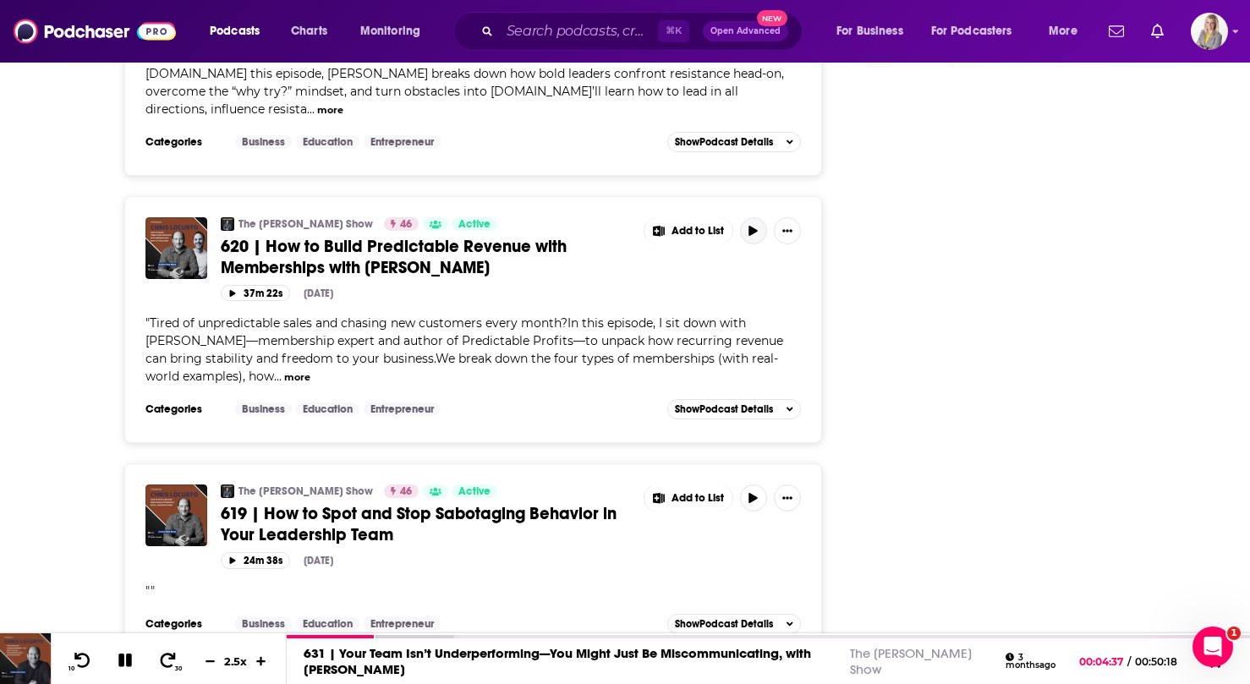
click at [757, 226] on icon "button" at bounding box center [753, 231] width 8 height 10
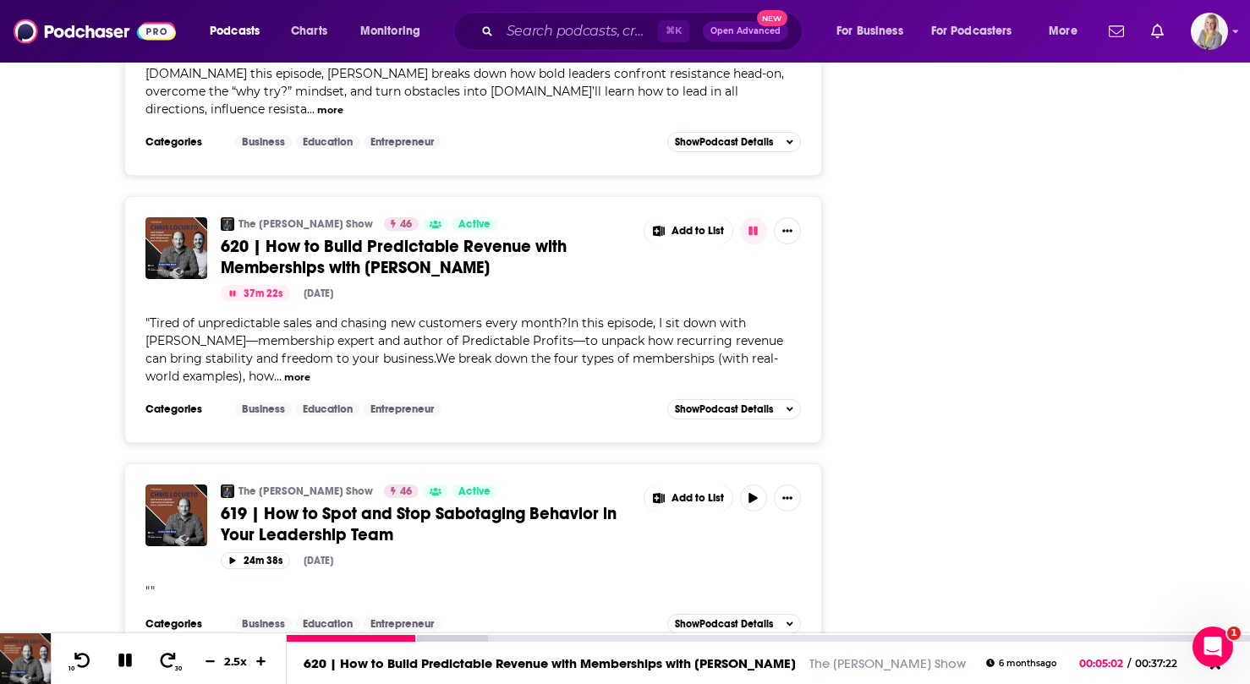
click at [132, 663] on icon at bounding box center [125, 660] width 19 height 15
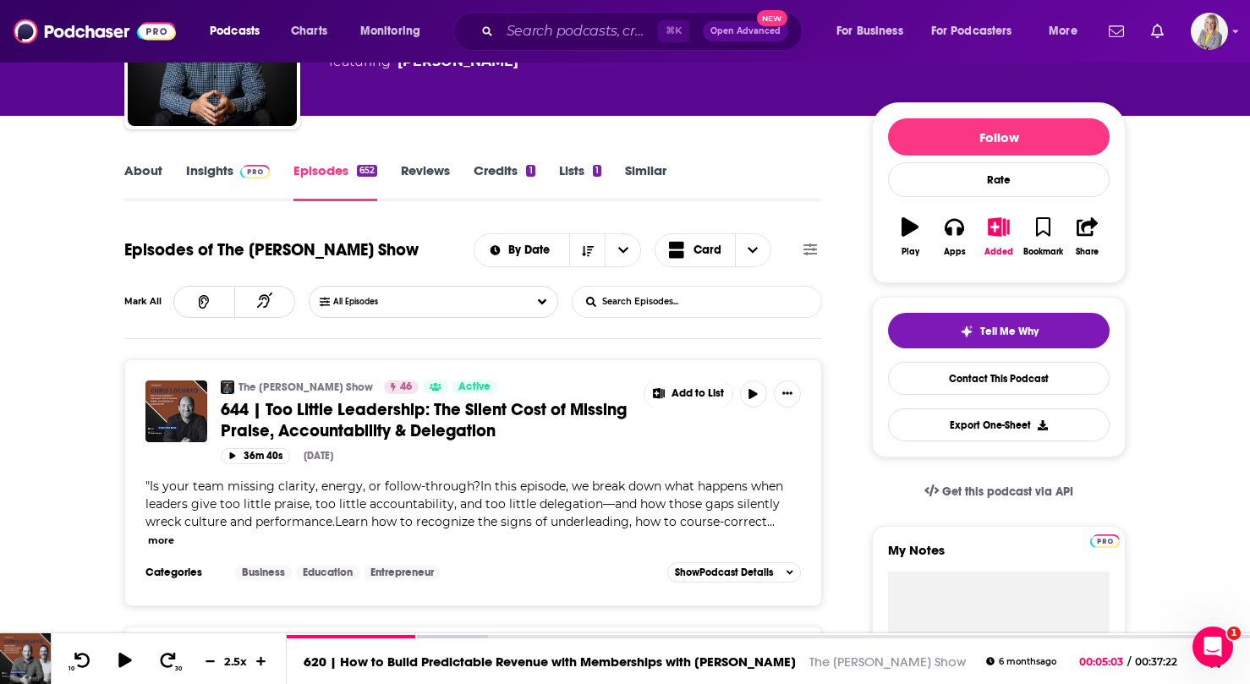
scroll to position [0, 0]
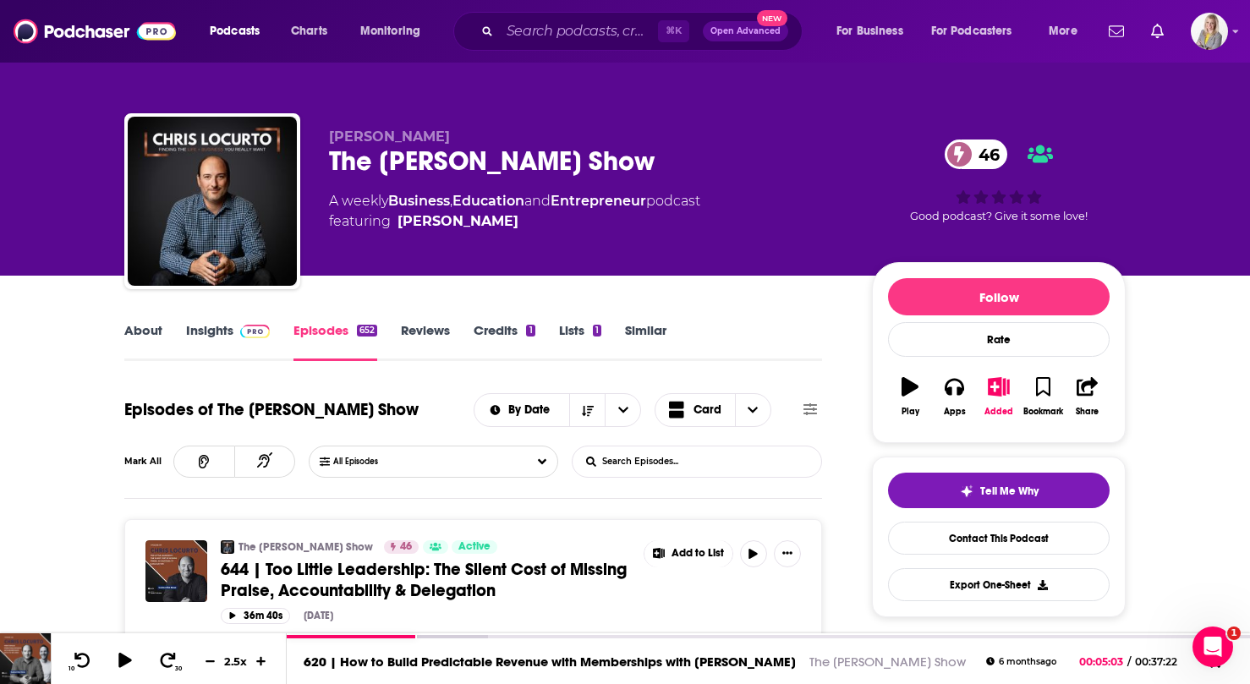
click at [195, 335] on link "Insights" at bounding box center [228, 341] width 84 height 39
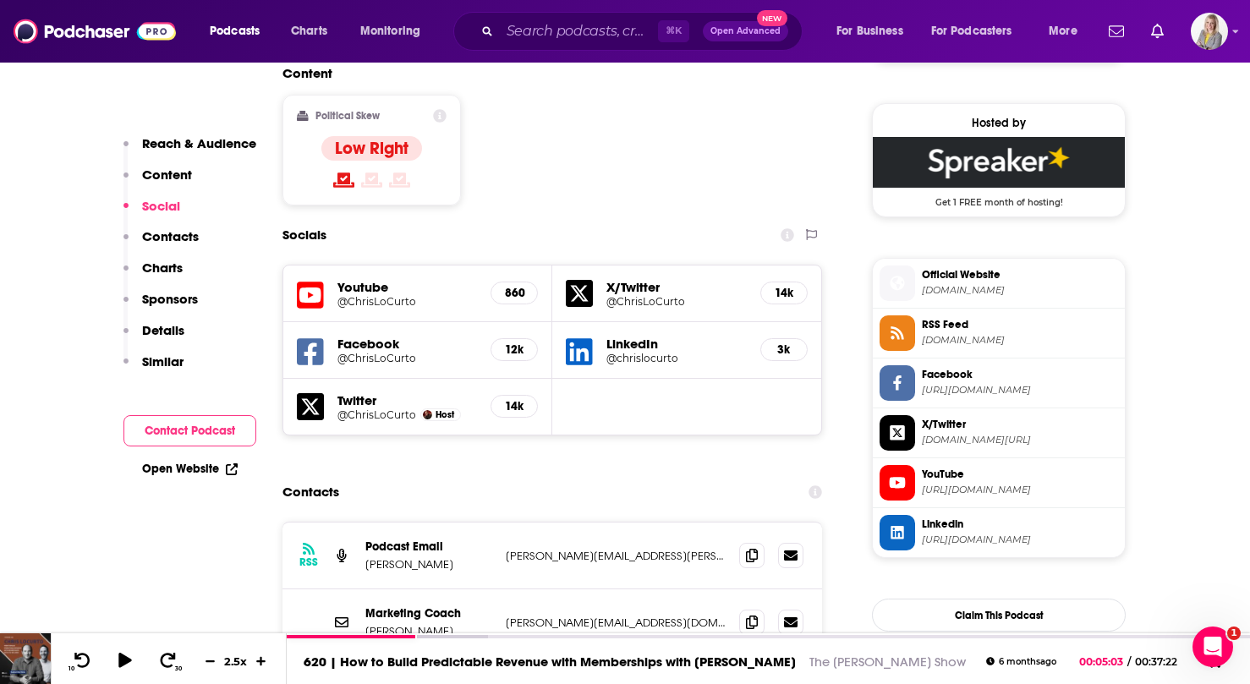
scroll to position [1380, 0]
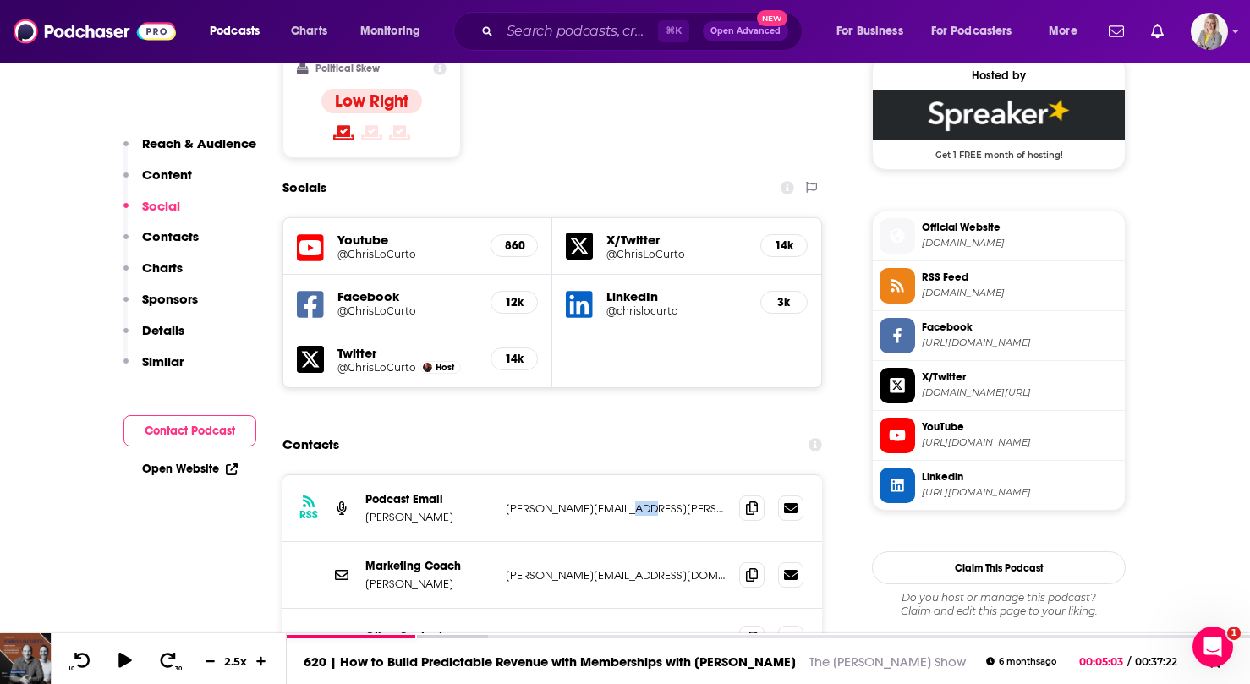
drag, startPoint x: 653, startPoint y: 425, endPoint x: 611, endPoint y: 425, distance: 42.3
click at [611, 502] on p "[PERSON_NAME][EMAIL_ADDRESS][PERSON_NAME][DOMAIN_NAME]" at bounding box center [616, 509] width 220 height 14
click at [746, 501] on icon at bounding box center [752, 508] width 12 height 14
click at [748, 501] on icon at bounding box center [752, 508] width 12 height 14
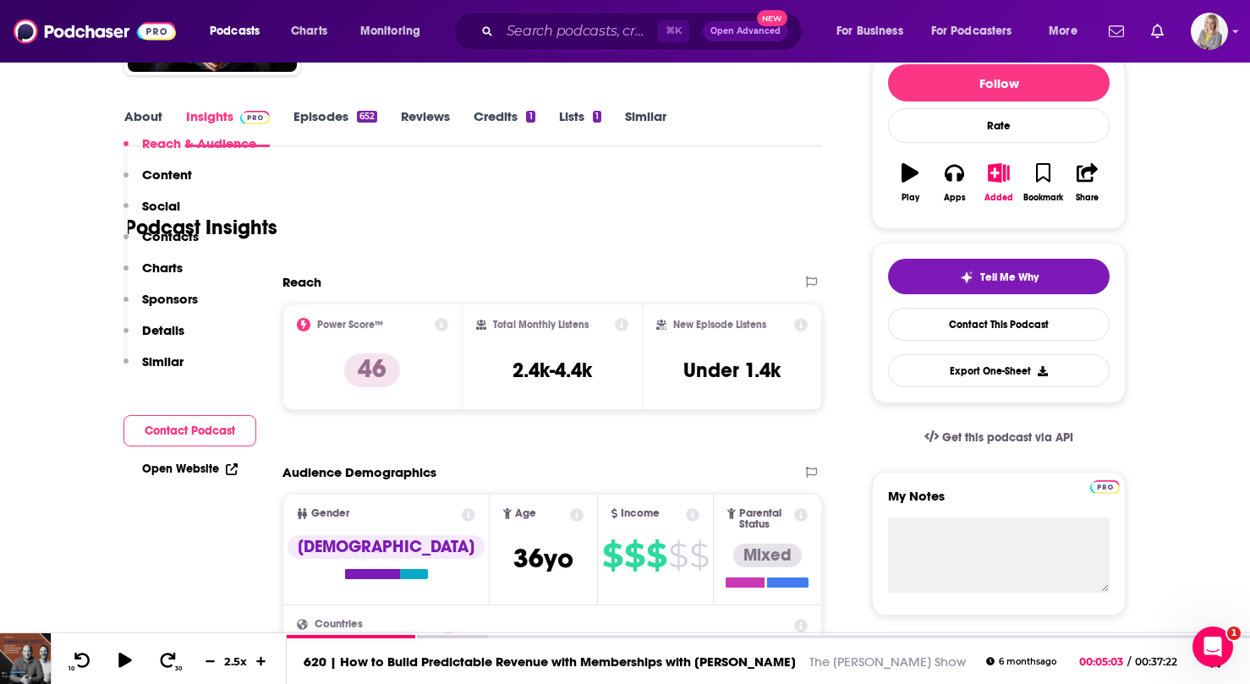
scroll to position [0, 0]
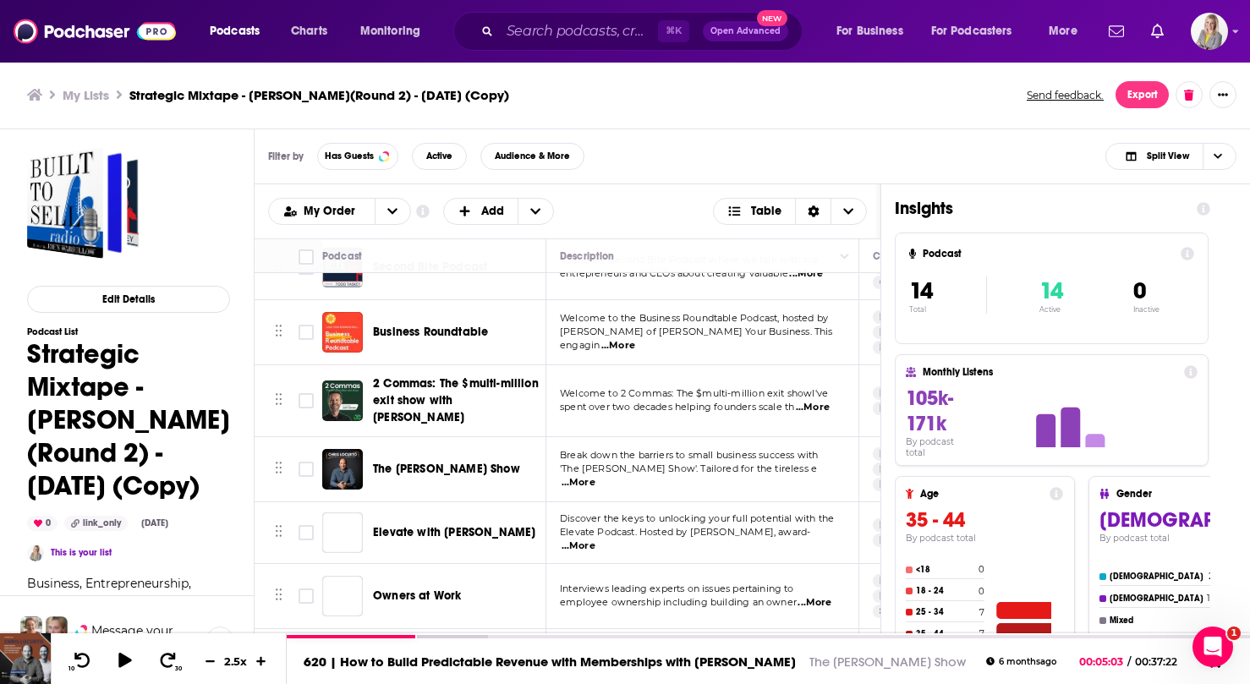
scroll to position [179, 0]
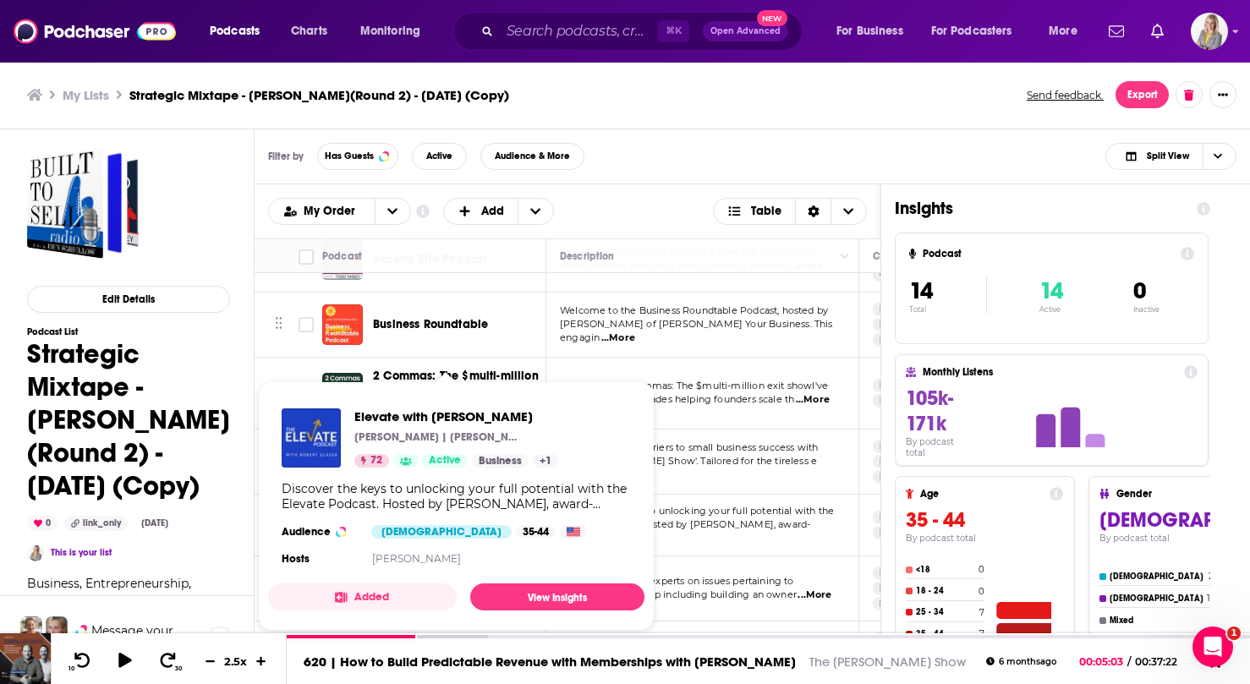
click at [493, 516] on div "Elevate with [PERSON_NAME] [PERSON_NAME] | [PERSON_NAME] Media 72 Active Busine…" at bounding box center [456, 489] width 376 height 189
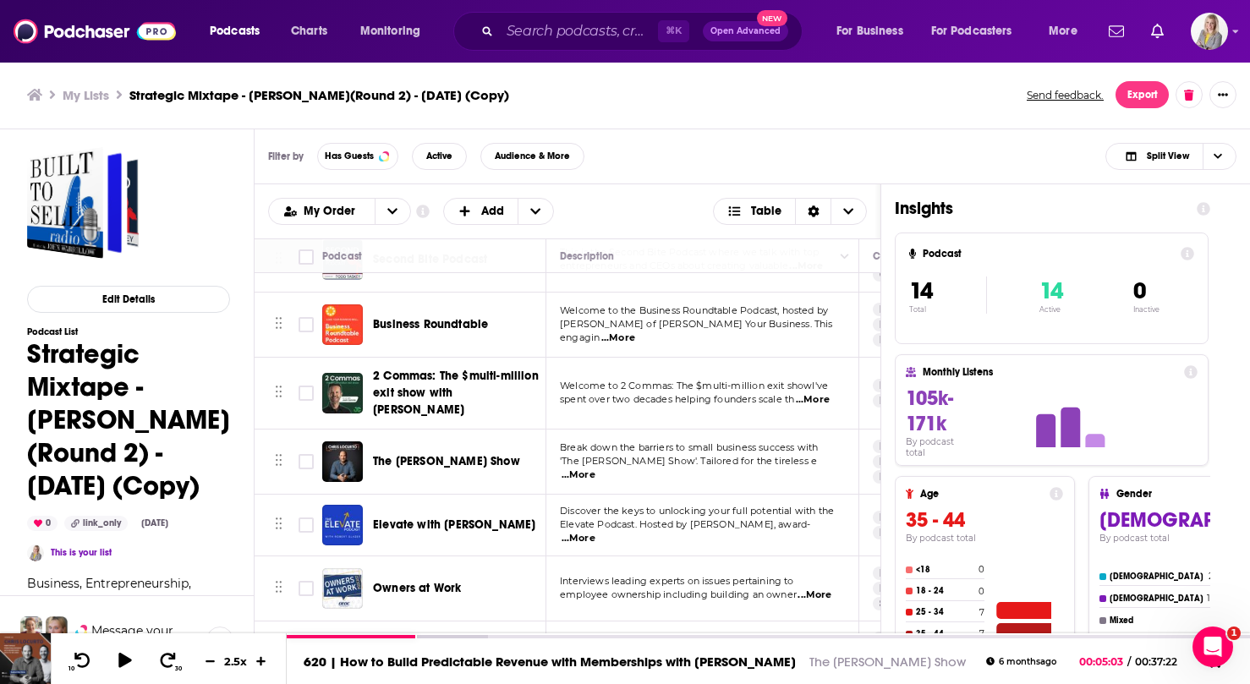
click at [795, 511] on span "Discover the keys to unlocking your full potential with the" at bounding box center [697, 511] width 274 height 12
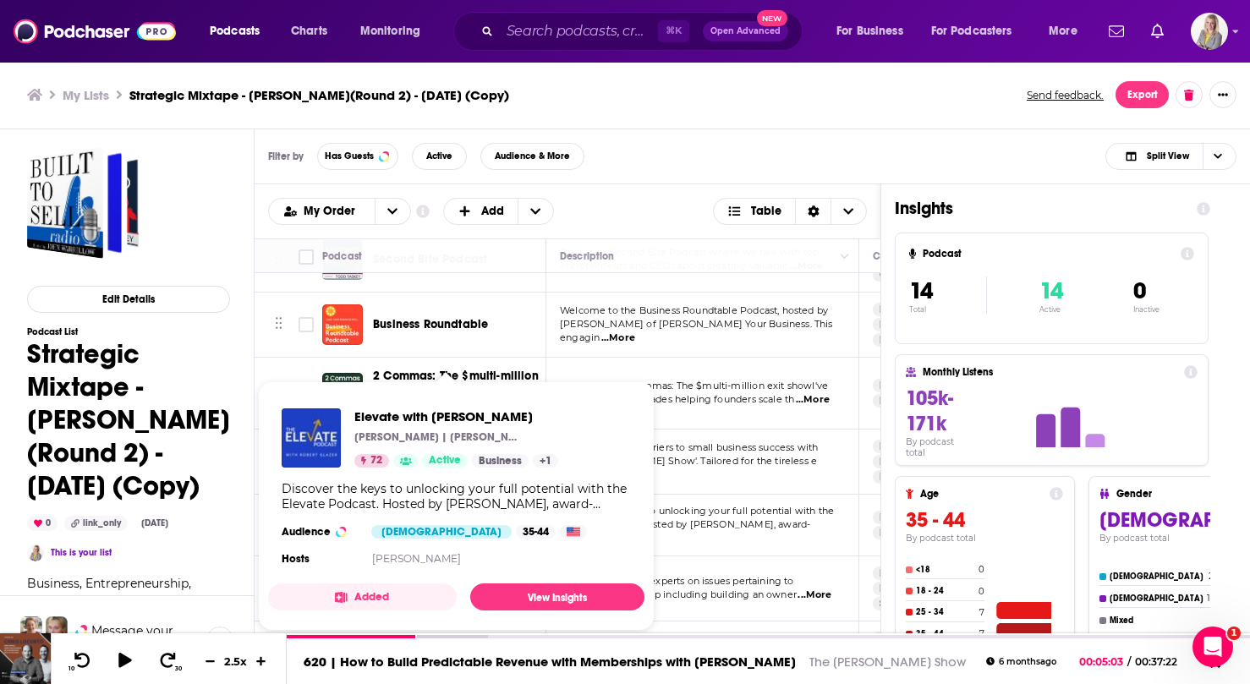
click at [417, 518] on div "Elevate with [PERSON_NAME] [PERSON_NAME] | [PERSON_NAME] Media 72 Active Busine…" at bounding box center [456, 489] width 376 height 189
click at [382, 418] on span "Elevate with [PERSON_NAME]" at bounding box center [456, 417] width 204 height 16
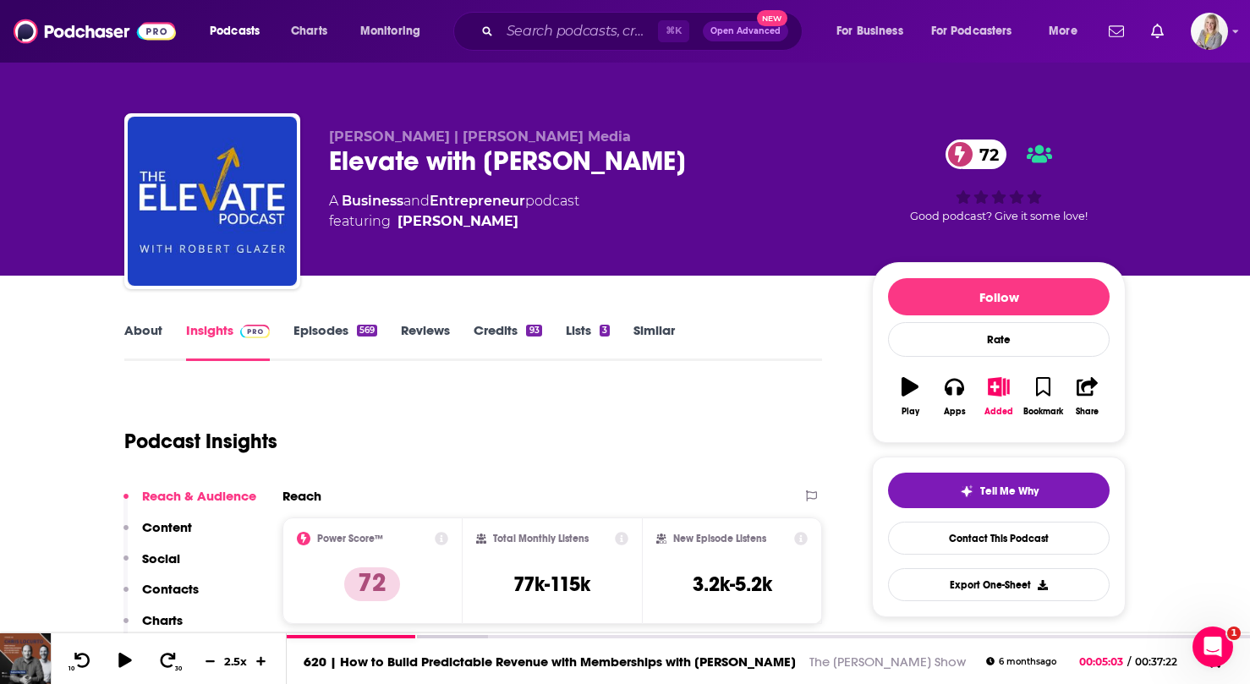
click at [340, 337] on link "Episodes 569" at bounding box center [336, 341] width 84 height 39
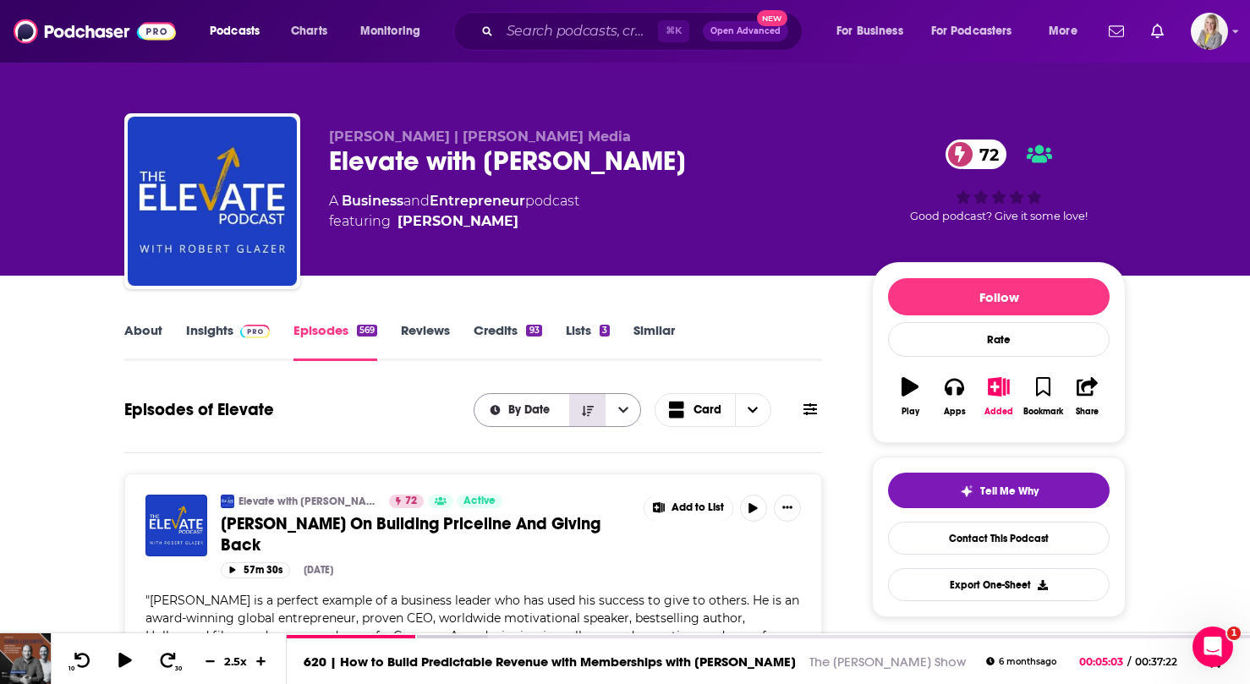
click at [594, 397] on button "Sort Direction" at bounding box center [587, 410] width 36 height 32
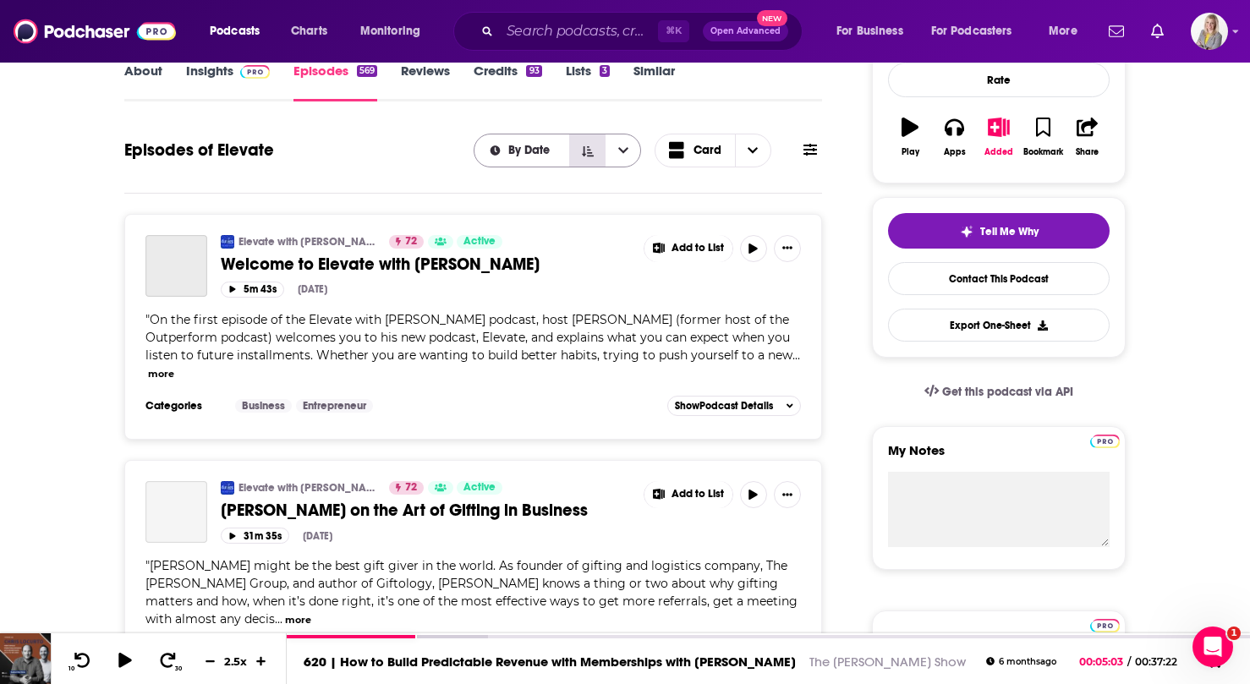
scroll to position [292, 0]
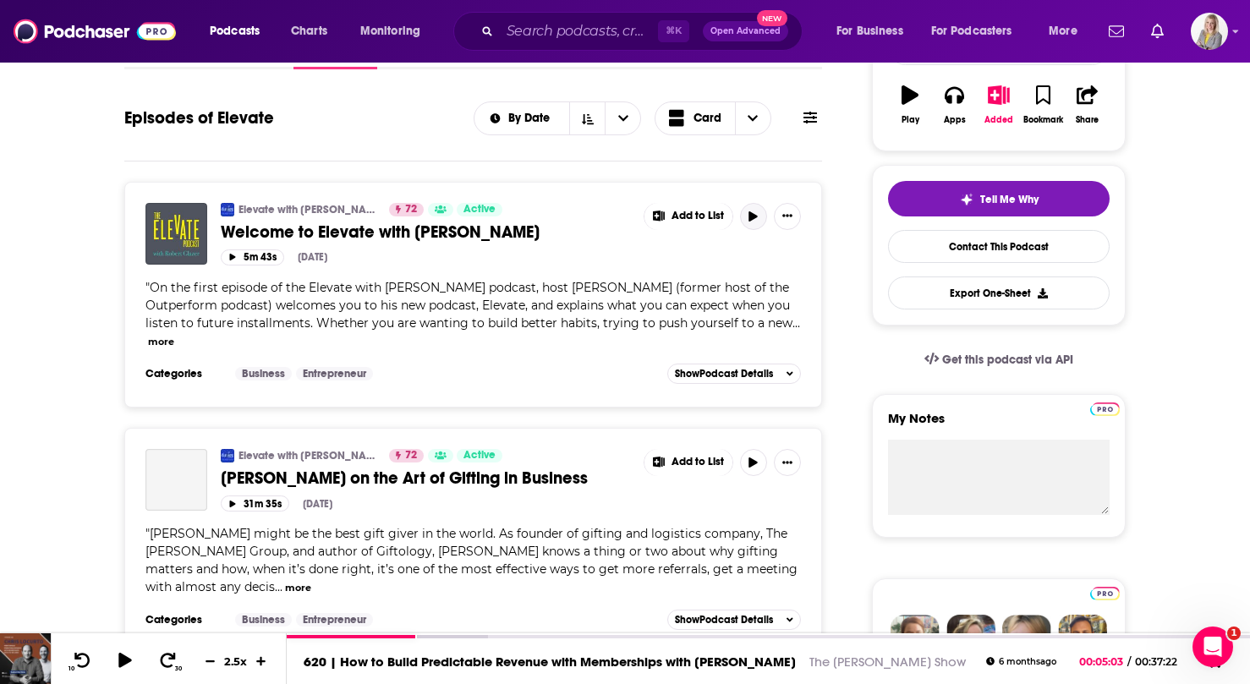
click at [754, 221] on icon "button" at bounding box center [753, 216] width 13 height 10
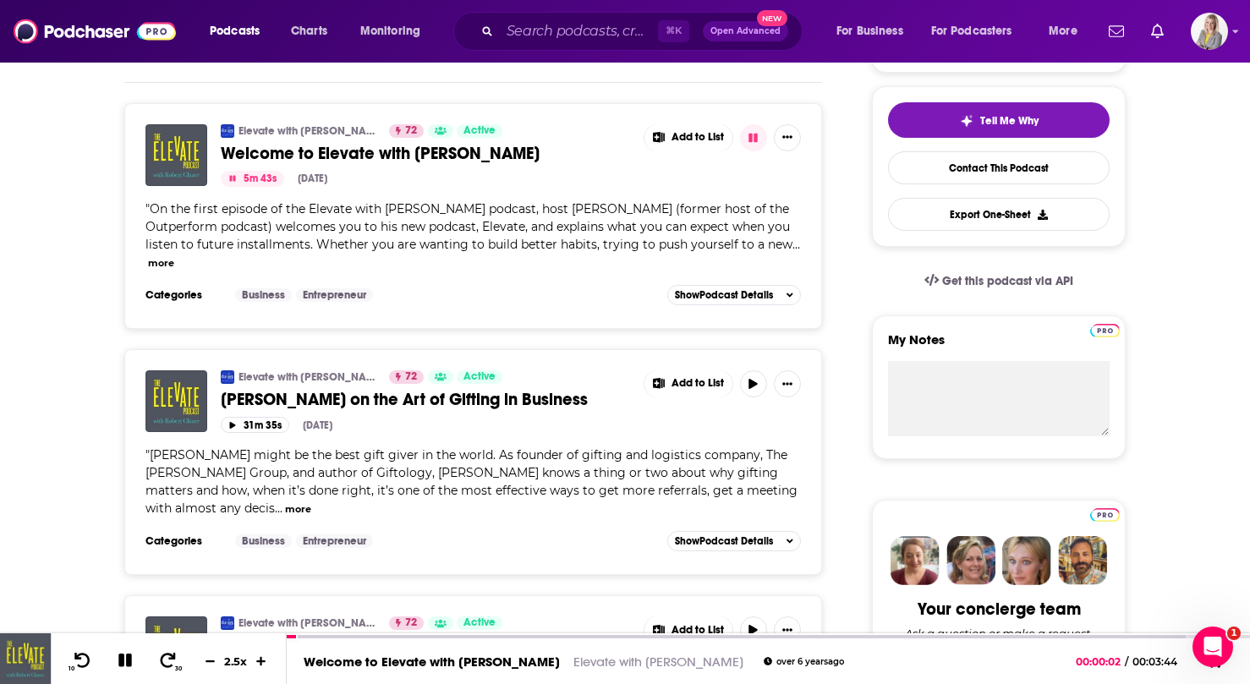
scroll to position [374, 0]
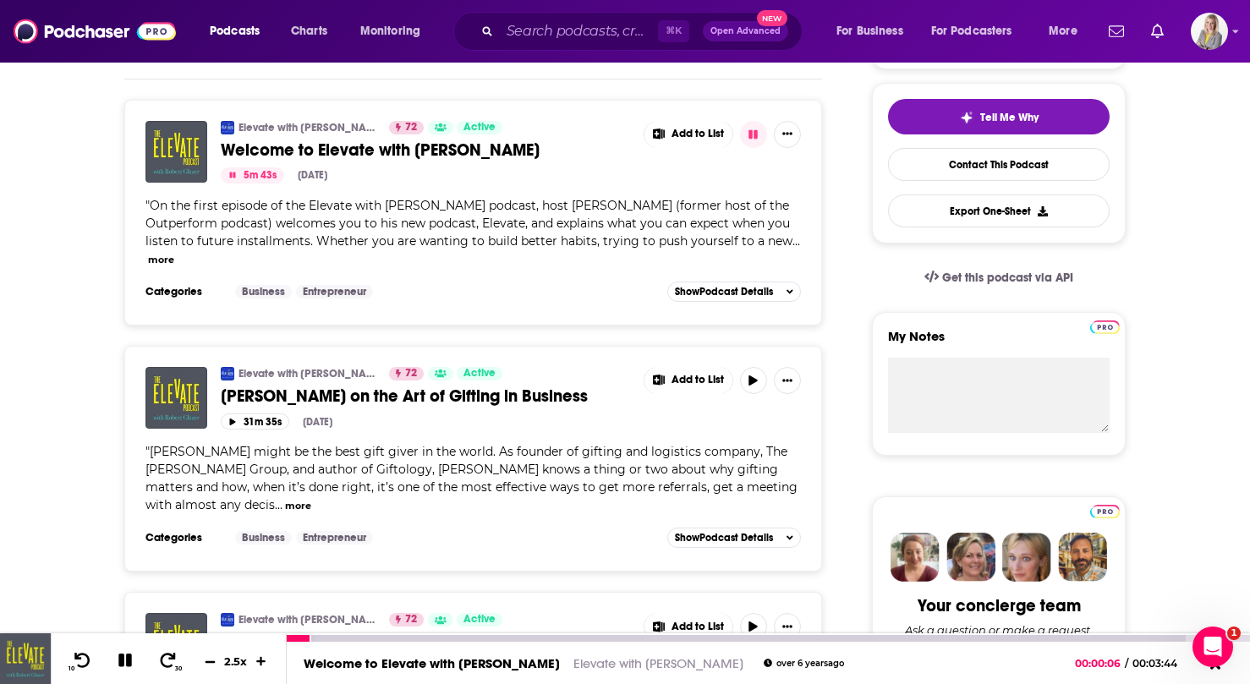
click at [206, 661] on icon at bounding box center [210, 662] width 10 height 2
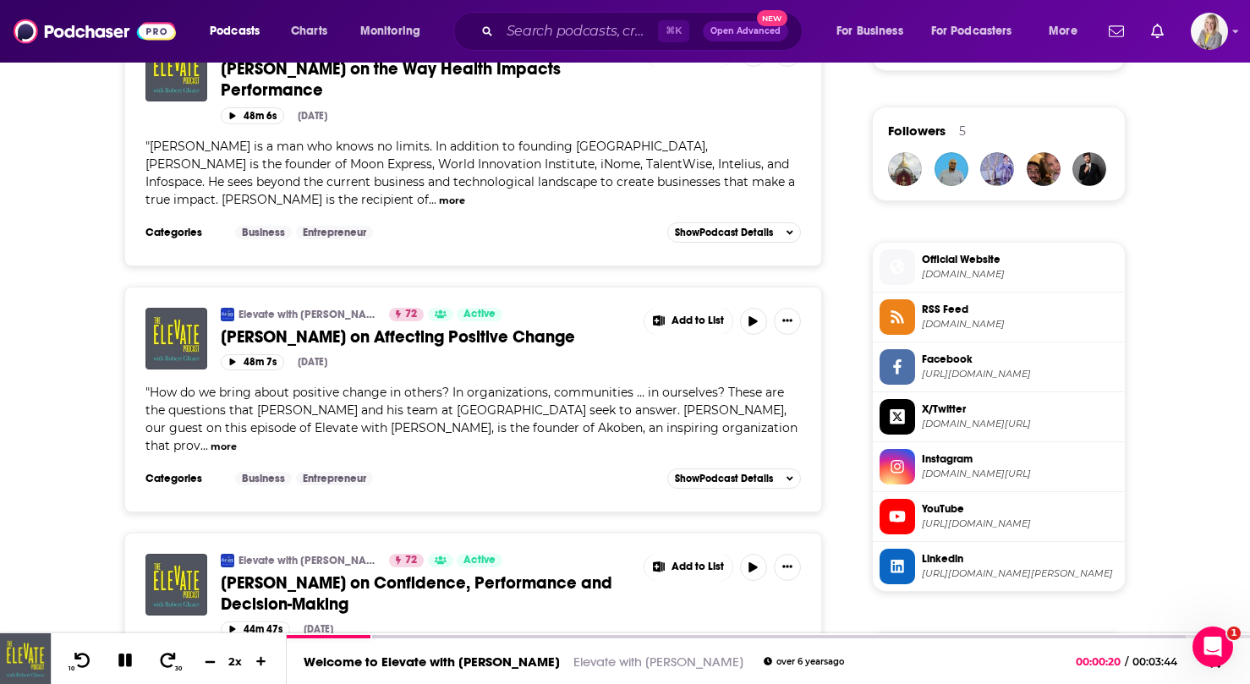
scroll to position [1289, 0]
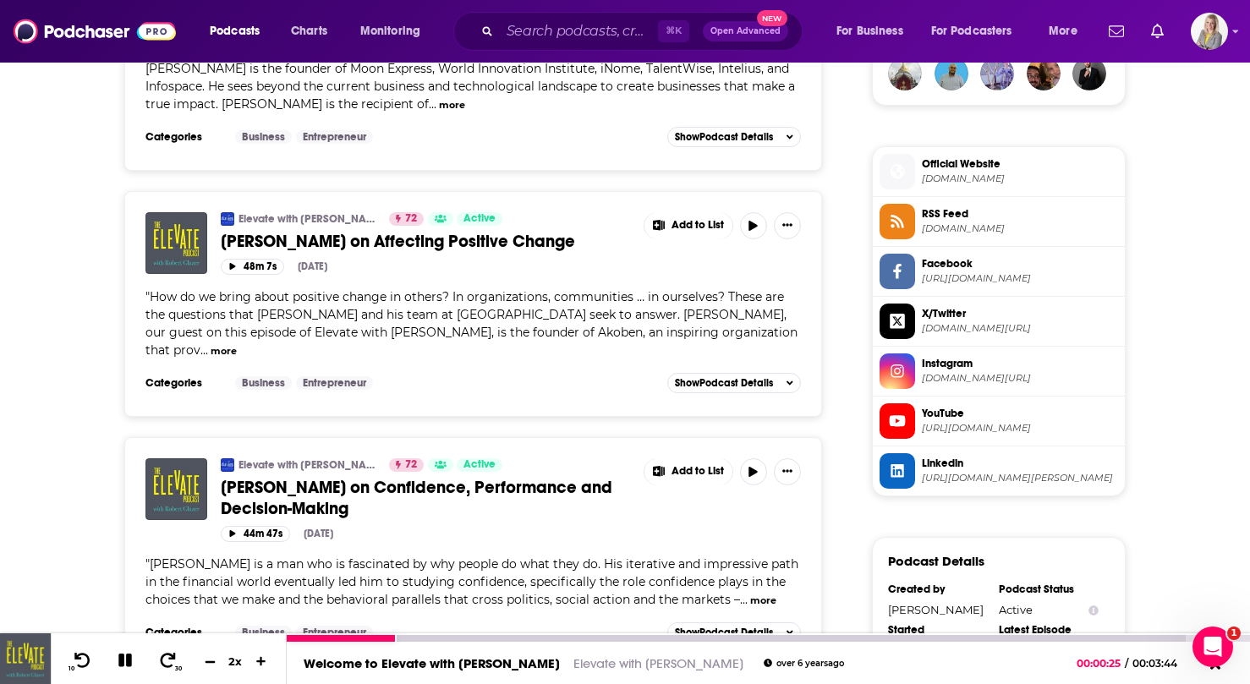
click at [207, 665] on icon at bounding box center [210, 661] width 14 height 11
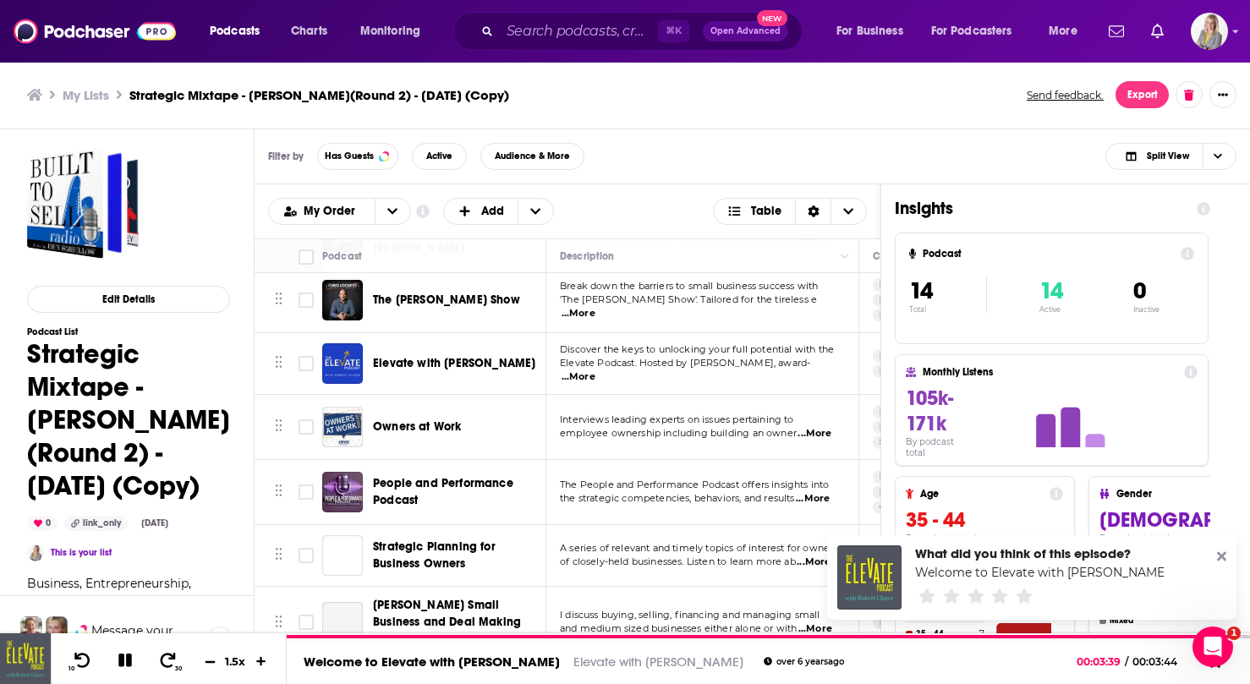
scroll to position [381, 0]
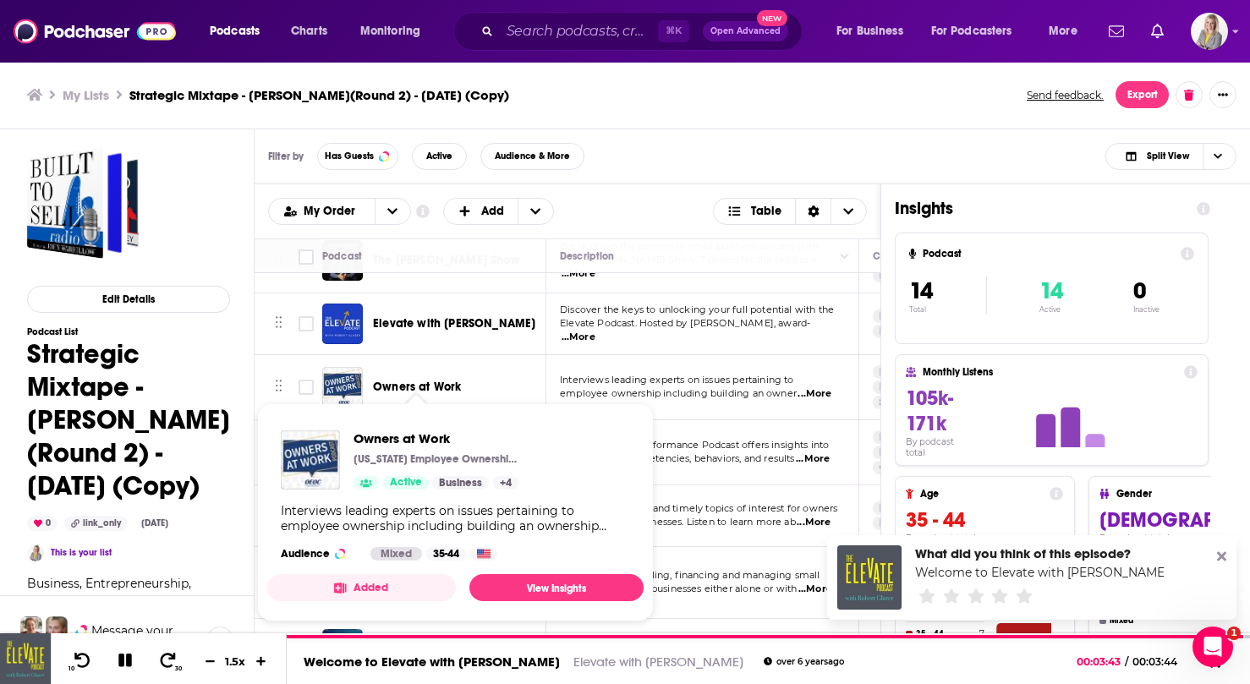
click at [430, 380] on span "Owners at Work" at bounding box center [417, 387] width 88 height 14
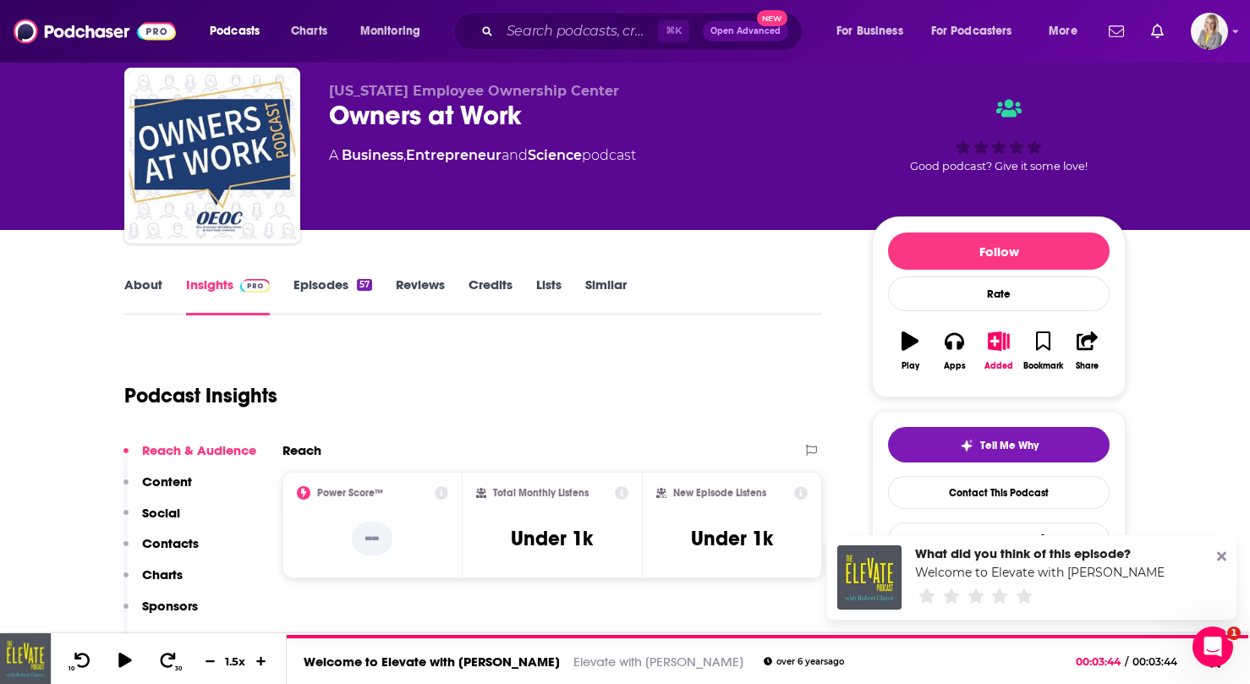
scroll to position [13, 0]
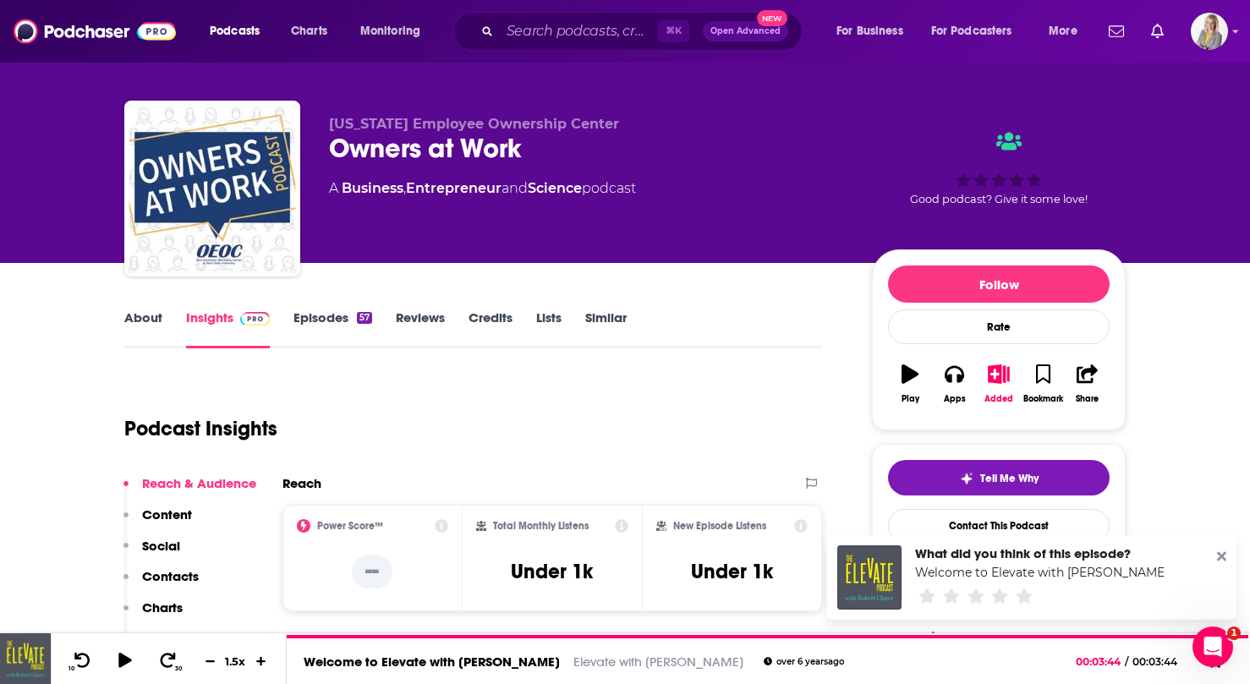
click at [326, 317] on link "Episodes 57" at bounding box center [333, 329] width 79 height 39
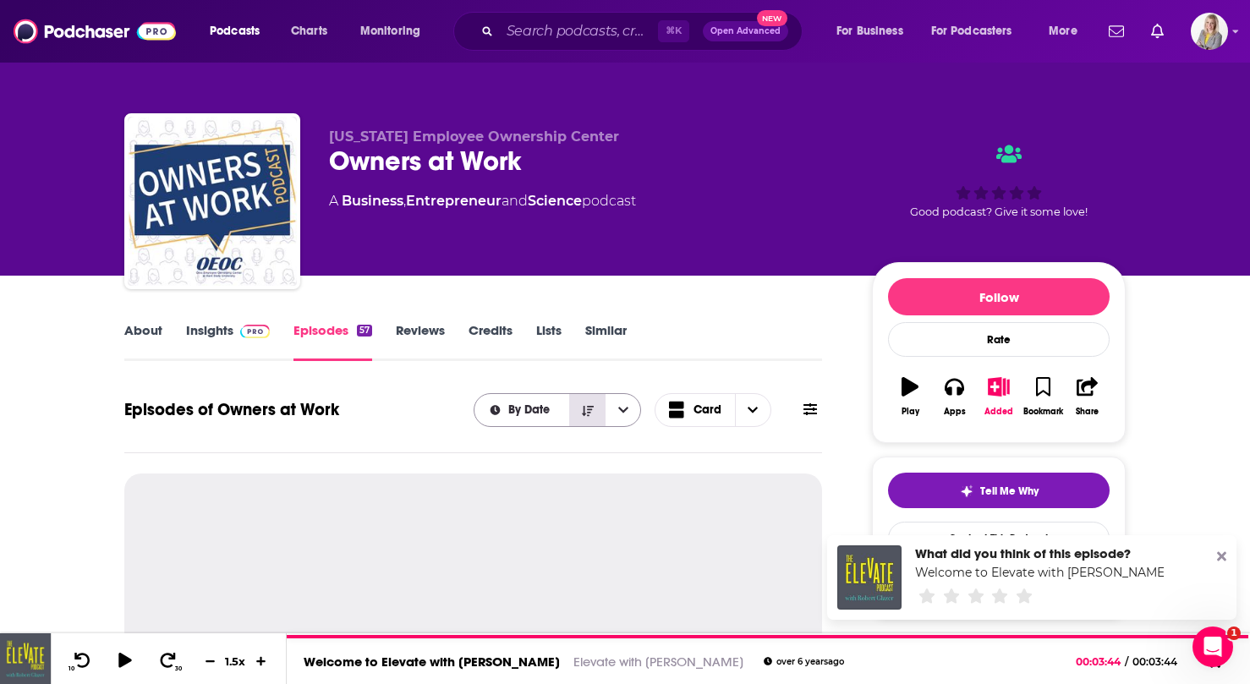
click at [589, 405] on icon "Sort Direction" at bounding box center [588, 410] width 12 height 10
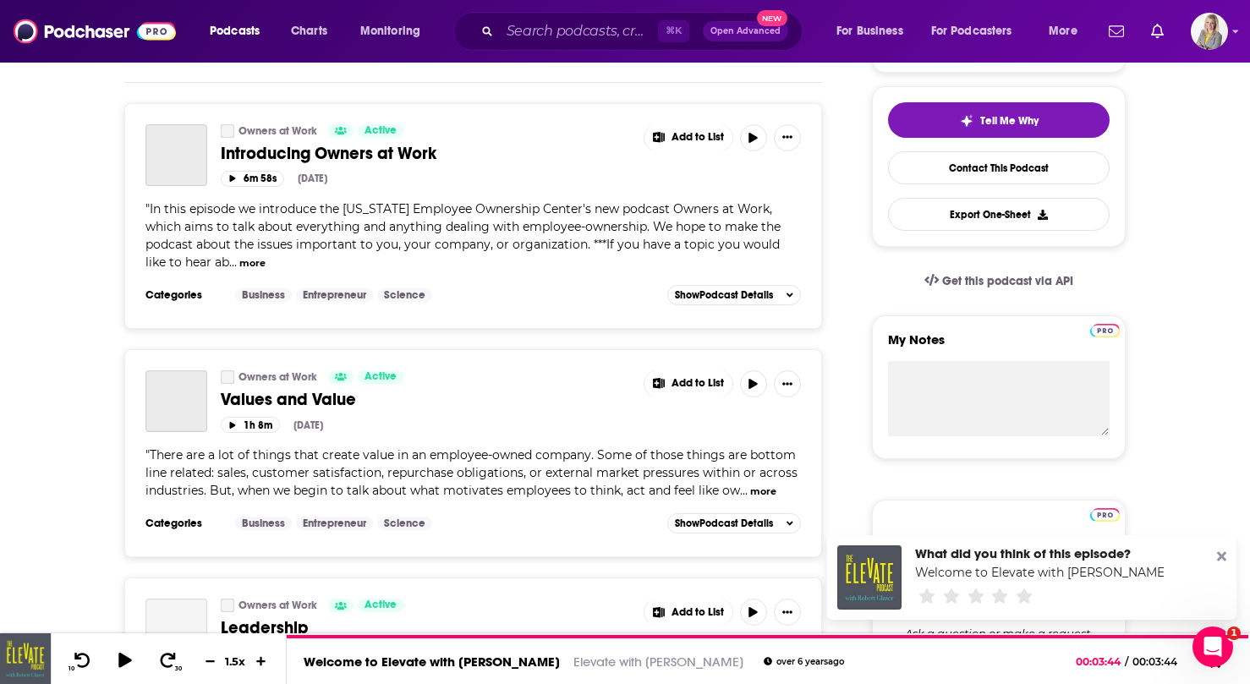
scroll to position [243, 0]
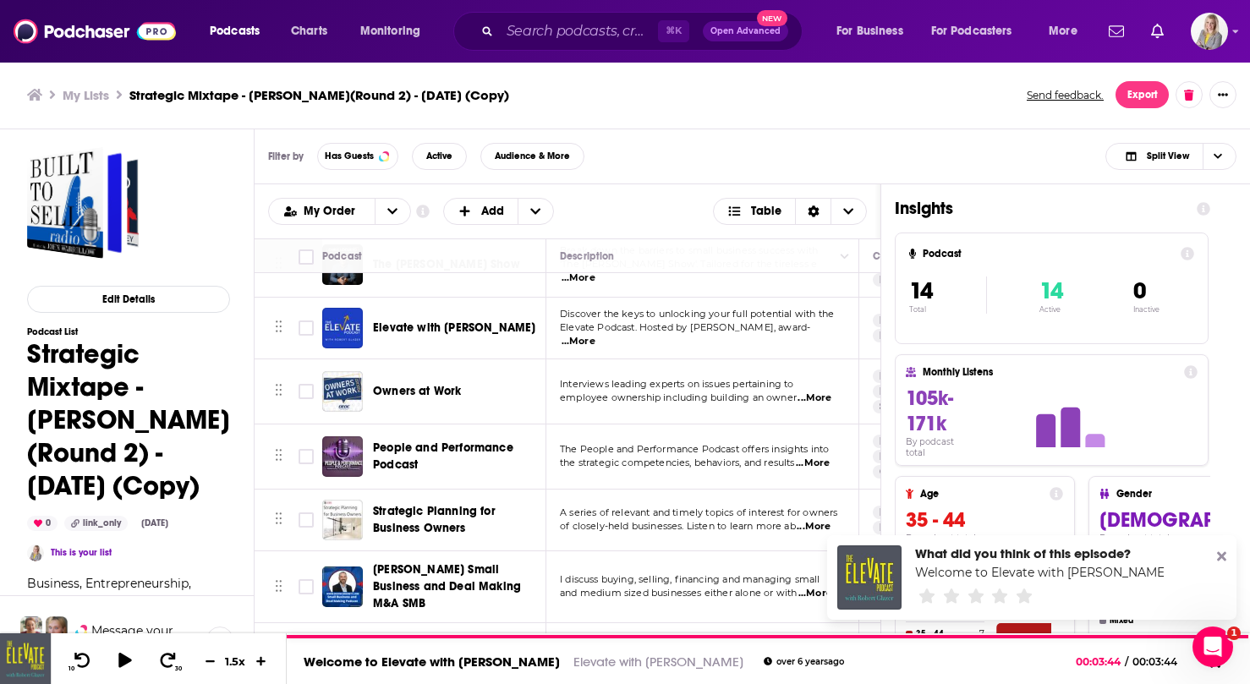
scroll to position [373, 0]
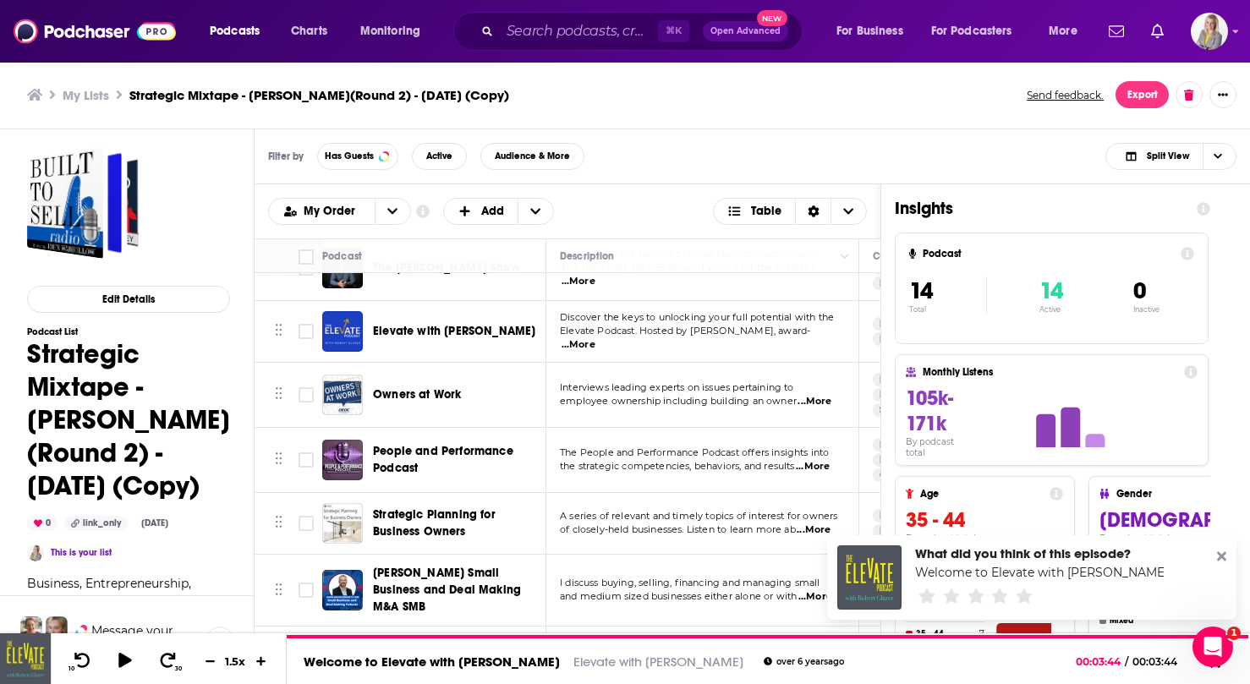
click at [589, 397] on p "employee ownership including building an owner ...More" at bounding box center [702, 402] width 284 height 14
click at [403, 387] on span "Owners at Work" at bounding box center [417, 394] width 88 height 14
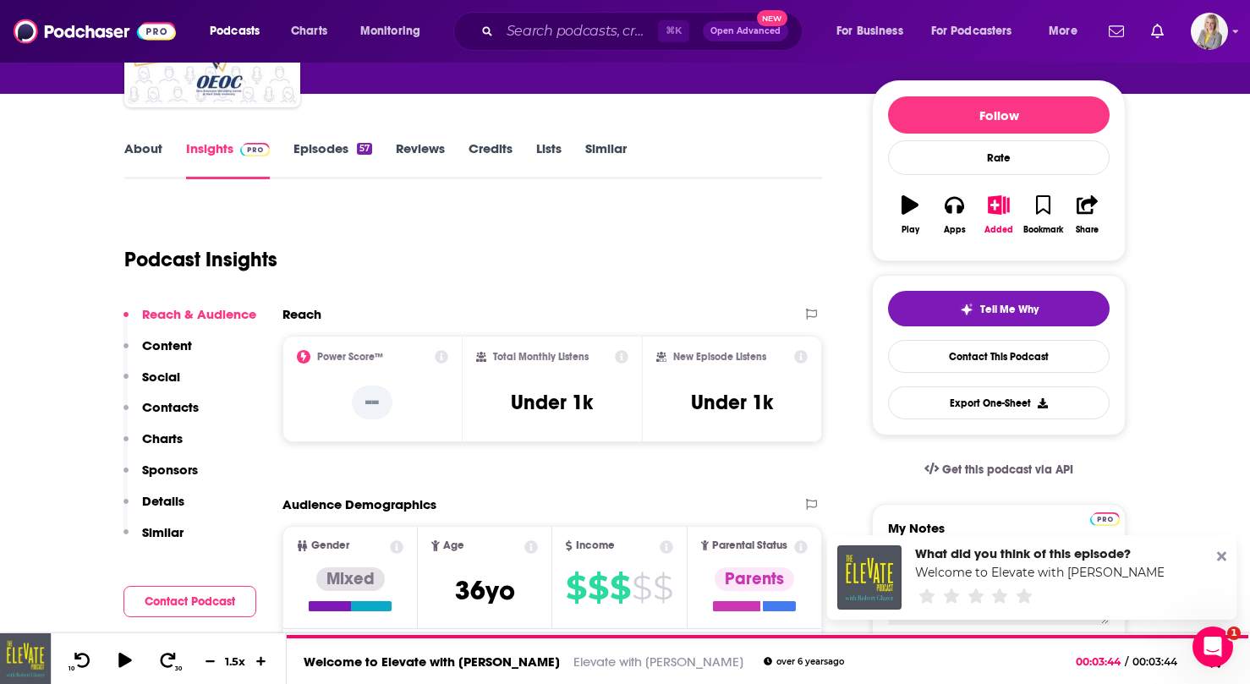
scroll to position [145, 0]
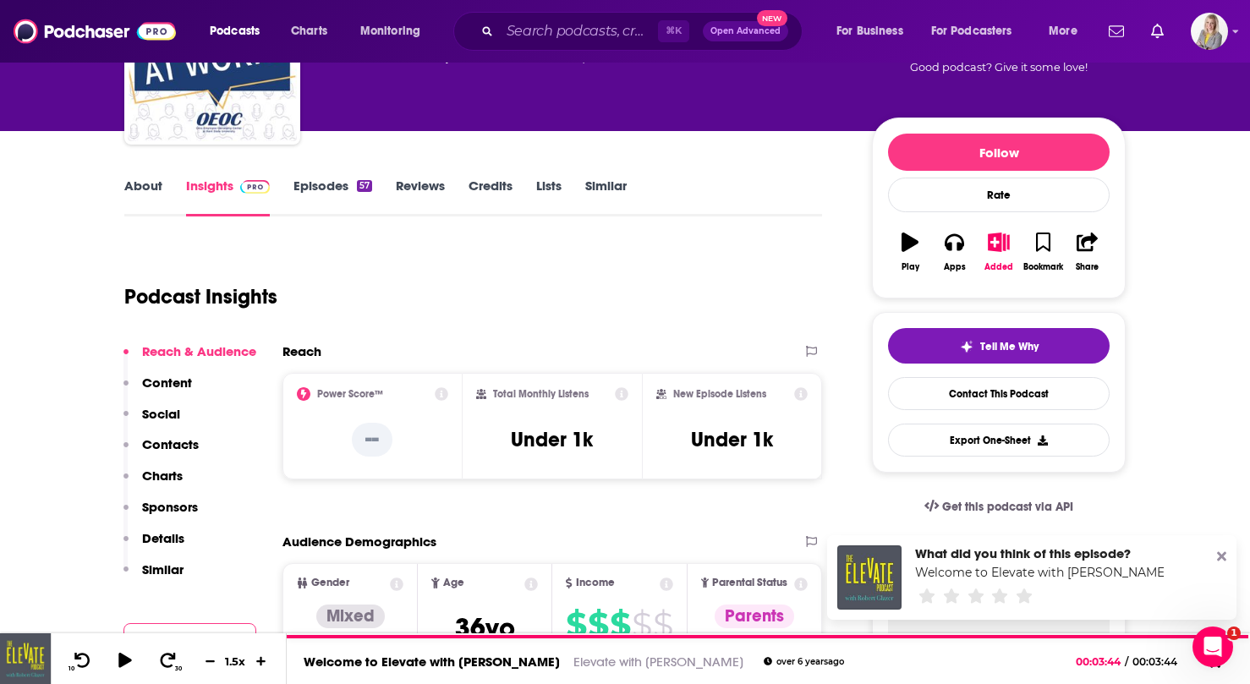
click at [315, 188] on link "Episodes 57" at bounding box center [333, 197] width 79 height 39
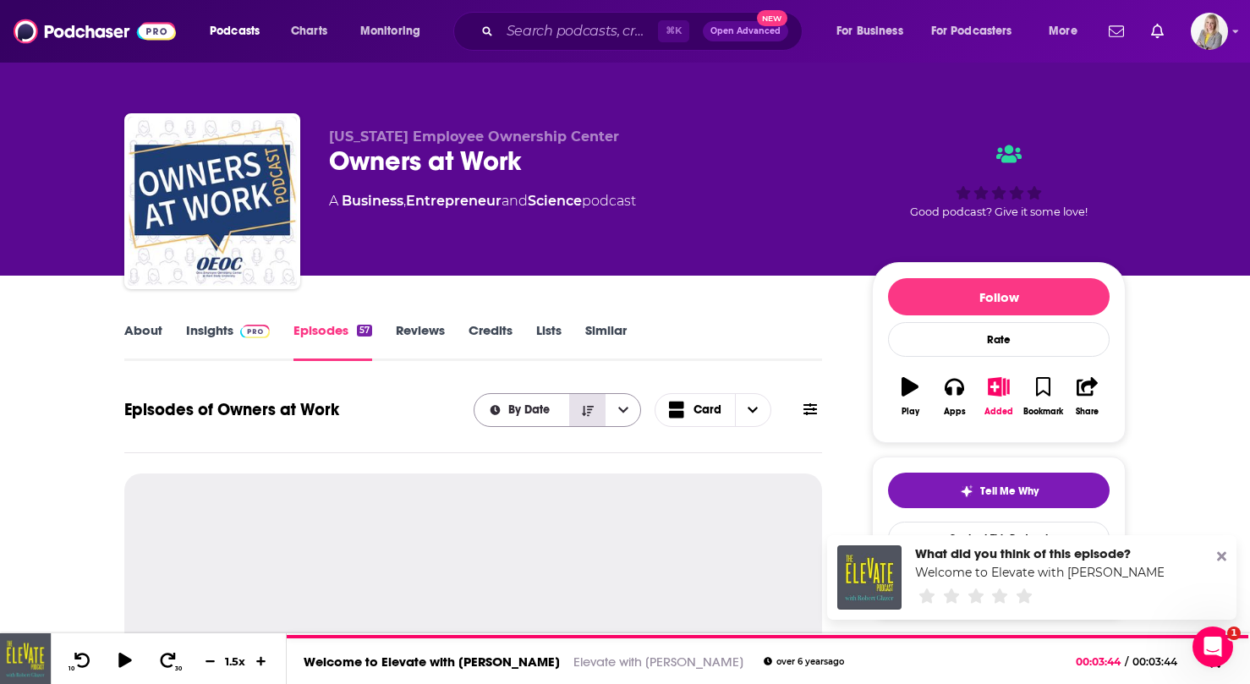
click at [594, 417] on button "Sort Direction" at bounding box center [587, 410] width 36 height 32
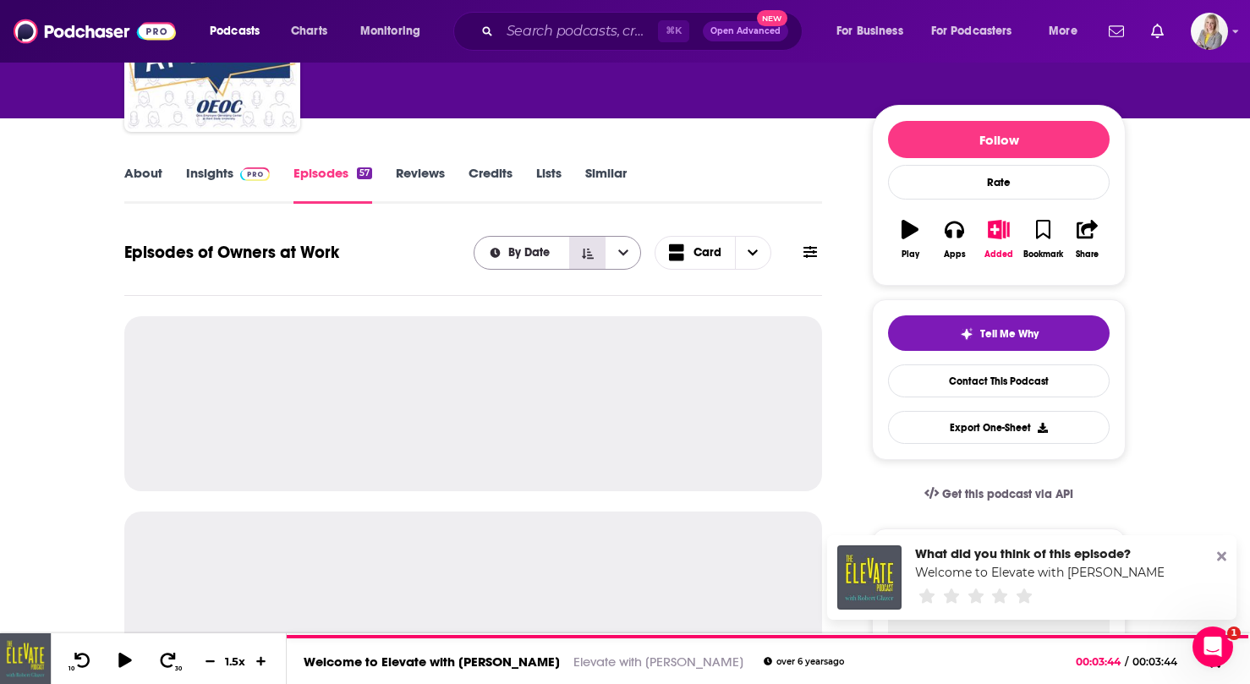
scroll to position [166, 0]
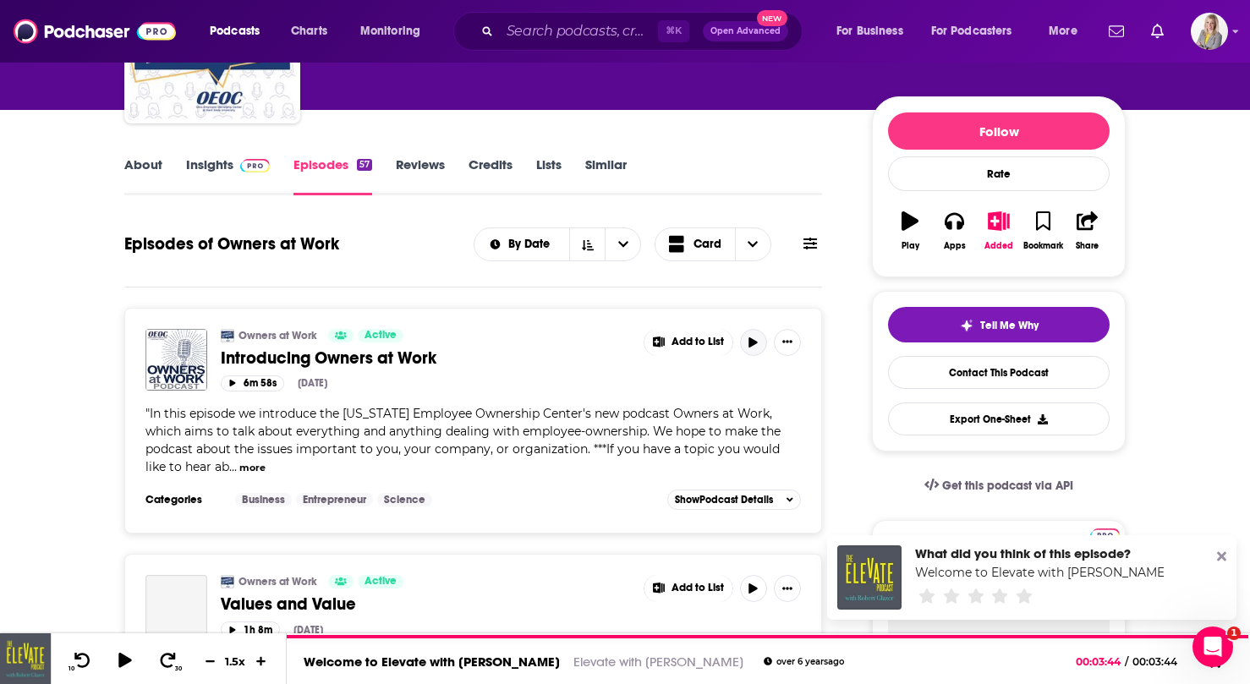
click at [745, 345] on button "button" at bounding box center [753, 342] width 27 height 27
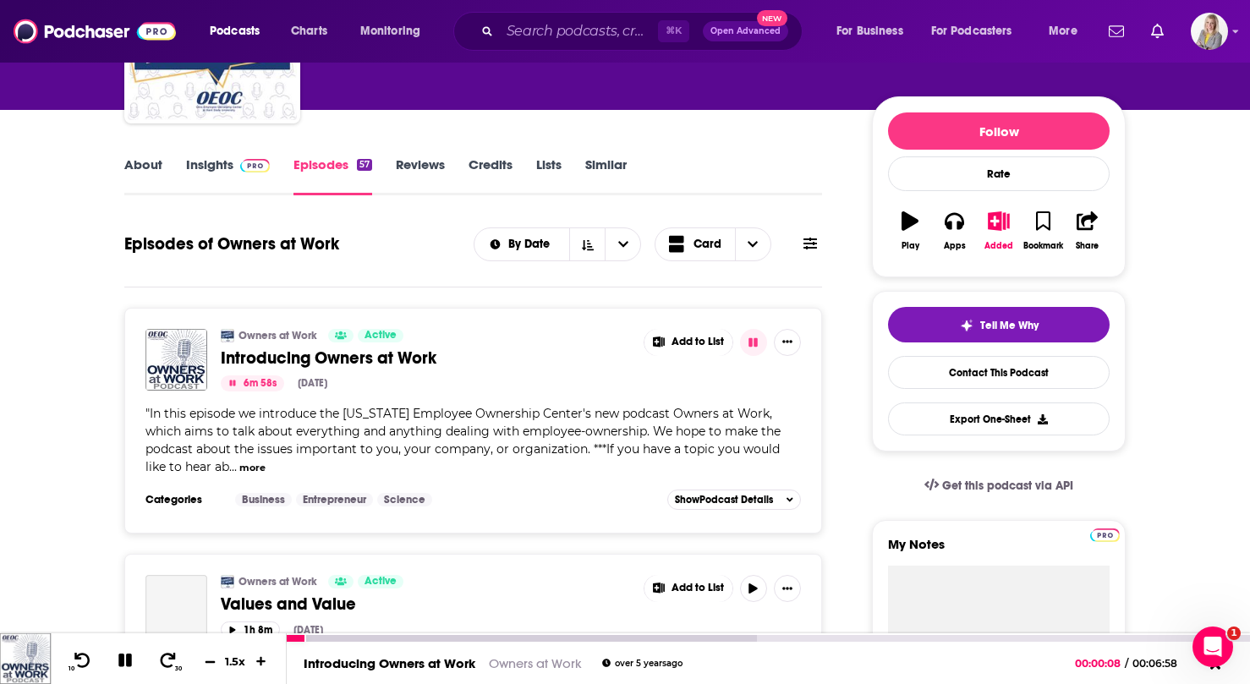
click at [210, 660] on icon at bounding box center [210, 661] width 14 height 11
click at [258, 666] on icon at bounding box center [262, 661] width 14 height 11
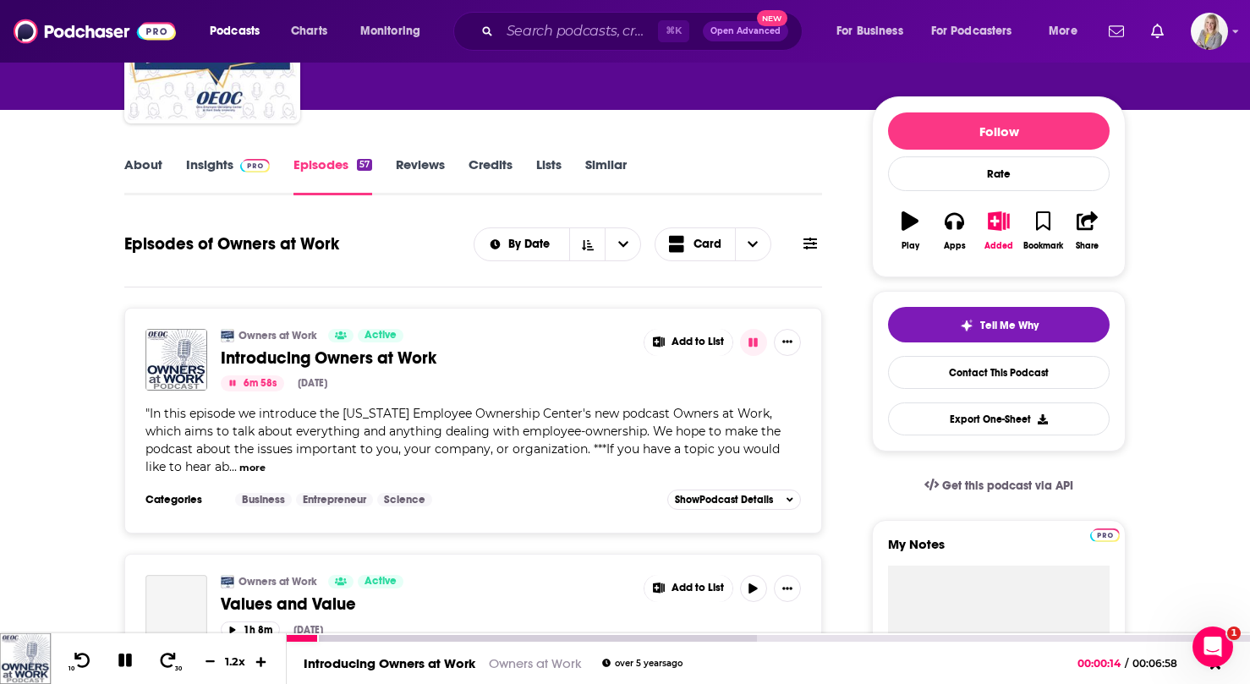
click at [258, 666] on icon at bounding box center [262, 661] width 14 height 11
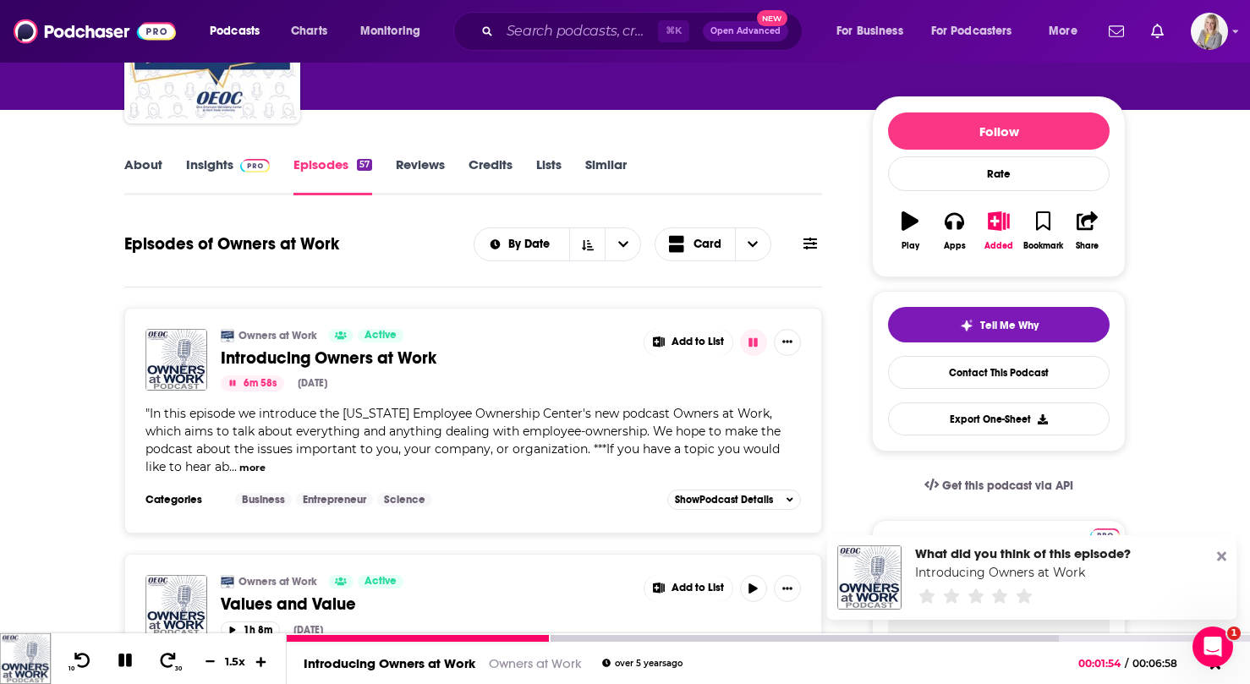
click at [264, 660] on icon at bounding box center [261, 661] width 10 height 10
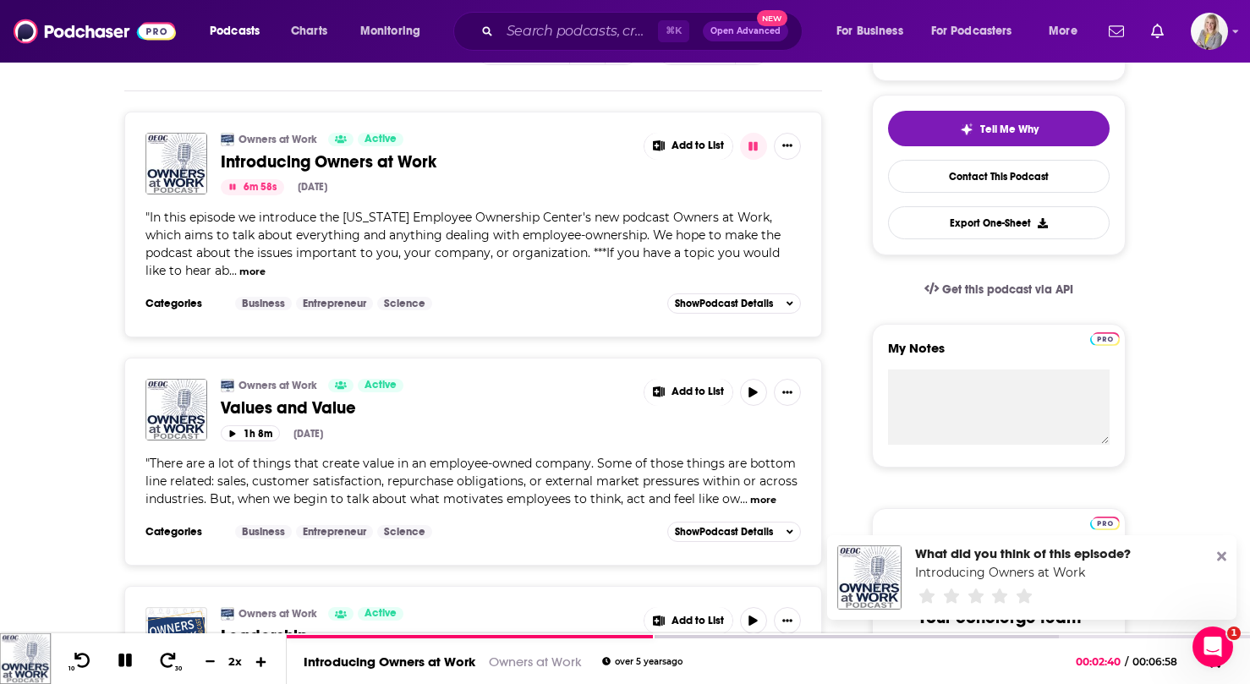
scroll to position [0, 0]
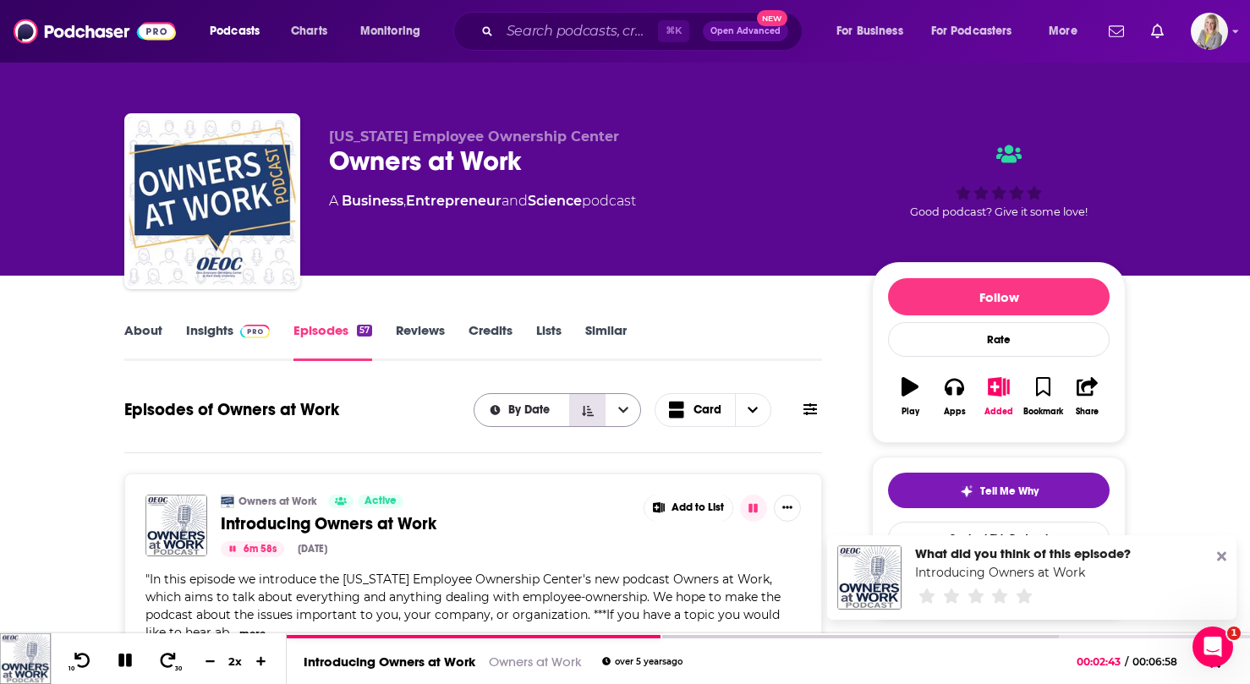
click at [585, 409] on icon "Sort Direction" at bounding box center [588, 411] width 12 height 12
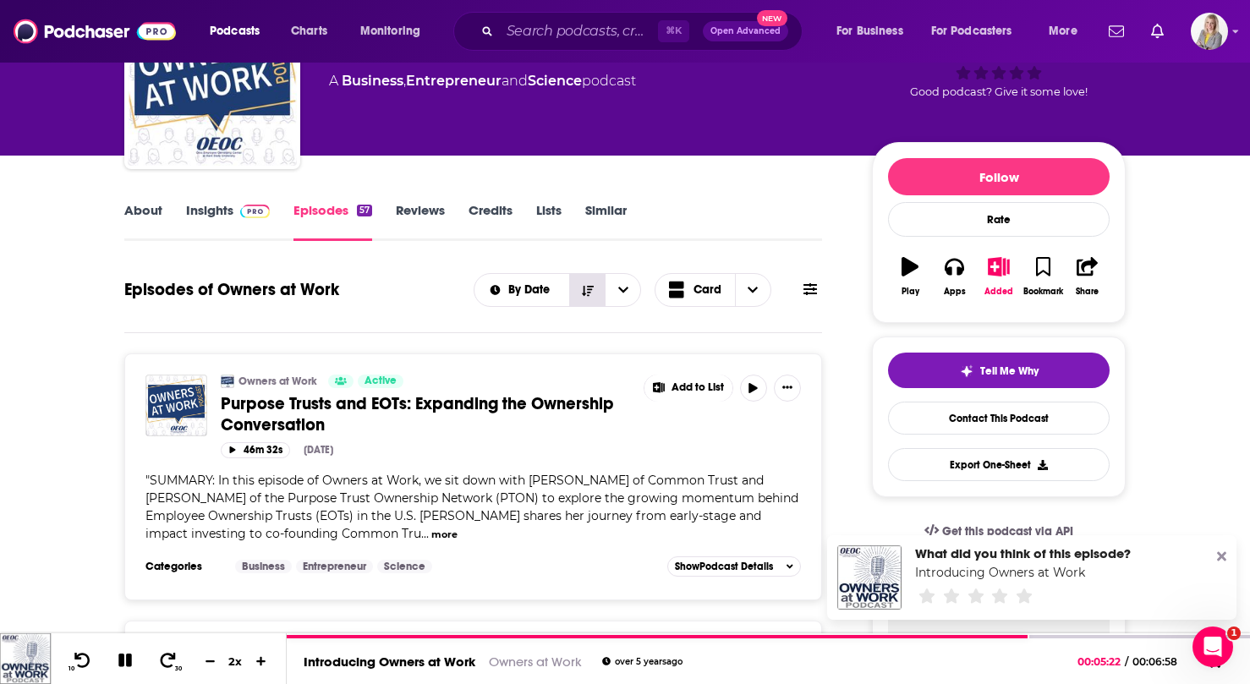
scroll to position [103, 0]
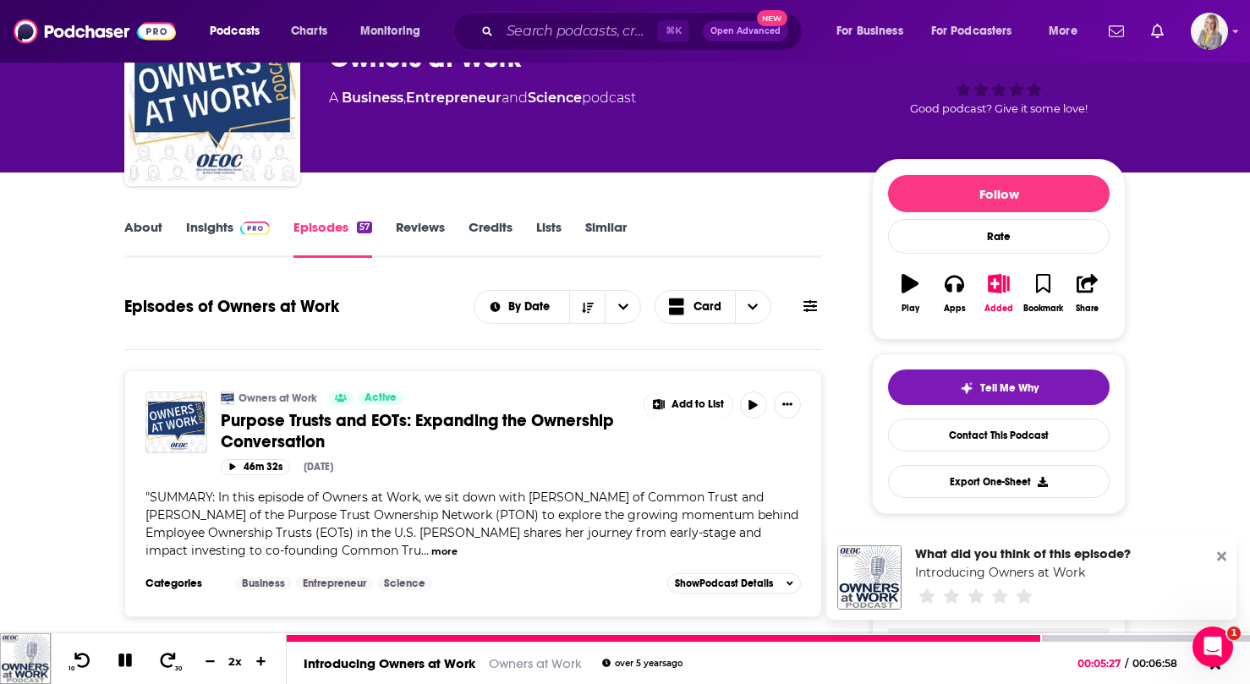
click at [129, 660] on icon at bounding box center [125, 661] width 14 height 14
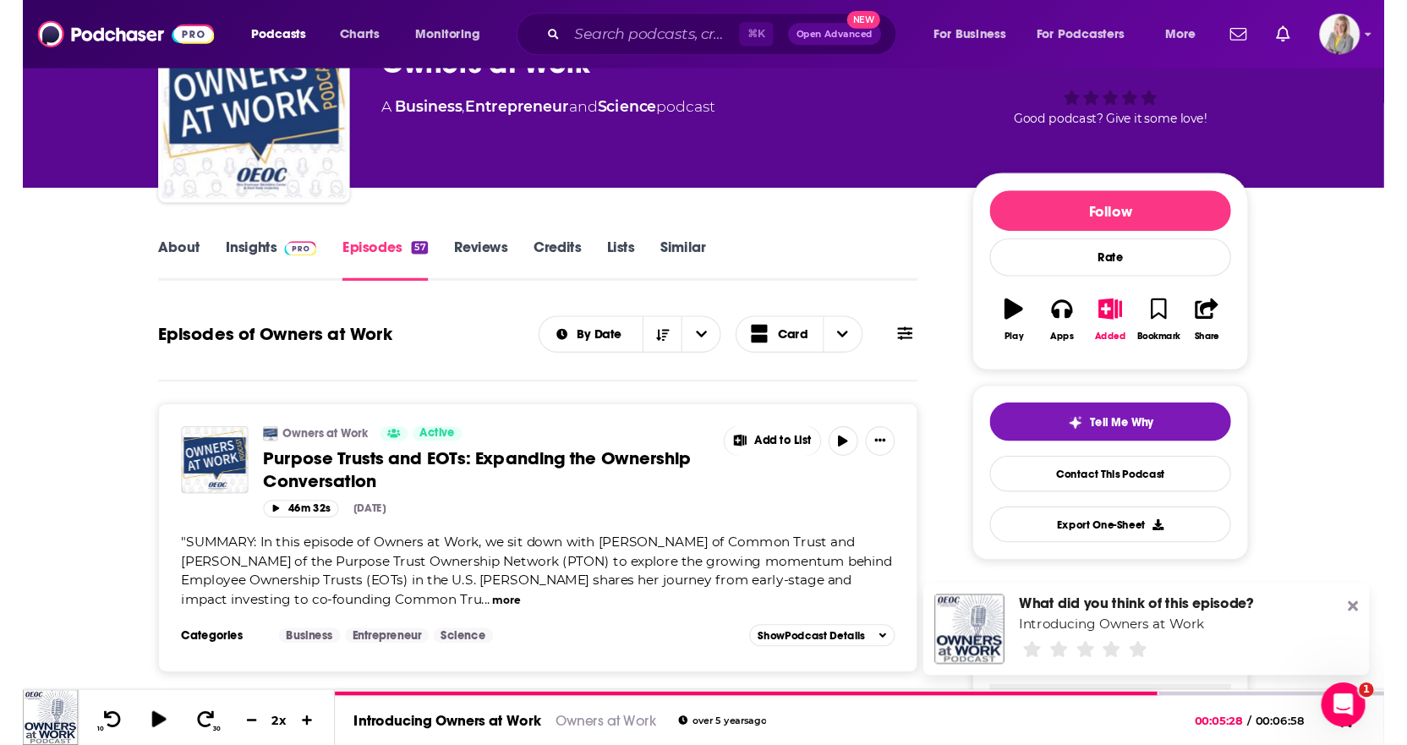
scroll to position [104, 0]
